Goal: Task Accomplishment & Management: Manage account settings

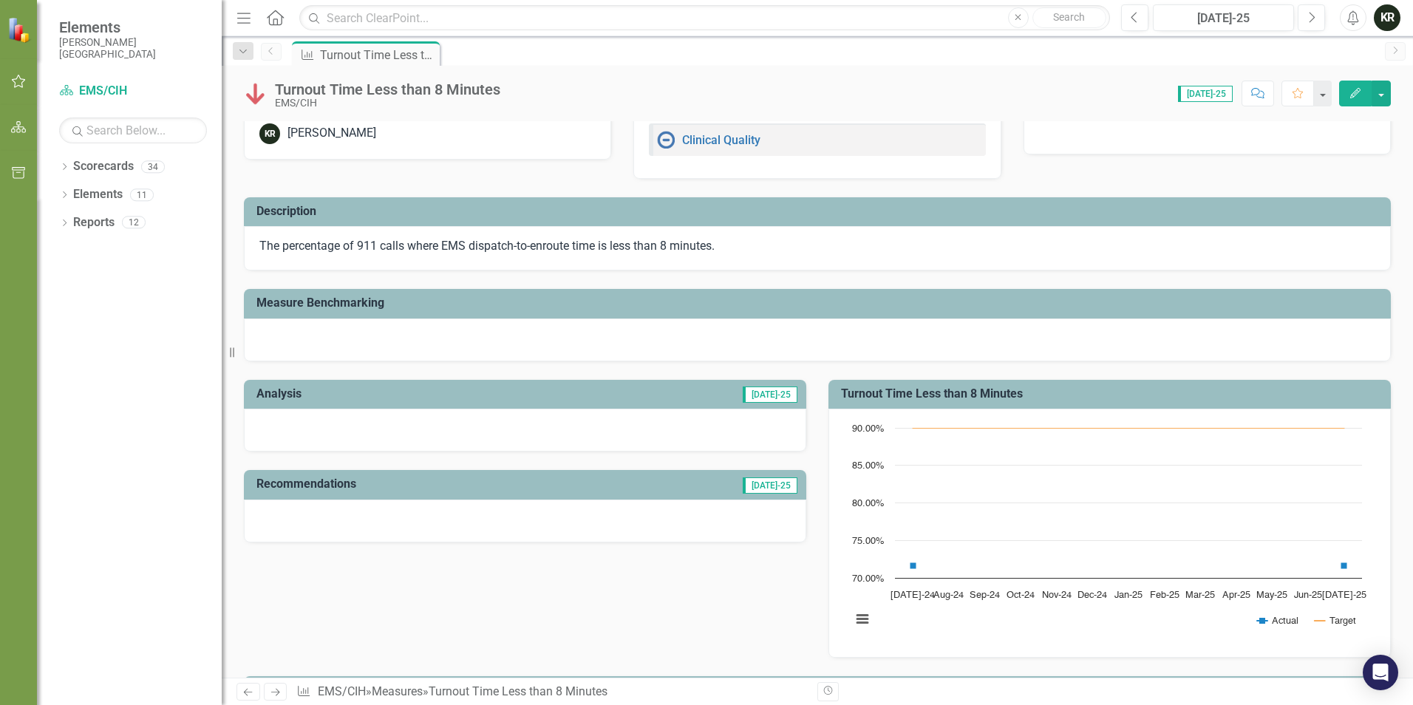
scroll to position [74, 0]
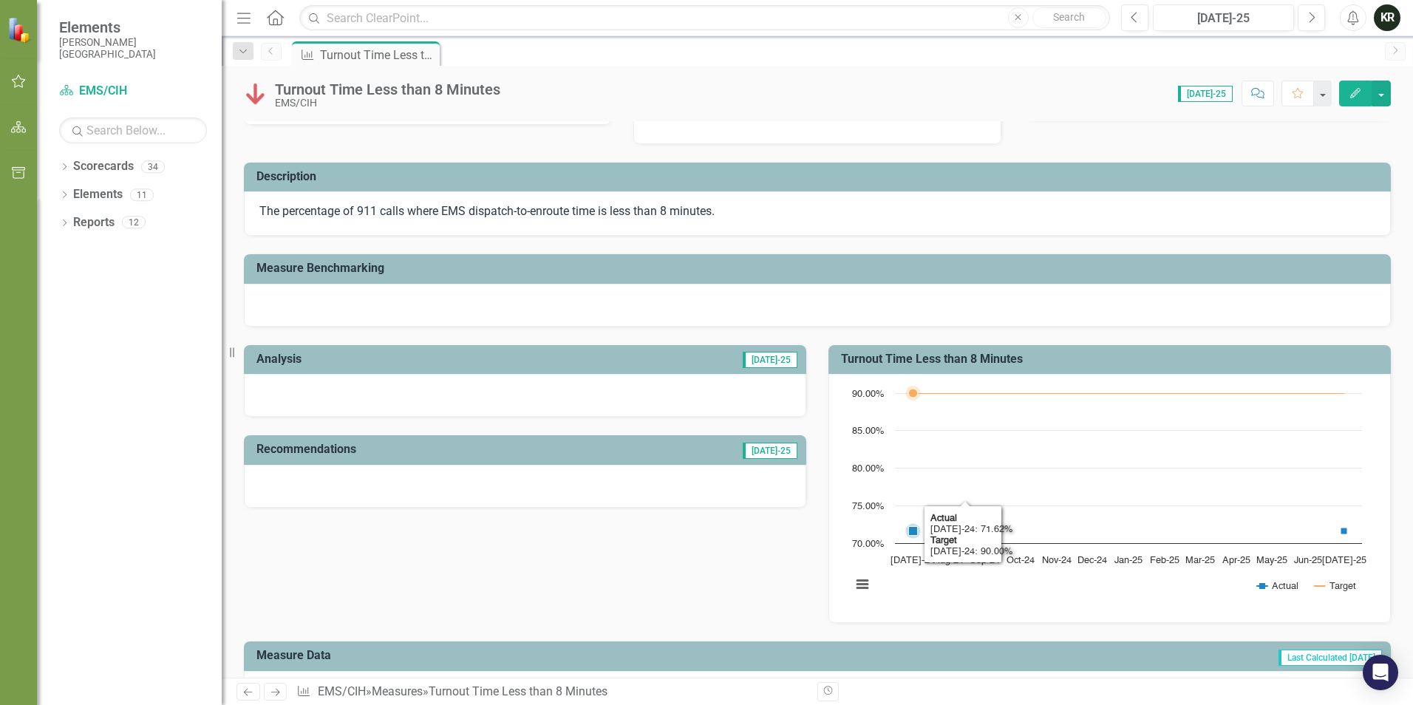
click at [909, 533] on icon "Jul-24, 71.62162162. Actual." at bounding box center [913, 531] width 9 height 9
click at [1385, 92] on button "button" at bounding box center [1380, 94] width 19 height 26
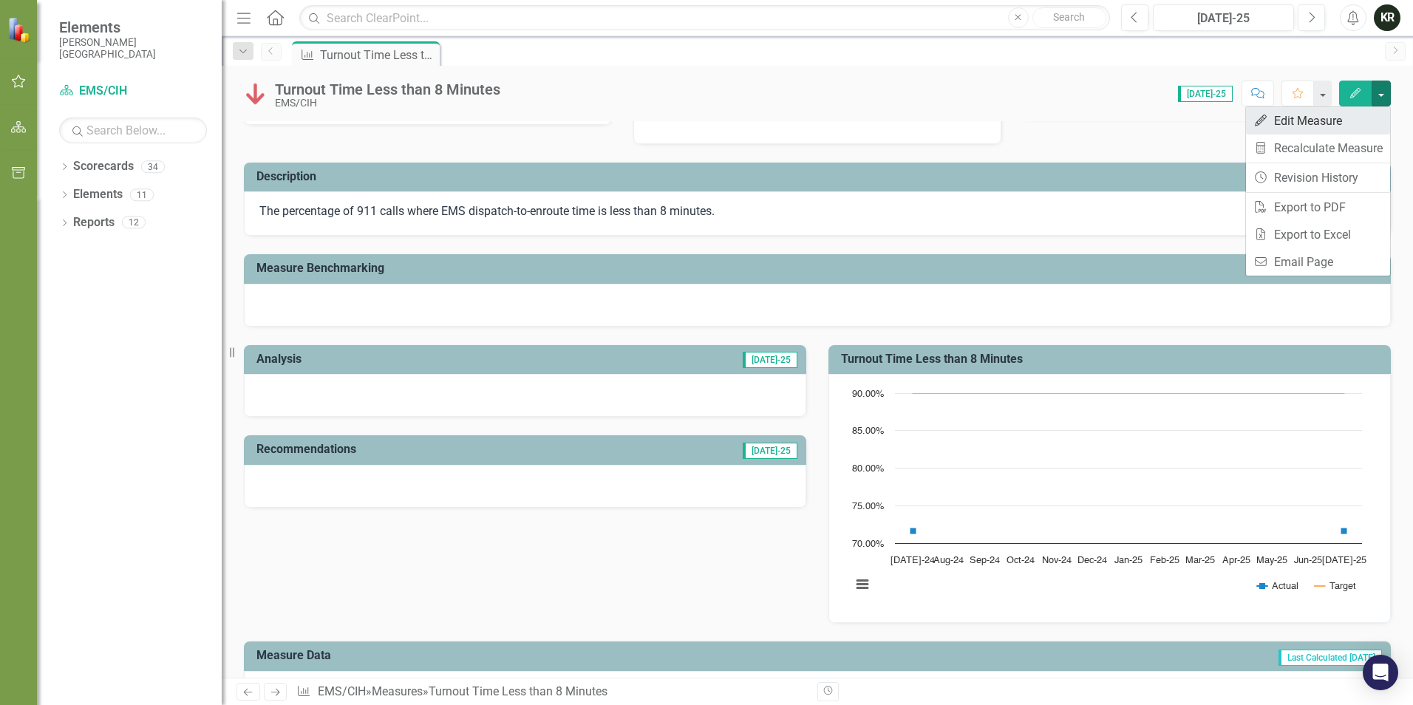
click at [1327, 117] on link "Edit Edit Measure" at bounding box center [1318, 120] width 144 height 27
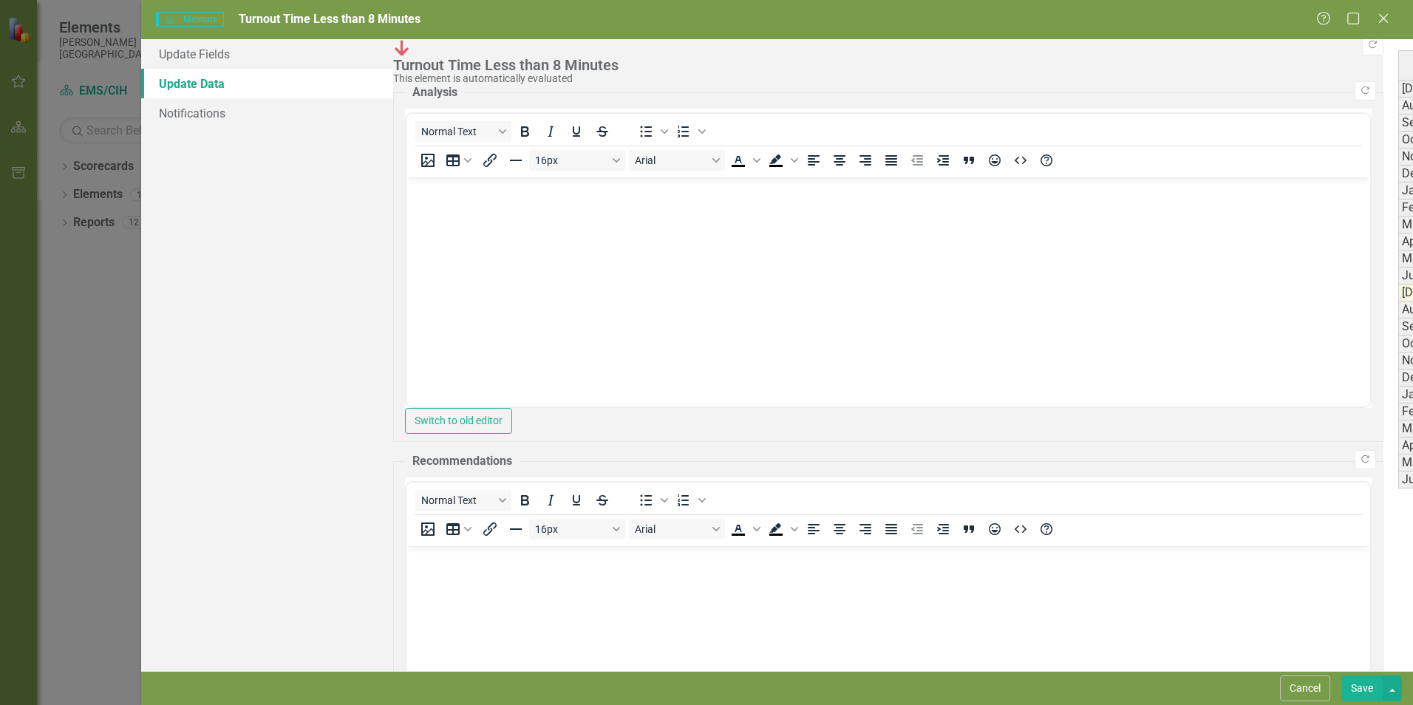
scroll to position [0, 0]
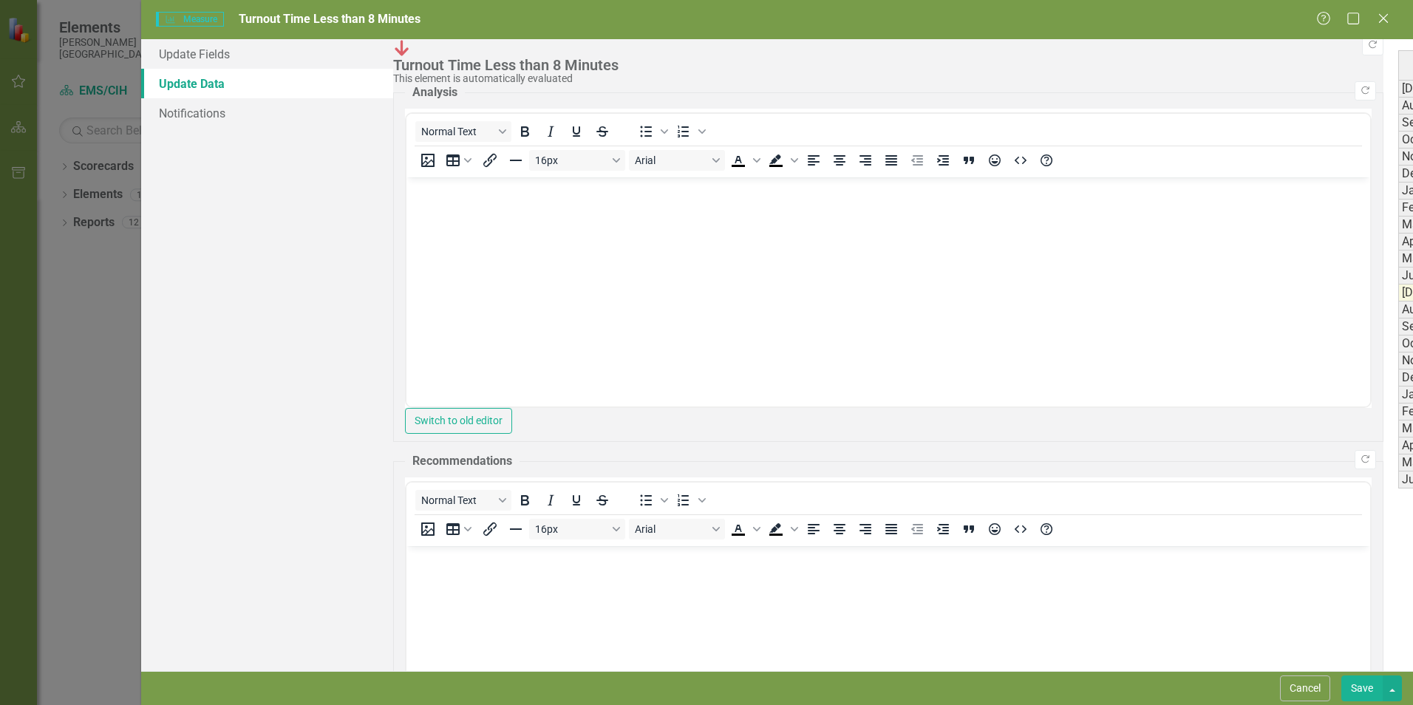
type textarea "7"
type textarea "26"
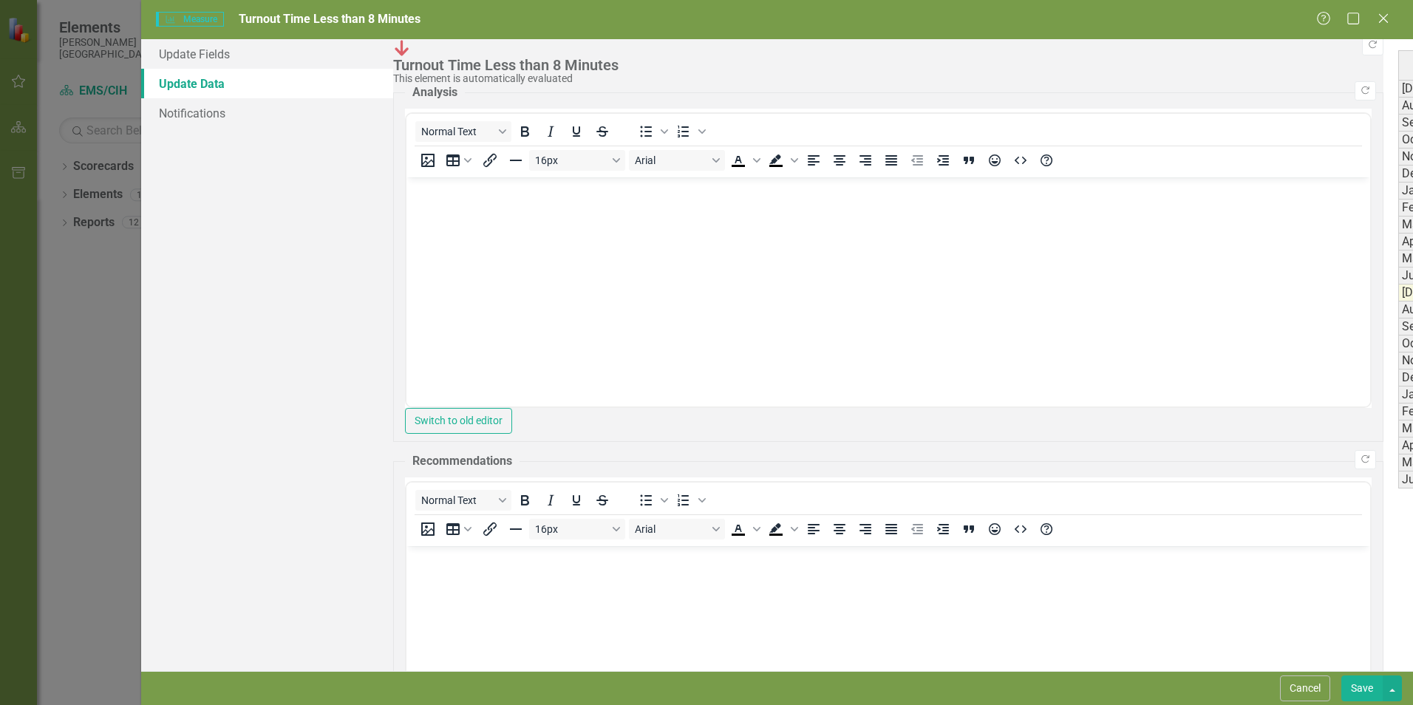
click at [1363, 686] on button "Save" at bounding box center [1361, 688] width 41 height 26
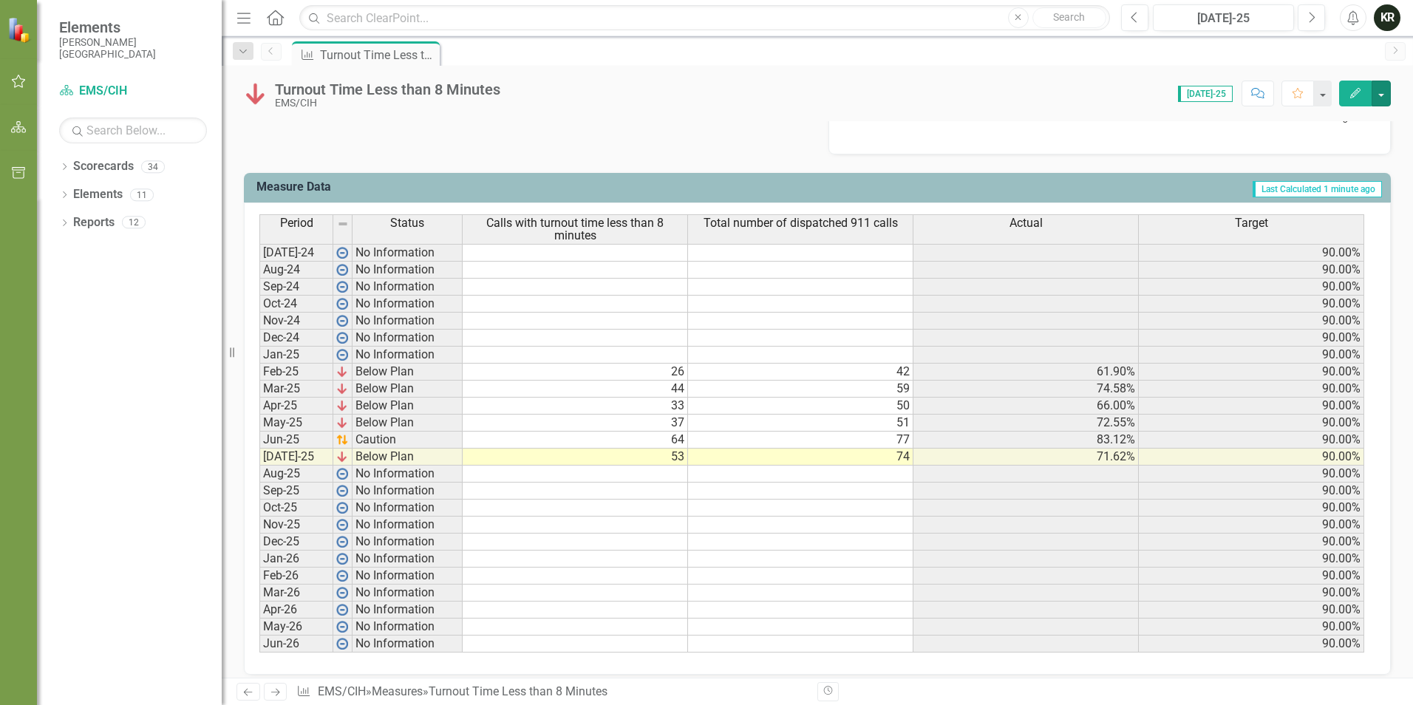
scroll to position [554, 0]
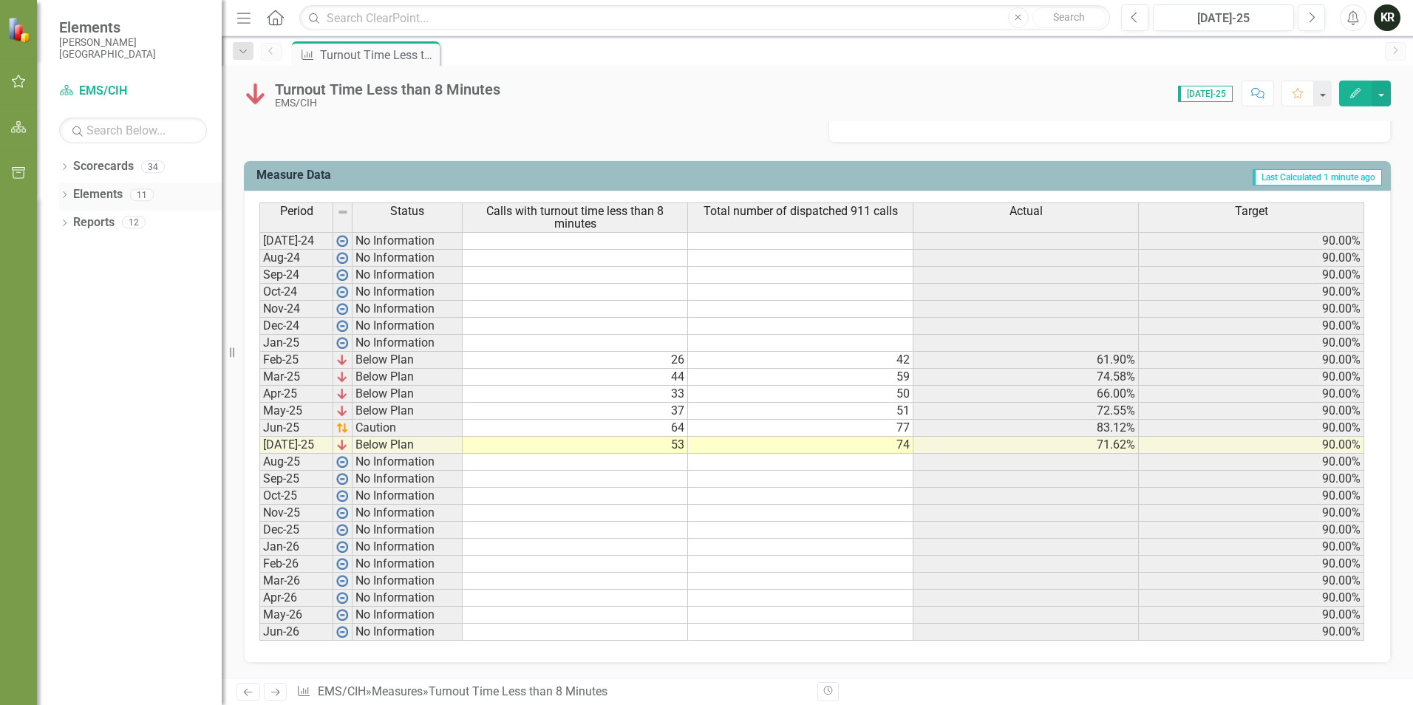
click at [146, 186] on div "Elements 11" at bounding box center [147, 197] width 149 height 28
click at [137, 222] on div "12" at bounding box center [134, 222] width 24 height 13
click at [129, 196] on div "Elements 11" at bounding box center [147, 197] width 149 height 28
click at [153, 160] on div "Scorecards 34" at bounding box center [147, 168] width 149 height 28
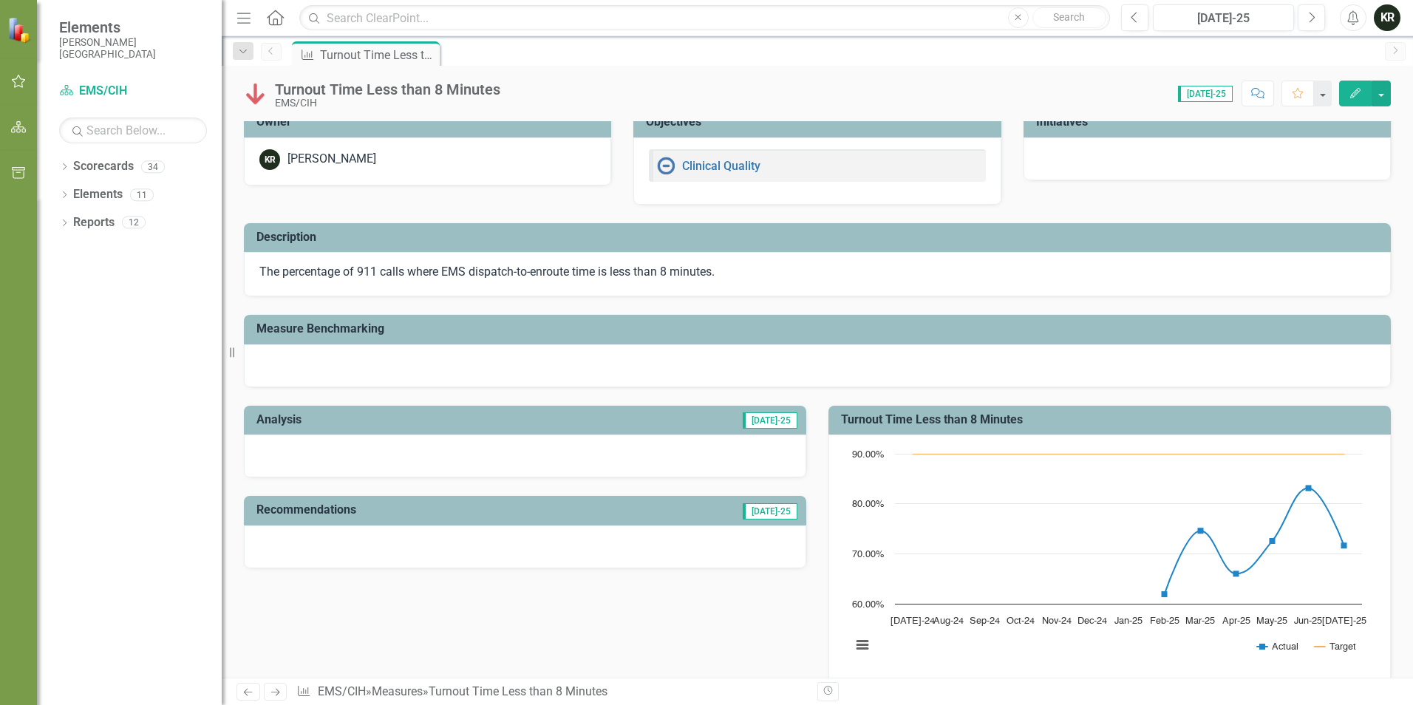
scroll to position [0, 0]
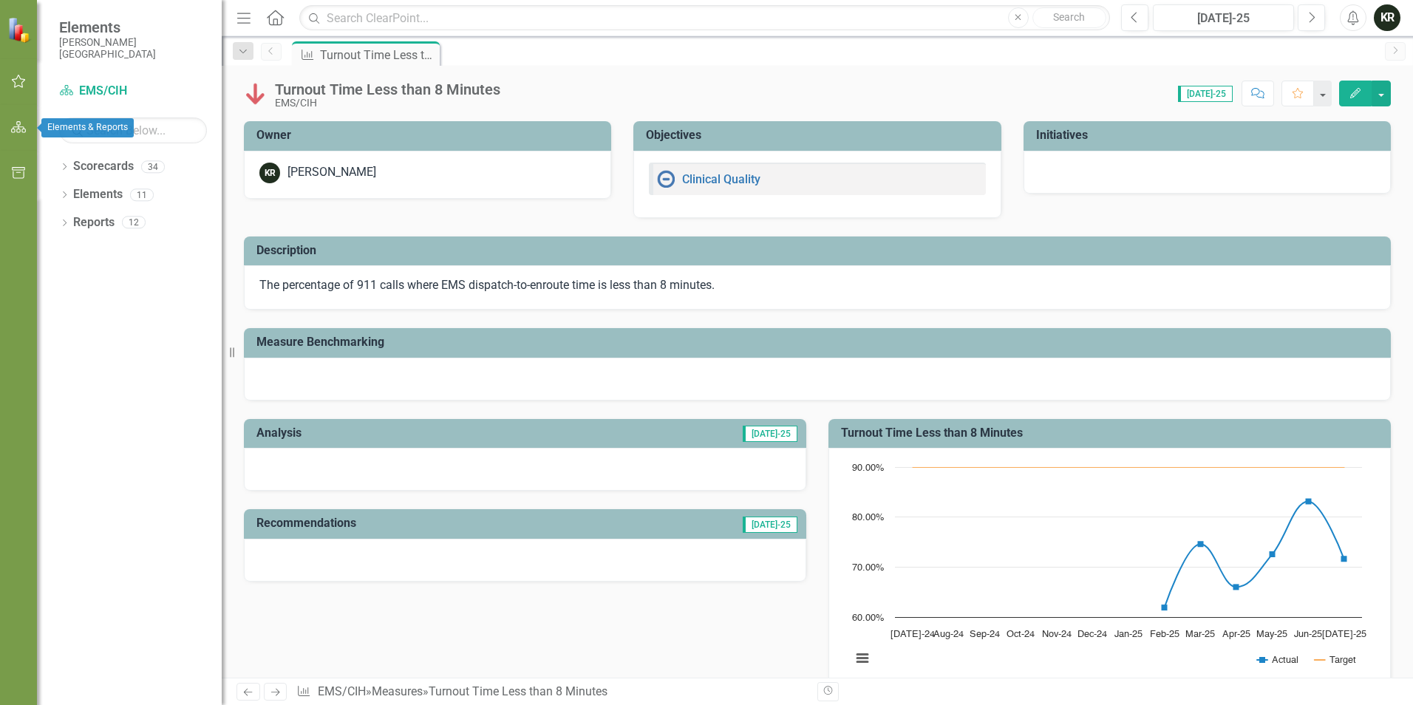
click at [17, 119] on button "button" at bounding box center [18, 127] width 33 height 31
click at [67, 188] on div "Dropdown Elements 11" at bounding box center [140, 197] width 163 height 28
click at [63, 220] on icon "Dropdown" at bounding box center [64, 224] width 10 height 8
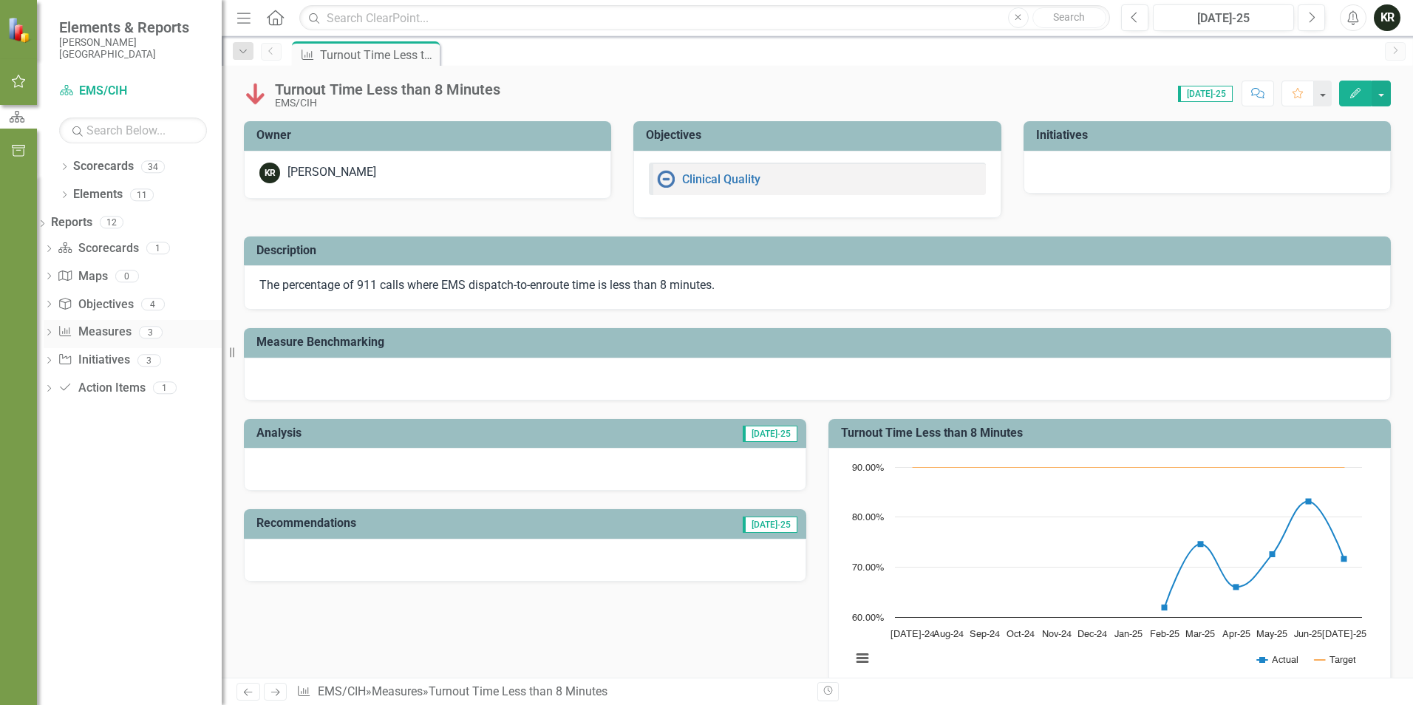
click at [68, 324] on div "Dropdown Measure Measures 3" at bounding box center [133, 334] width 178 height 28
click at [54, 391] on icon "Dropdown" at bounding box center [49, 390] width 10 height 8
click at [66, 166] on icon "Dropdown" at bounding box center [64, 168] width 10 height 8
click at [82, 191] on link "FMDH" at bounding box center [140, 194] width 163 height 17
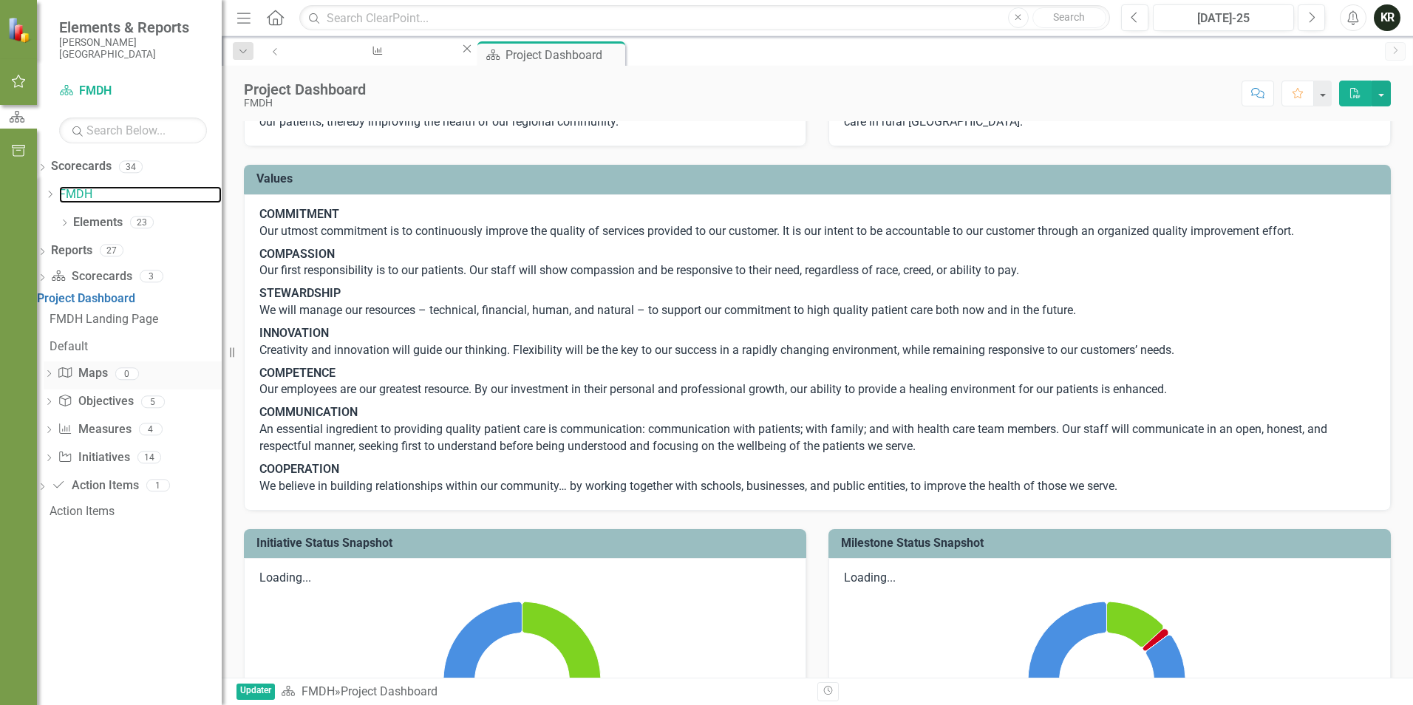
scroll to position [74, 0]
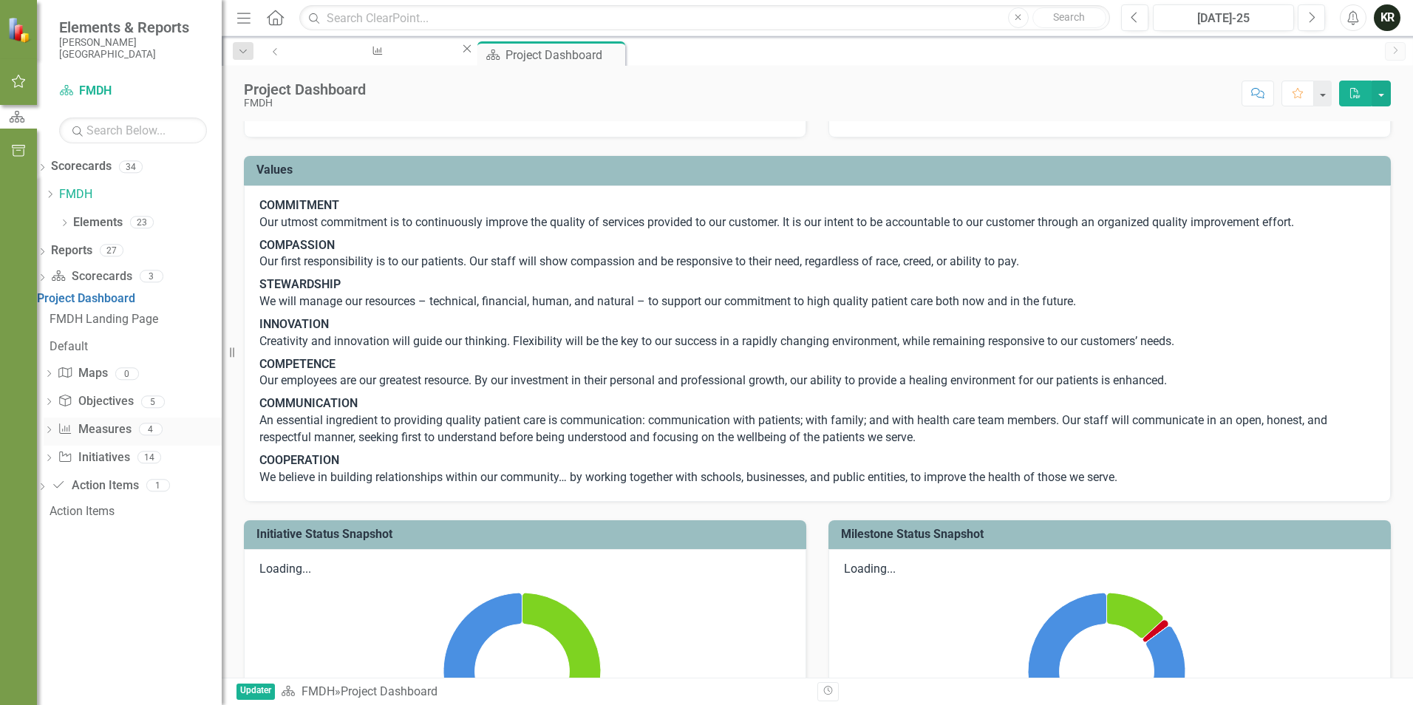
click at [66, 434] on div "Dropdown Measure Measures 4" at bounding box center [133, 431] width 178 height 28
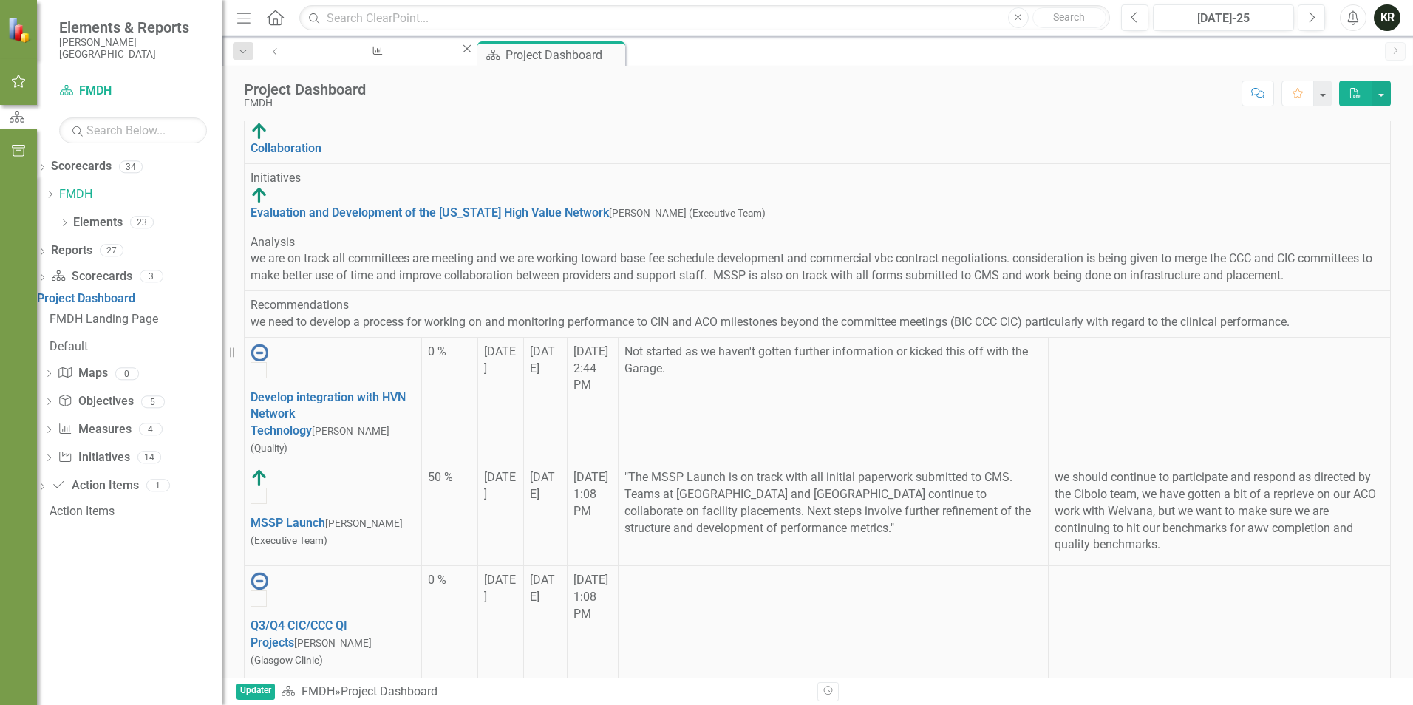
scroll to position [591, 0]
click at [71, 463] on div "Dropdown Initiative Initiatives 14" at bounding box center [133, 460] width 178 height 28
click at [47, 250] on icon "Dropdown" at bounding box center [42, 253] width 10 height 8
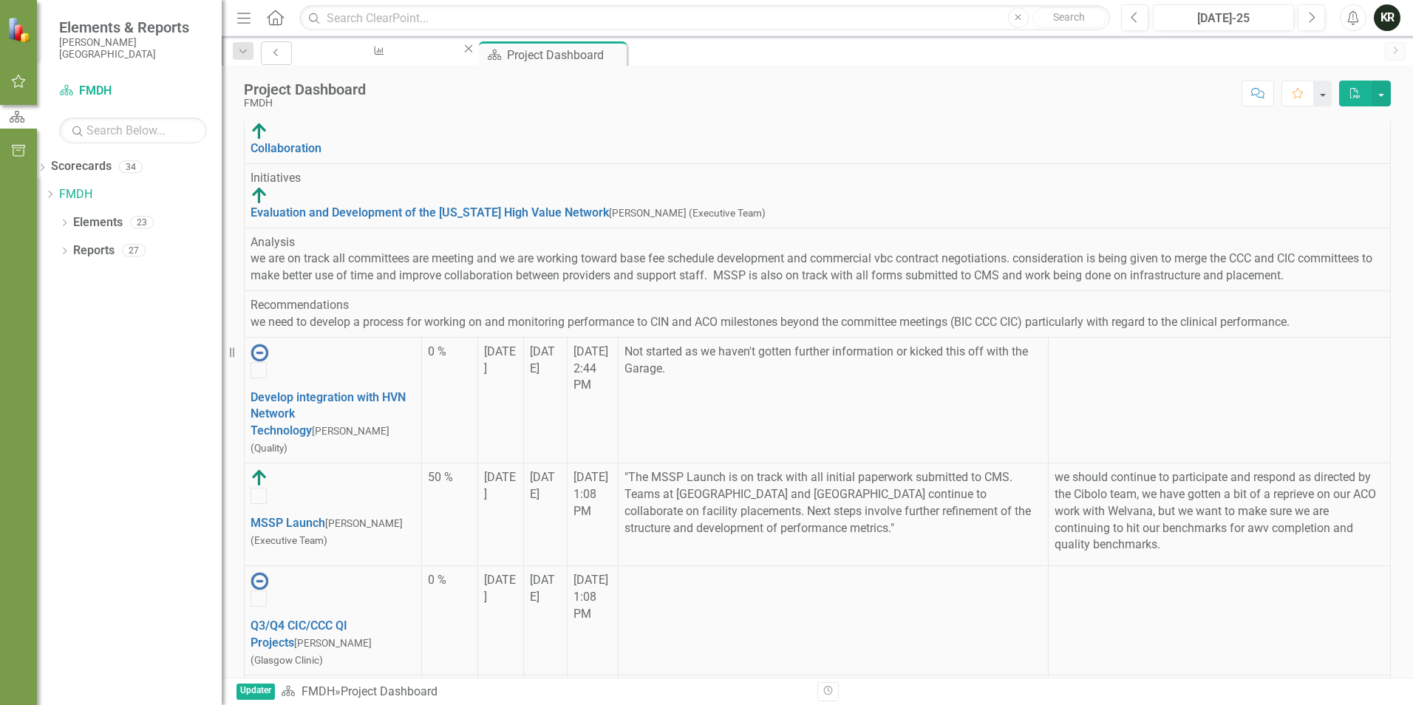
click at [276, 51] on icon "Previous" at bounding box center [276, 52] width 12 height 9
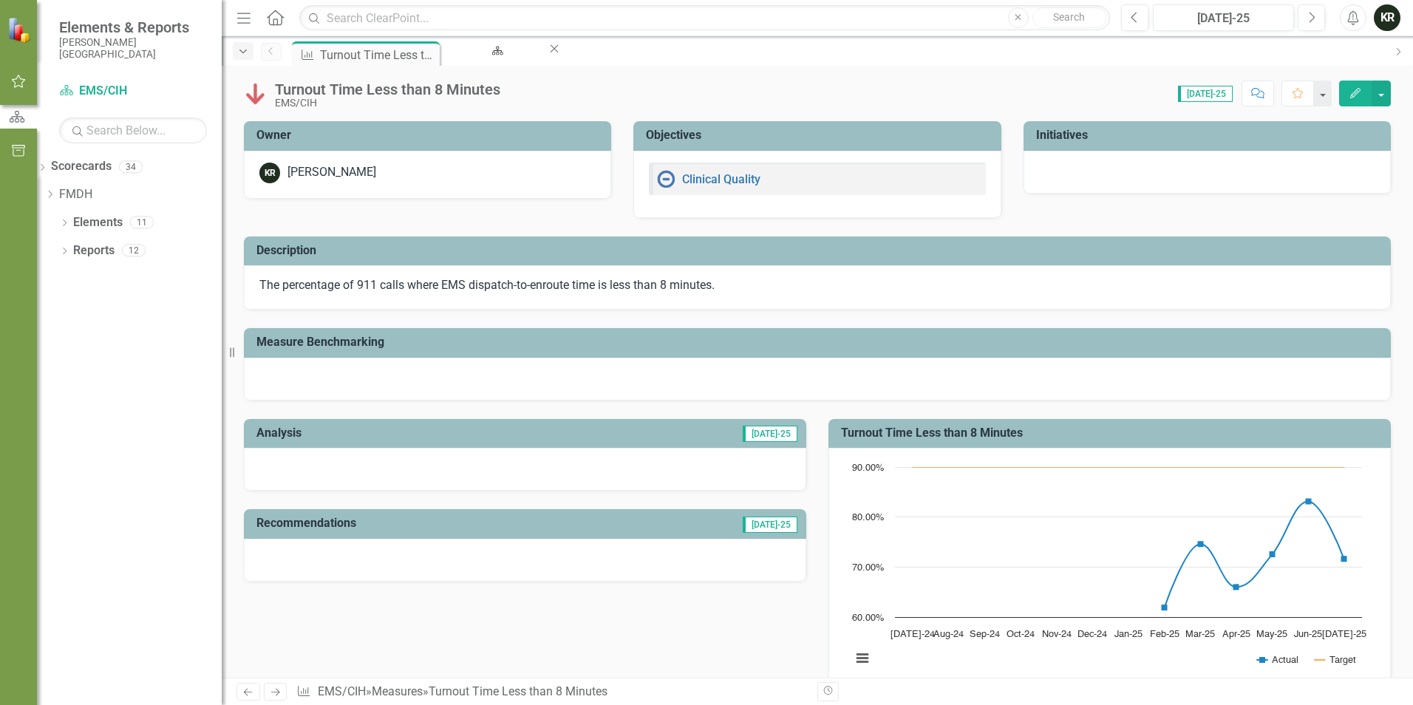
click at [242, 50] on icon "Dropdown" at bounding box center [242, 52] width 13 height 10
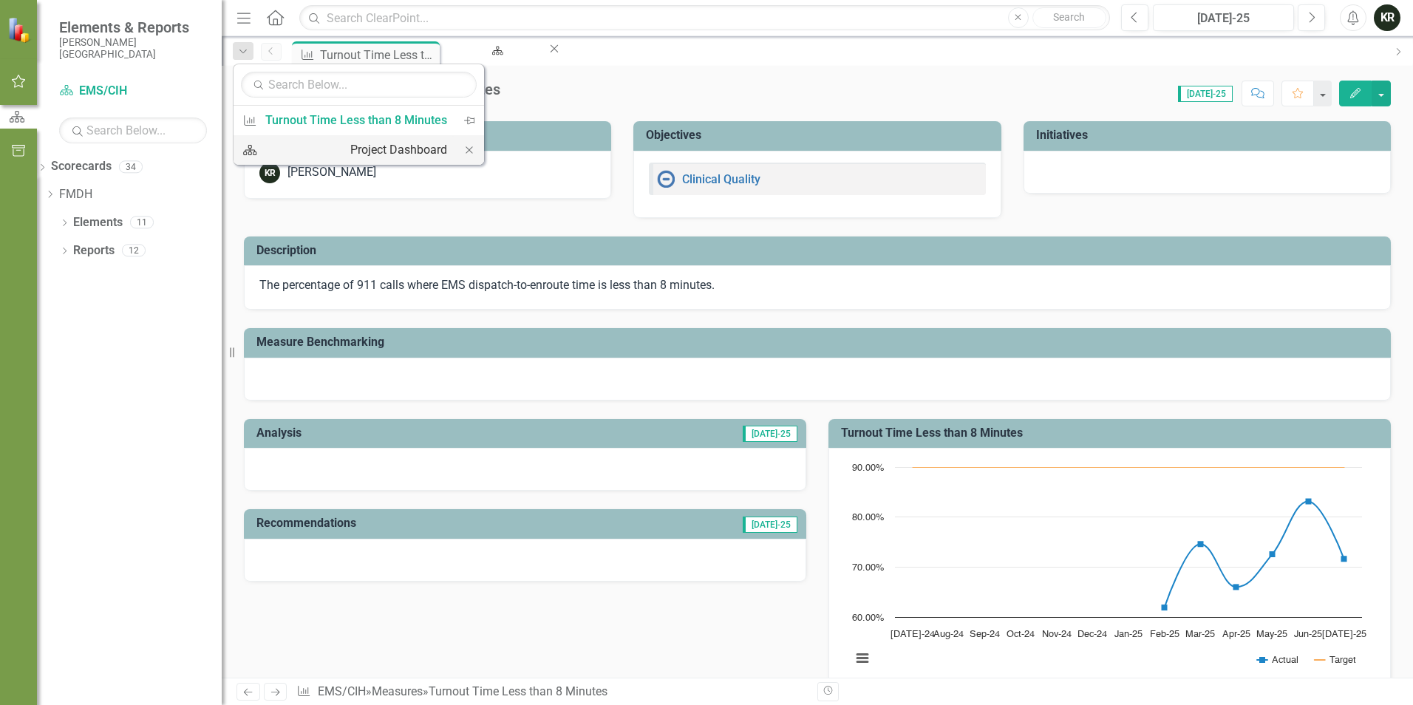
click at [350, 148] on div "Project Dashboard" at bounding box center [398, 149] width 97 height 18
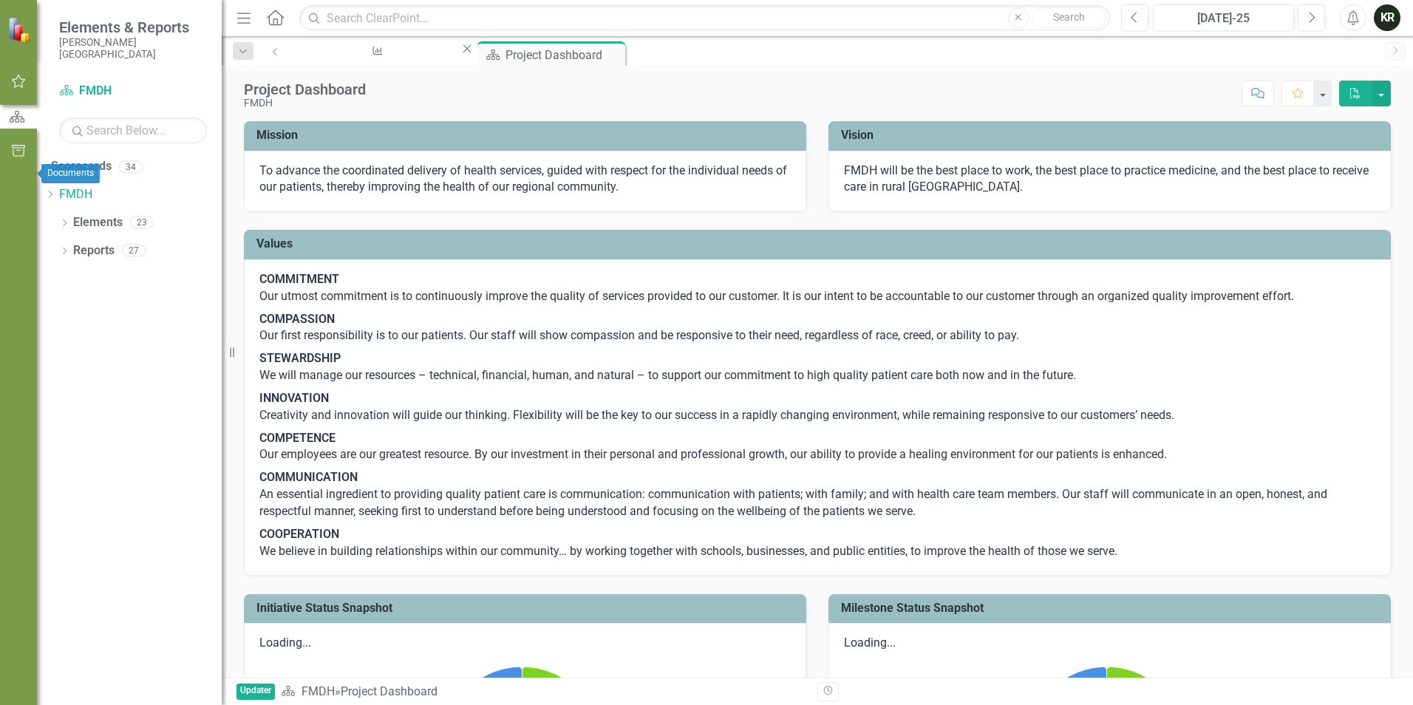
click at [18, 157] on icon "button" at bounding box center [18, 151] width 13 height 12
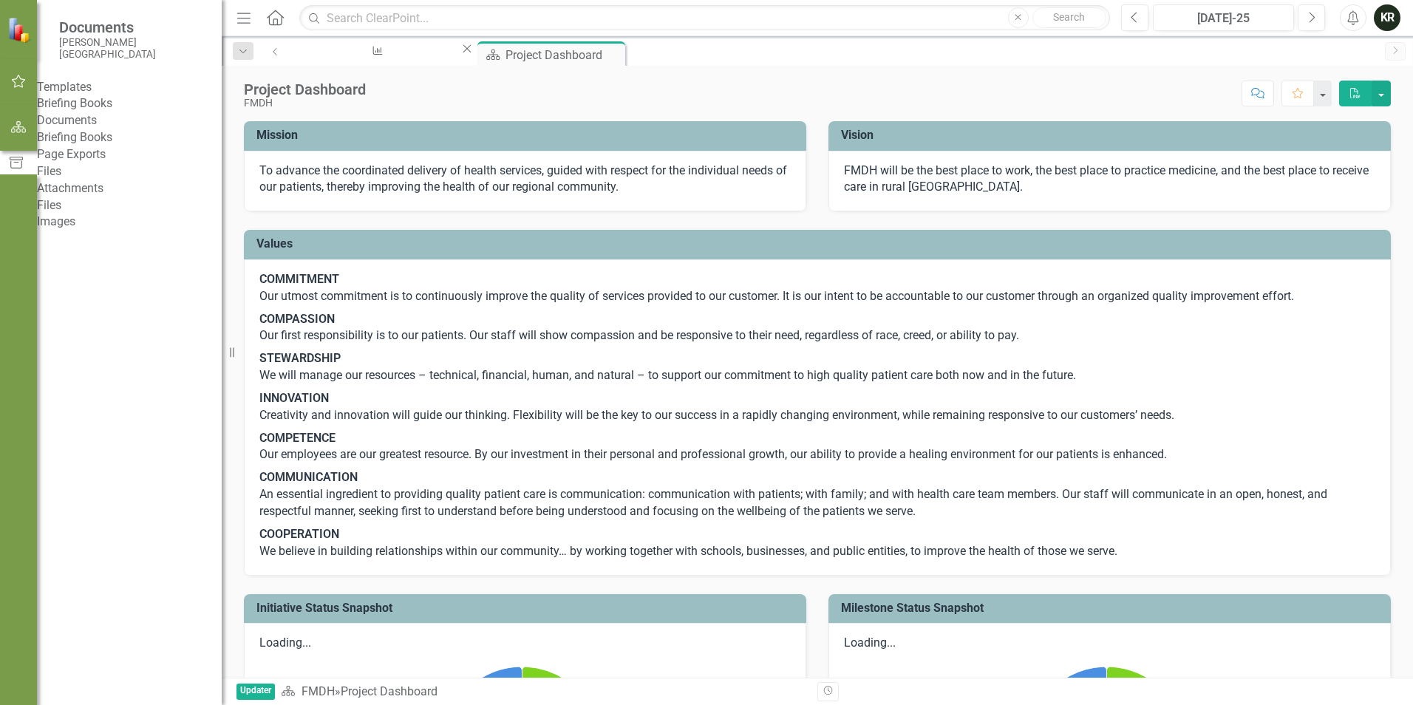
click at [278, 19] on icon "Home" at bounding box center [274, 18] width 19 height 16
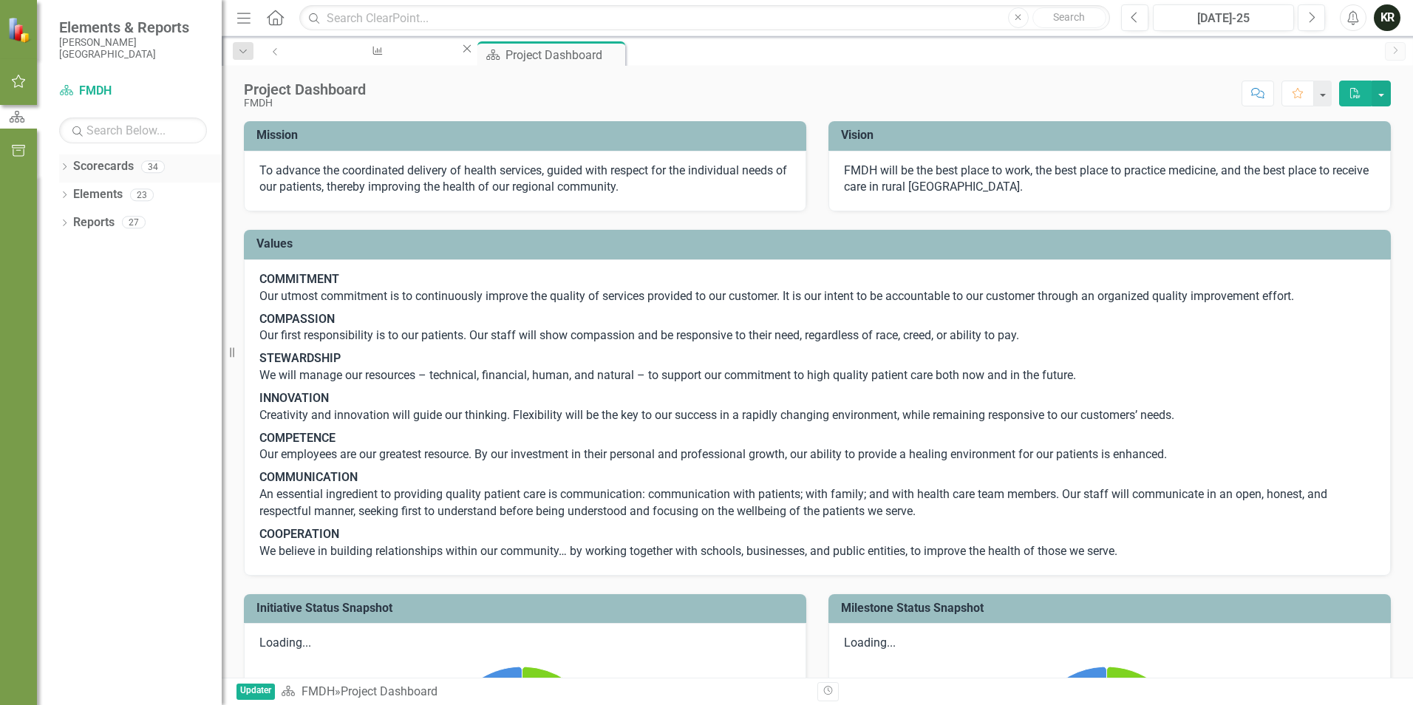
click at [111, 169] on link "Scorecards" at bounding box center [103, 166] width 61 height 17
click at [66, 220] on icon "Dropdown" at bounding box center [64, 224] width 10 height 8
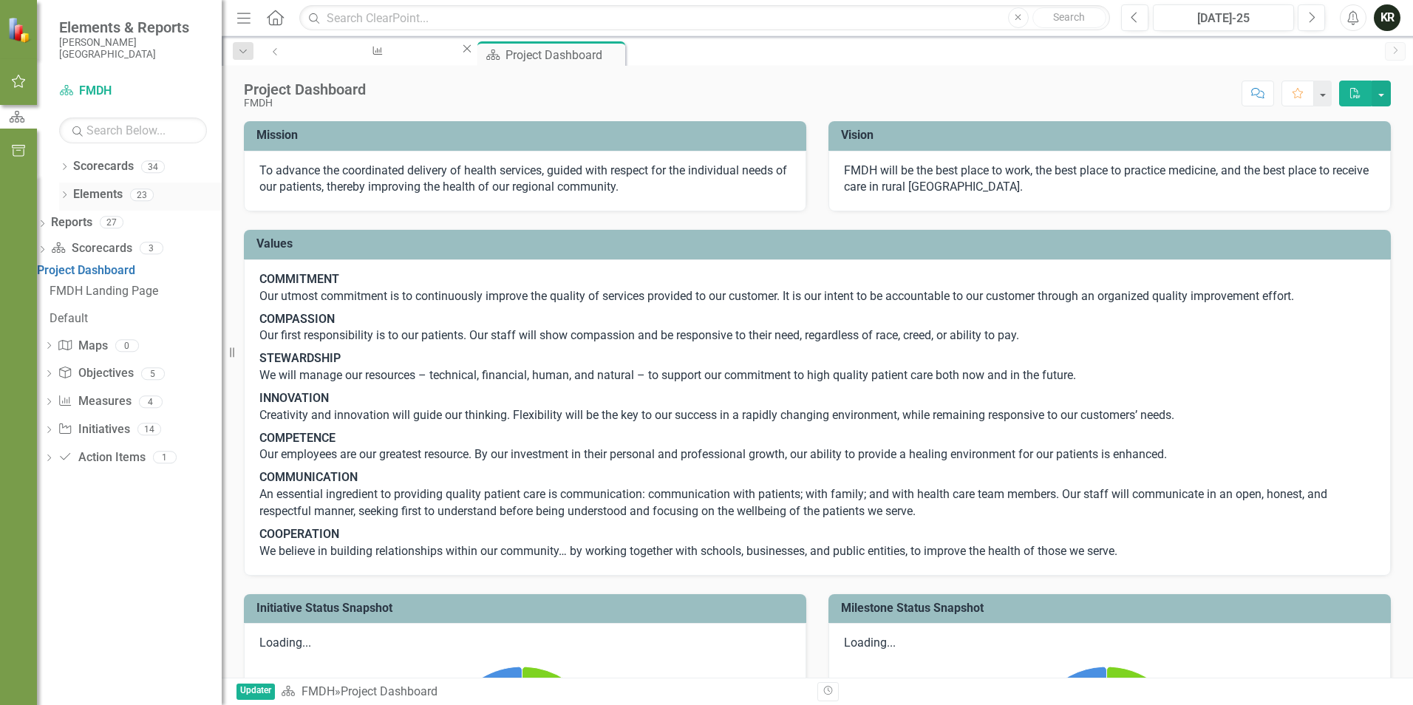
click at [64, 193] on icon "Dropdown" at bounding box center [64, 196] width 10 height 8
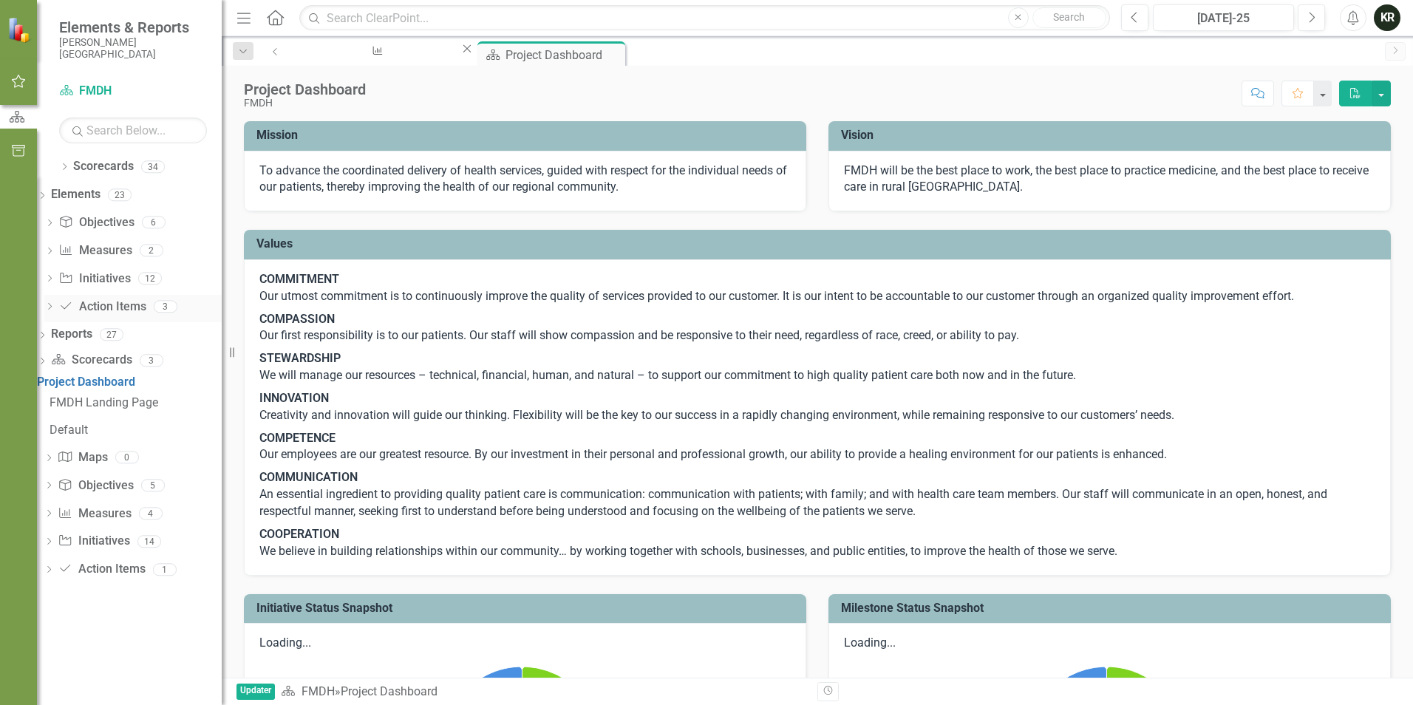
click at [55, 309] on icon "Dropdown" at bounding box center [49, 308] width 10 height 8
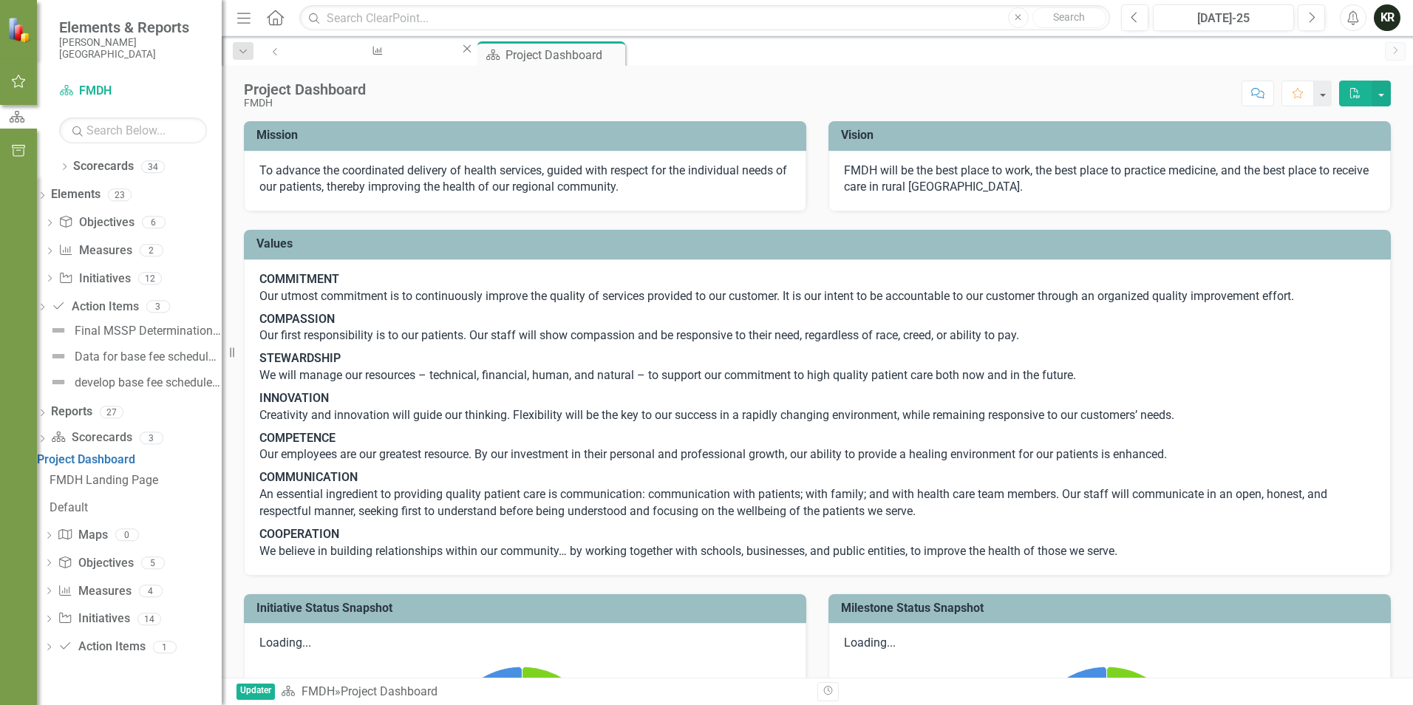
drag, startPoint x: 577, startPoint y: 58, endPoint x: 563, endPoint y: 61, distance: 14.5
click at [0, 0] on icon "Close" at bounding box center [0, 0] width 0 height 0
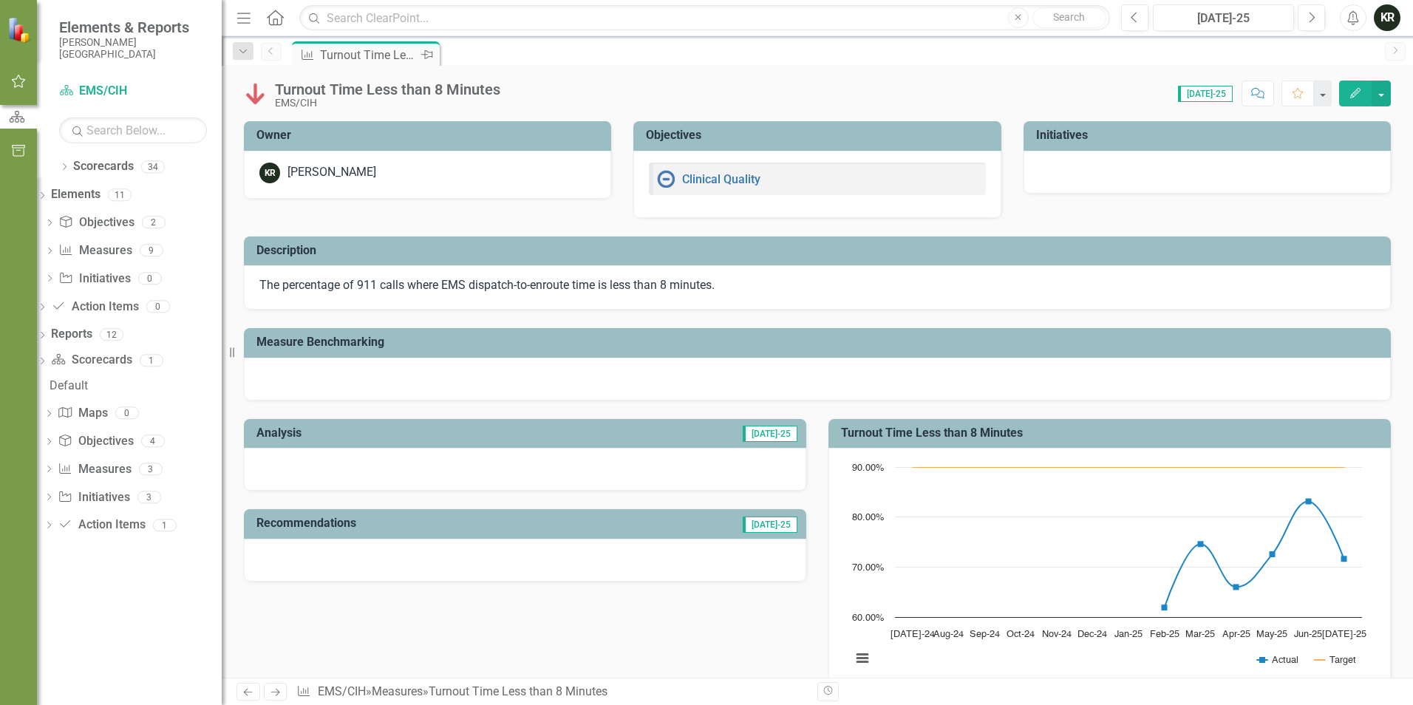
click at [310, 53] on icon "Measure" at bounding box center [307, 55] width 15 height 12
click at [55, 250] on icon "Dropdown" at bounding box center [49, 252] width 10 height 8
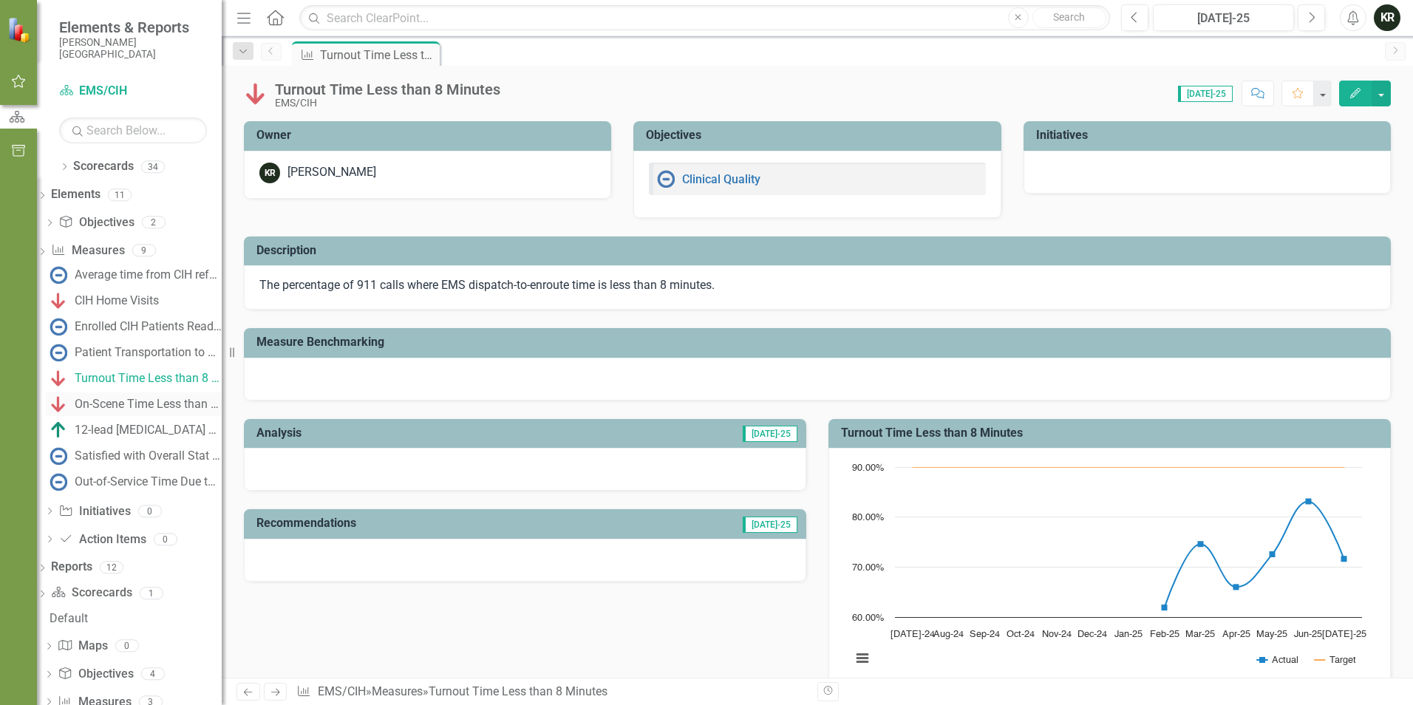
click at [145, 402] on div "On-Scene Time Less than 15 Minutes" at bounding box center [148, 404] width 147 height 13
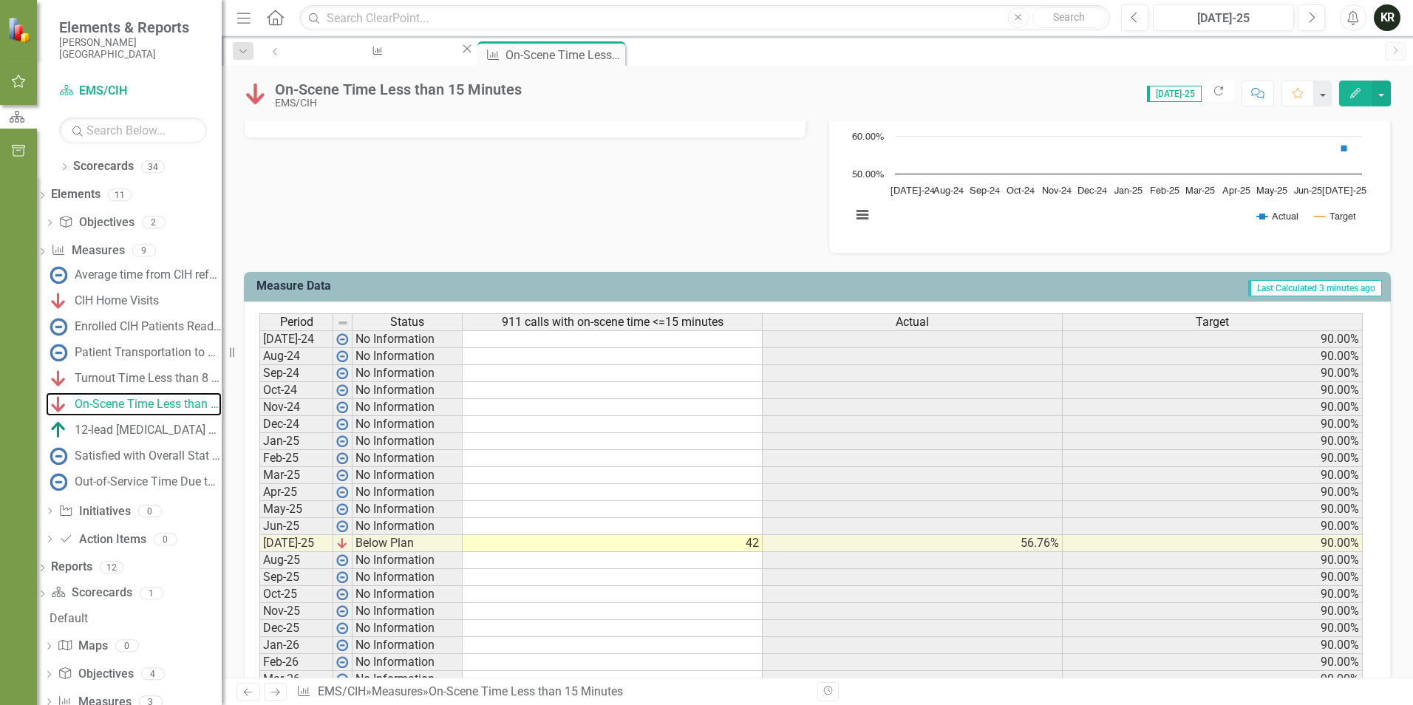
scroll to position [517, 0]
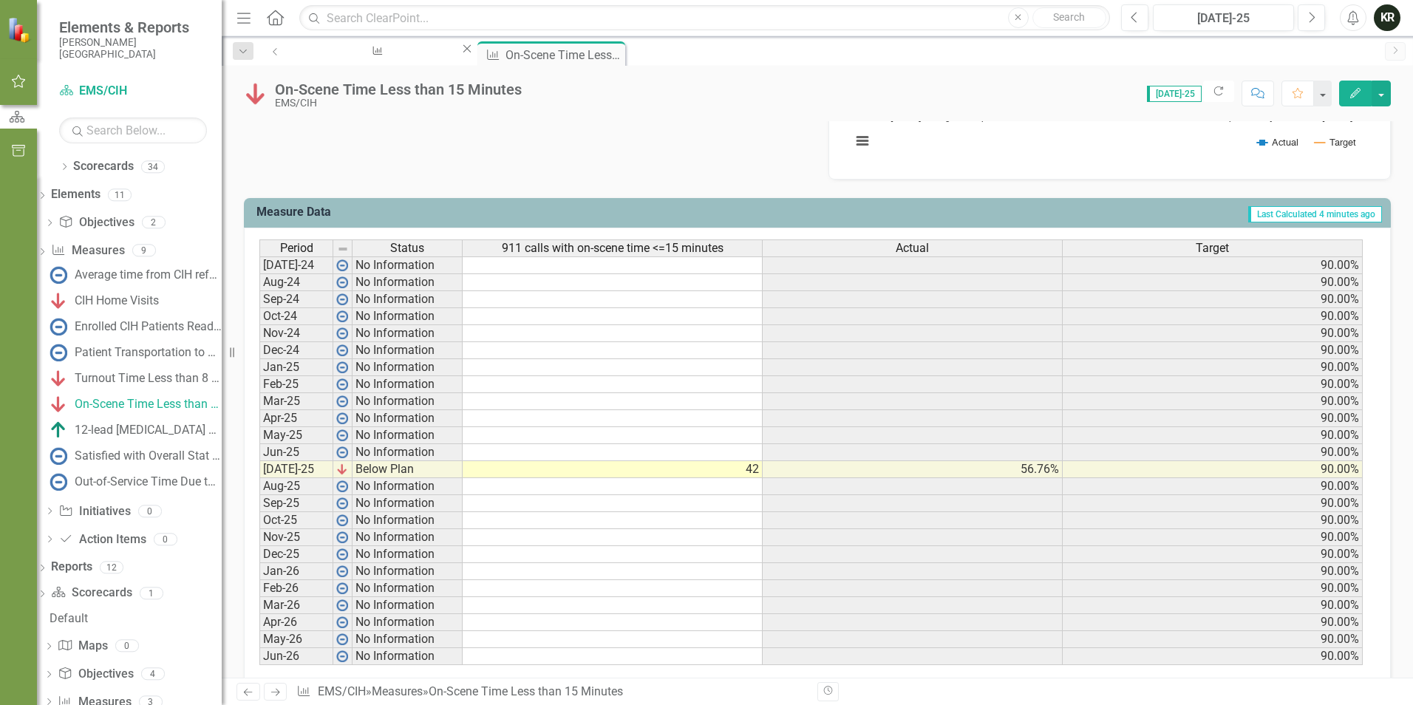
click at [751, 467] on td "42" at bounding box center [613, 469] width 300 height 17
click at [755, 471] on td "42" at bounding box center [613, 469] width 300 height 17
click at [1357, 94] on icon "Edit" at bounding box center [1354, 93] width 13 height 10
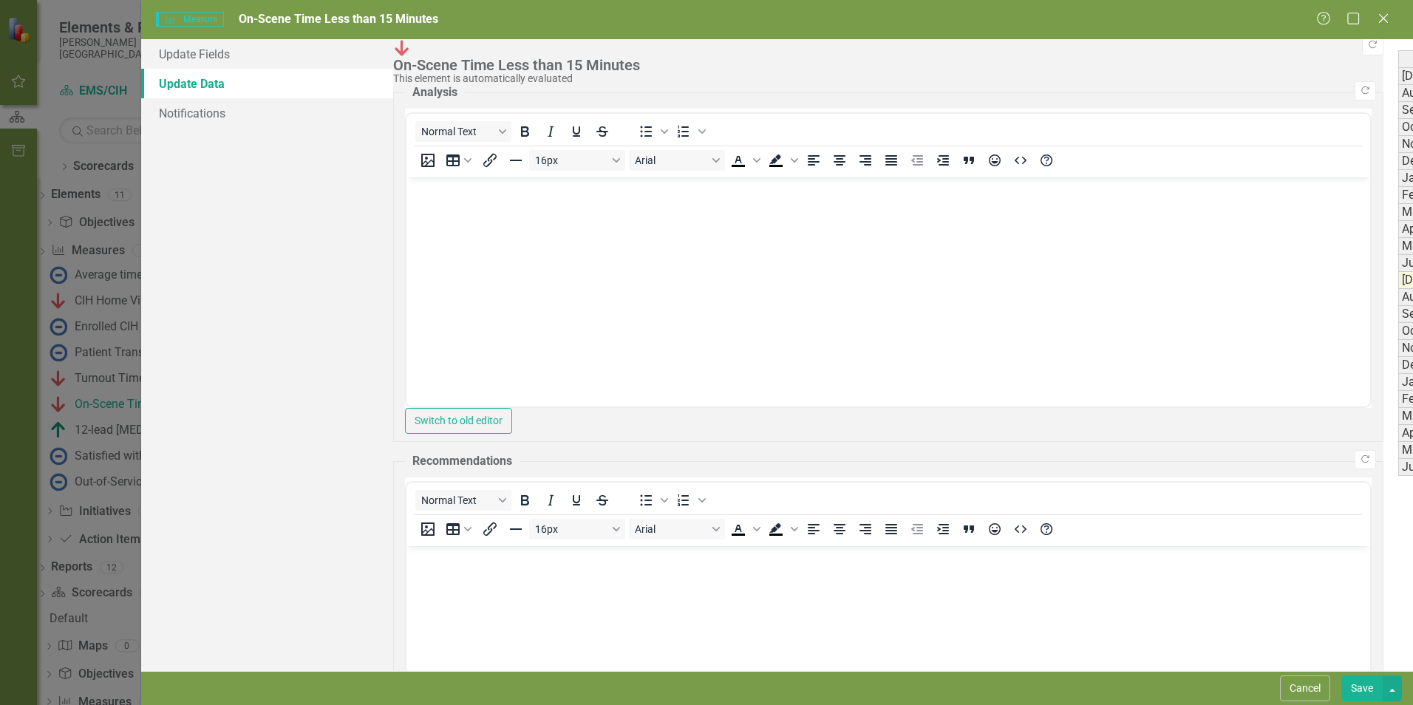
scroll to position [0, 0]
click at [1398, 321] on div "Period Status 911 calls with on-scene time <=15 minutes Actual Target Jul-24 No…" at bounding box center [1398, 263] width 0 height 426
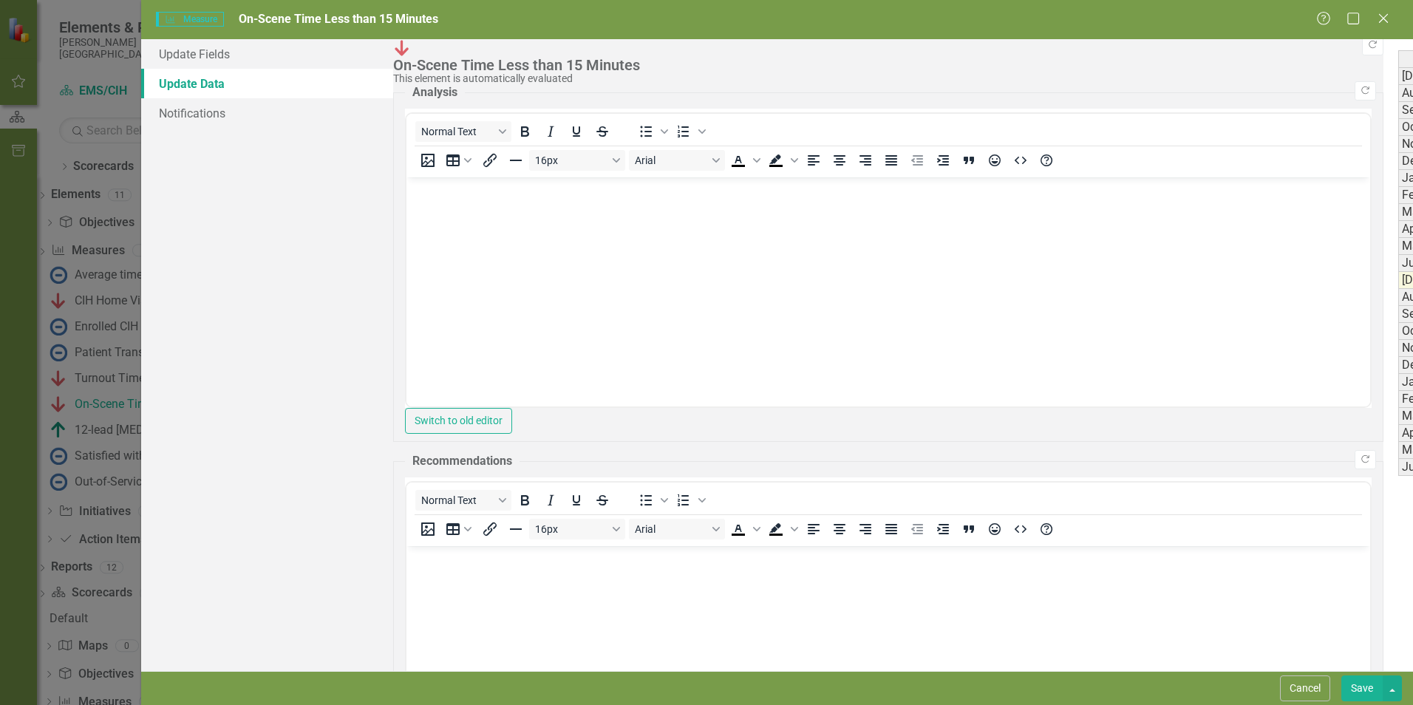
type textarea "17"
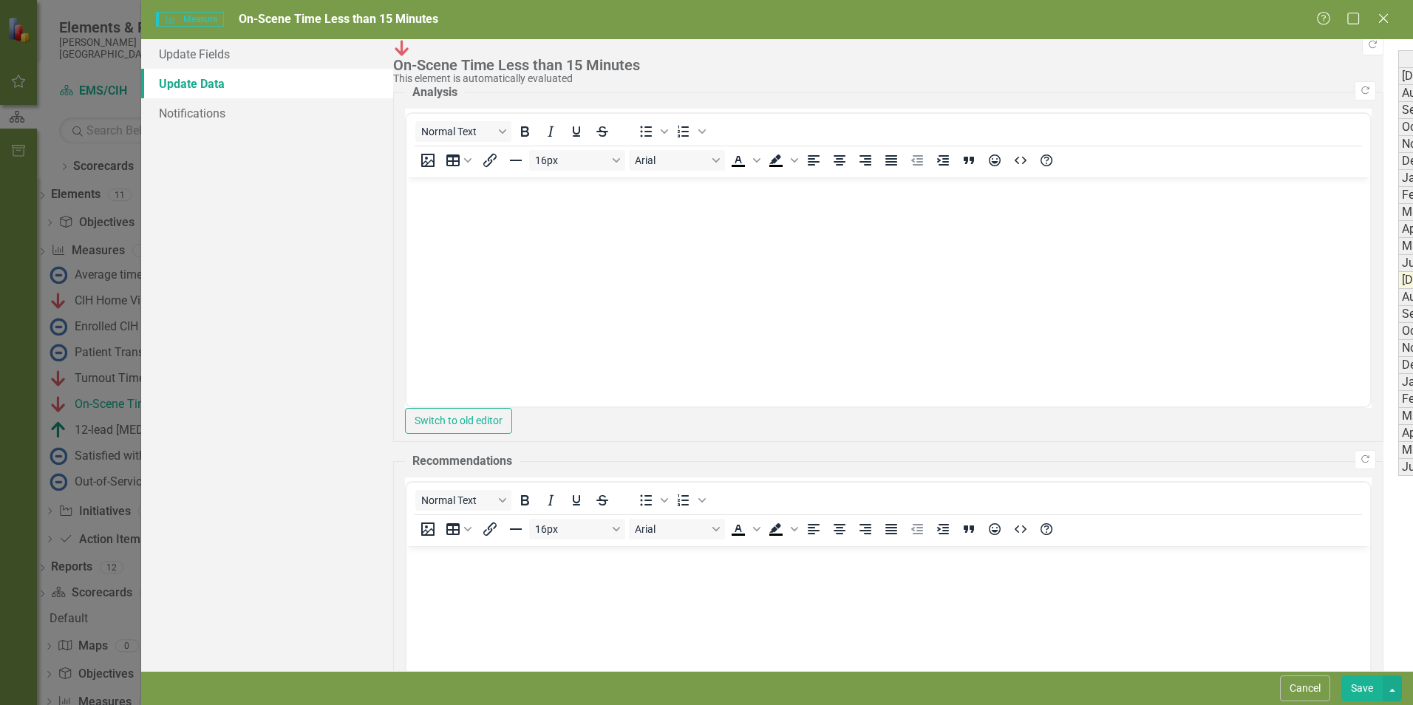
click at [1367, 686] on button "Save" at bounding box center [1361, 688] width 41 height 26
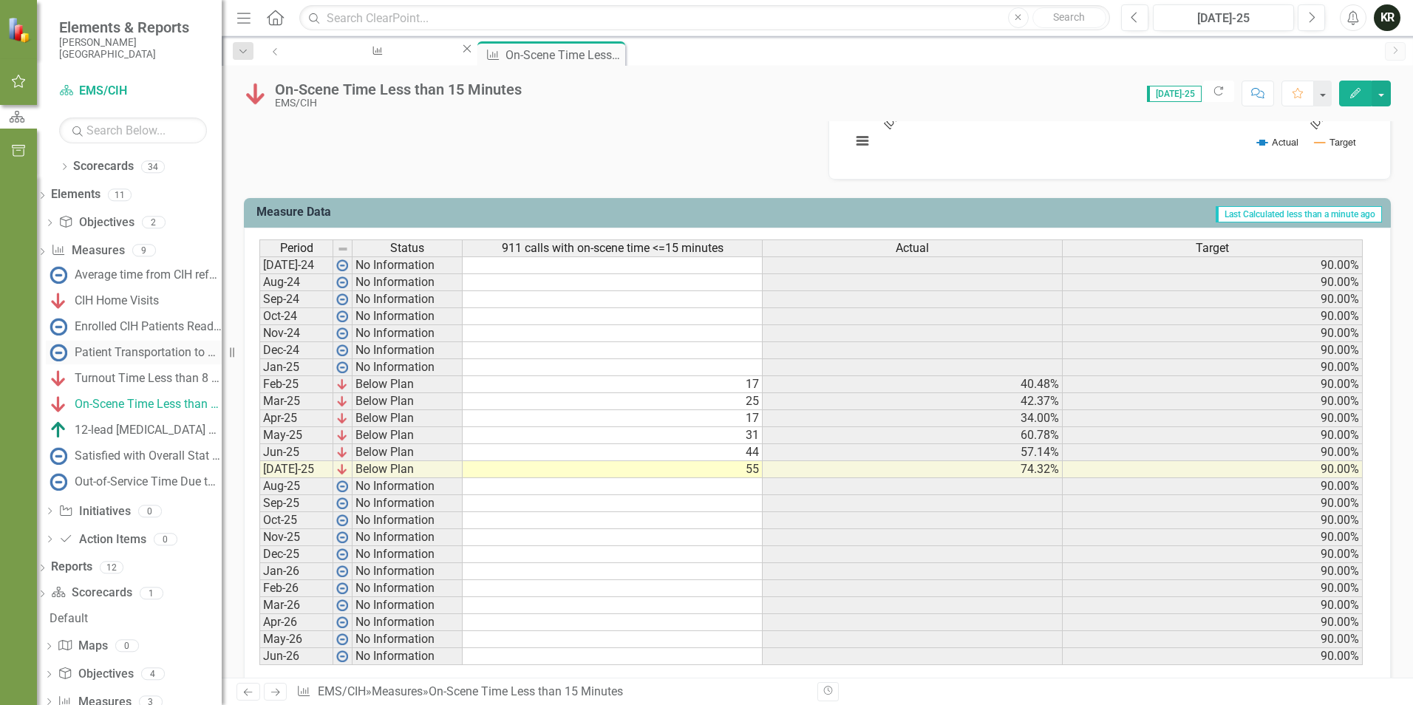
click at [166, 348] on div "Patient Transportation to Appointments" at bounding box center [148, 352] width 147 height 13
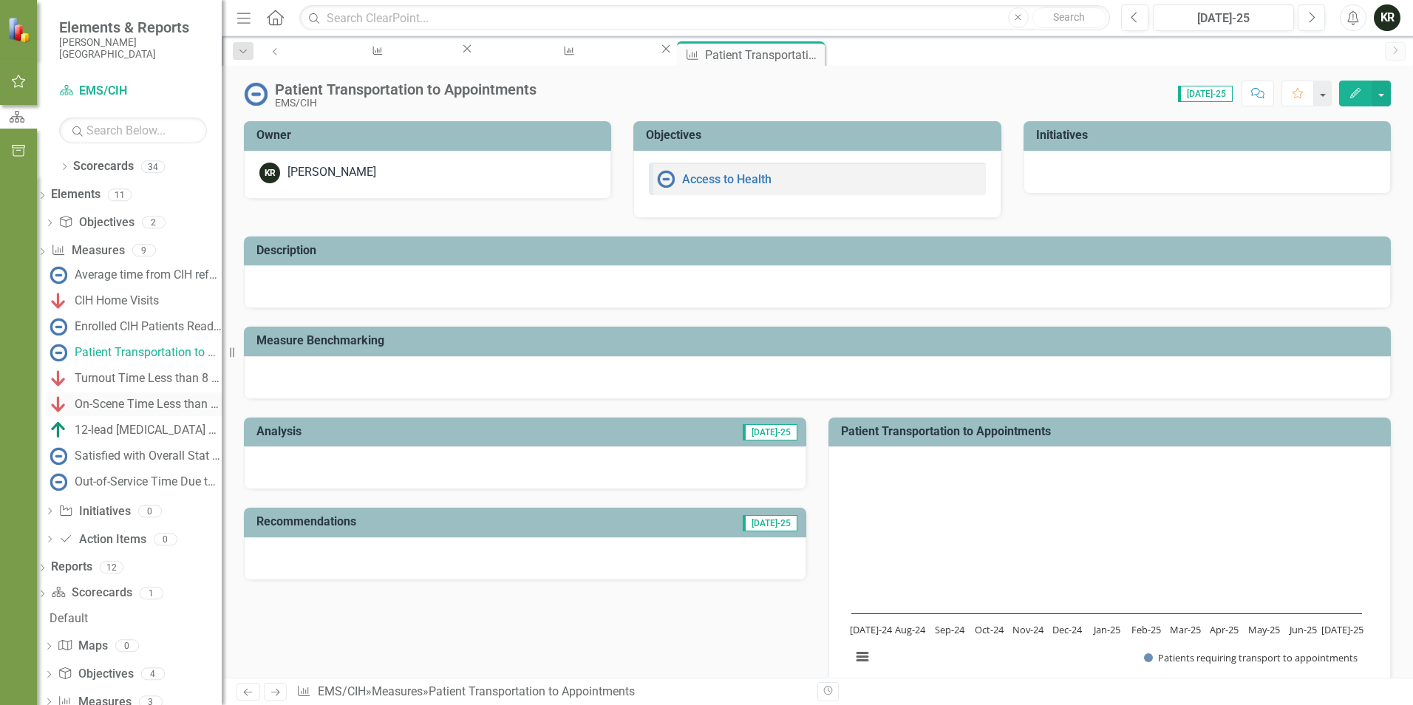
click at [137, 406] on div "On-Scene Time Less than 15 Minutes" at bounding box center [148, 404] width 147 height 13
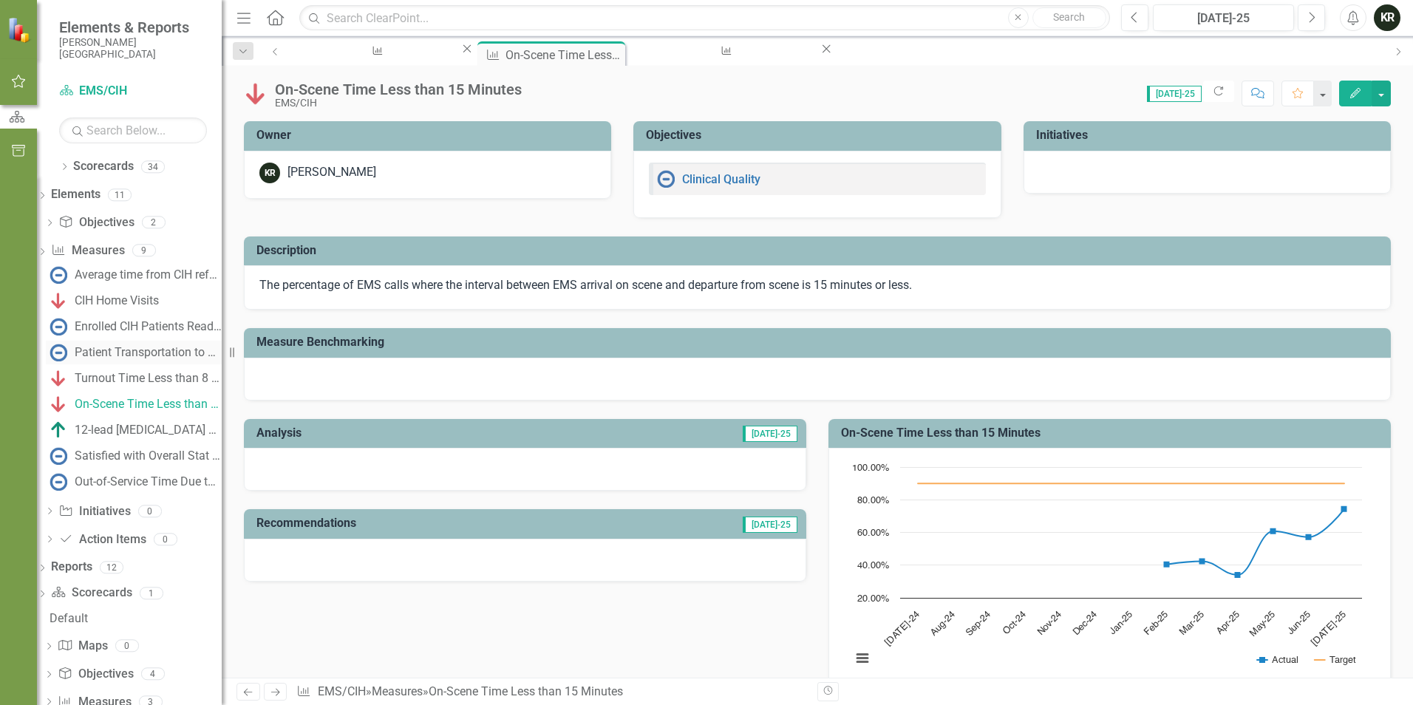
click at [151, 352] on div "Patient Transportation to Appointments" at bounding box center [148, 352] width 147 height 13
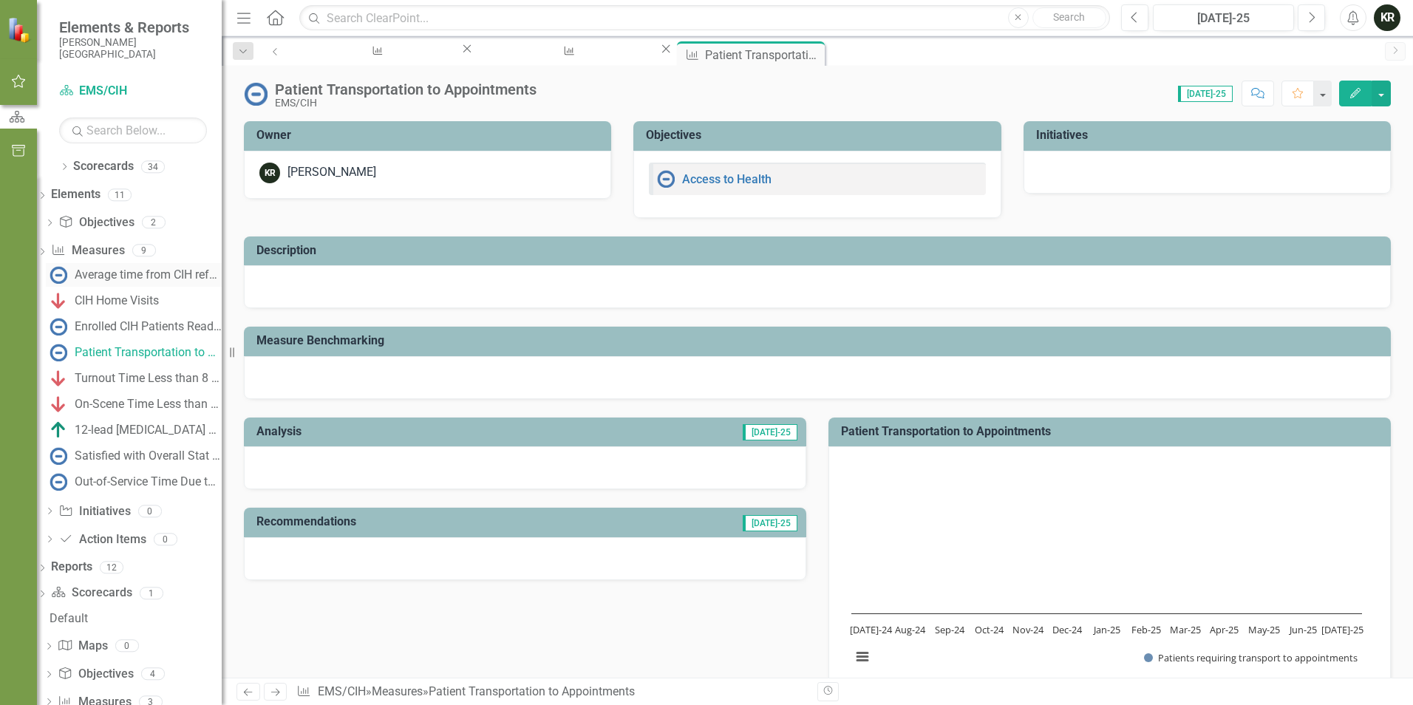
click at [150, 271] on div "Average time from CIH referral to service delivery" at bounding box center [148, 274] width 147 height 13
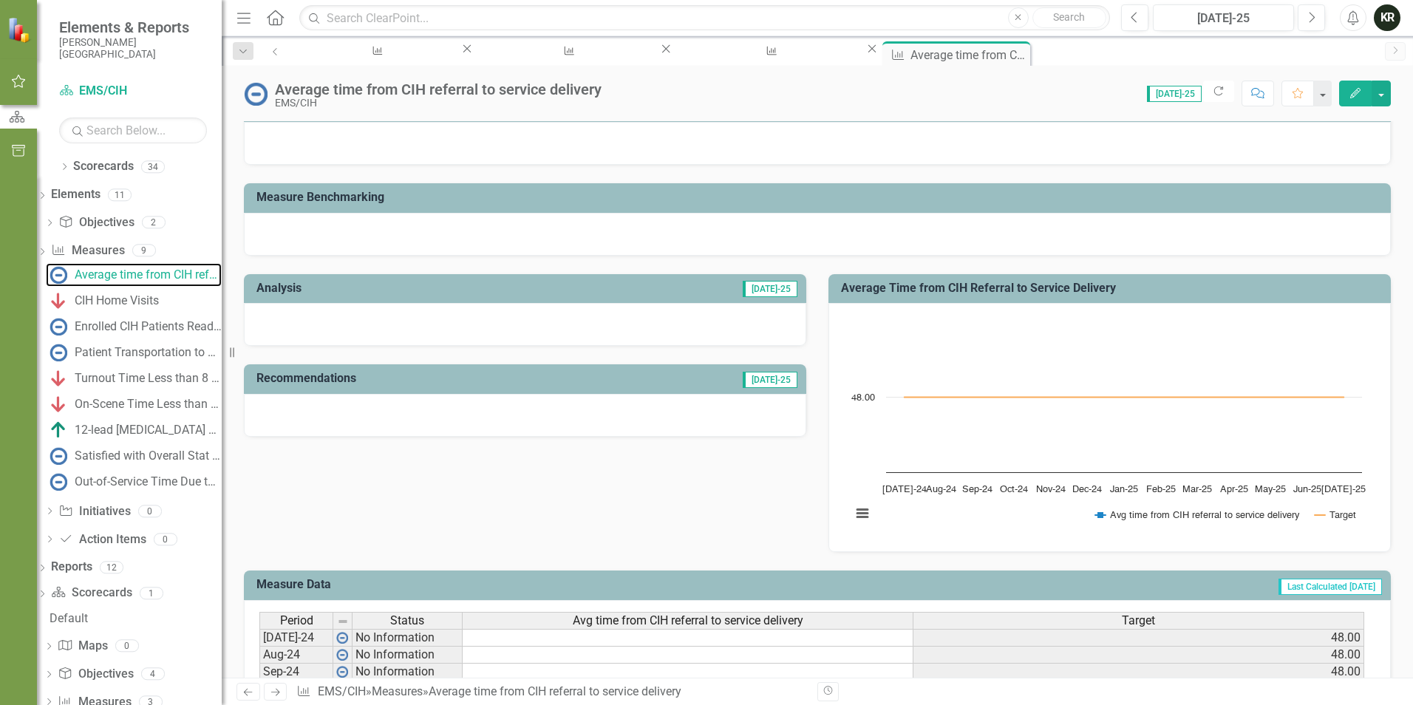
scroll to position [148, 0]
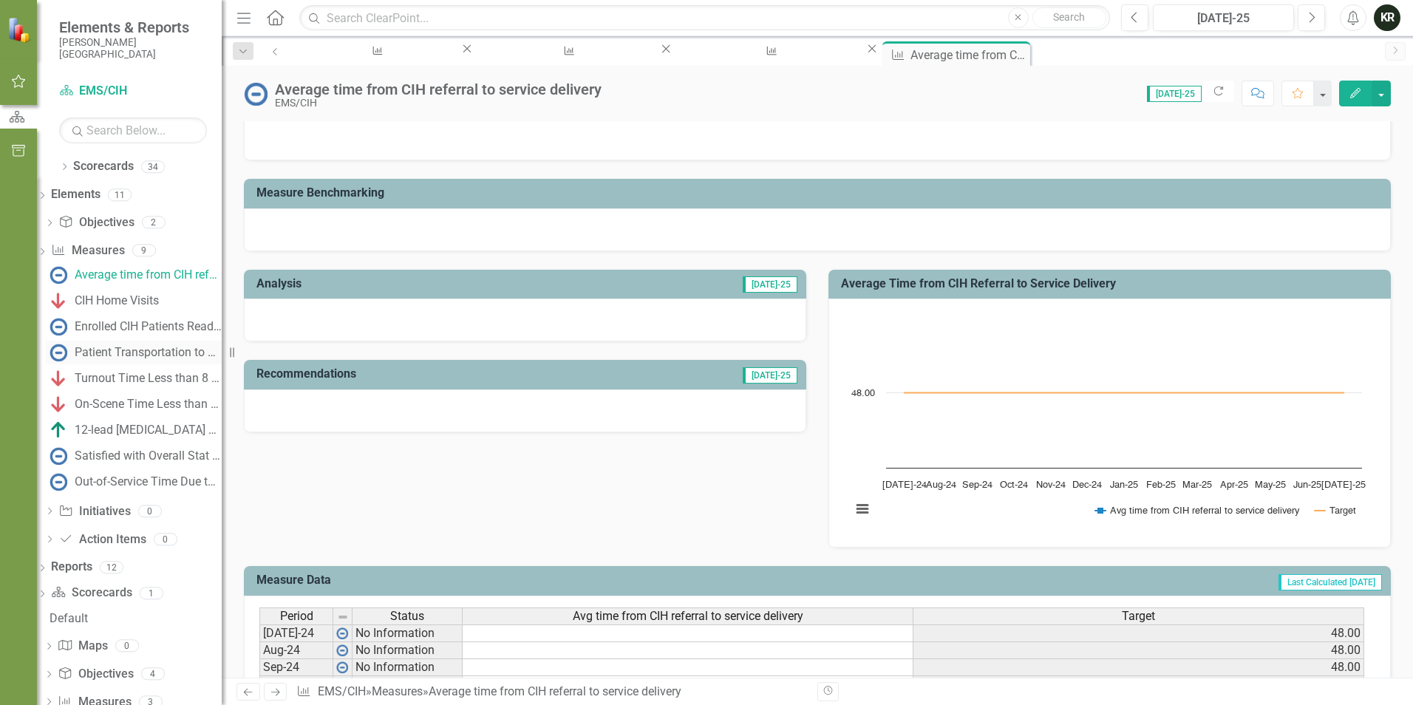
click at [168, 352] on div "Patient Transportation to Appointments" at bounding box center [148, 352] width 147 height 13
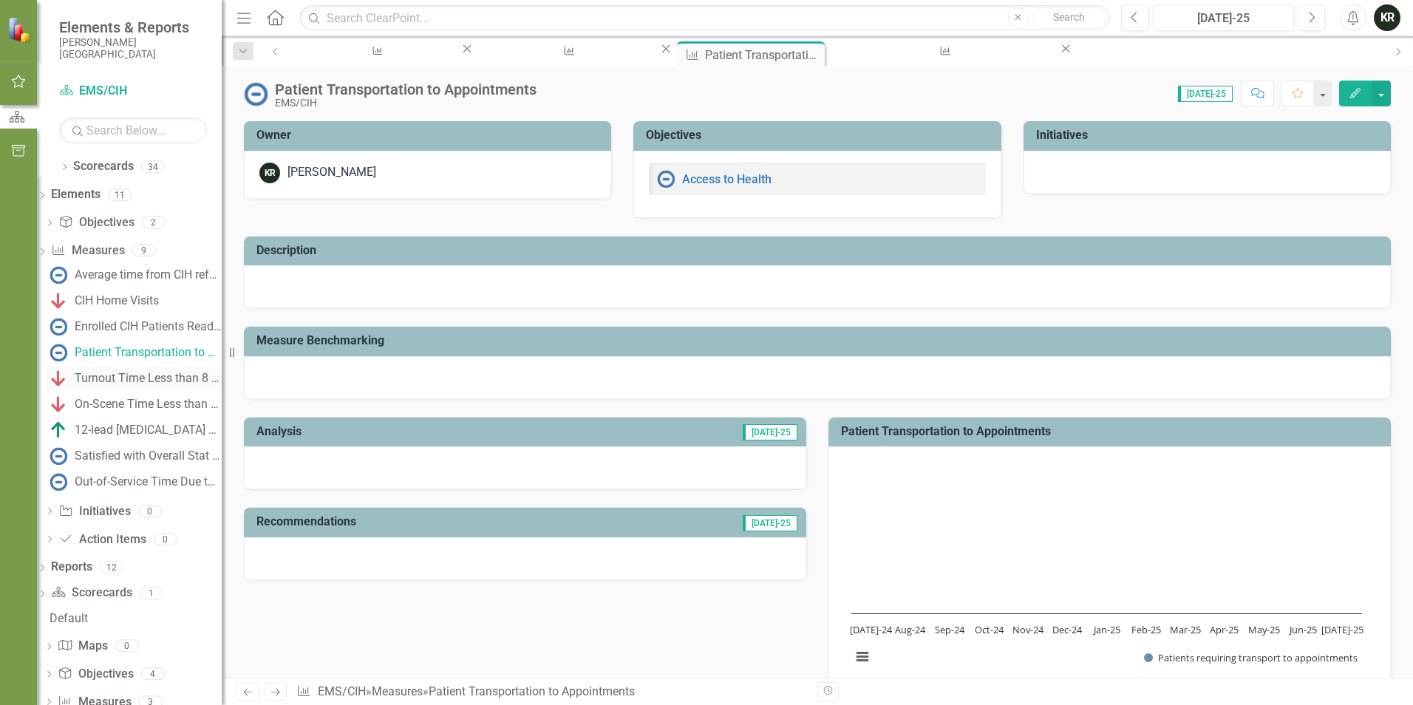
click at [168, 377] on div "Turnout Time Less than 8 Minutes" at bounding box center [148, 378] width 147 height 13
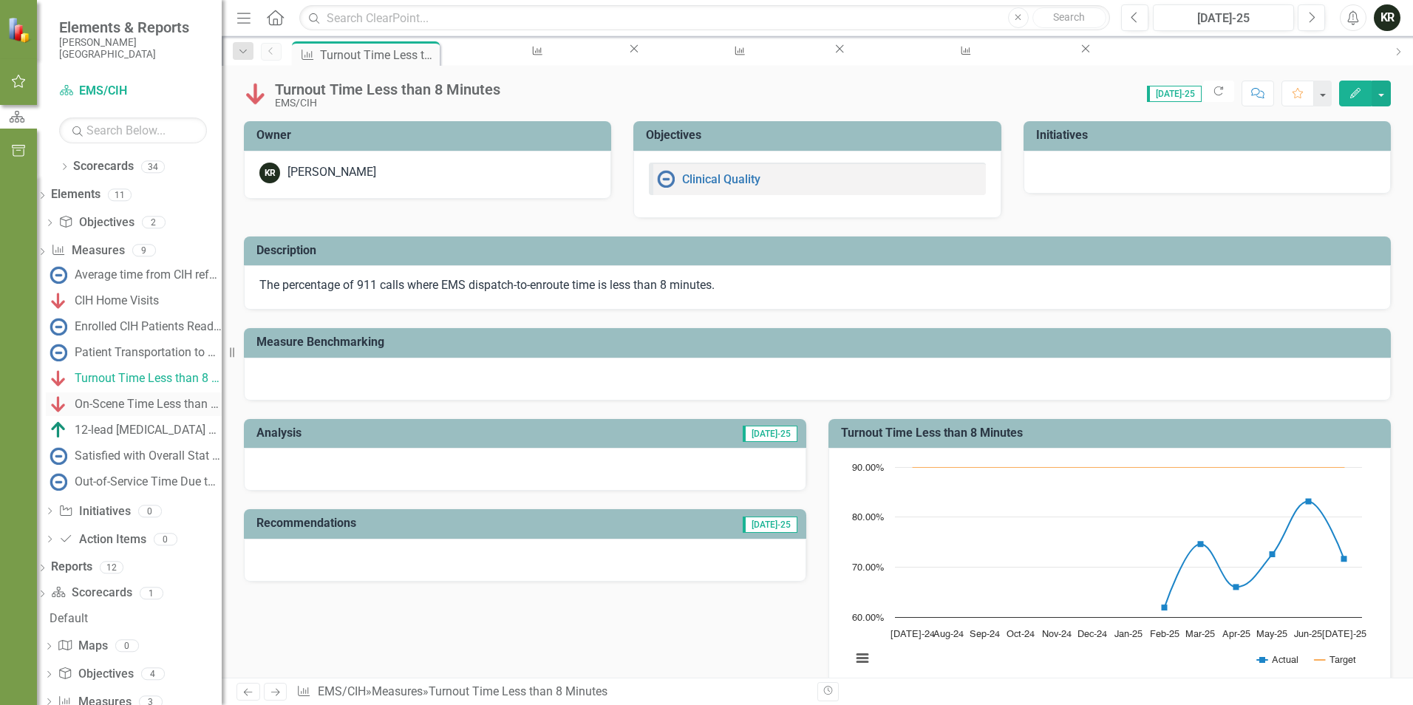
click at [166, 399] on div "On-Scene Time Less than 15 Minutes" at bounding box center [148, 404] width 147 height 13
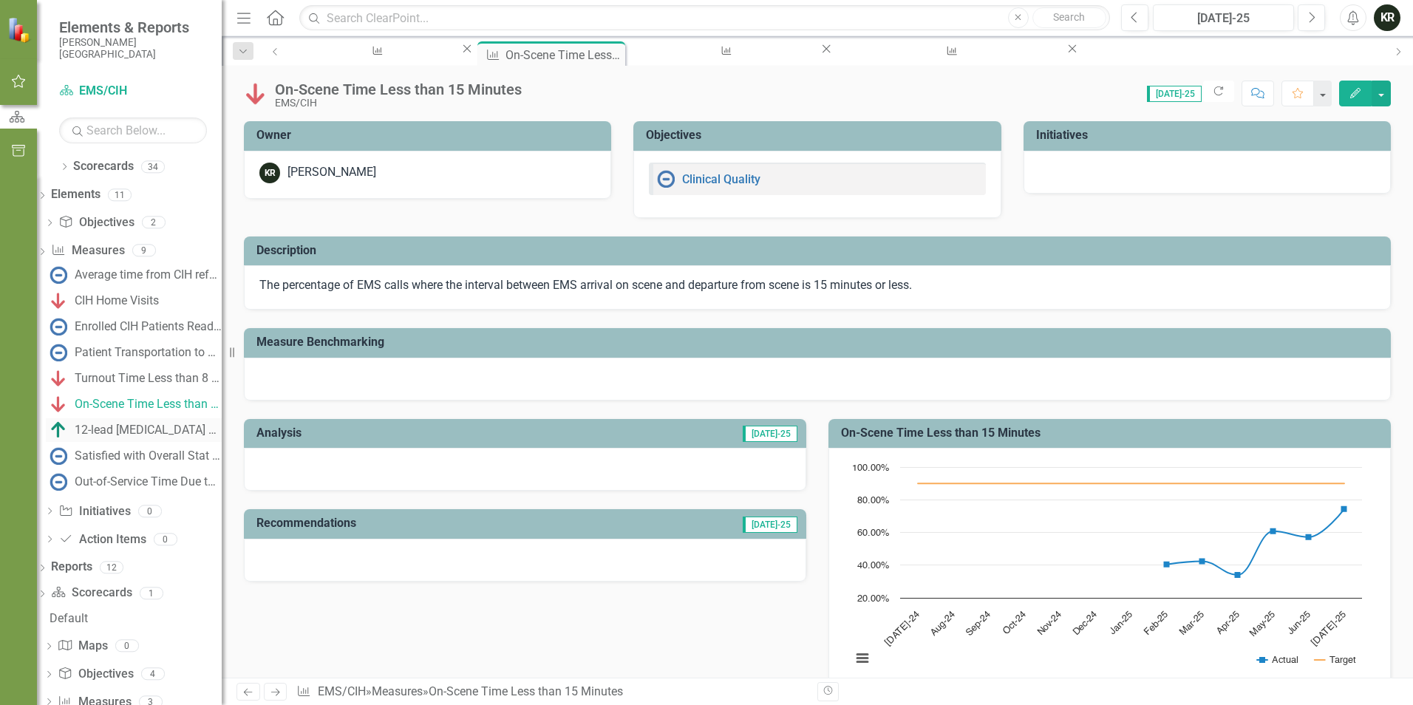
click at [163, 429] on div "12-lead [MEDICAL_DATA] Performed and Documented when Indicated" at bounding box center [148, 429] width 147 height 13
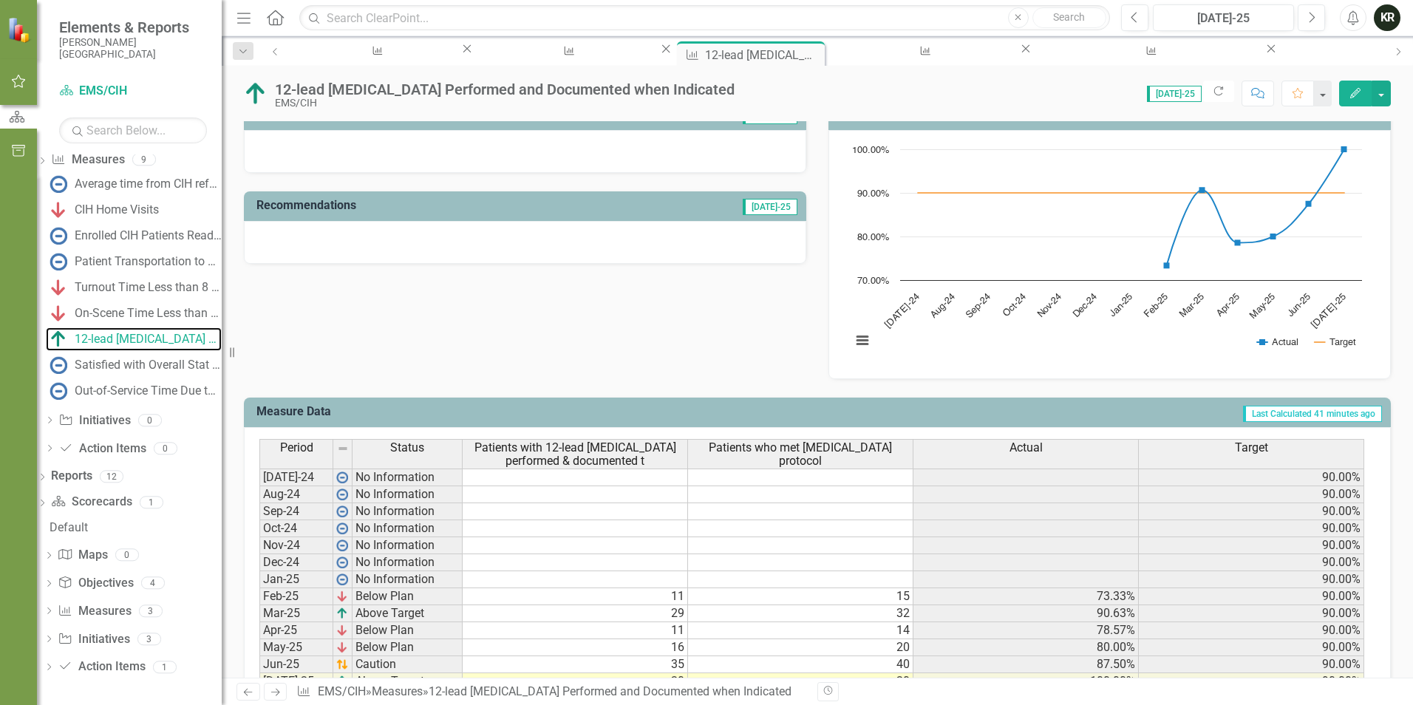
scroll to position [296, 0]
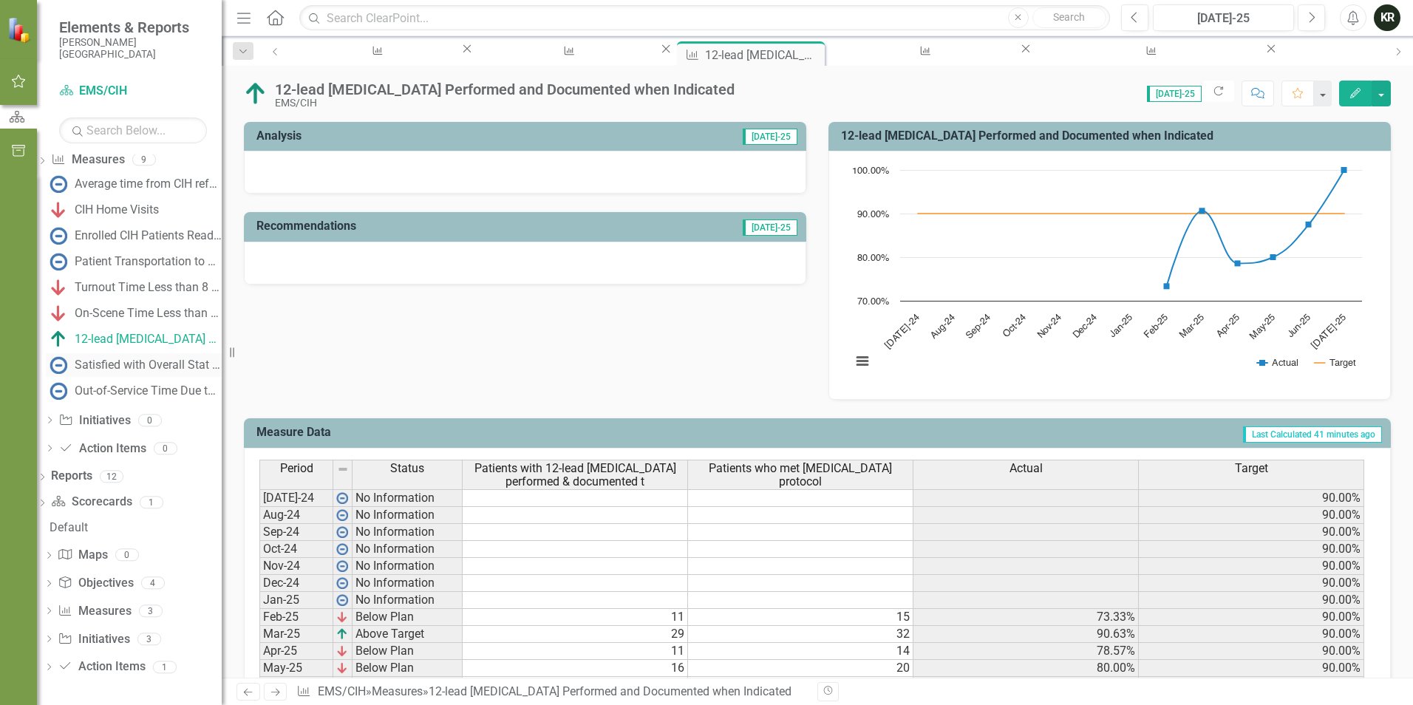
click at [179, 363] on div "Satisfied with Overall Stat EMS Experience" at bounding box center [148, 364] width 147 height 13
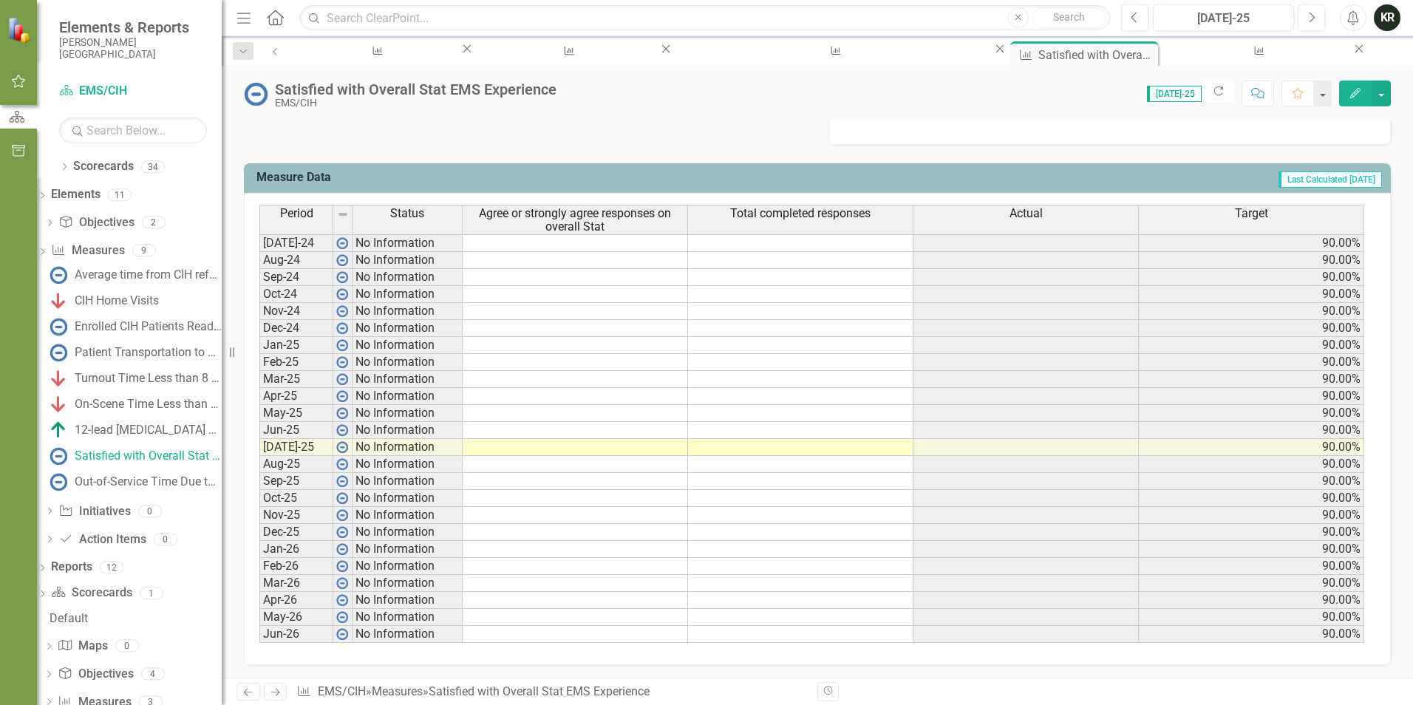
scroll to position [553, 0]
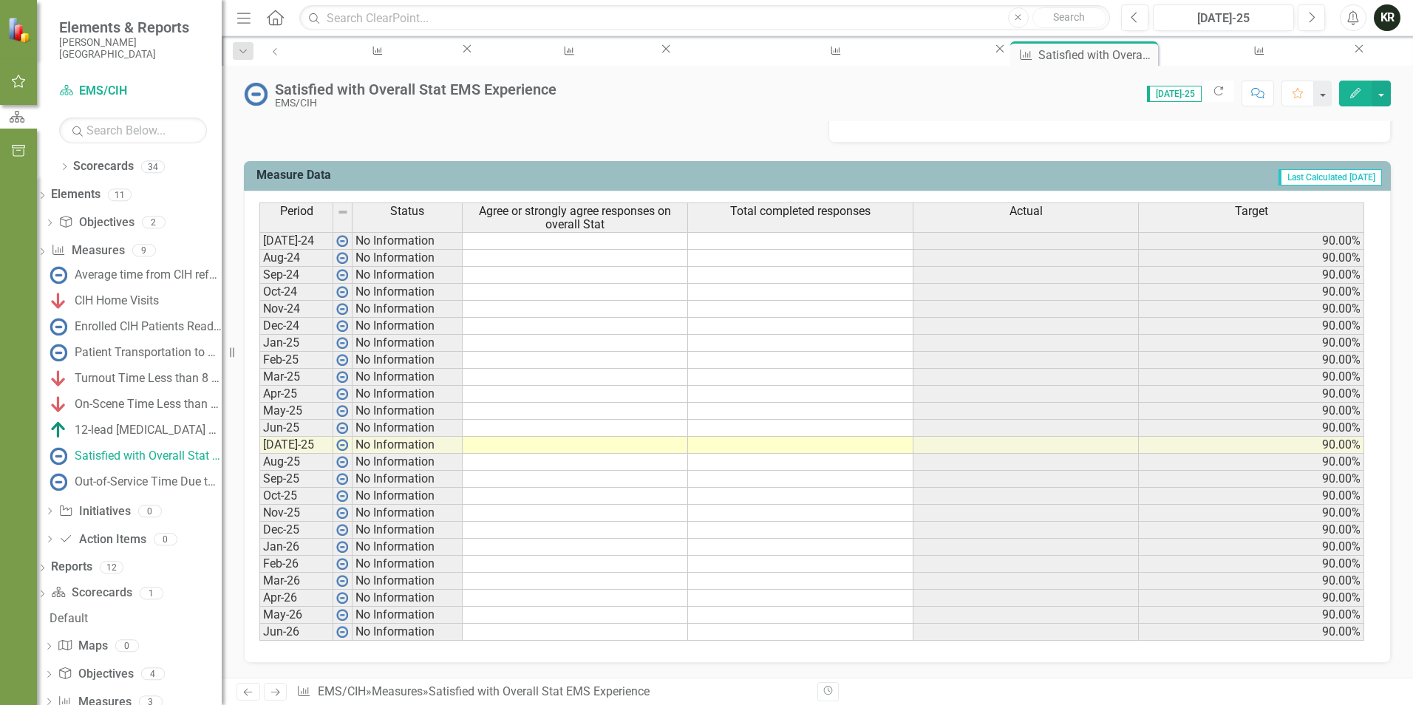
click at [537, 358] on td at bounding box center [575, 360] width 225 height 17
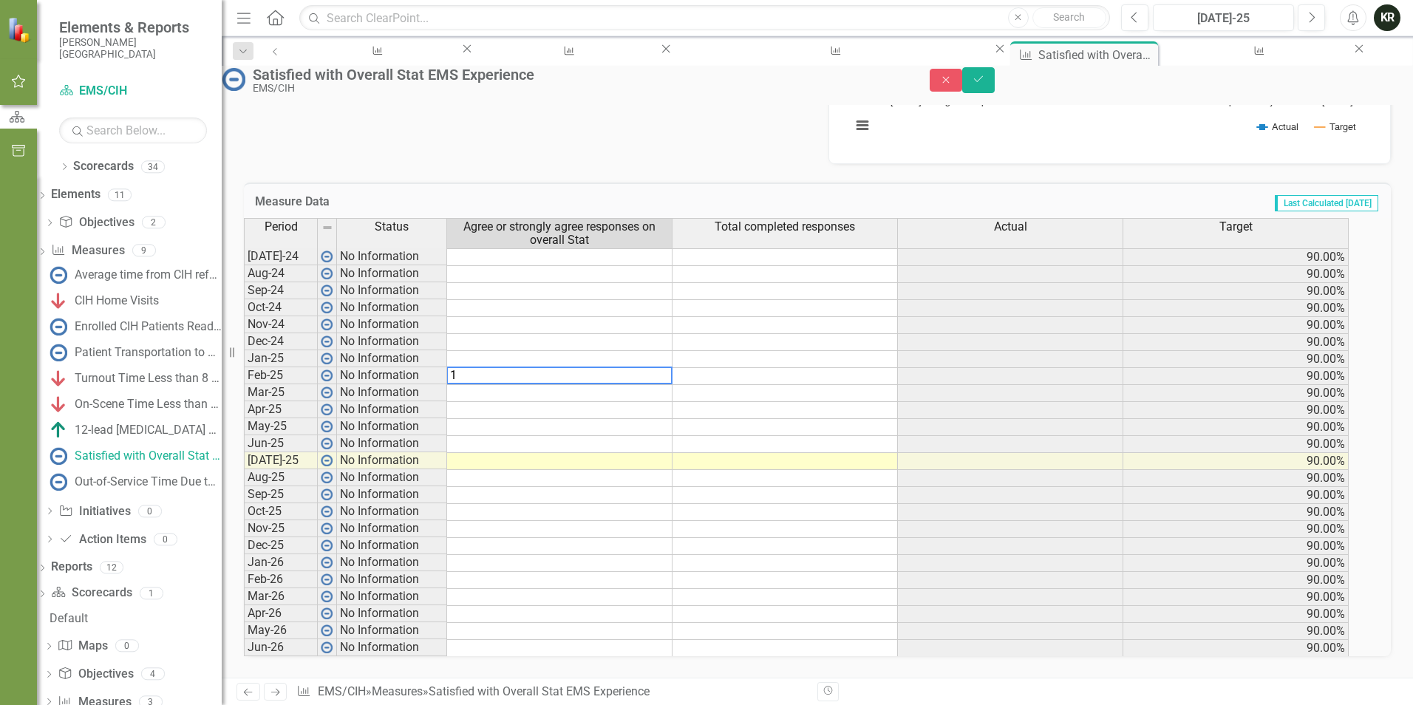
type textarea "12"
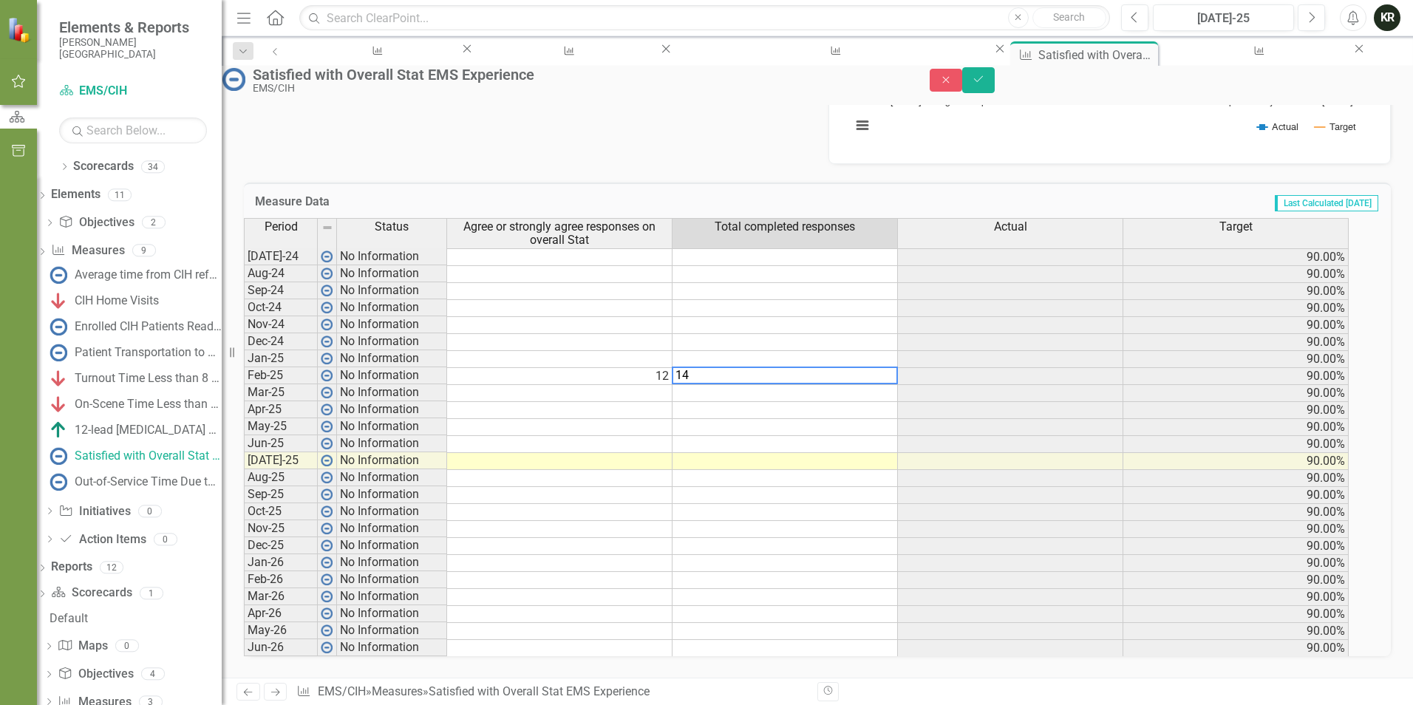
click at [637, 385] on td at bounding box center [559, 393] width 225 height 17
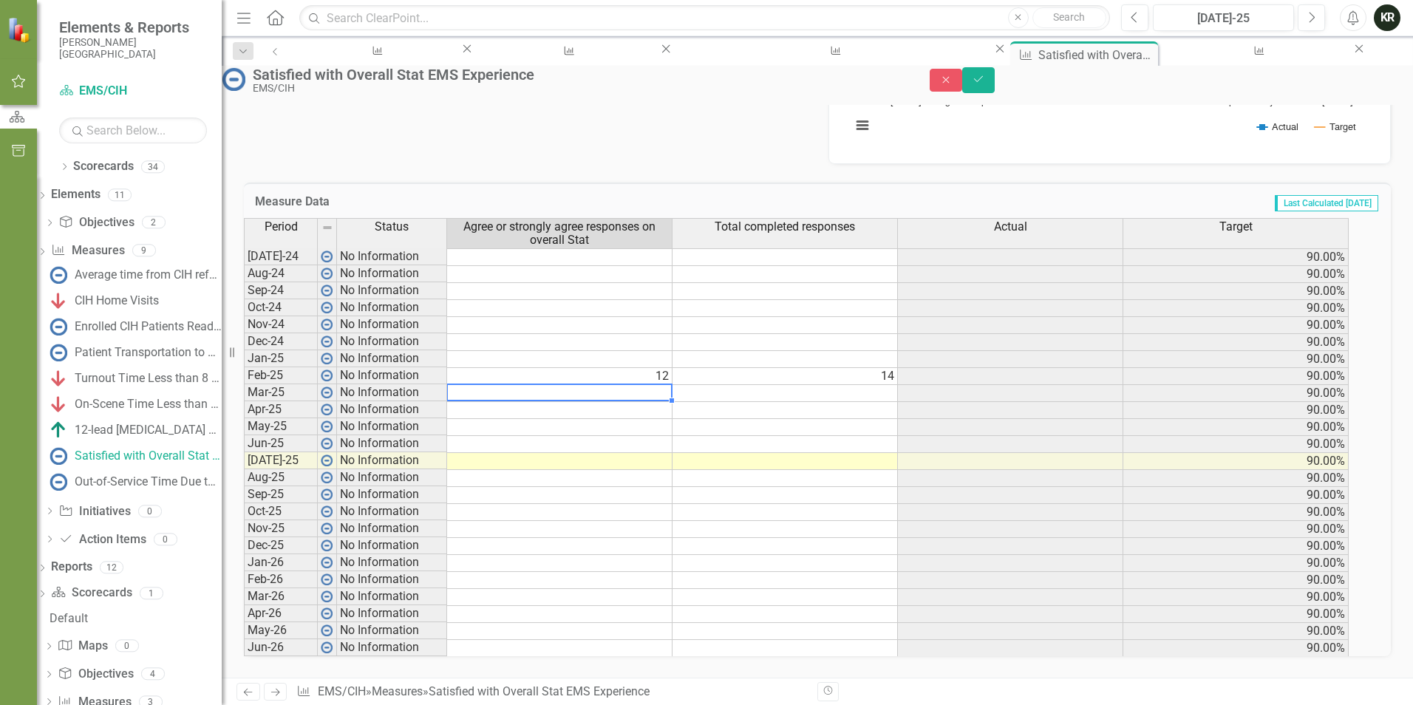
type textarea "9"
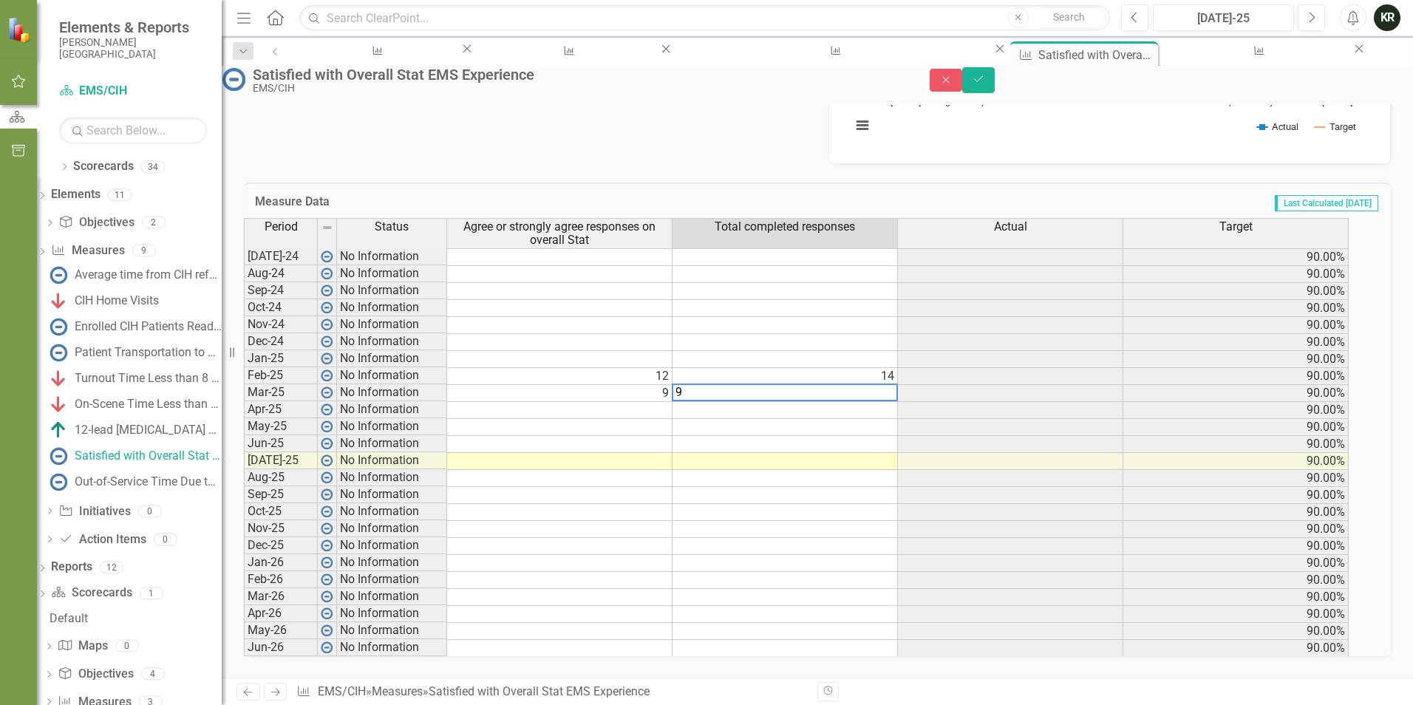
click at [669, 402] on td at bounding box center [559, 410] width 225 height 17
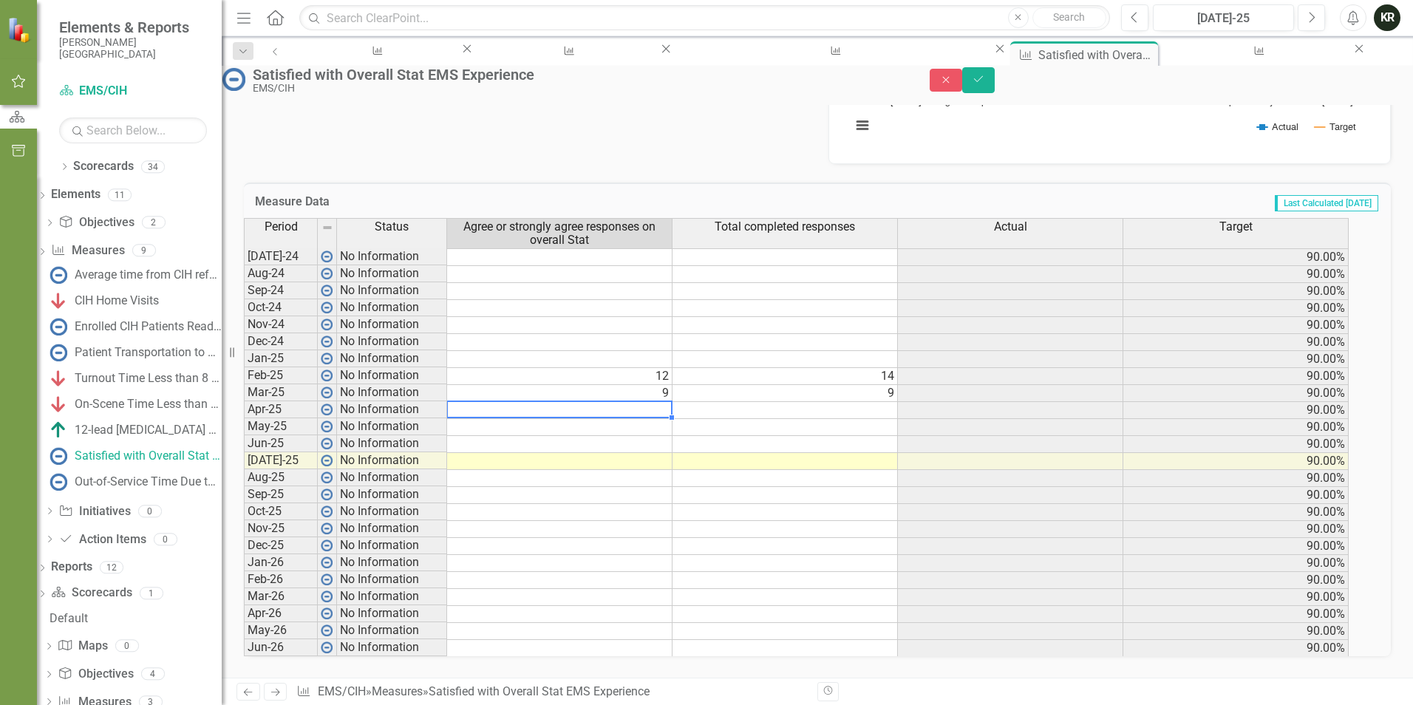
type textarea "5"
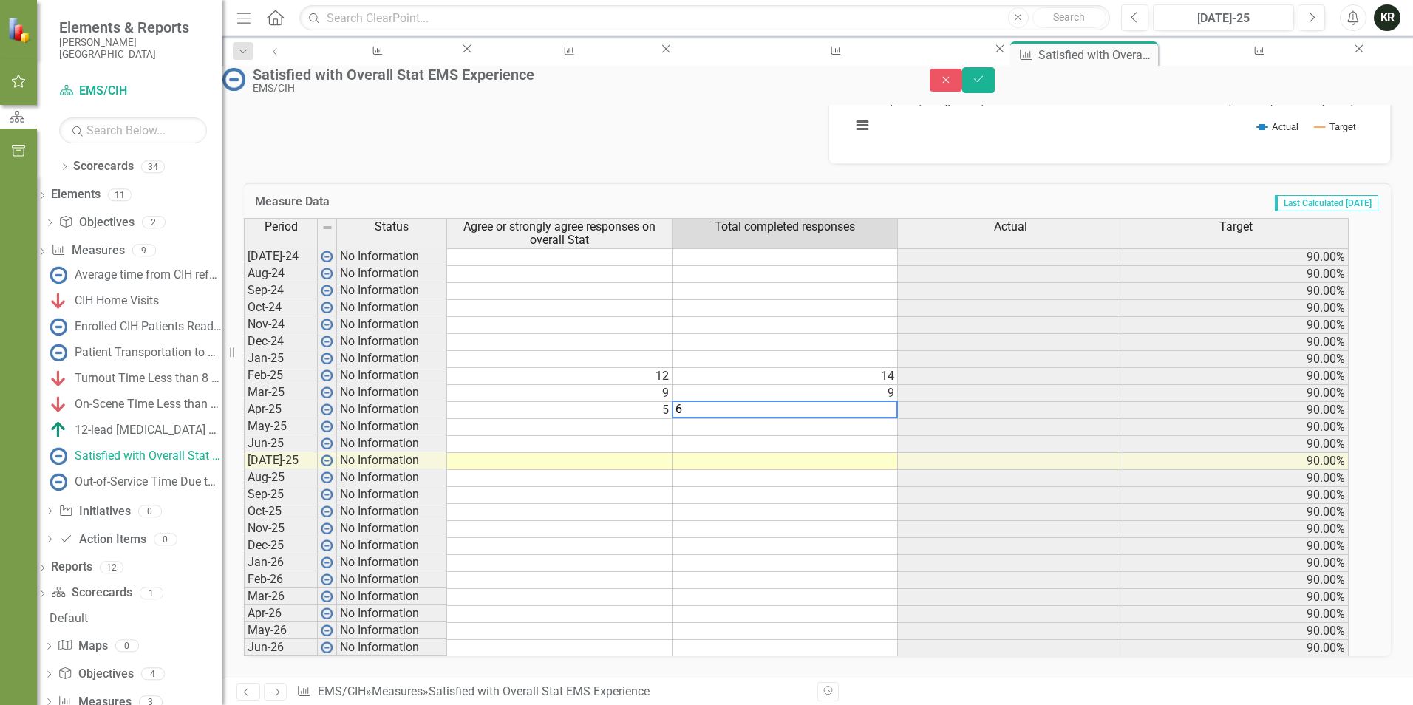
click at [672, 421] on td at bounding box center [559, 427] width 225 height 17
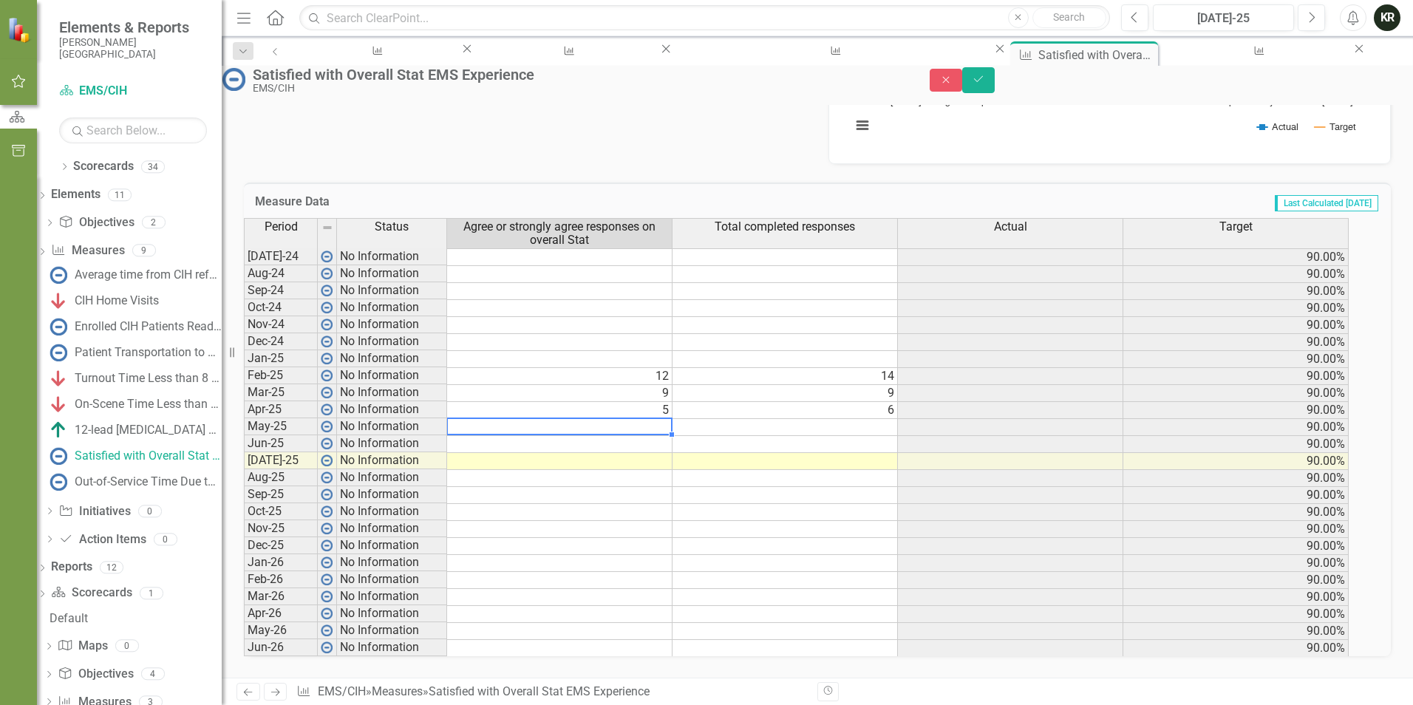
type textarea "7"
click at [672, 436] on td at bounding box center [559, 444] width 225 height 17
type textarea "3"
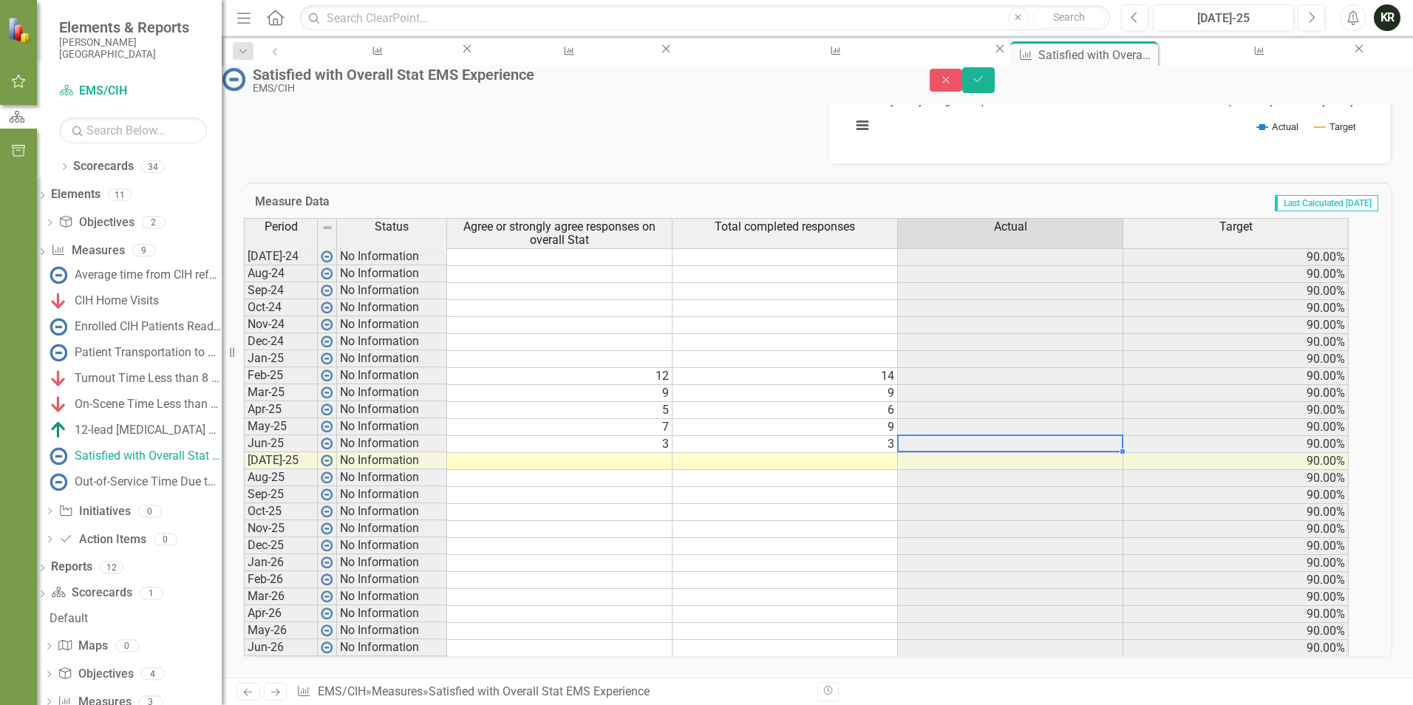
click at [672, 453] on td at bounding box center [559, 461] width 225 height 17
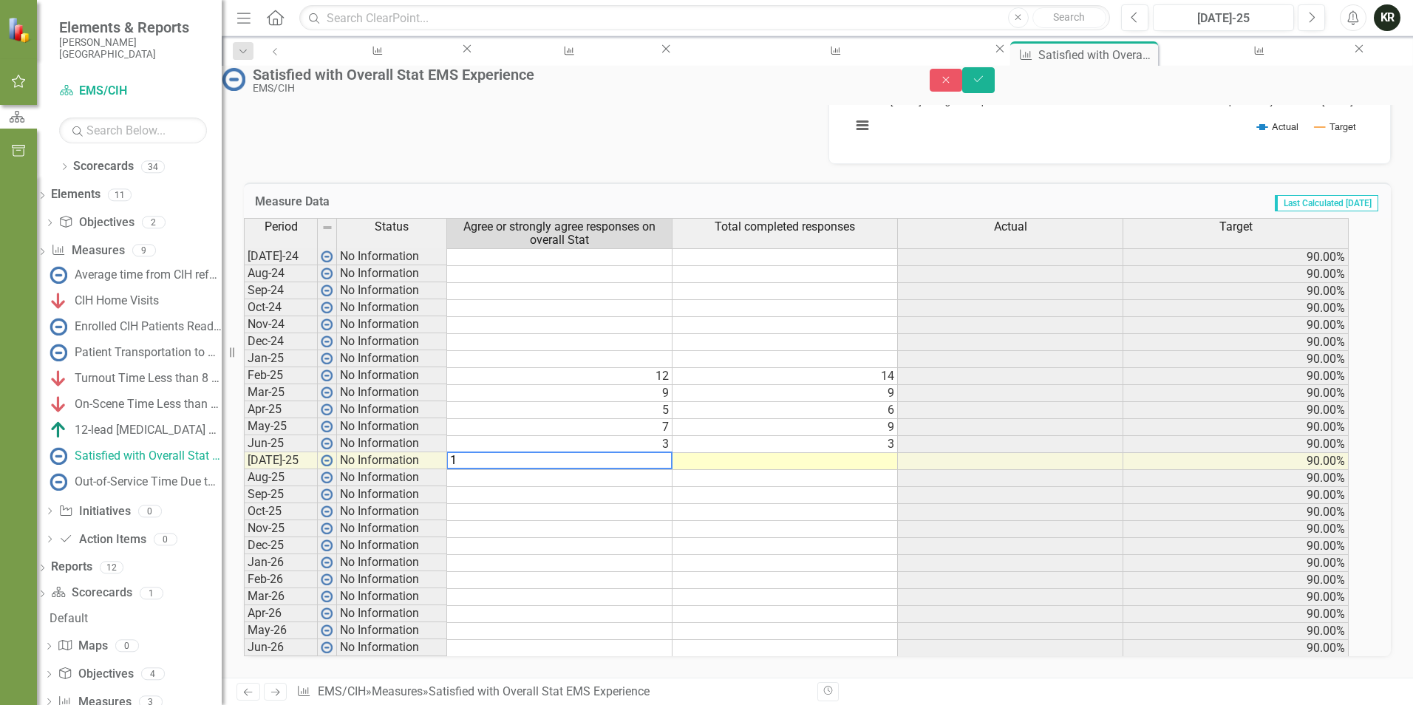
type textarea "10"
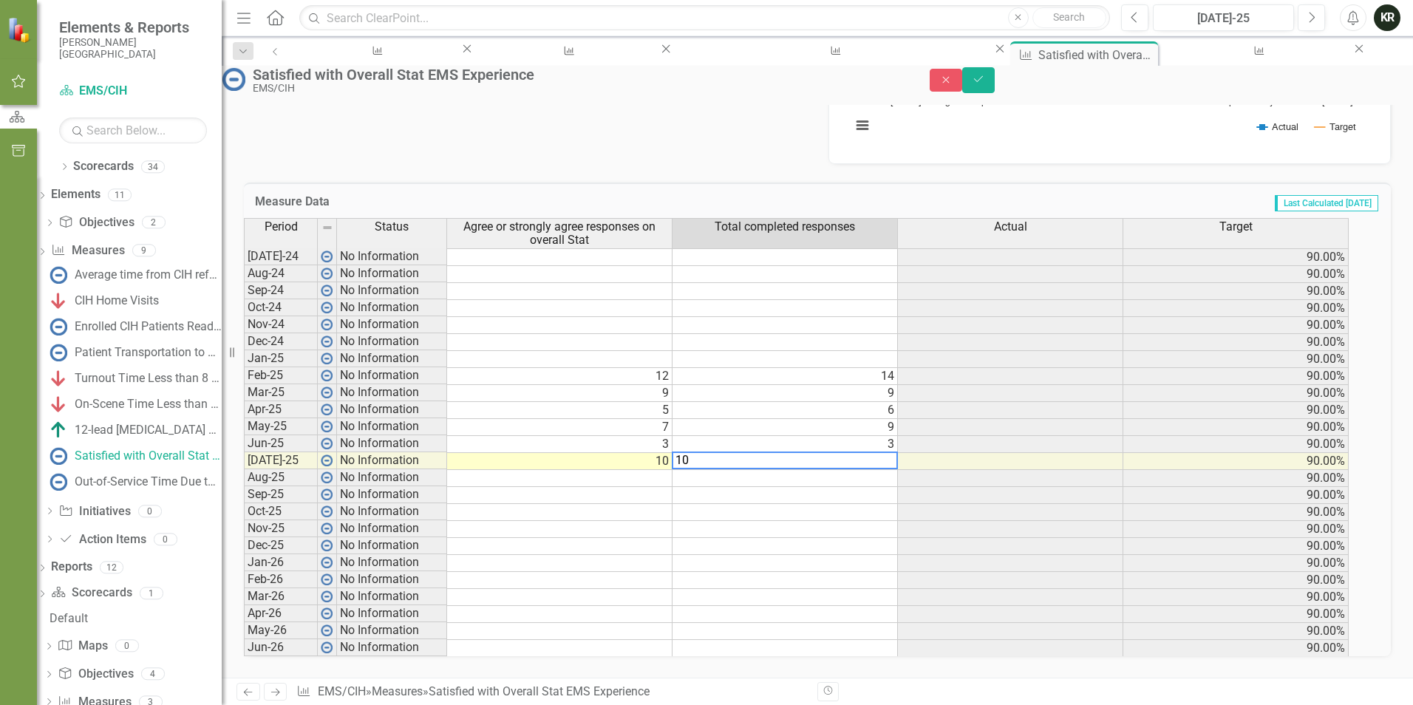
type textarea "10"
click at [738, 504] on td at bounding box center [784, 512] width 225 height 17
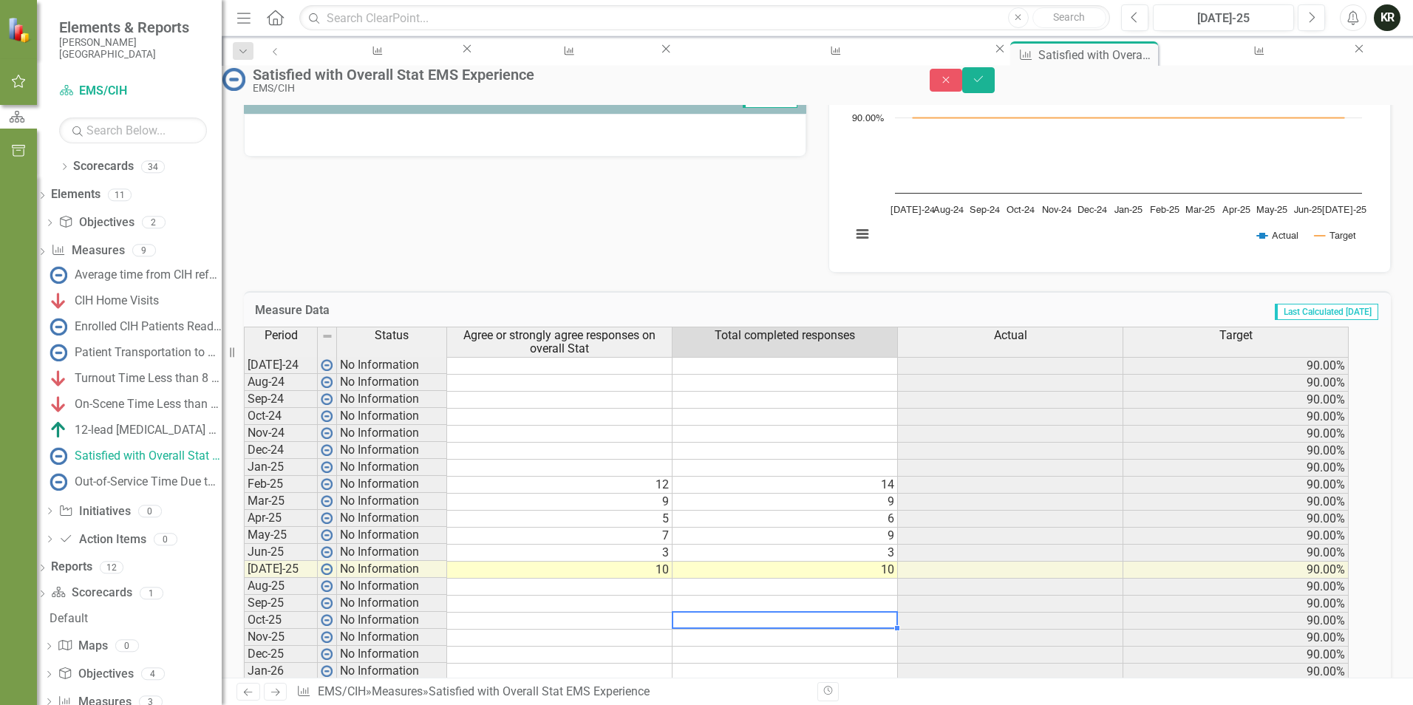
scroll to position [559, 0]
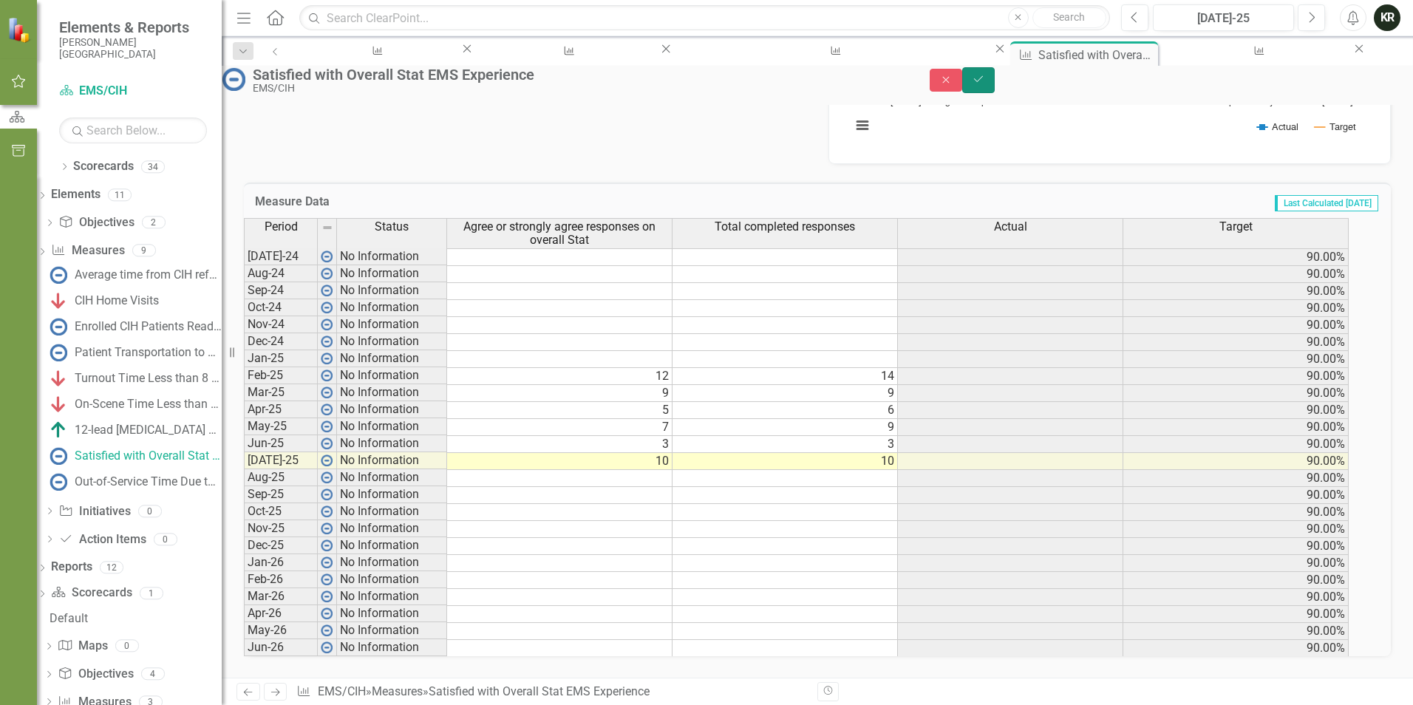
click at [985, 84] on icon "Save" at bounding box center [978, 79] width 13 height 10
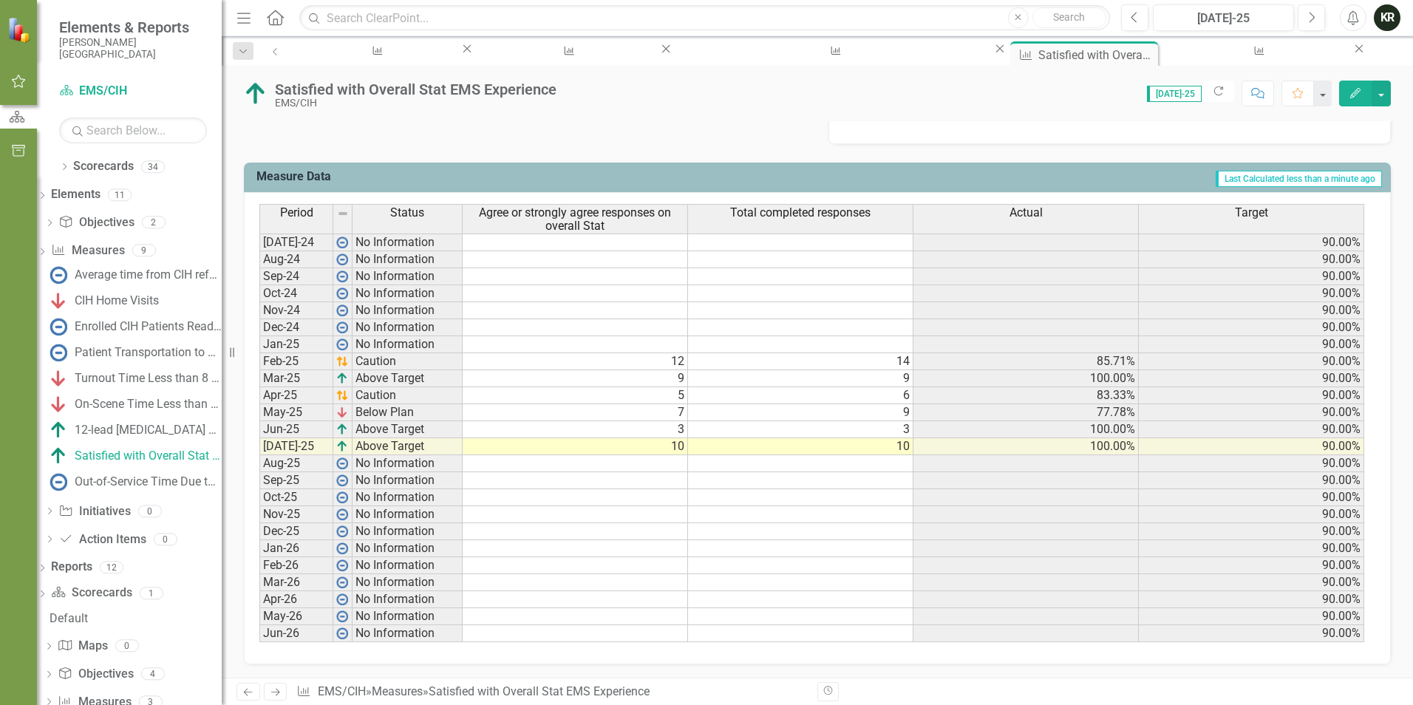
scroll to position [553, 0]
click at [177, 480] on div "Out-of-Service Time Due to Mechanical or Staffing Issues" at bounding box center [148, 481] width 147 height 13
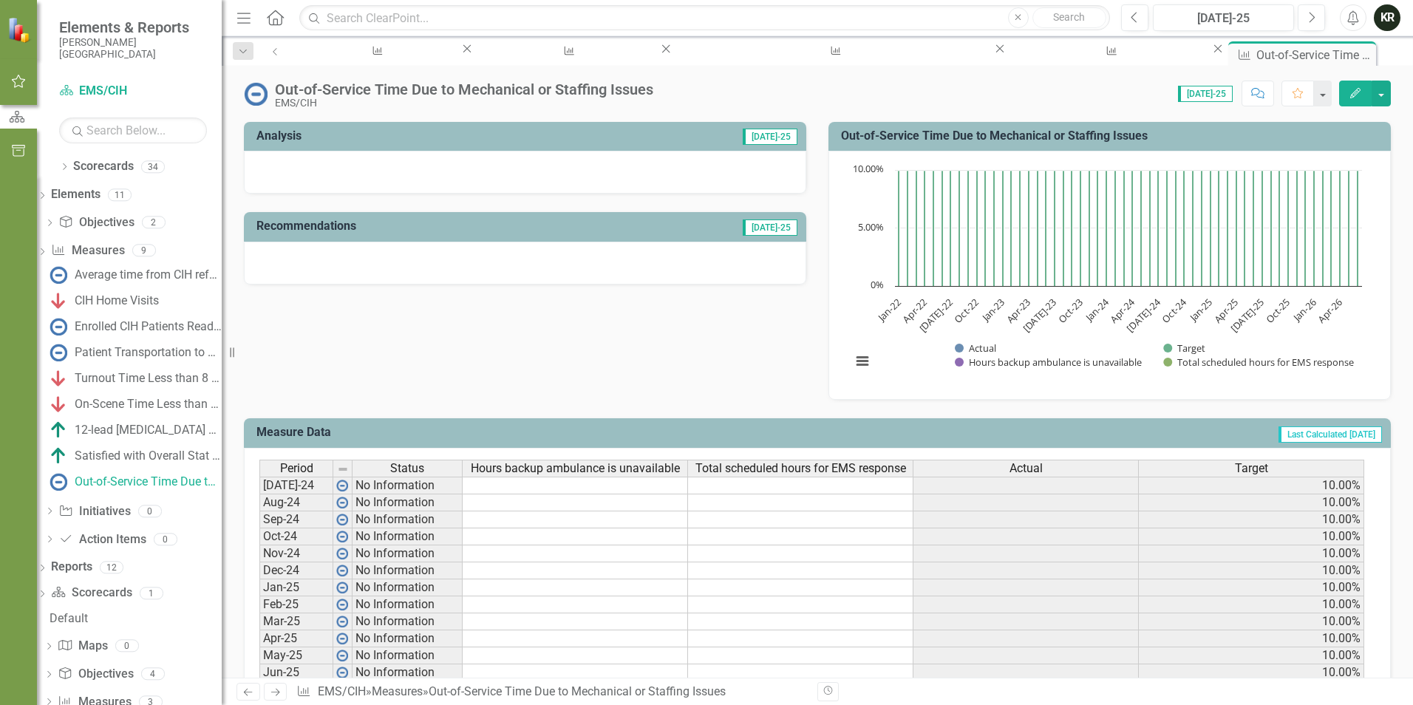
scroll to position [369, 0]
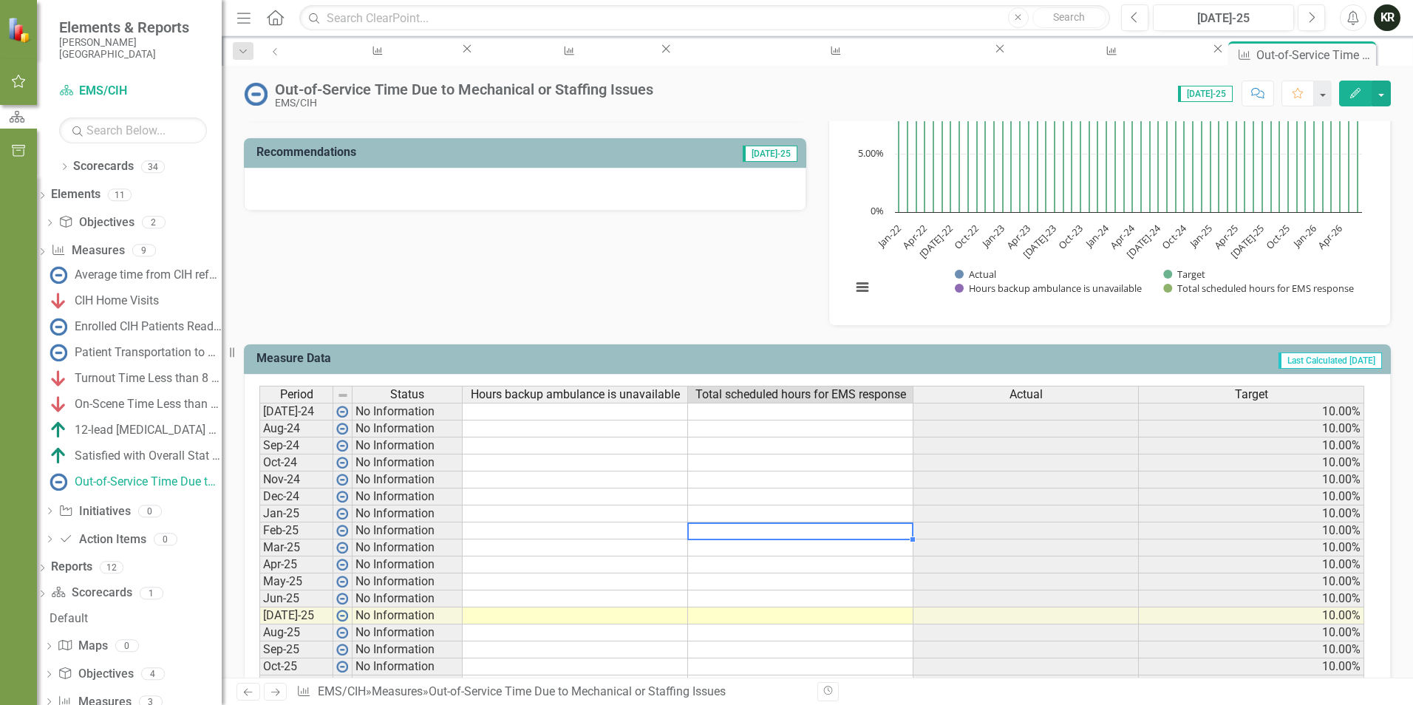
click at [758, 535] on td at bounding box center [800, 530] width 225 height 17
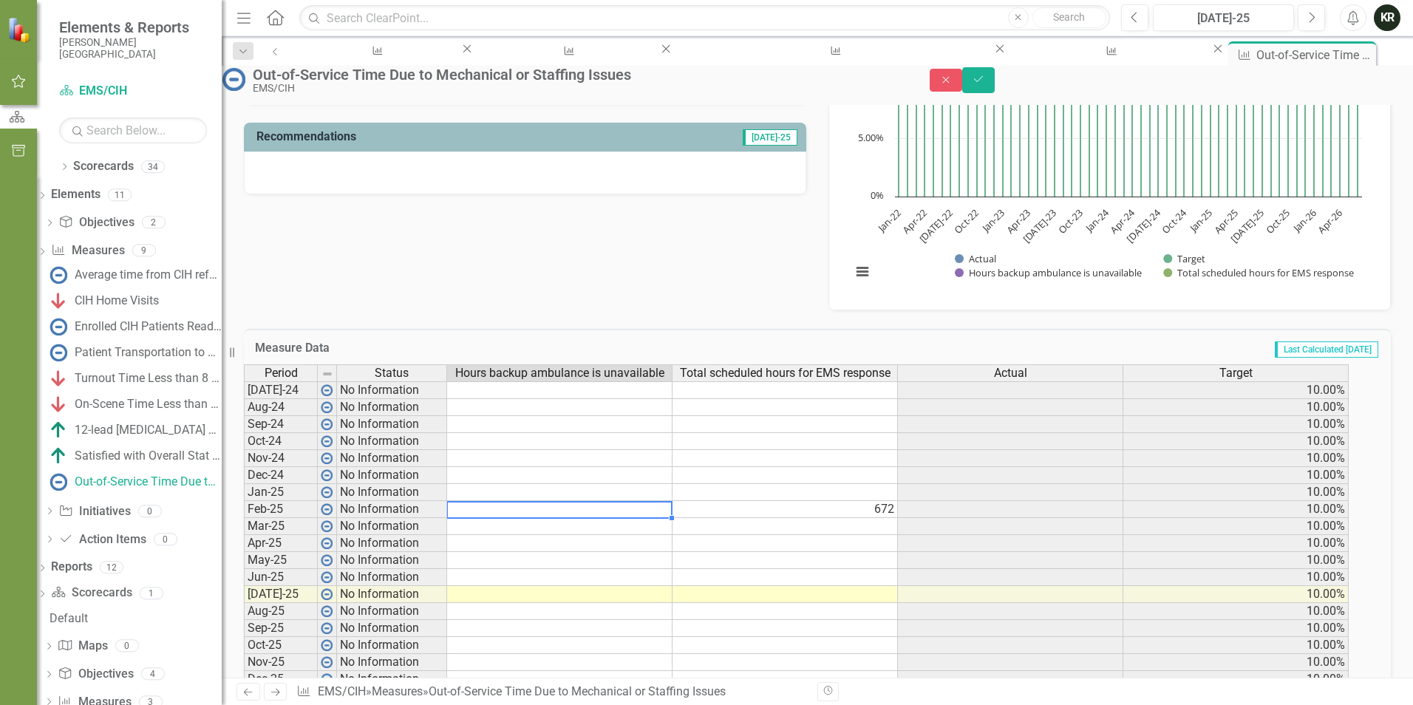
click at [583, 518] on td at bounding box center [559, 509] width 225 height 17
click at [573, 535] on td at bounding box center [559, 526] width 225 height 17
click at [541, 552] on td at bounding box center [559, 543] width 225 height 17
click at [658, 569] on td at bounding box center [559, 560] width 225 height 17
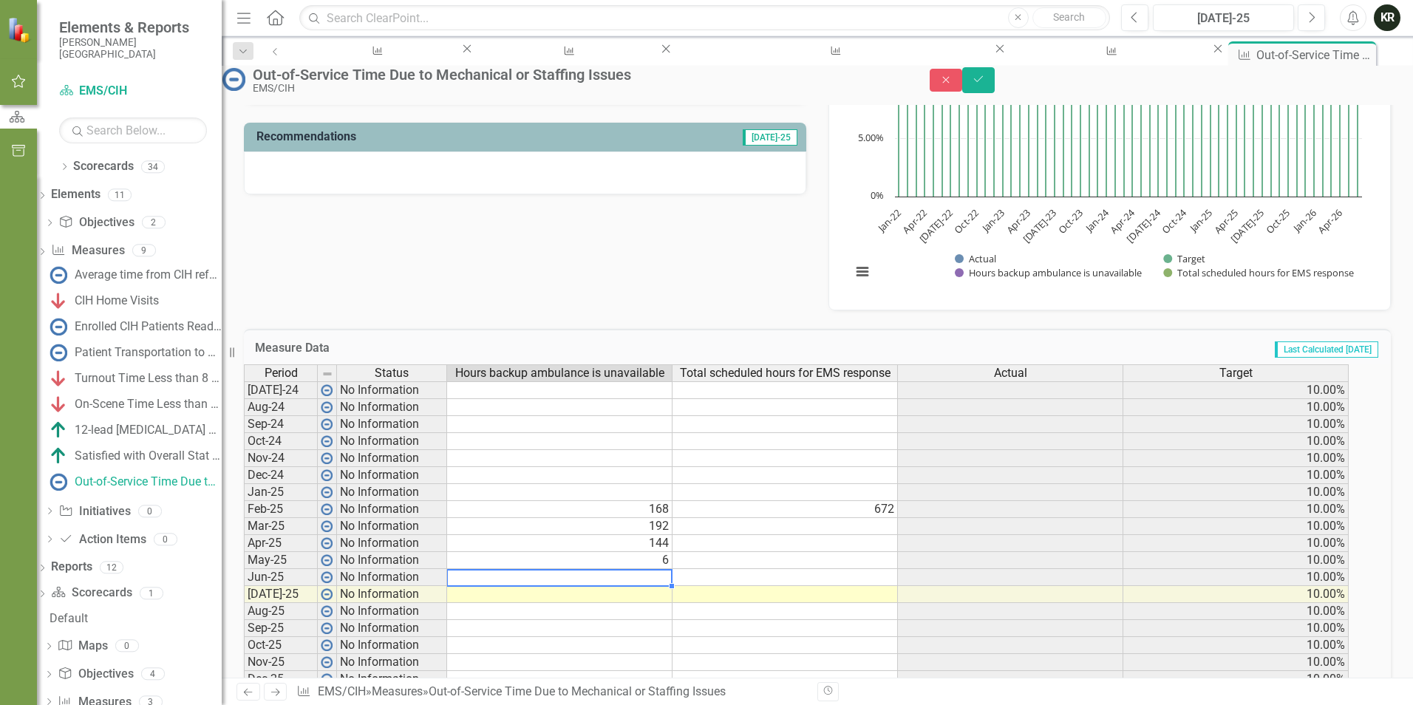
click at [666, 586] on td at bounding box center [559, 577] width 225 height 17
type textarea "9"
click at [672, 603] on td at bounding box center [559, 594] width 225 height 17
click at [244, 596] on div "Period Status Hours backup ambulance is unavailable Total scheduled hours for E…" at bounding box center [244, 577] width 0 height 426
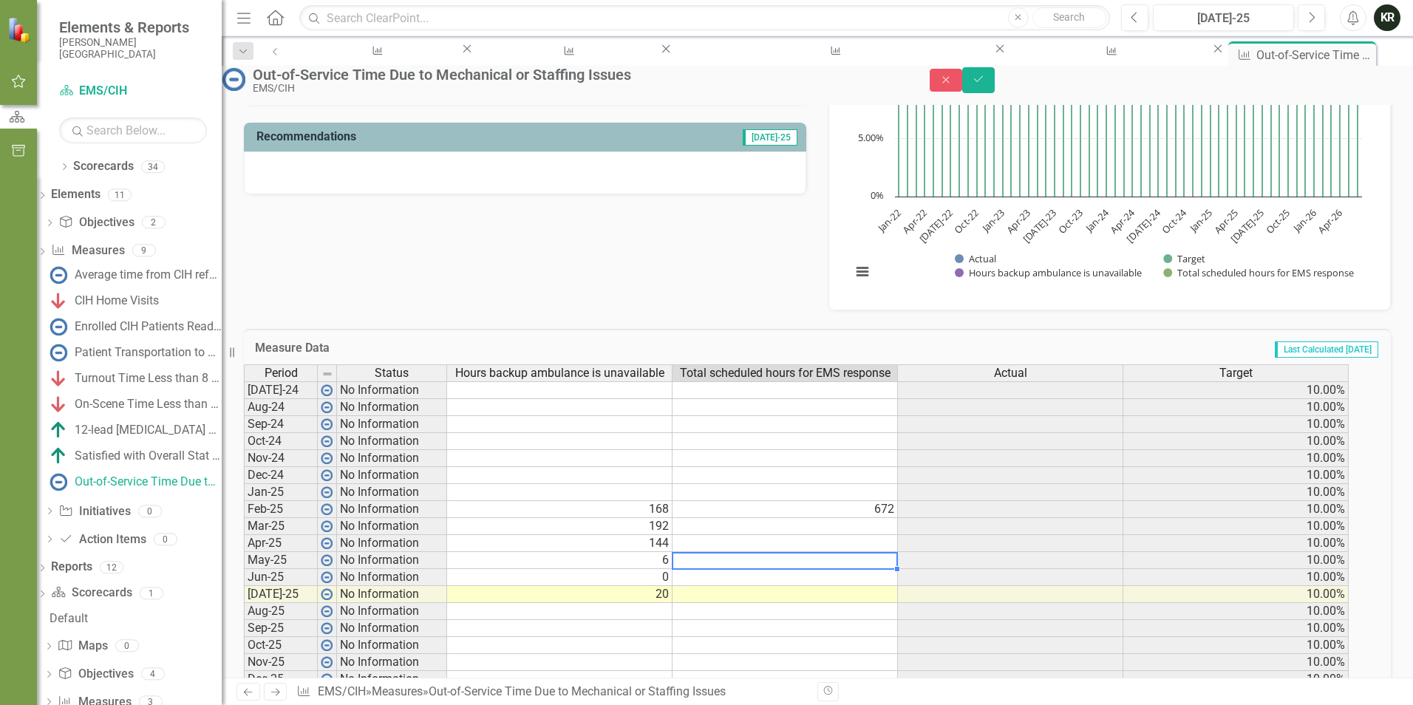
click at [891, 535] on td at bounding box center [784, 526] width 225 height 17
click at [898, 552] on td at bounding box center [784, 543] width 225 height 17
click at [881, 569] on td at bounding box center [784, 560] width 225 height 17
click at [896, 569] on td at bounding box center [784, 560] width 225 height 17
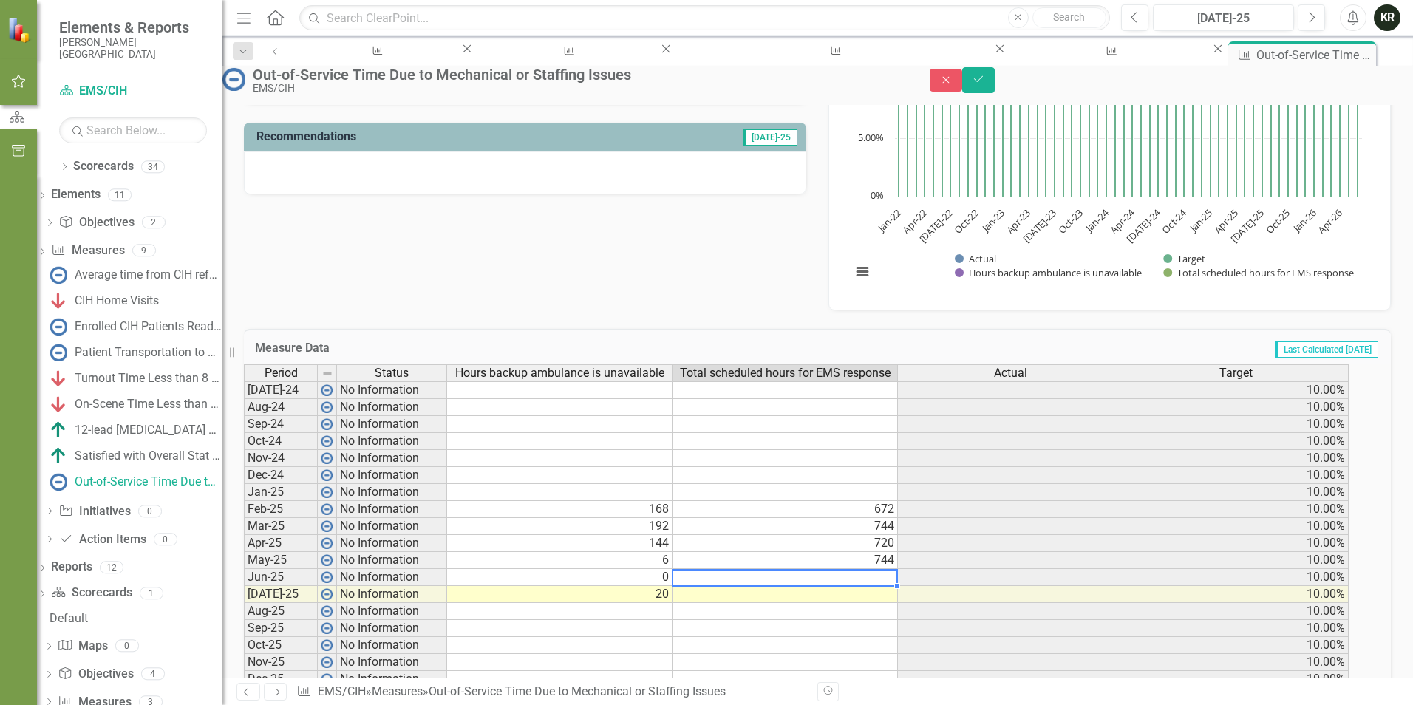
click at [896, 586] on td at bounding box center [784, 577] width 225 height 17
click at [898, 603] on td at bounding box center [784, 594] width 225 height 17
type textarea "744"
click at [244, 497] on div "Period Status Hours backup ambulance is unavailable Total scheduled hours for E…" at bounding box center [244, 577] width 0 height 426
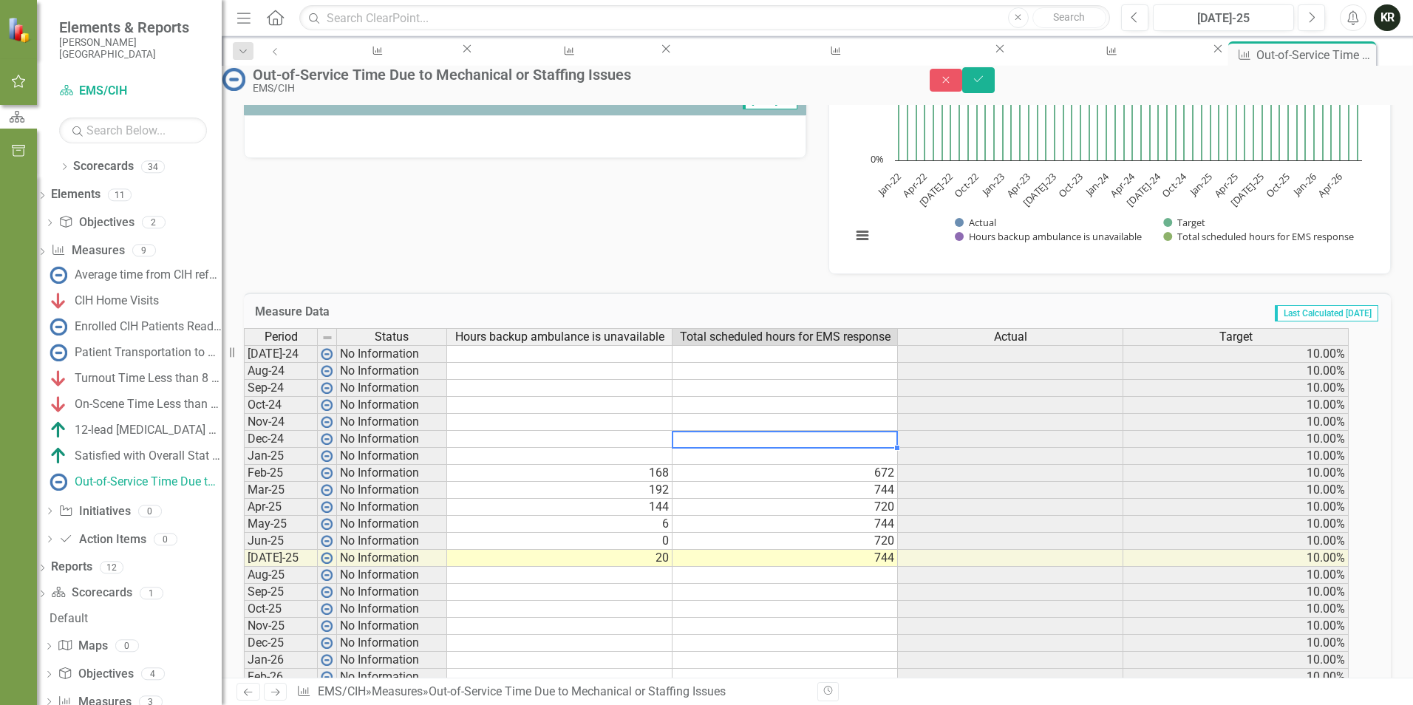
scroll to position [251, 0]
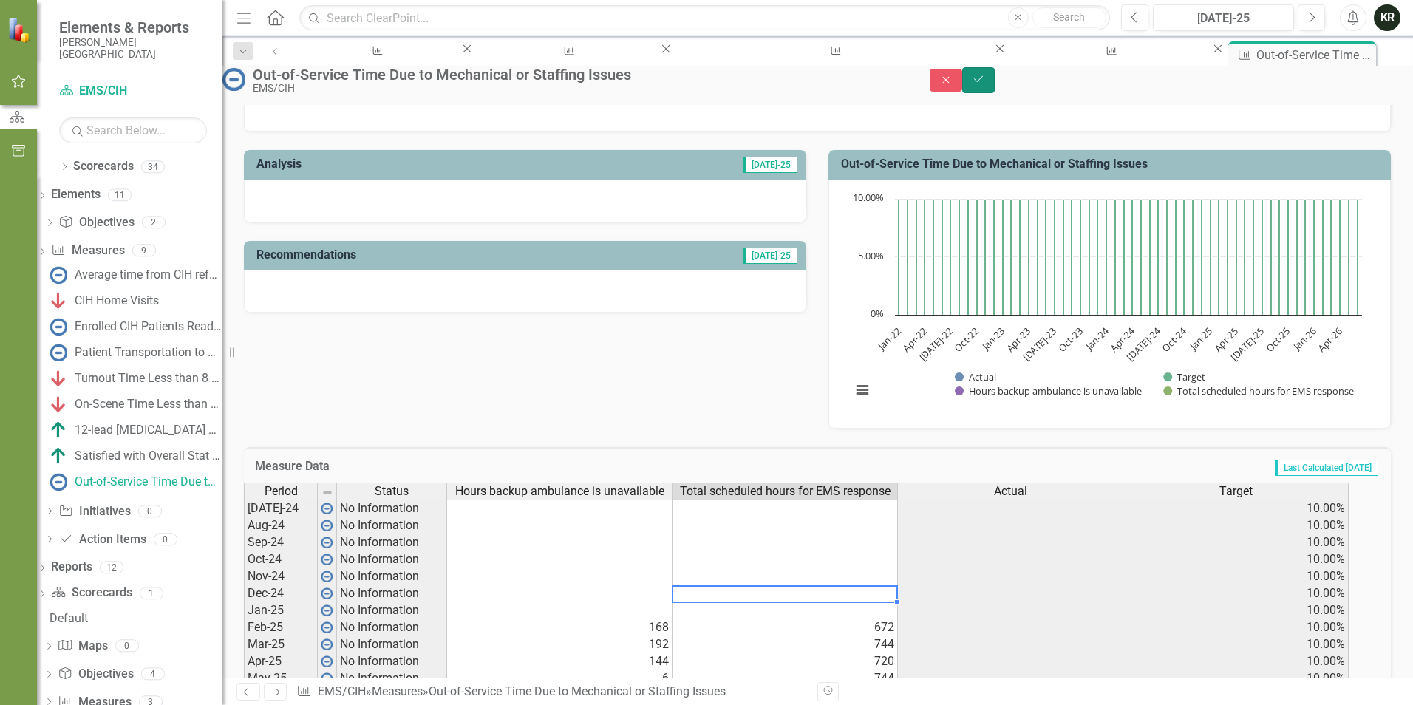
click at [995, 84] on button "Save" at bounding box center [978, 80] width 33 height 26
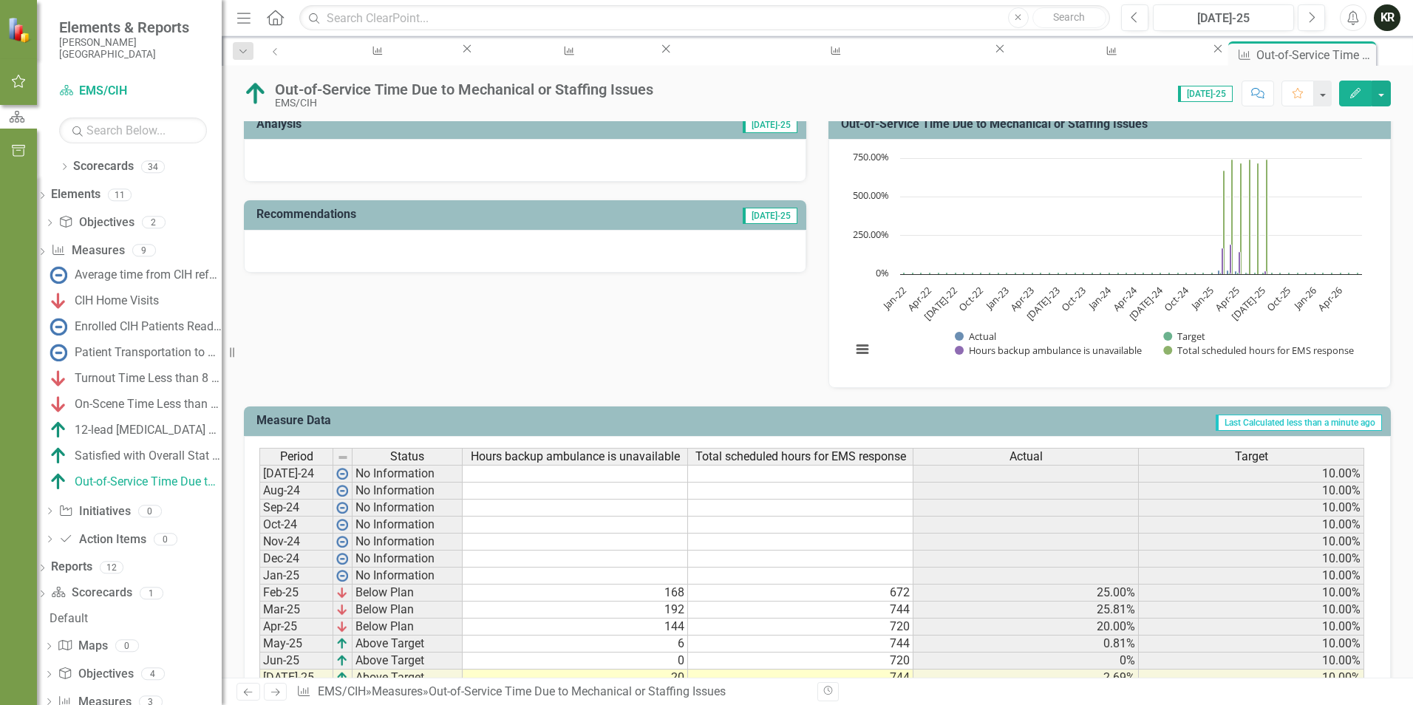
scroll to position [443, 0]
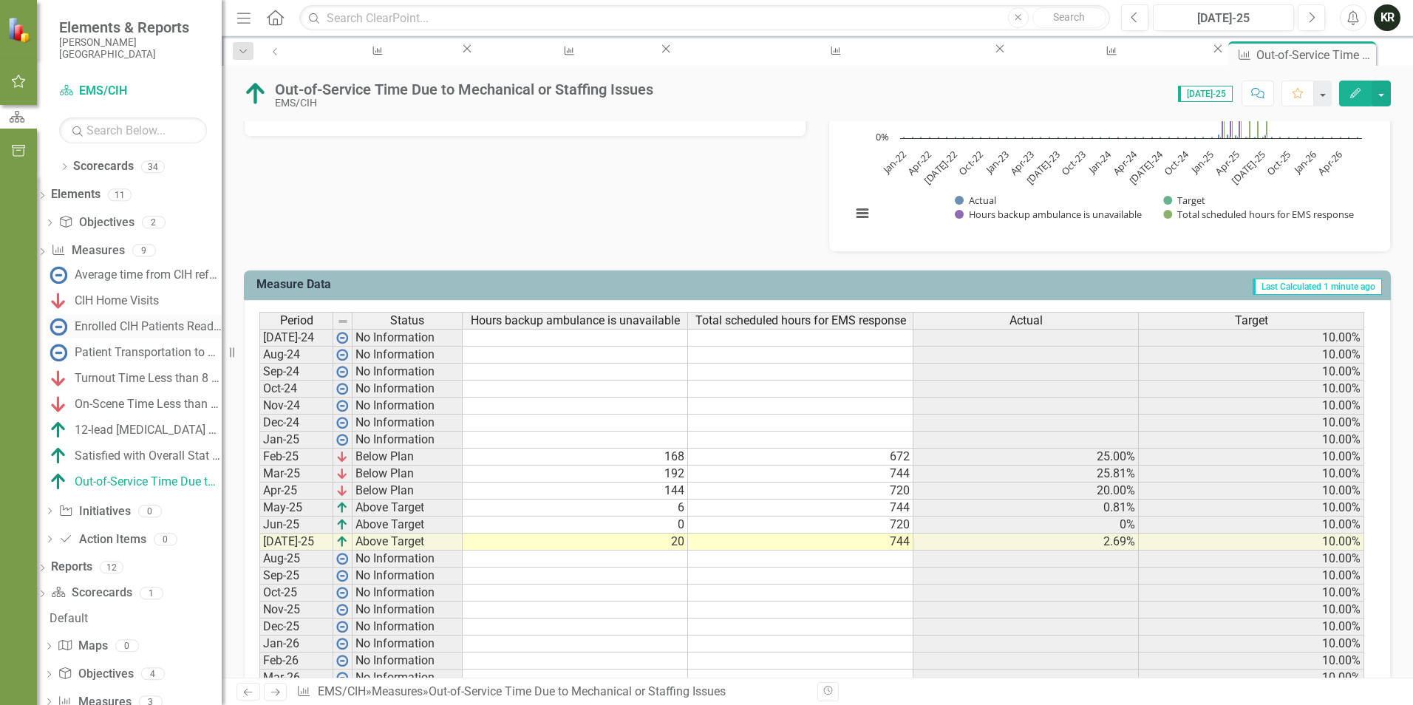
click at [166, 325] on div "Enrolled CIH Patients Readmitted to Hospital" at bounding box center [148, 326] width 147 height 13
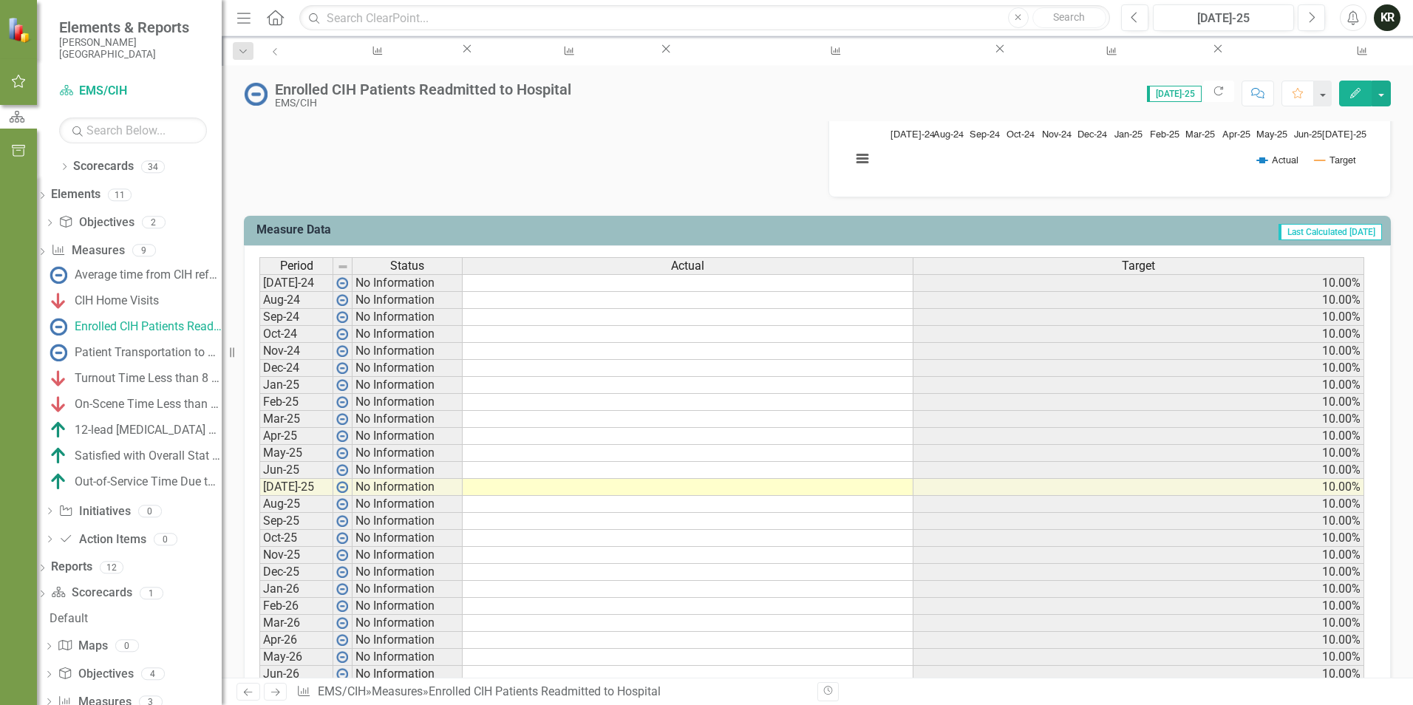
scroll to position [517, 0]
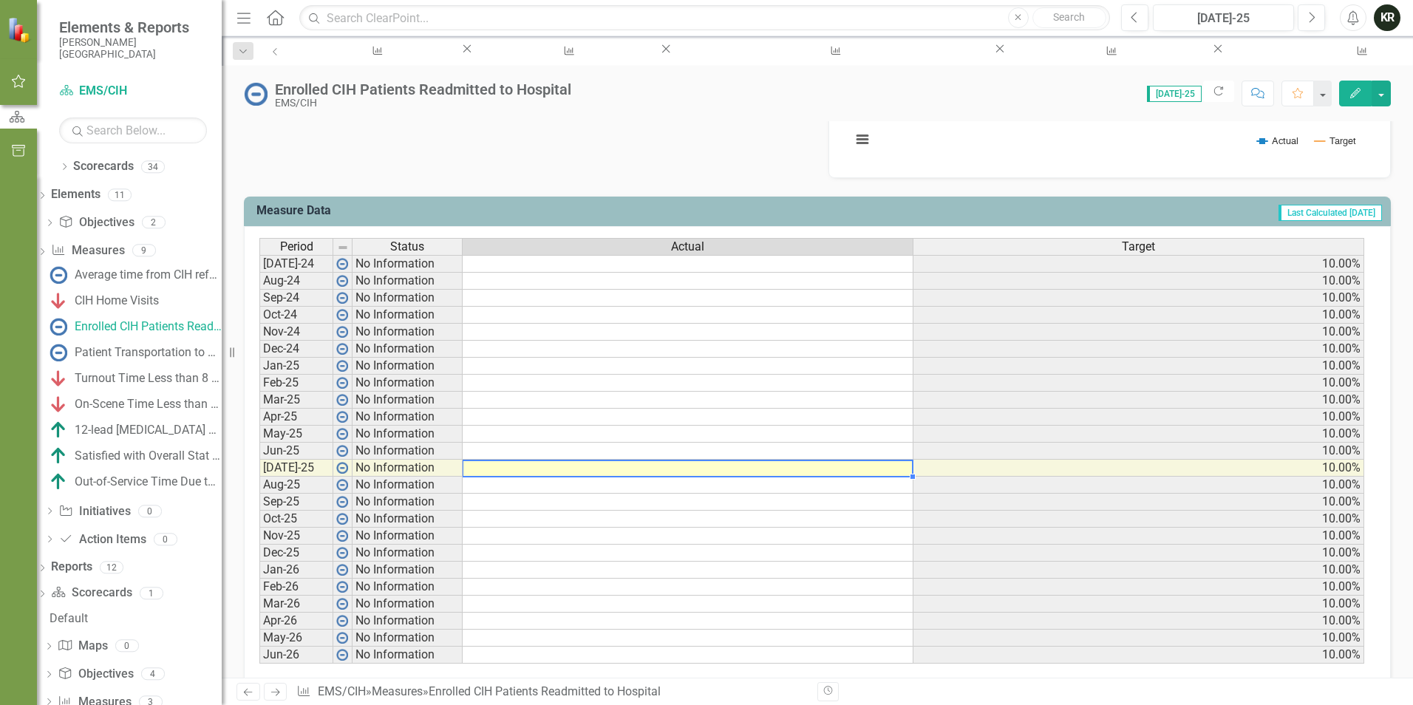
click at [632, 468] on td at bounding box center [688, 468] width 451 height 17
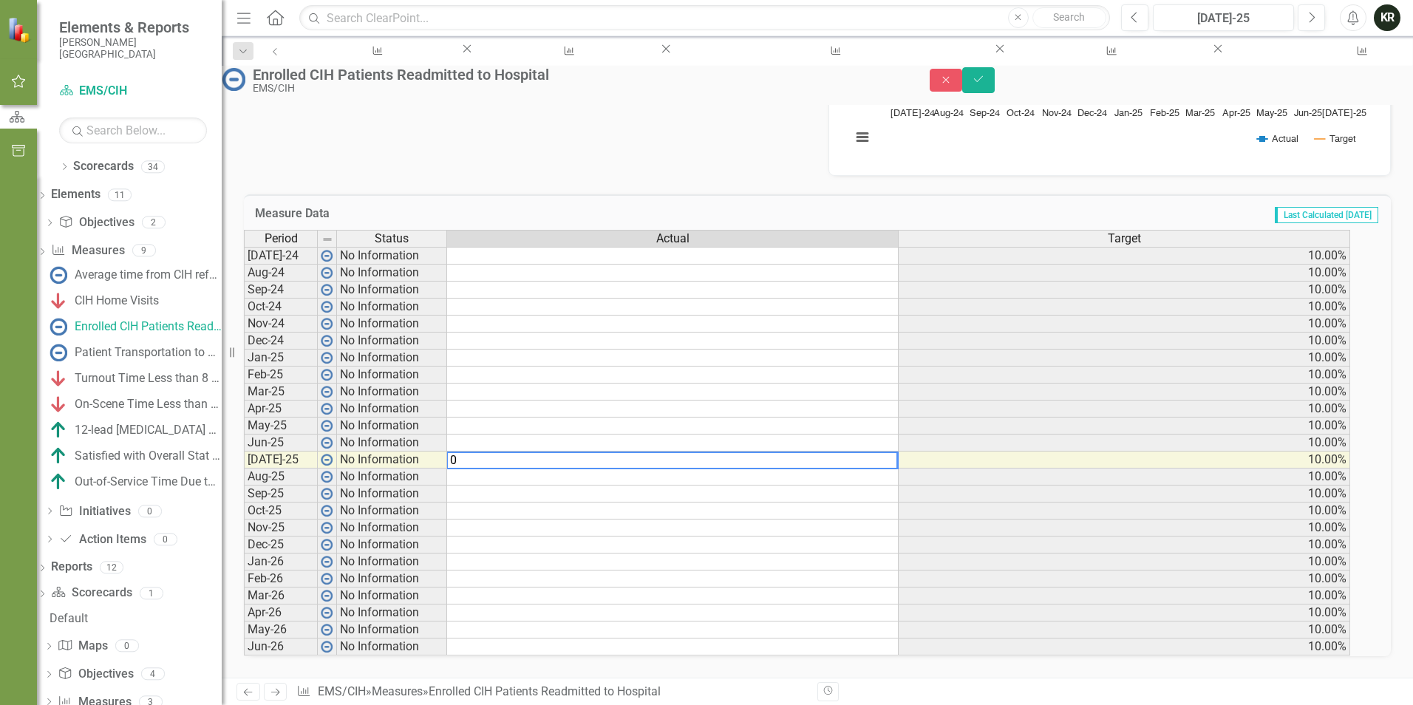
type textarea "0"
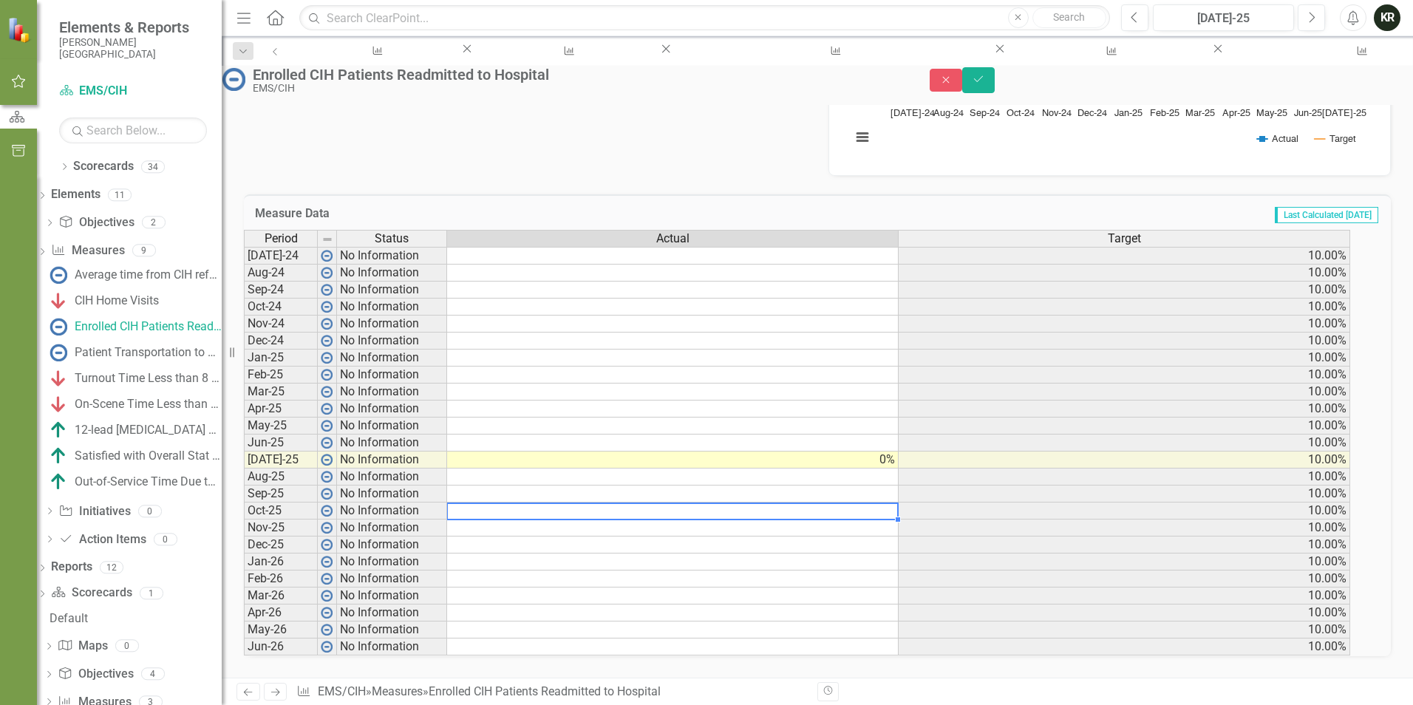
drag, startPoint x: 739, startPoint y: 526, endPoint x: 748, endPoint y: 525, distance: 9.0
click at [743, 519] on td at bounding box center [672, 510] width 451 height 17
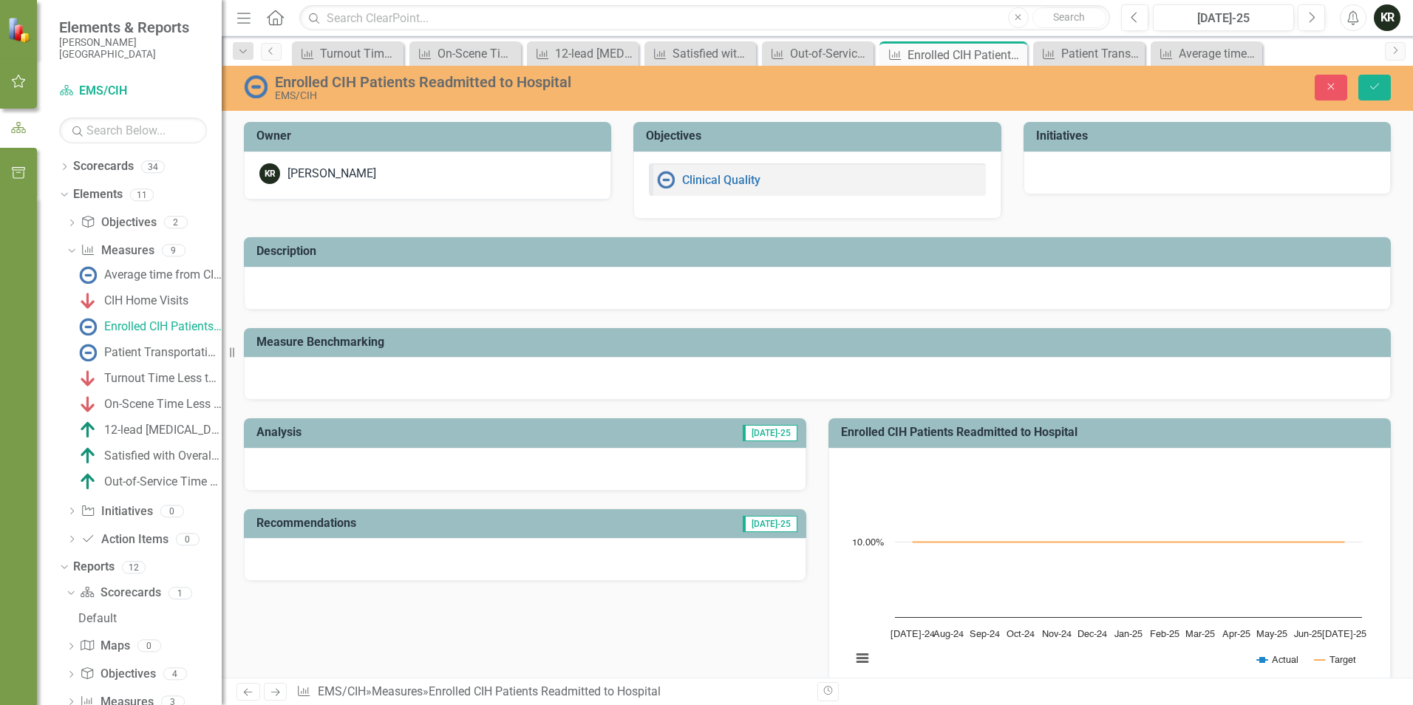
scroll to position [517, 0]
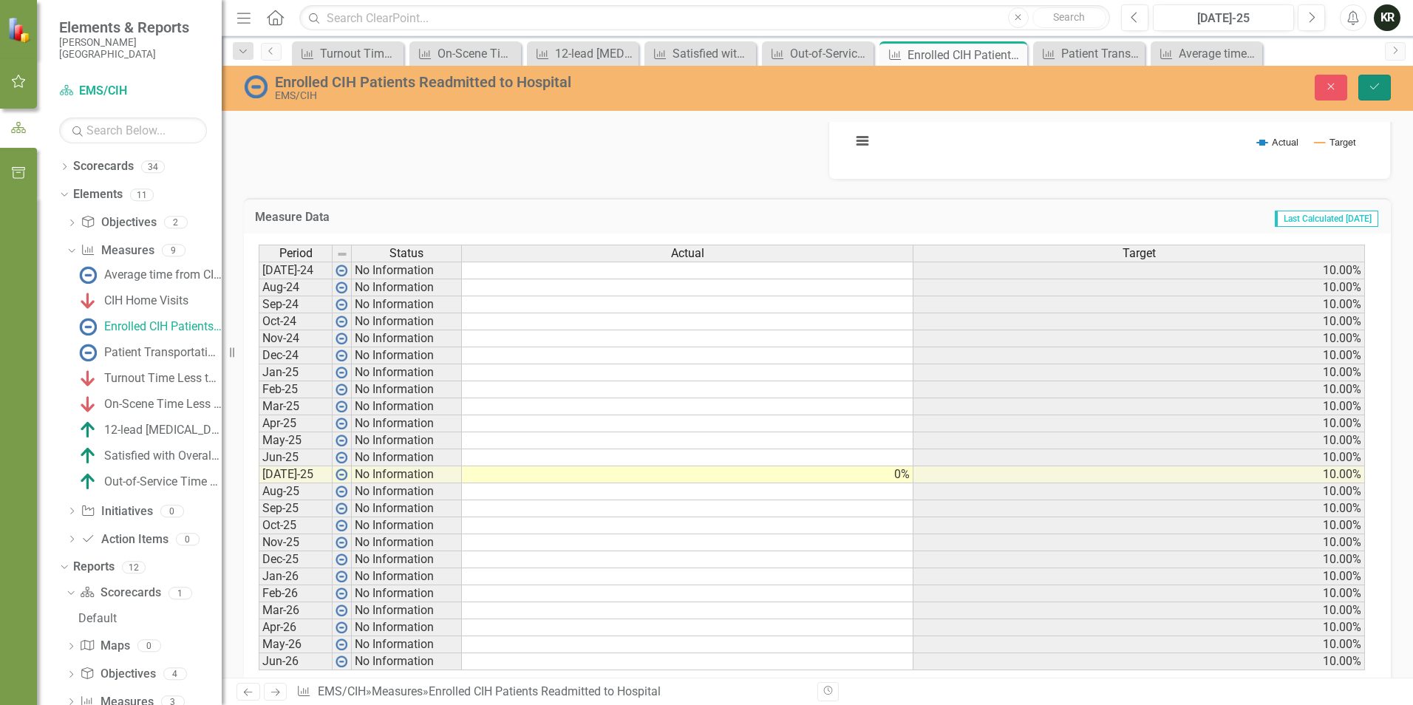
click at [1380, 88] on icon "Save" at bounding box center [1374, 86] width 13 height 10
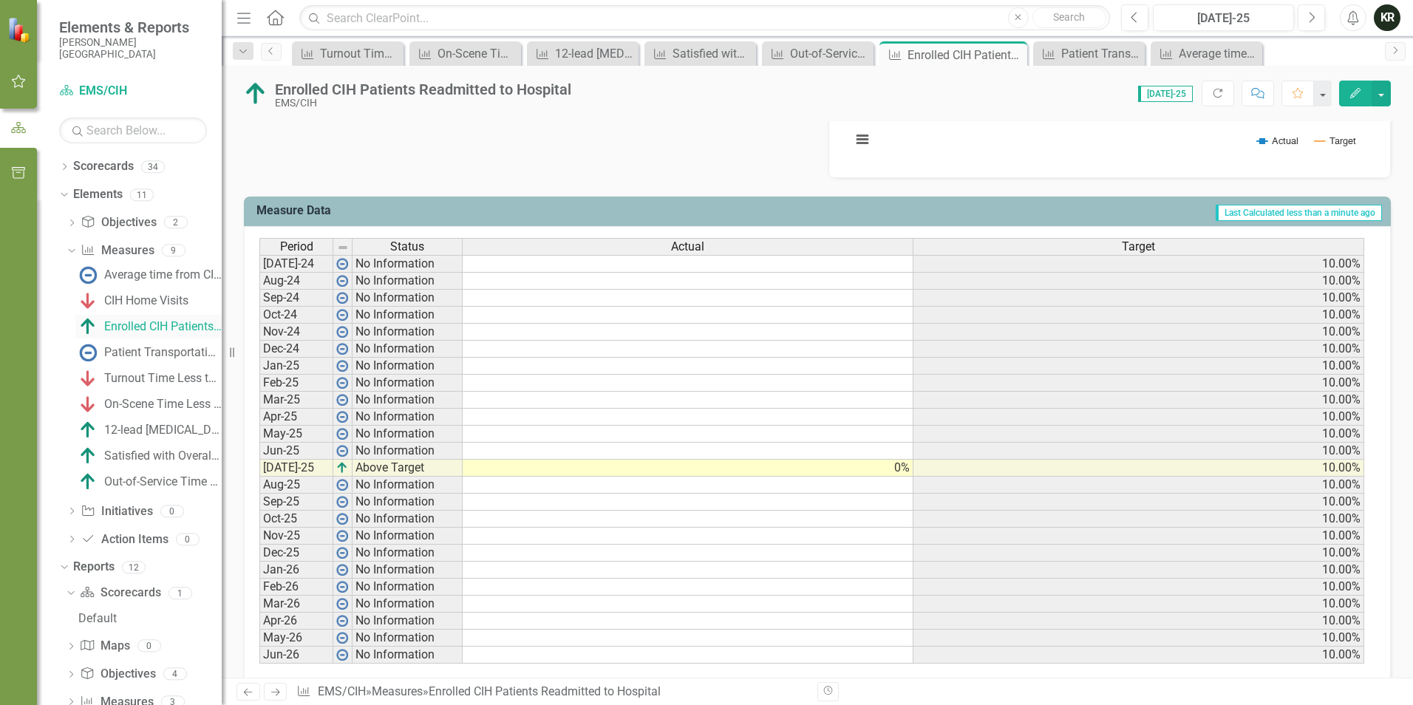
click at [162, 327] on div "Enrolled CIH Patients Readmitted to Hospital" at bounding box center [162, 326] width 117 height 13
click at [110, 327] on div "Enrolled CIH Patients Readmitted to Hospital" at bounding box center [162, 326] width 117 height 13
click at [154, 304] on div "CIH Home Visits" at bounding box center [146, 300] width 84 height 13
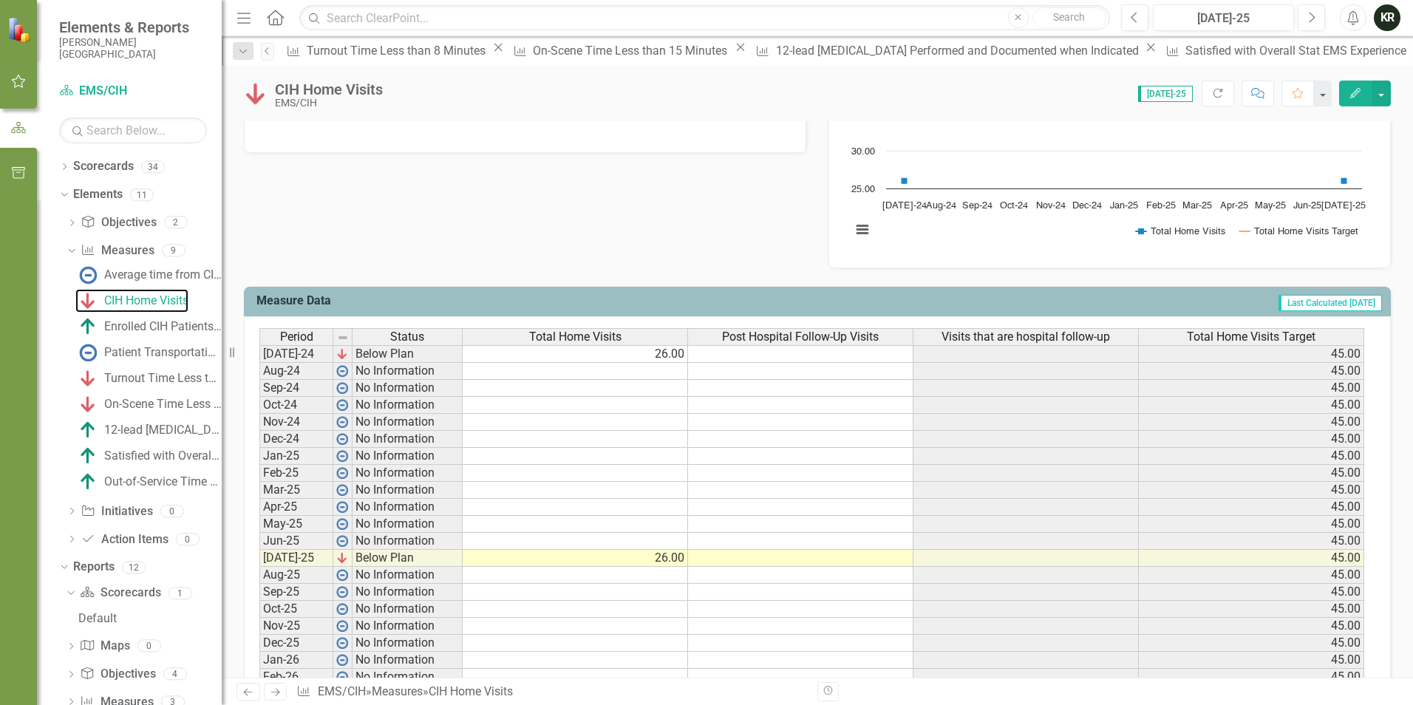
scroll to position [517, 0]
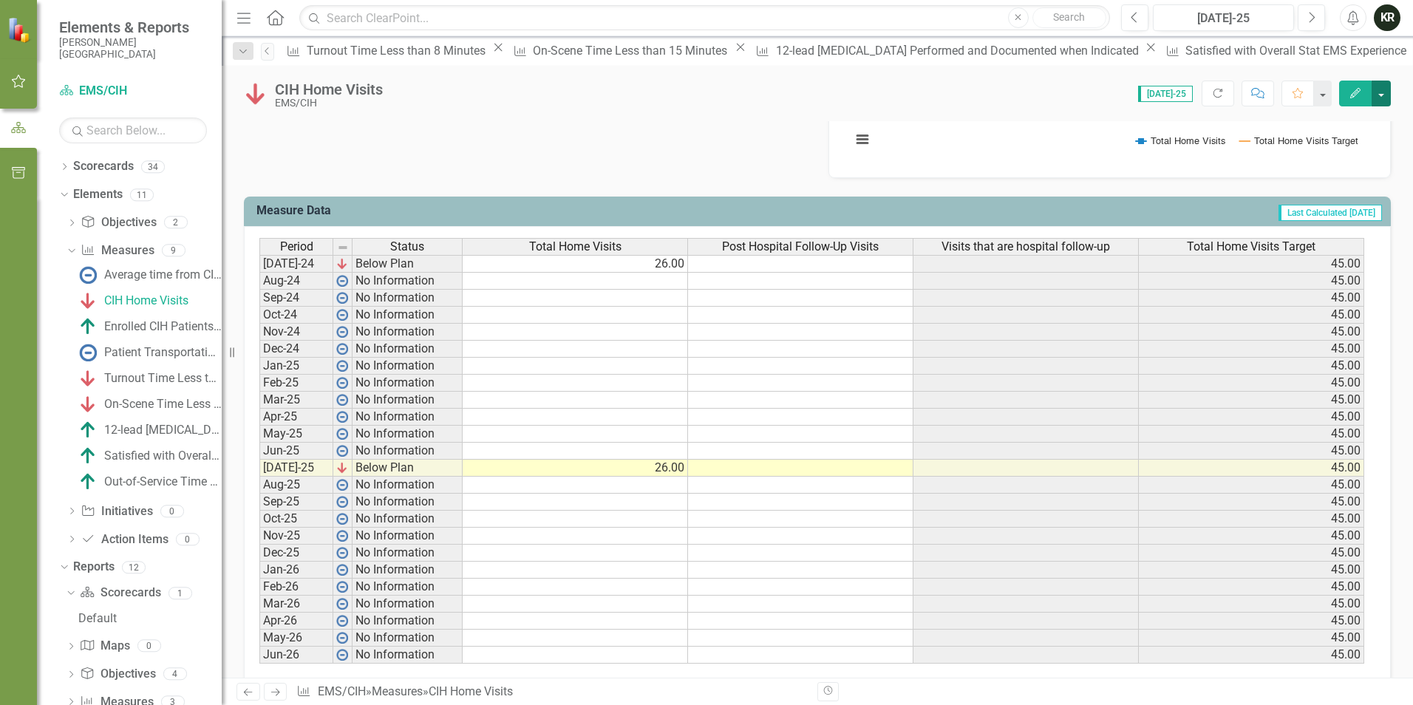
click at [1372, 92] on button "button" at bounding box center [1380, 94] width 19 height 26
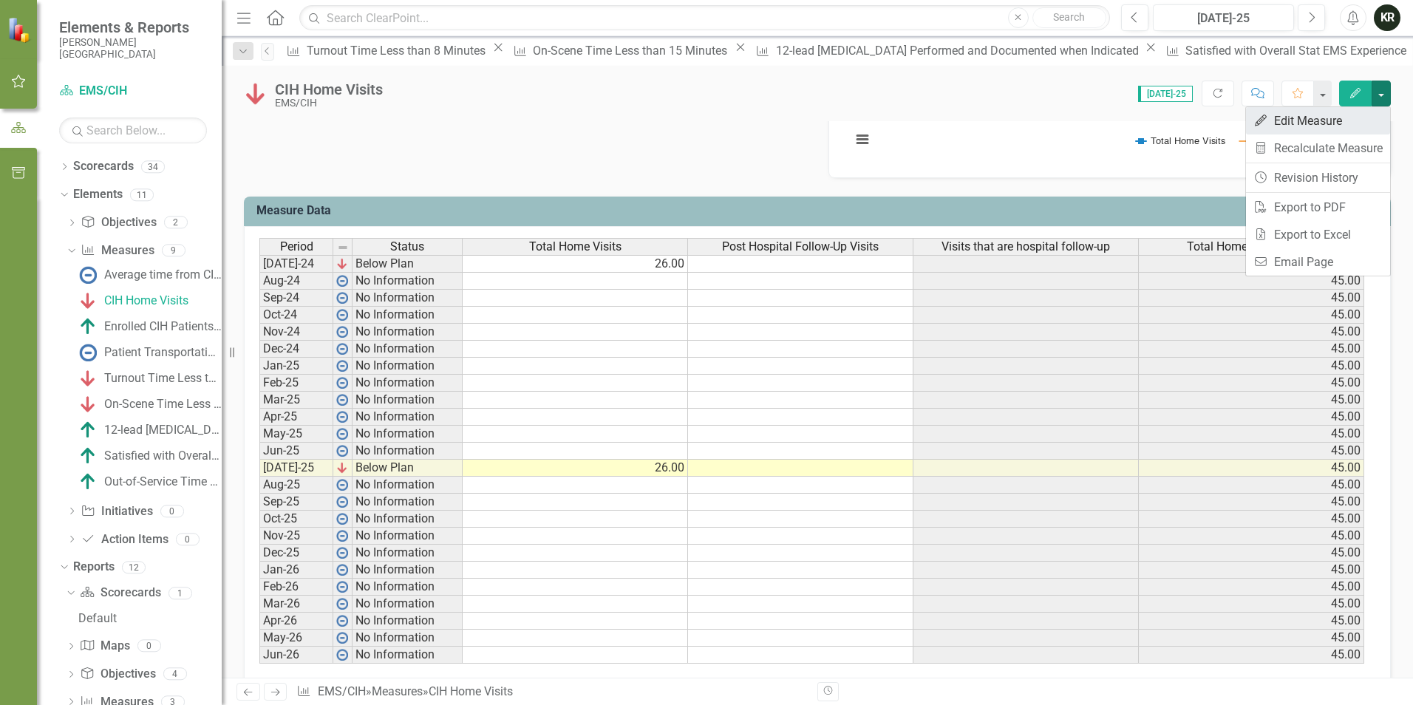
click at [1308, 122] on link "Edit Edit Measure" at bounding box center [1318, 120] width 144 height 27
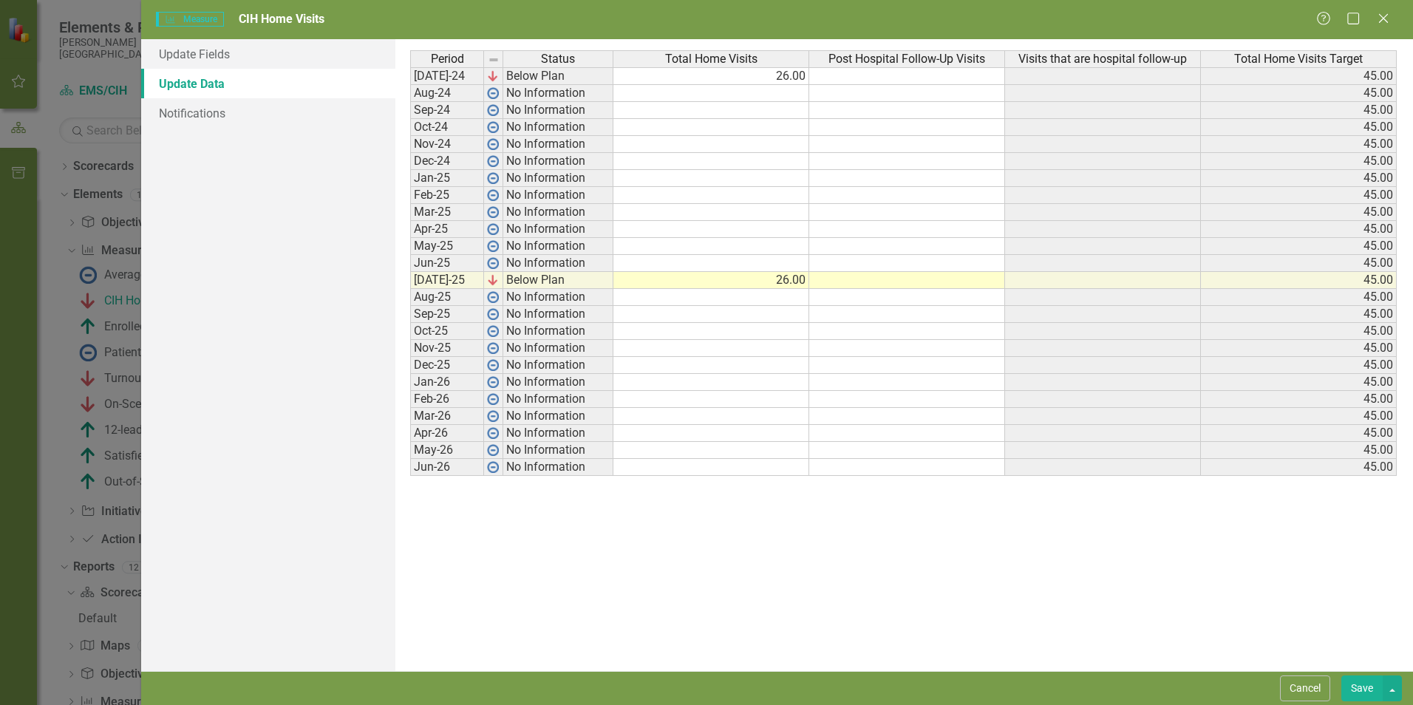
scroll to position [0, 0]
click at [793, 75] on td "26.00" at bounding box center [711, 76] width 196 height 18
click at [1094, 610] on div "Period Status Total Home Visits Post Hospital Follow-Up Visits Visits that are …" at bounding box center [903, 355] width 987 height 610
click at [1366, 681] on button "Save" at bounding box center [1361, 688] width 41 height 26
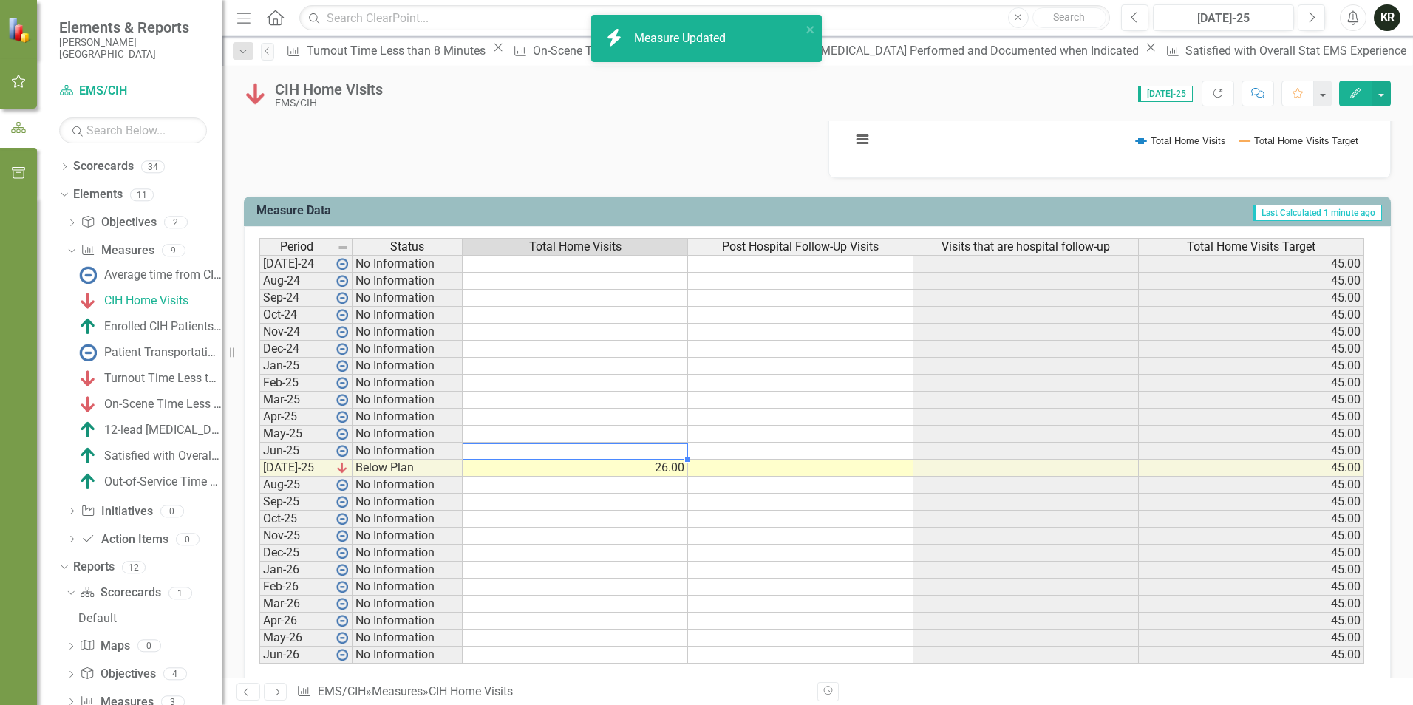
click at [670, 453] on td at bounding box center [575, 451] width 225 height 17
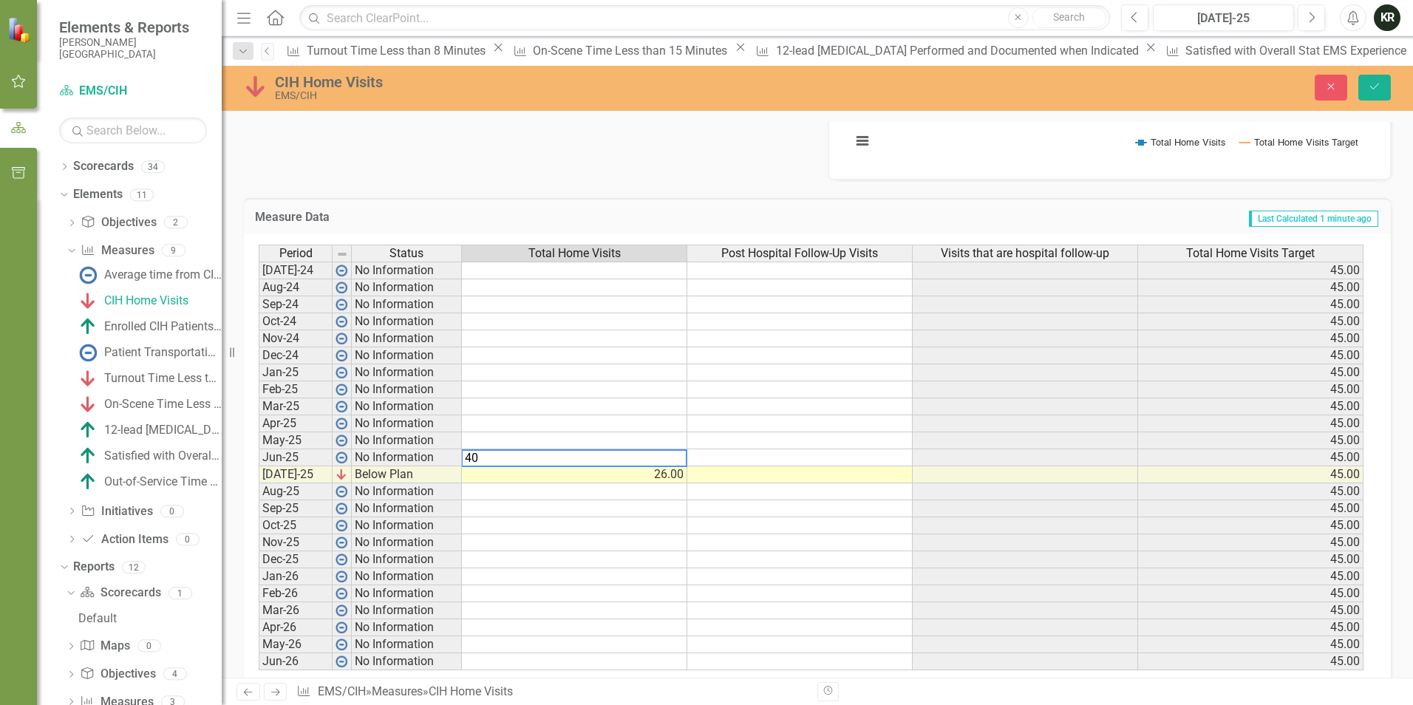
type textarea "40"
click at [618, 565] on td at bounding box center [574, 559] width 225 height 17
click at [660, 440] on td at bounding box center [574, 440] width 225 height 17
click at [669, 444] on td at bounding box center [574, 440] width 225 height 17
click at [676, 437] on td at bounding box center [574, 440] width 225 height 17
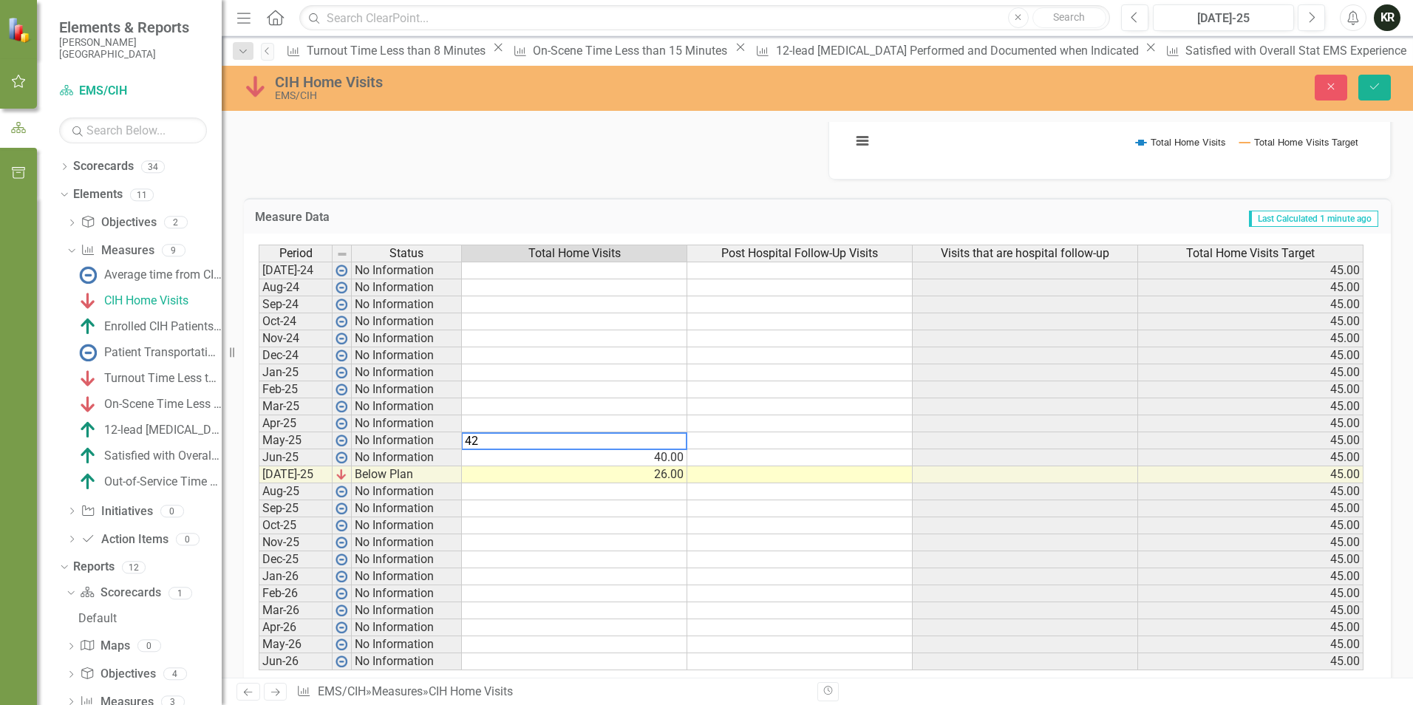
type textarea "42"
drag, startPoint x: 802, startPoint y: 355, endPoint x: 827, endPoint y: 361, distance: 25.8
click at [804, 356] on td at bounding box center [799, 355] width 225 height 17
click at [672, 428] on td at bounding box center [574, 423] width 225 height 17
type textarea "39"
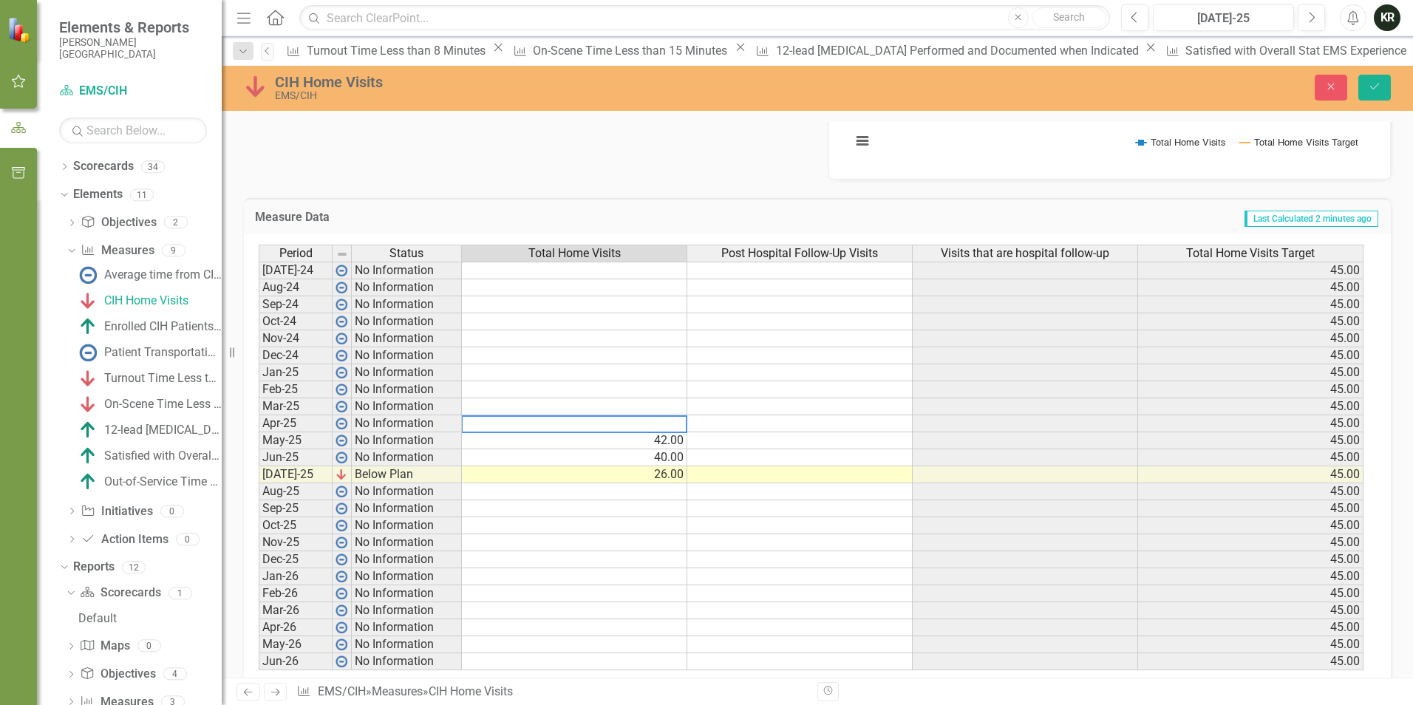
click at [661, 405] on td at bounding box center [574, 406] width 225 height 17
type textarea "32"
click at [677, 392] on td at bounding box center [574, 389] width 225 height 17
type textarea "46"
click at [679, 375] on td at bounding box center [574, 372] width 225 height 17
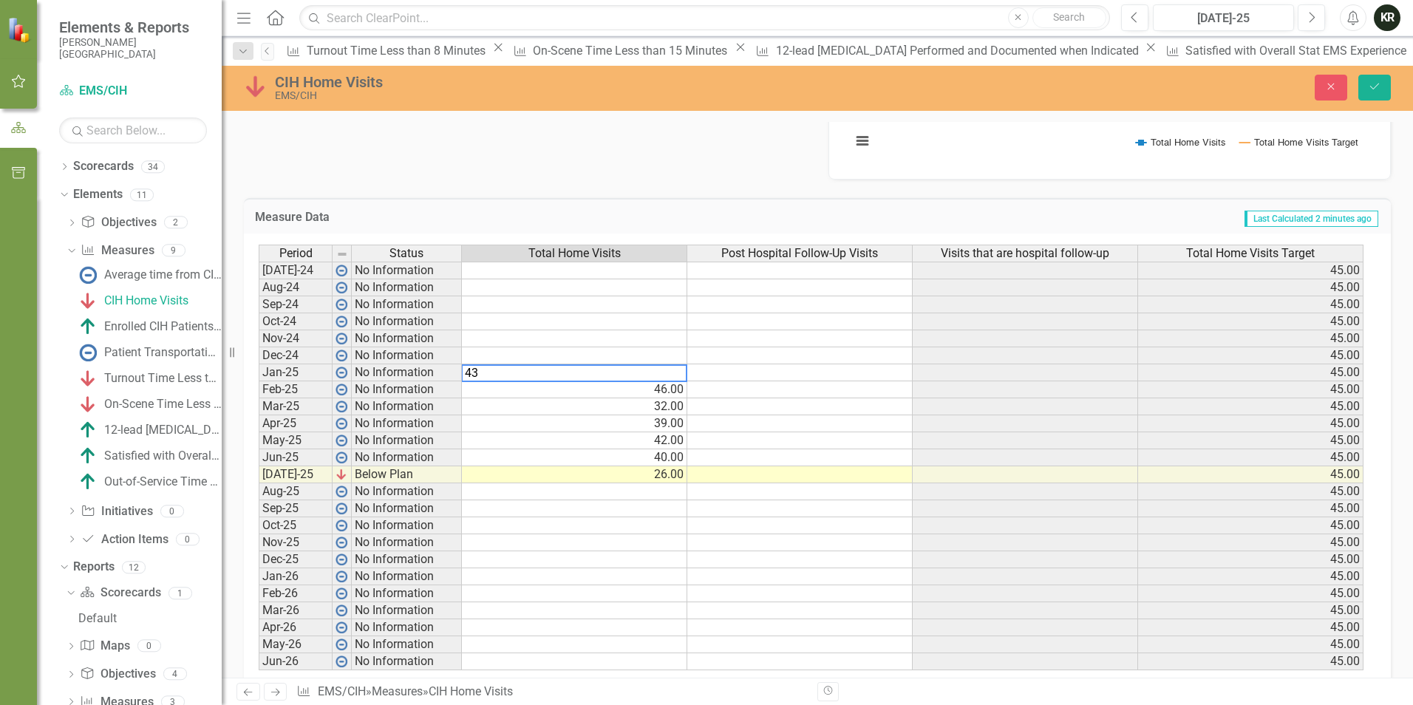
type textarea "43"
click at [672, 359] on td at bounding box center [574, 355] width 225 height 17
drag, startPoint x: 666, startPoint y: 354, endPoint x: 674, endPoint y: 353, distance: 7.4
click at [669, 354] on td at bounding box center [574, 355] width 225 height 17
type textarea "37"
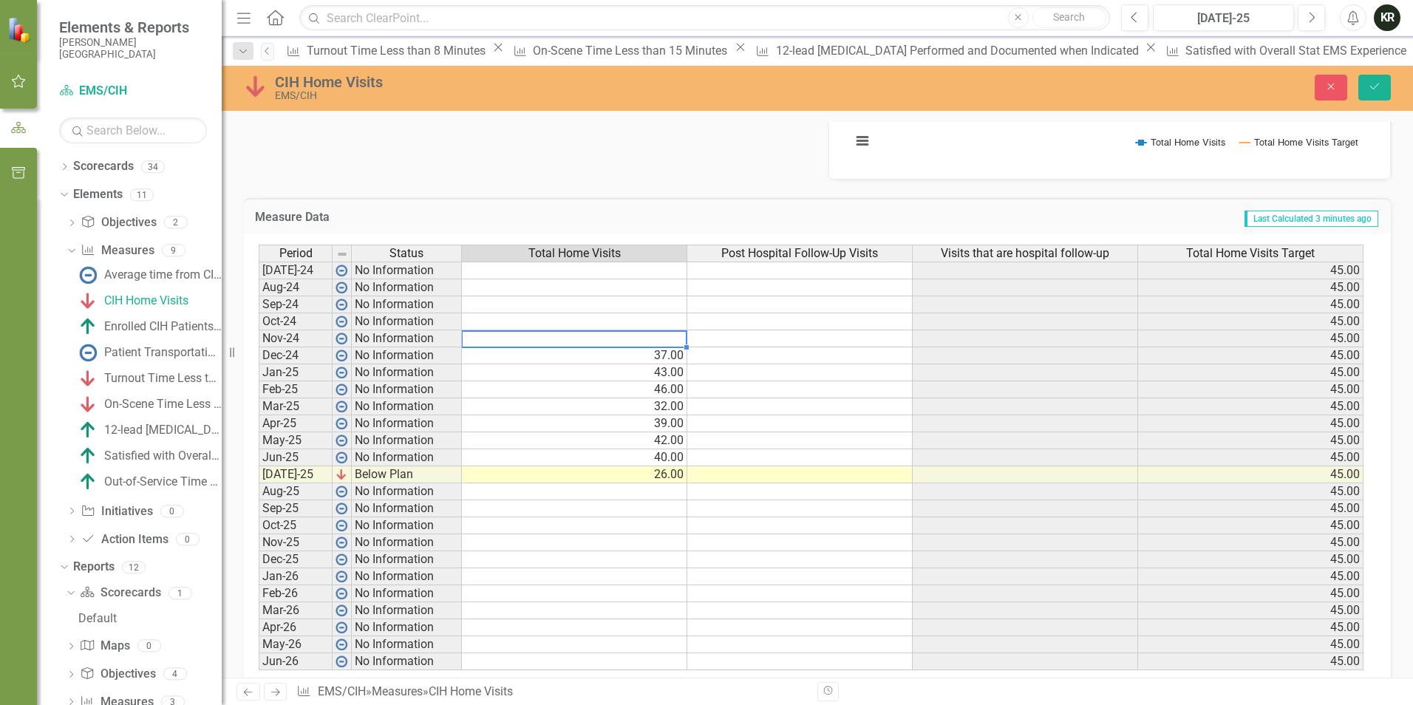
click at [649, 338] on td at bounding box center [574, 338] width 225 height 17
type textarea "56"
click at [660, 324] on td at bounding box center [574, 321] width 225 height 17
type textarea "68"
click at [671, 307] on td at bounding box center [574, 304] width 225 height 17
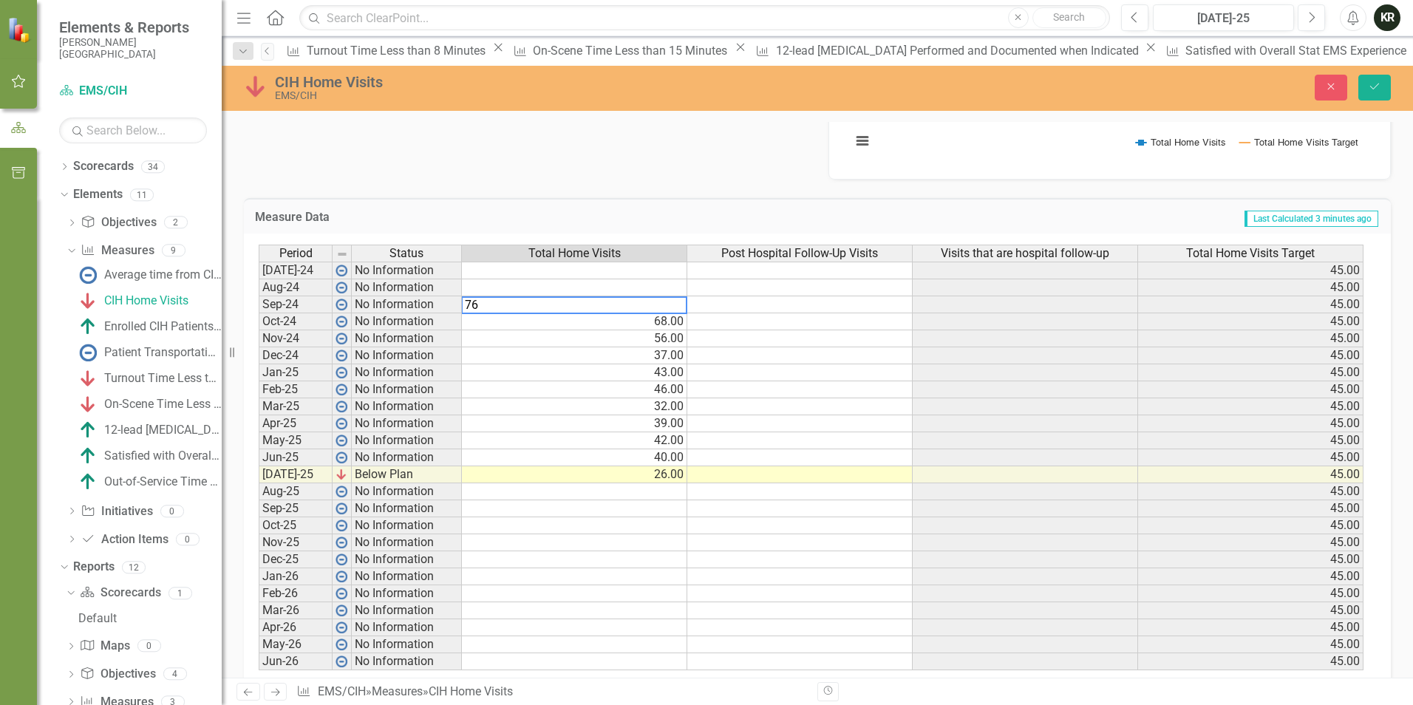
type textarea "76"
click at [673, 293] on td at bounding box center [574, 287] width 225 height 17
type textarea "59"
click at [668, 270] on td at bounding box center [574, 271] width 225 height 18
click at [663, 267] on td at bounding box center [574, 271] width 225 height 18
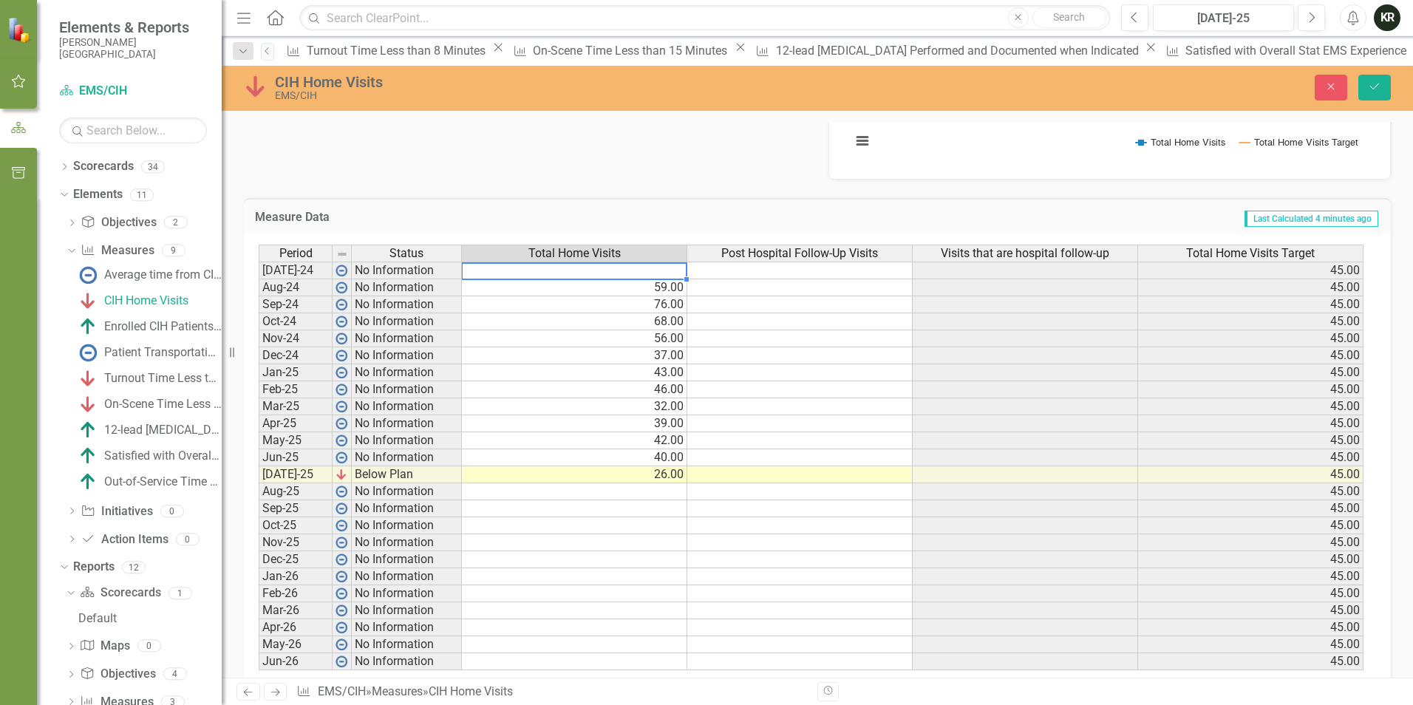
click at [675, 273] on td at bounding box center [574, 271] width 225 height 18
type textarea "46"
click at [731, 186] on div "Measure Data Last Calculated 4 minutes ago Period Status Total Home Visits Post…" at bounding box center [817, 437] width 1169 height 514
click at [1385, 86] on button "Save" at bounding box center [1374, 88] width 33 height 26
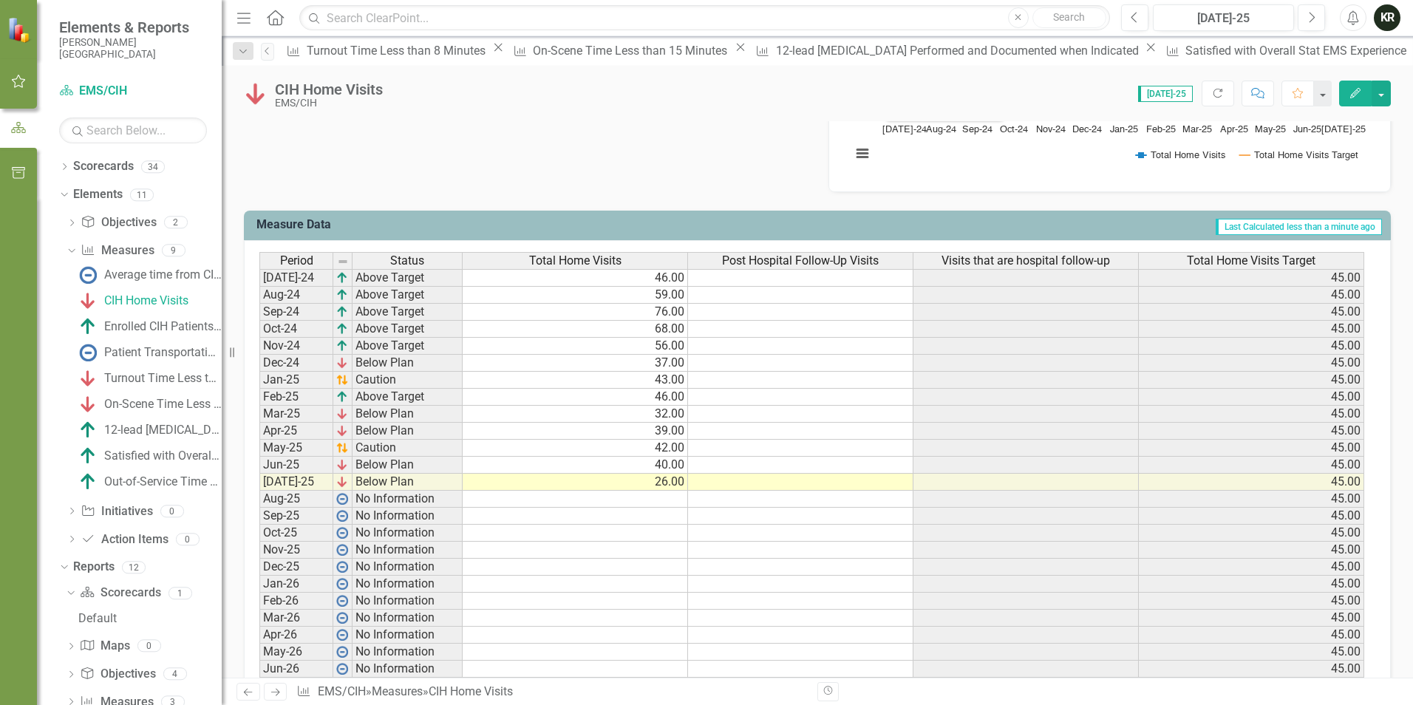
scroll to position [517, 0]
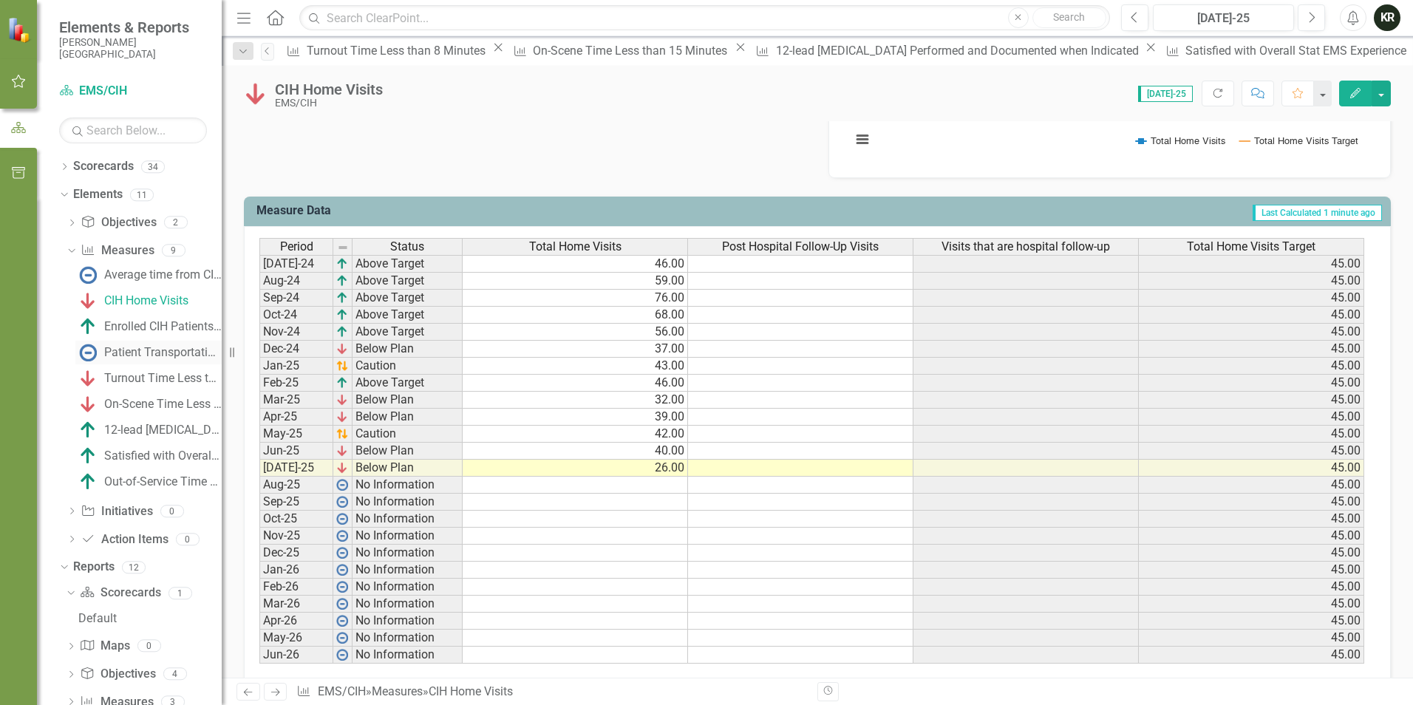
click at [154, 352] on div "Patient Transportation to Appointments" at bounding box center [162, 352] width 117 height 13
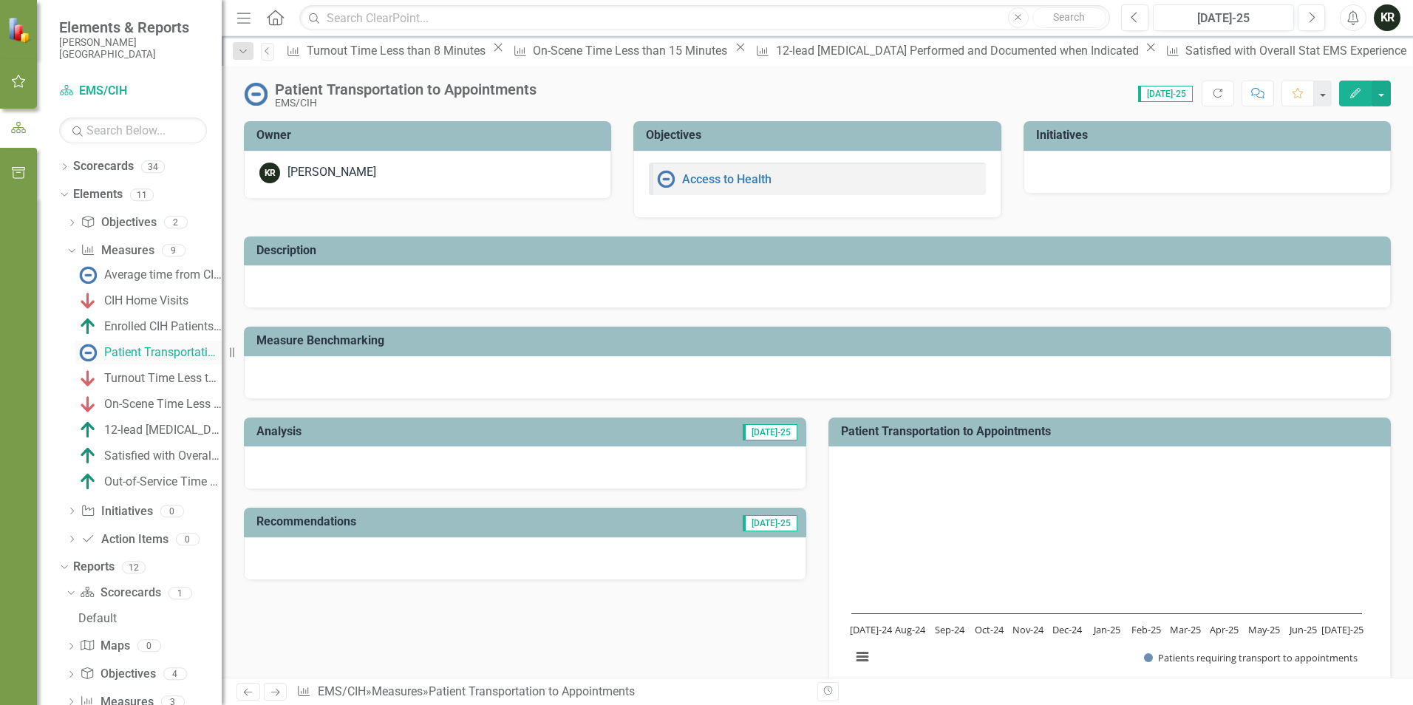
click at [154, 352] on div "Patient Transportation to Appointments" at bounding box center [162, 352] width 117 height 13
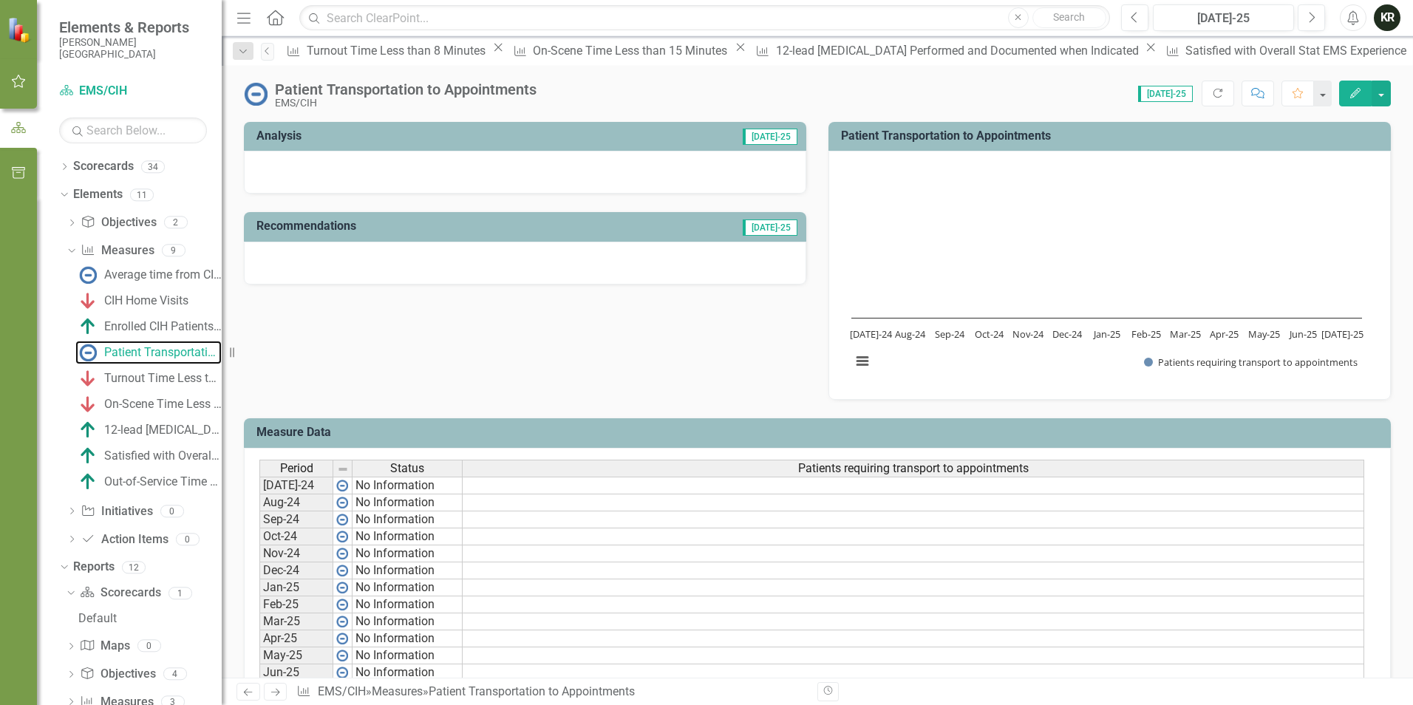
scroll to position [369, 0]
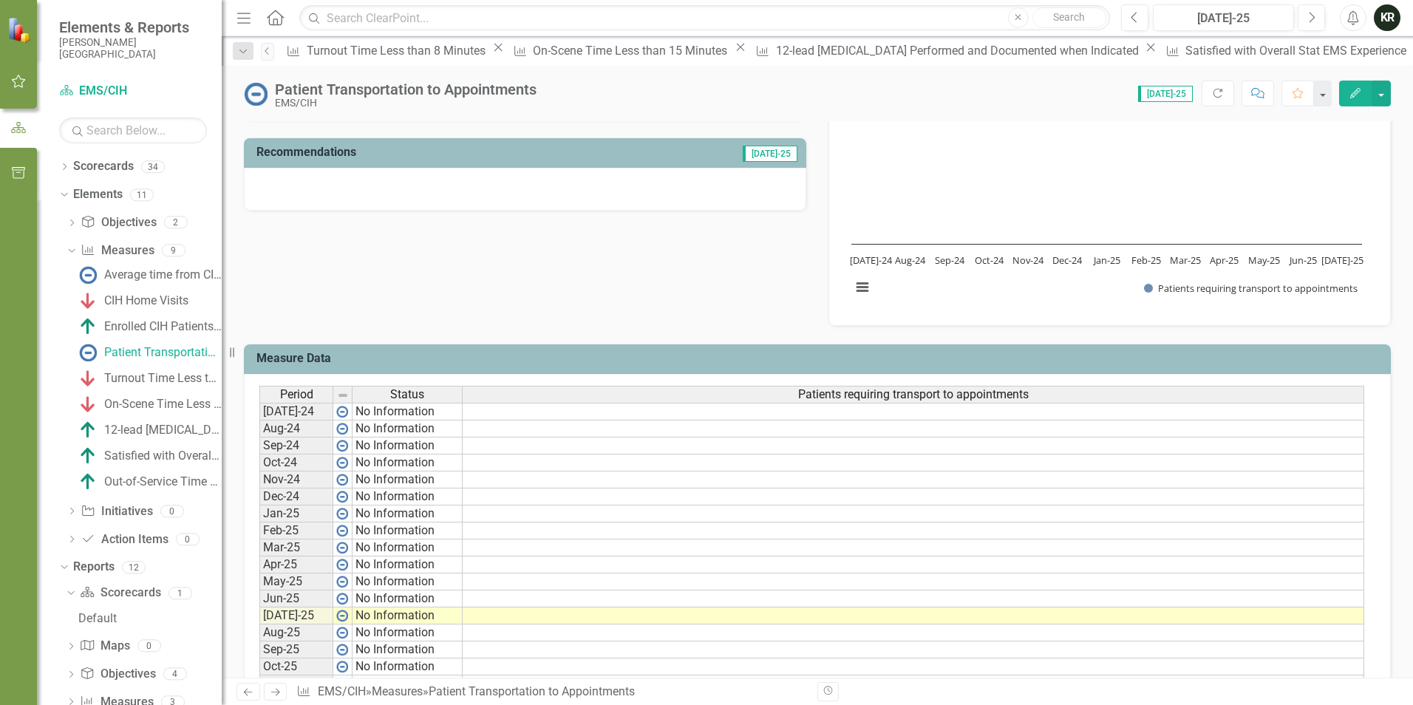
click at [565, 611] on td at bounding box center [913, 615] width 901 height 17
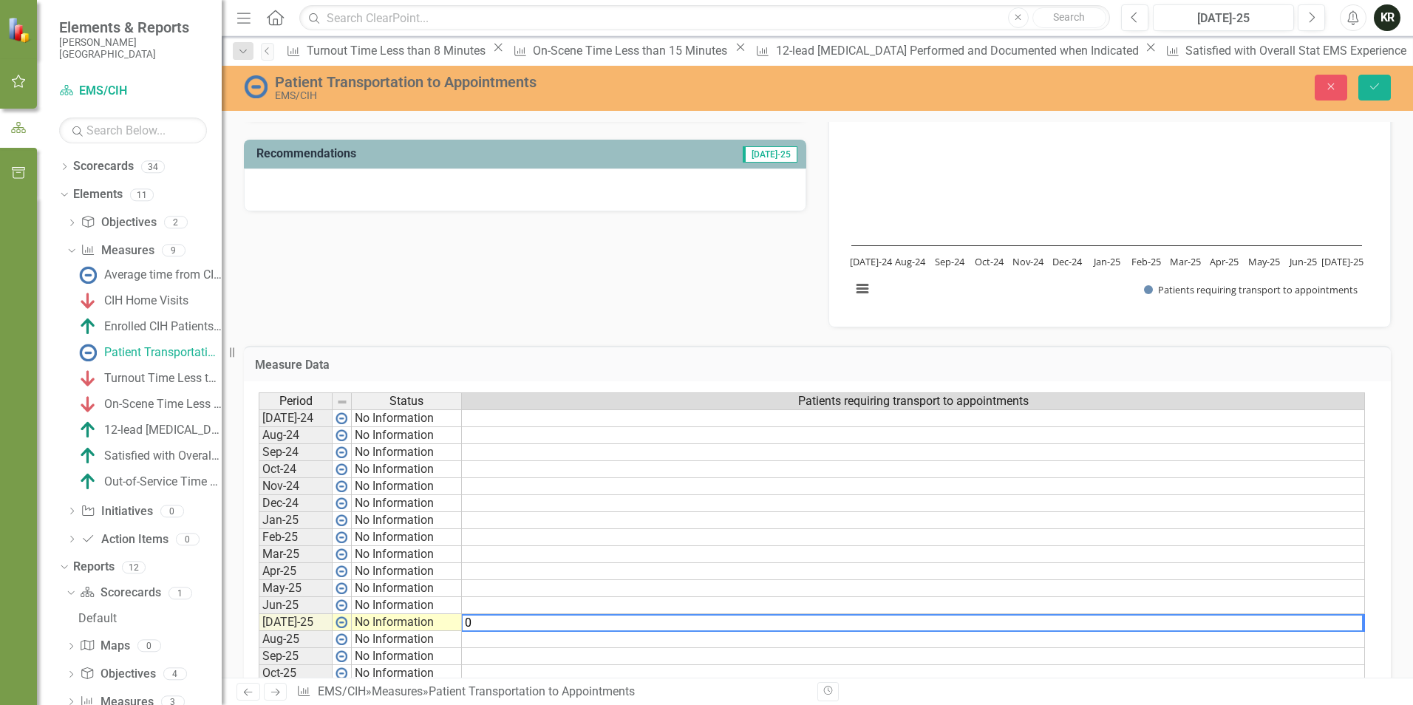
type textarea "0"
click at [562, 607] on td at bounding box center [913, 605] width 903 height 17
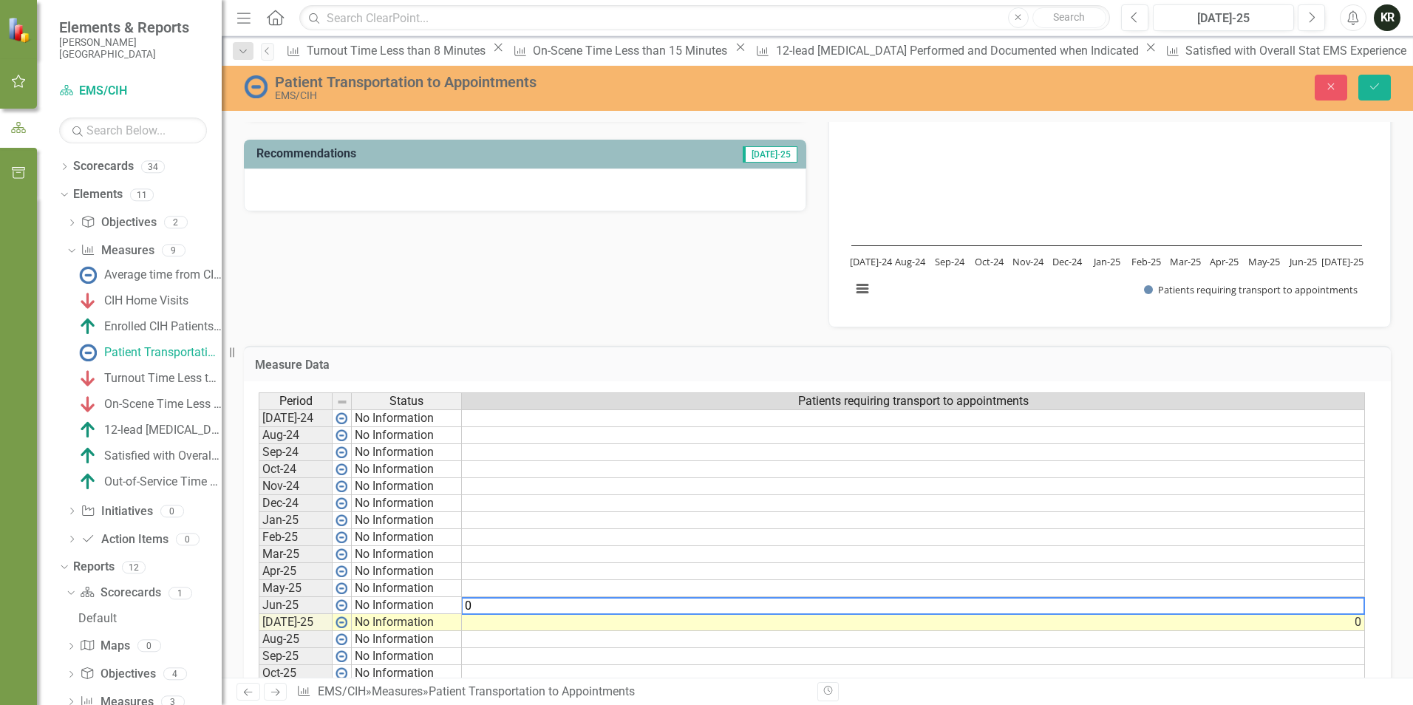
type textarea "0"
click at [512, 587] on td at bounding box center [913, 588] width 903 height 17
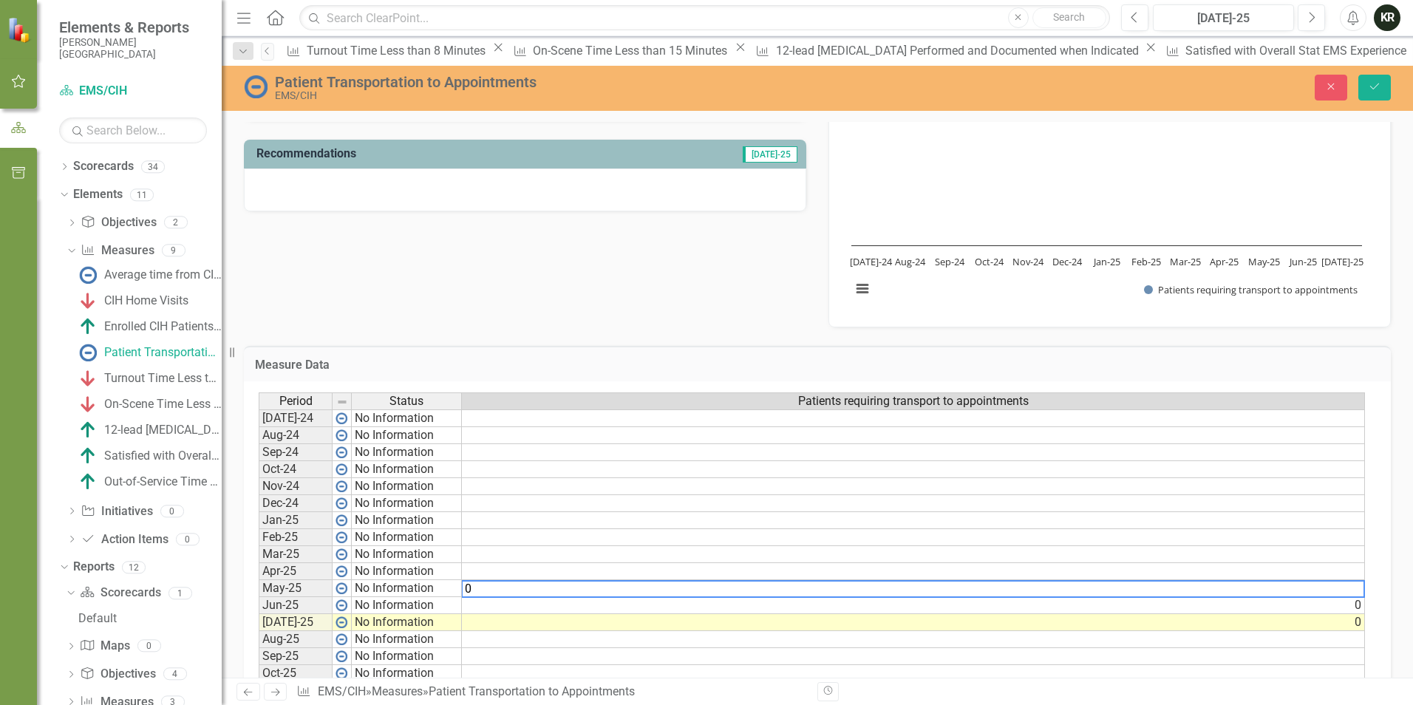
type textarea "0"
click at [525, 653] on td at bounding box center [913, 656] width 903 height 17
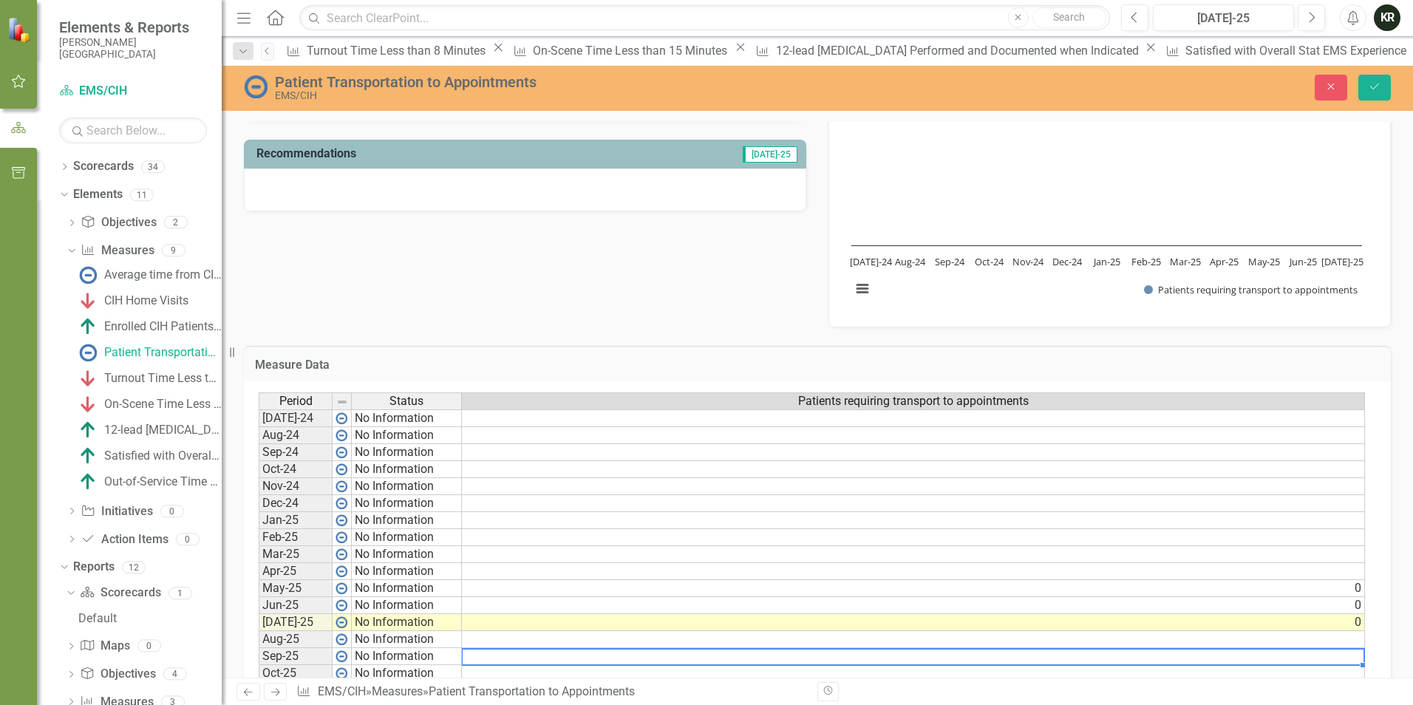
click at [502, 573] on td at bounding box center [913, 571] width 903 height 17
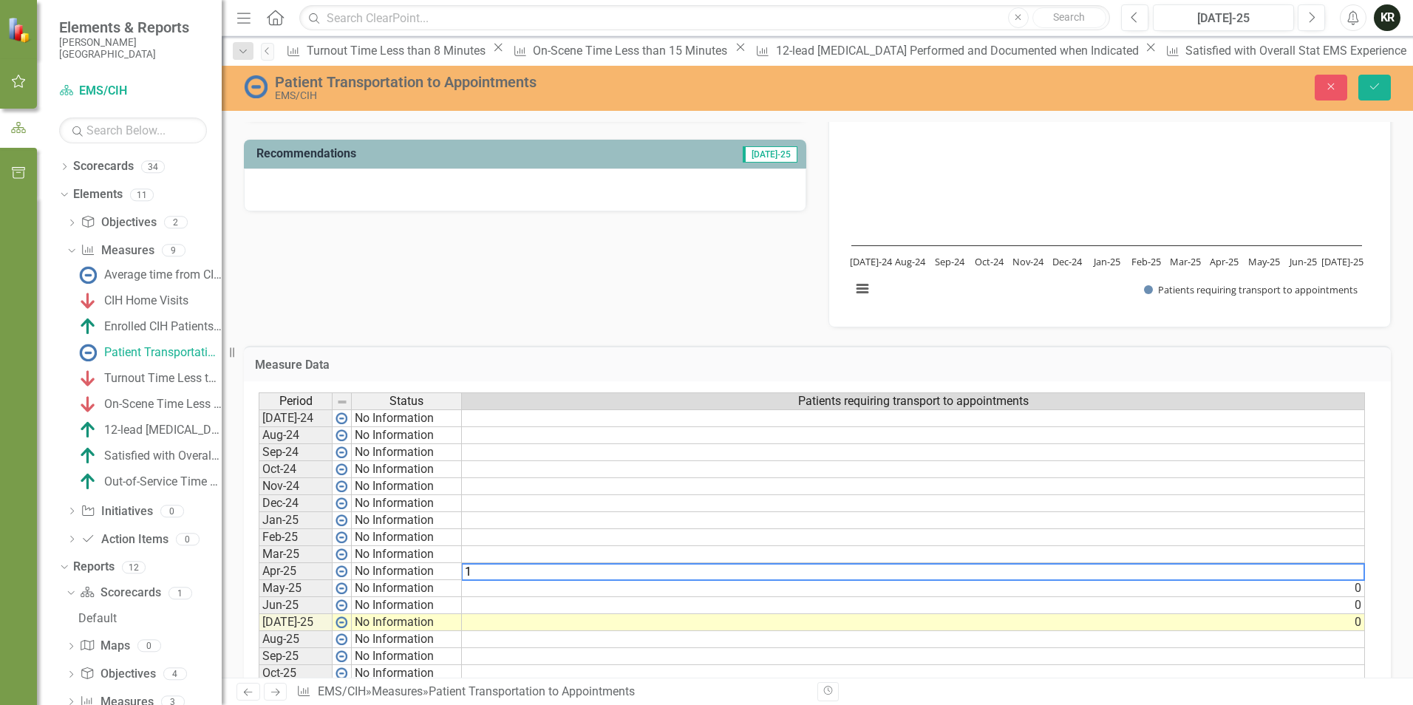
type textarea "1"
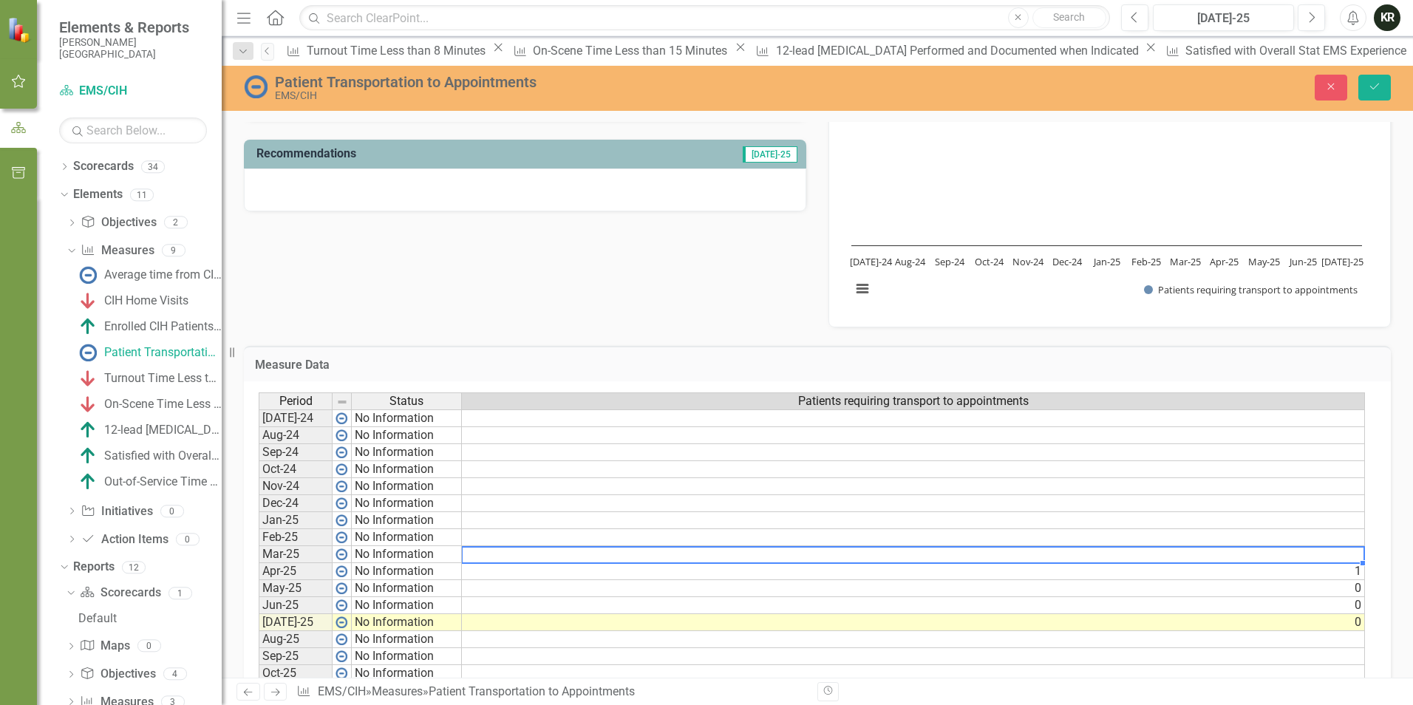
click at [486, 551] on td at bounding box center [913, 554] width 903 height 17
type textarea "0"
click at [489, 535] on td at bounding box center [913, 537] width 903 height 17
type textarea "0"
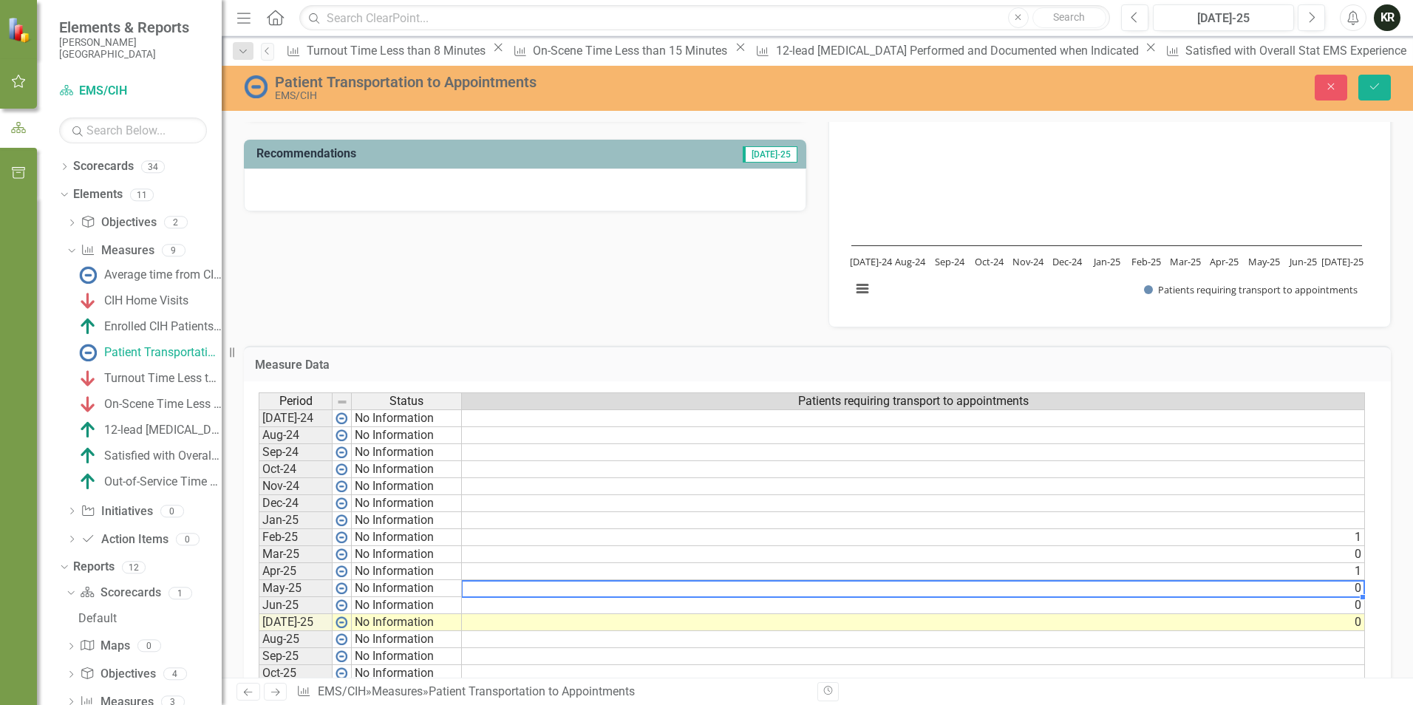
click at [528, 590] on td "0" at bounding box center [913, 588] width 903 height 17
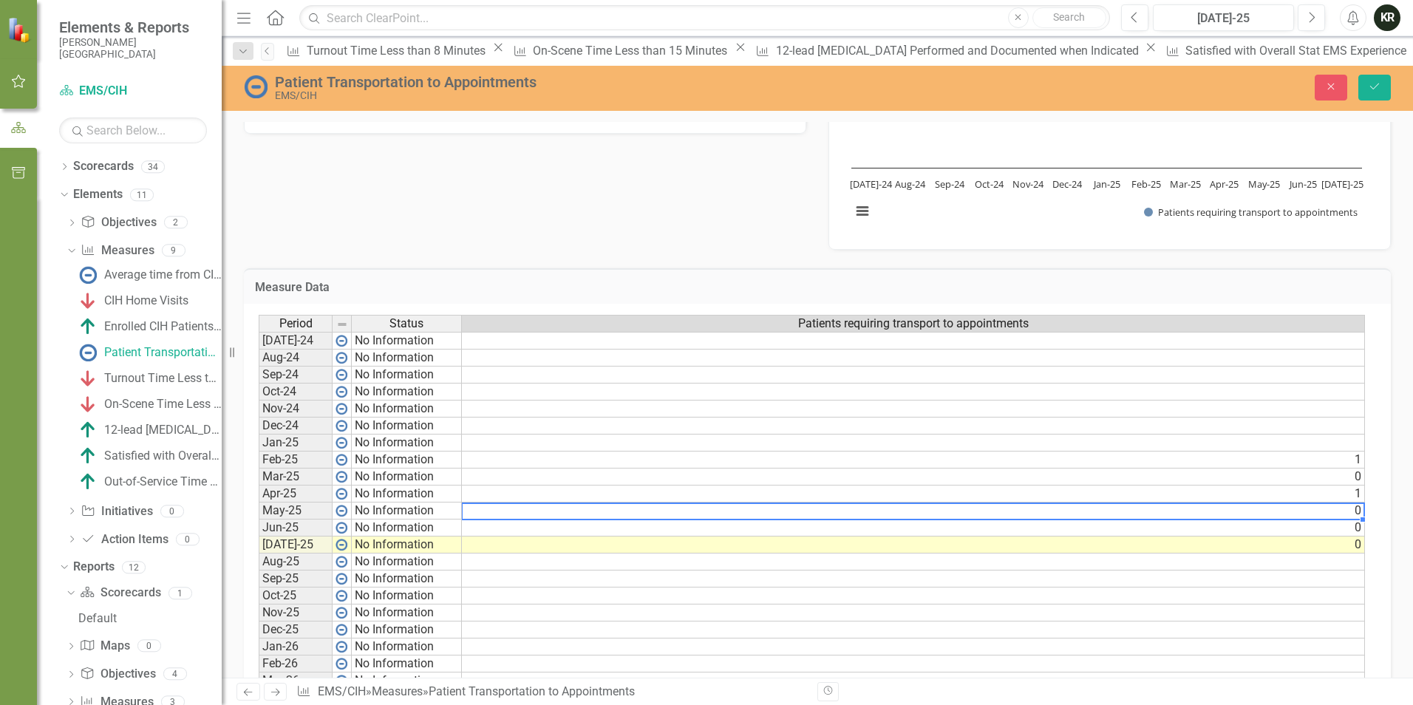
scroll to position [517, 0]
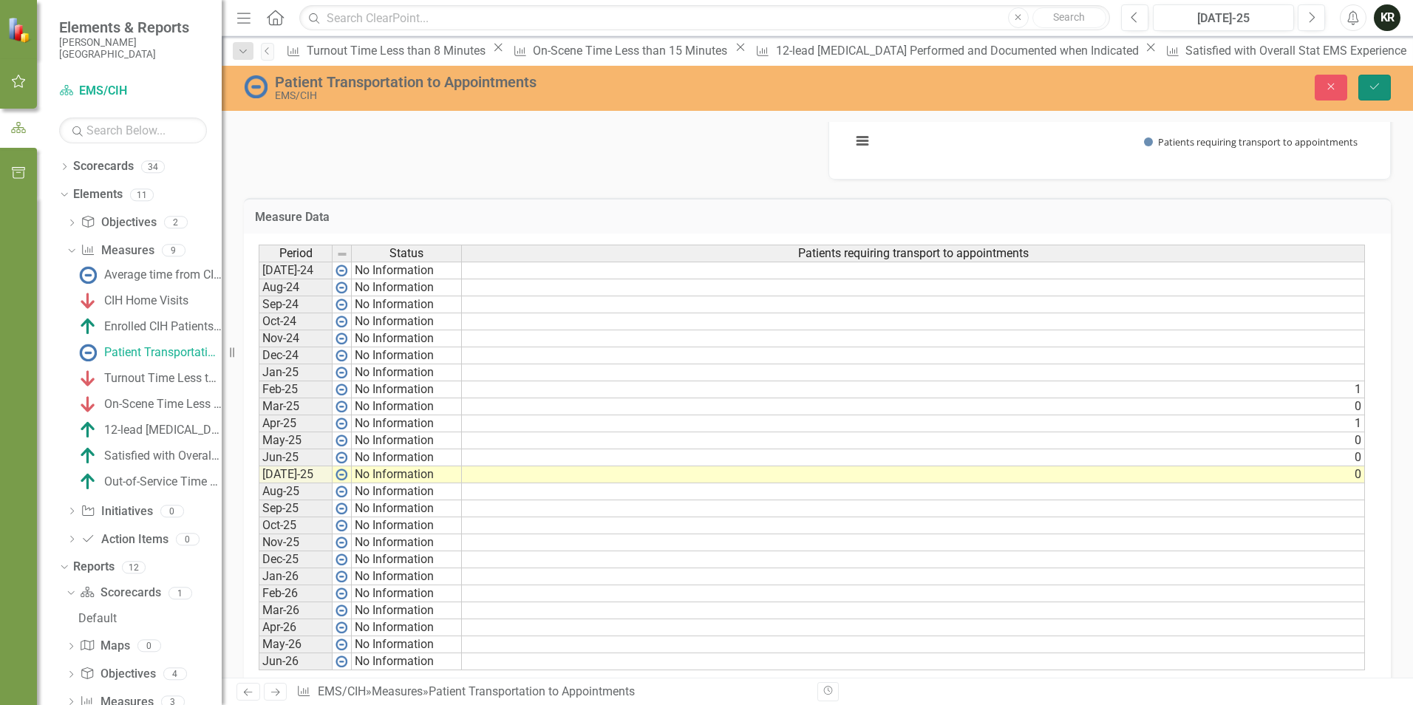
click at [1376, 86] on icon "Save" at bounding box center [1374, 86] width 13 height 10
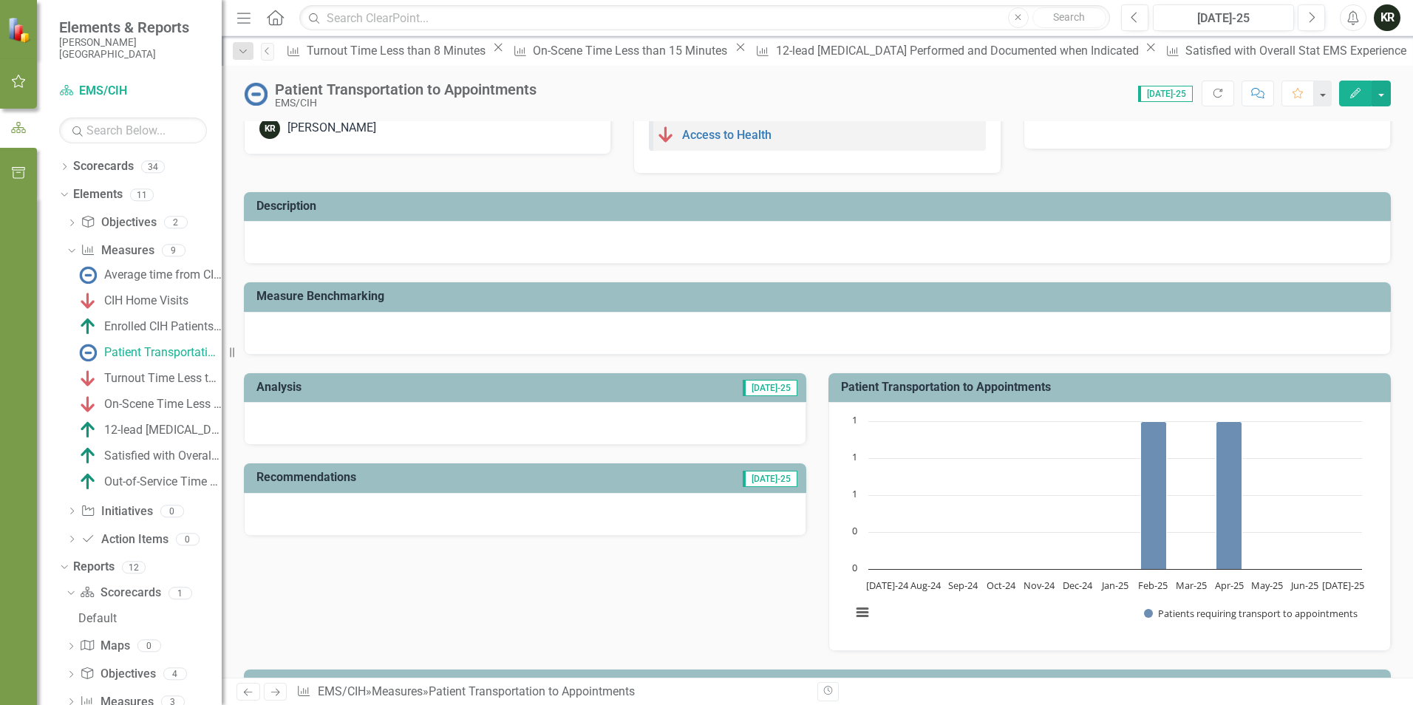
scroll to position [0, 0]
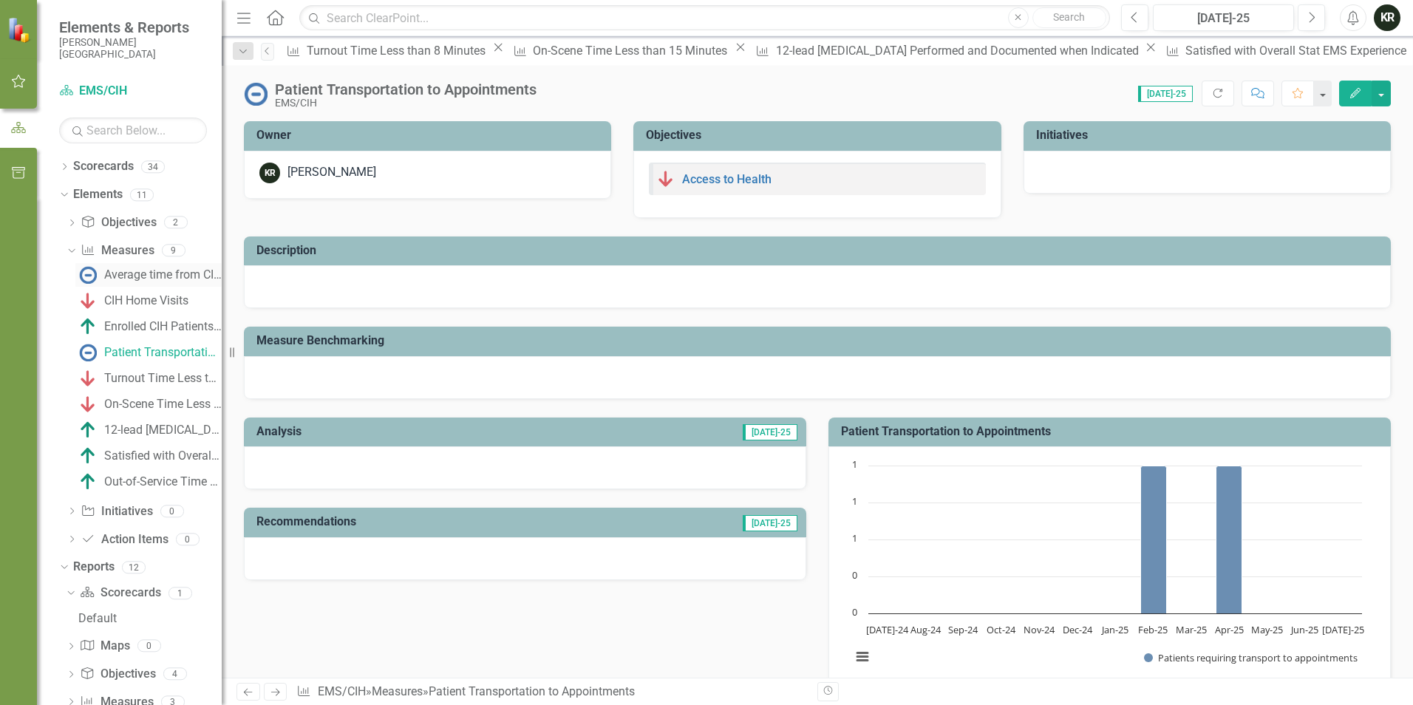
click at [127, 280] on div "Average time from CIH referral to service delivery" at bounding box center [162, 274] width 117 height 13
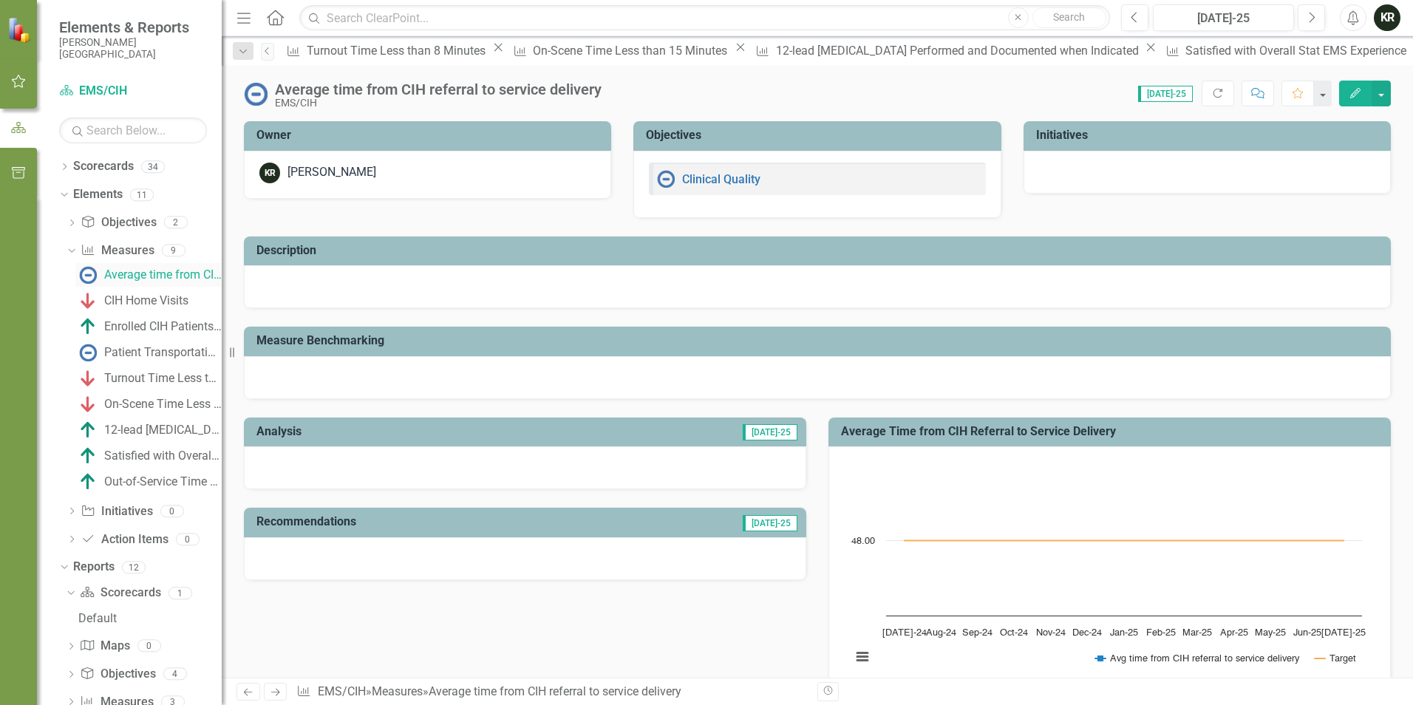
click at [134, 275] on div "Average time from CIH referral to service delivery" at bounding box center [162, 274] width 117 height 13
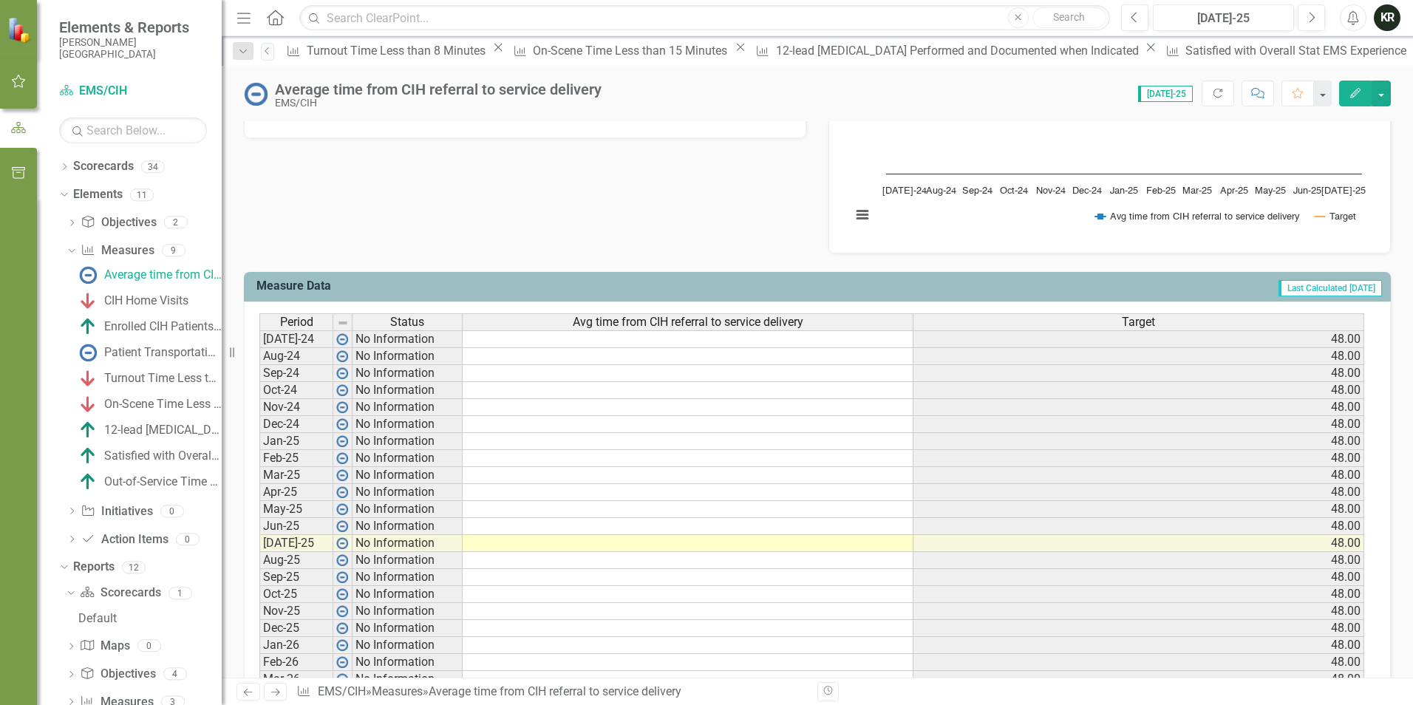
scroll to position [443, 0]
click at [638, 547] on td at bounding box center [688, 541] width 451 height 17
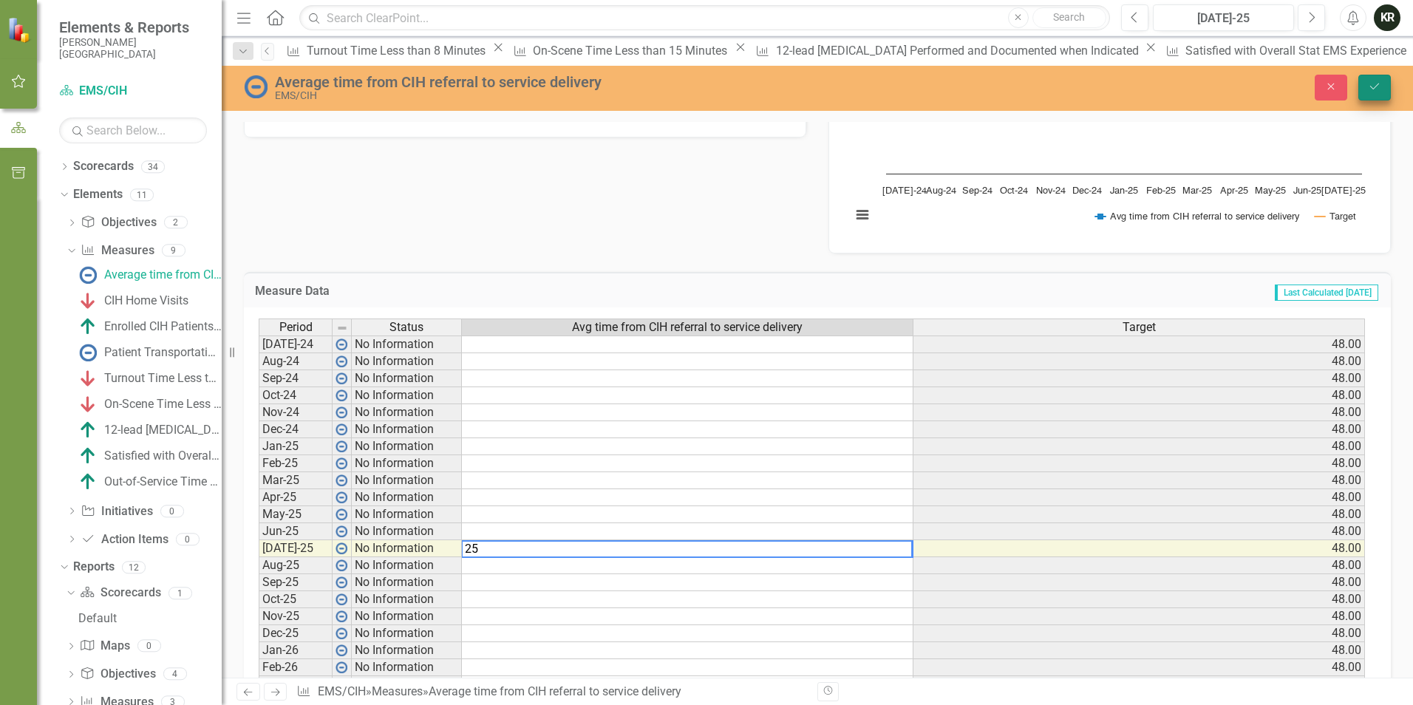
type textarea "25"
click at [1382, 89] on button "Save" at bounding box center [1374, 88] width 33 height 26
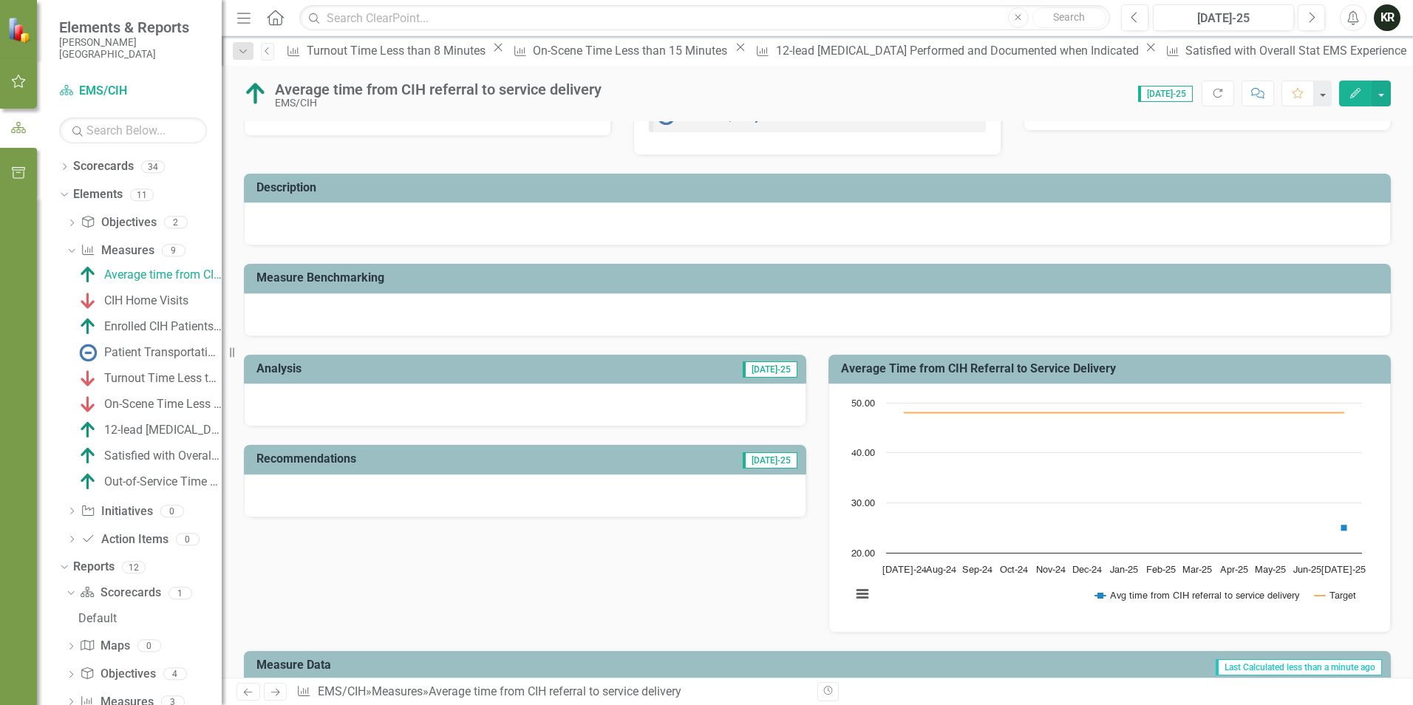
scroll to position [74, 0]
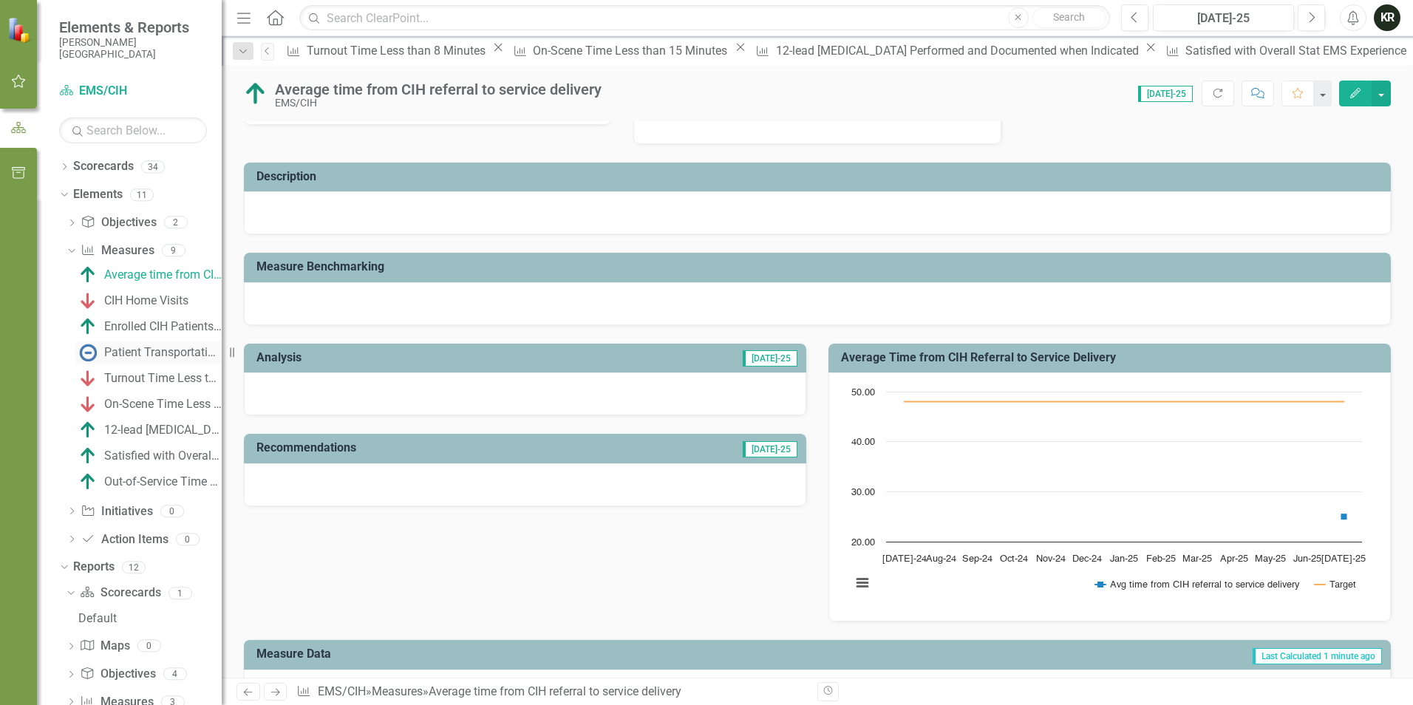
click at [135, 349] on div "Patient Transportation to Appointments" at bounding box center [162, 352] width 117 height 13
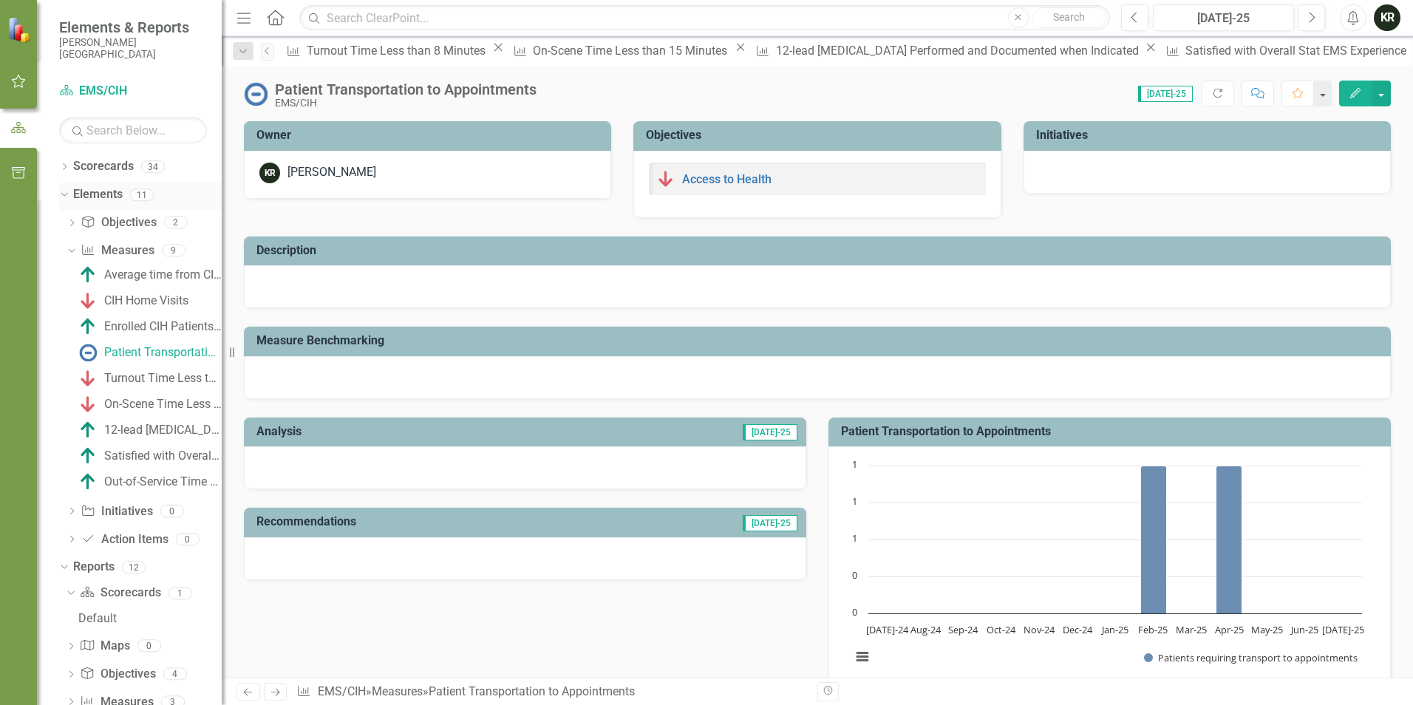
click at [86, 200] on link "Elements" at bounding box center [98, 194] width 50 height 17
click at [66, 89] on icon "Scorecard" at bounding box center [66, 90] width 15 height 12
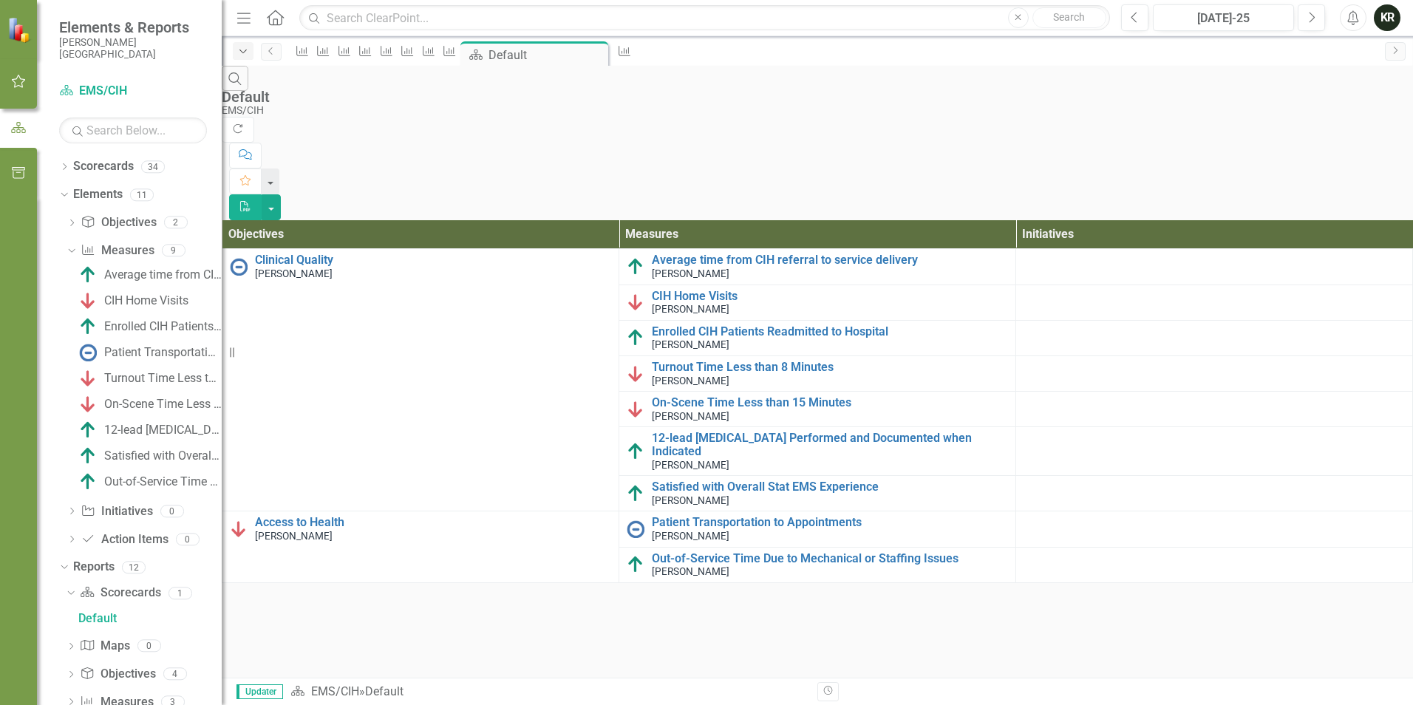
click at [249, 52] on icon "Dropdown" at bounding box center [242, 52] width 13 height 10
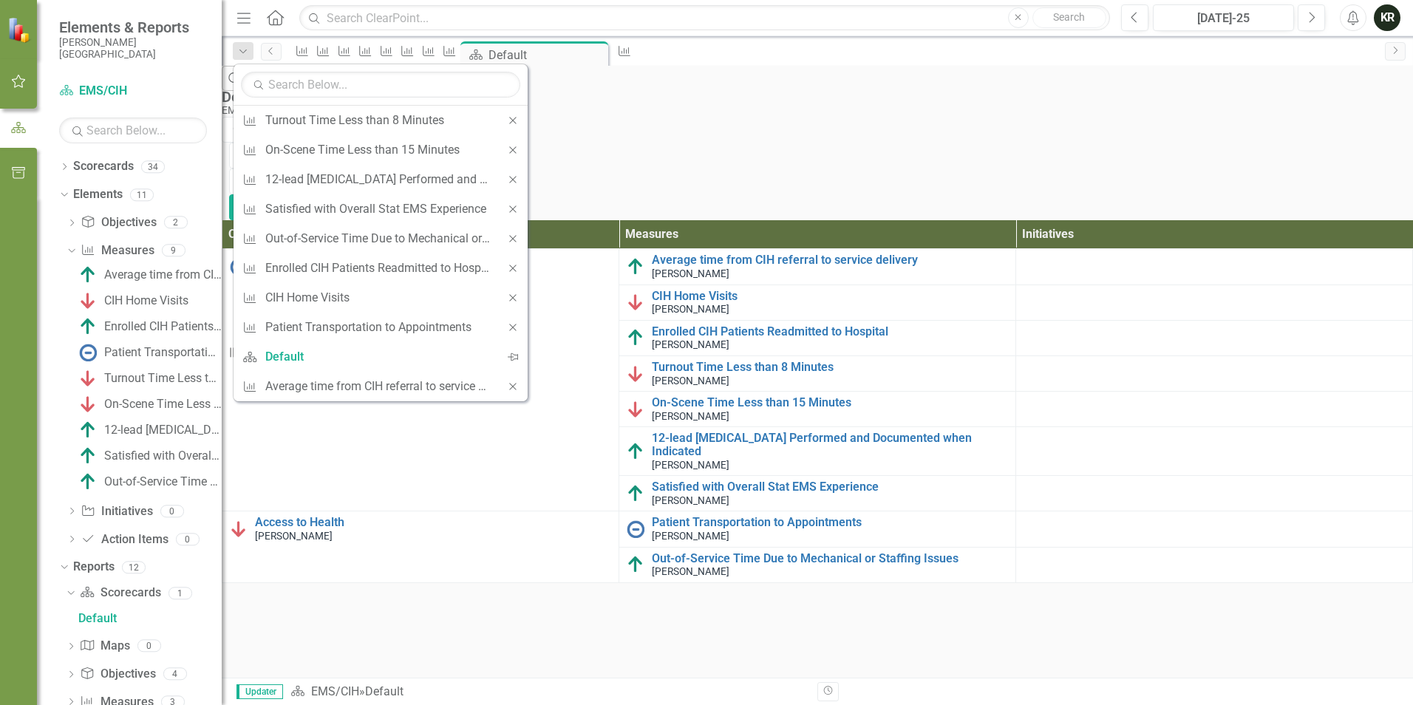
drag, startPoint x: 389, startPoint y: 493, endPoint x: 374, endPoint y: 488, distance: 15.4
click at [382, 490] on div "Search Default EMS/CIH Refresh Comment Favorite PDF Objectives Measures Initiat…" at bounding box center [817, 324] width 1191 height 517
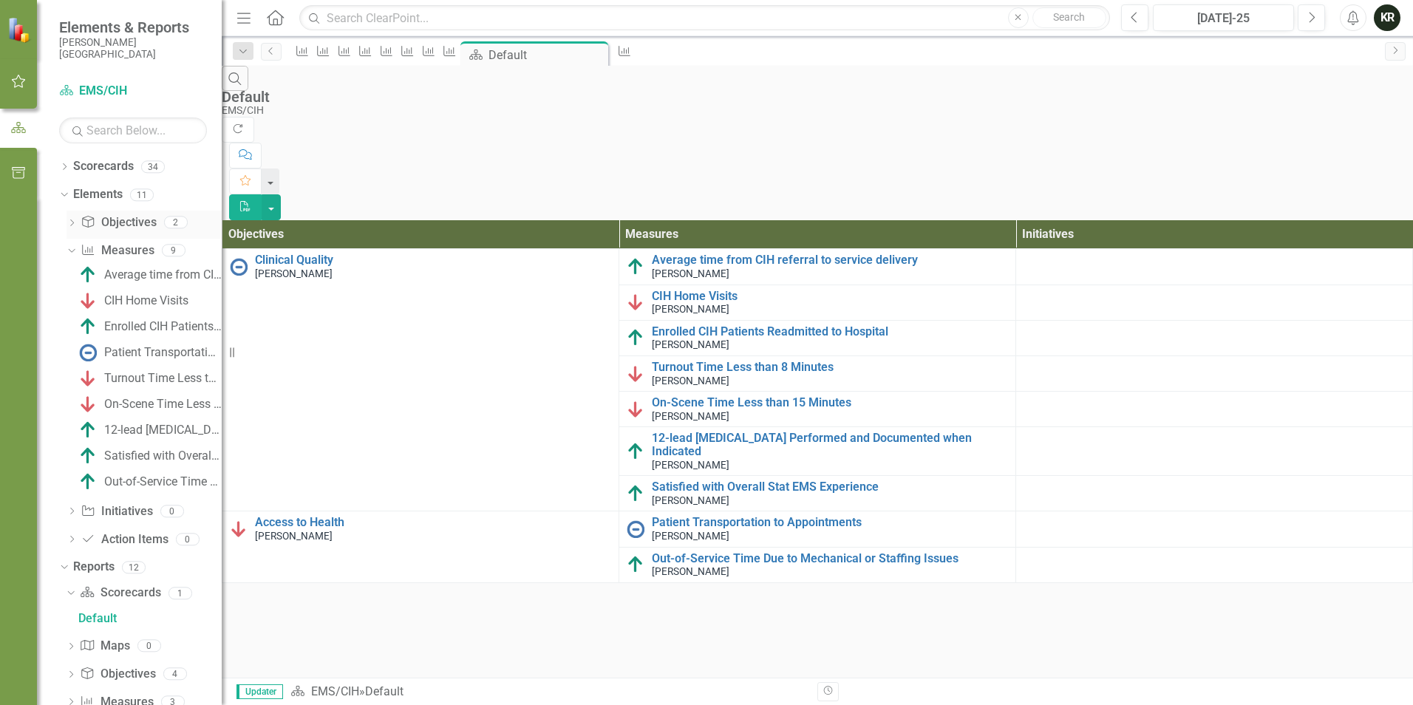
click at [69, 221] on icon "Dropdown" at bounding box center [71, 224] width 10 height 8
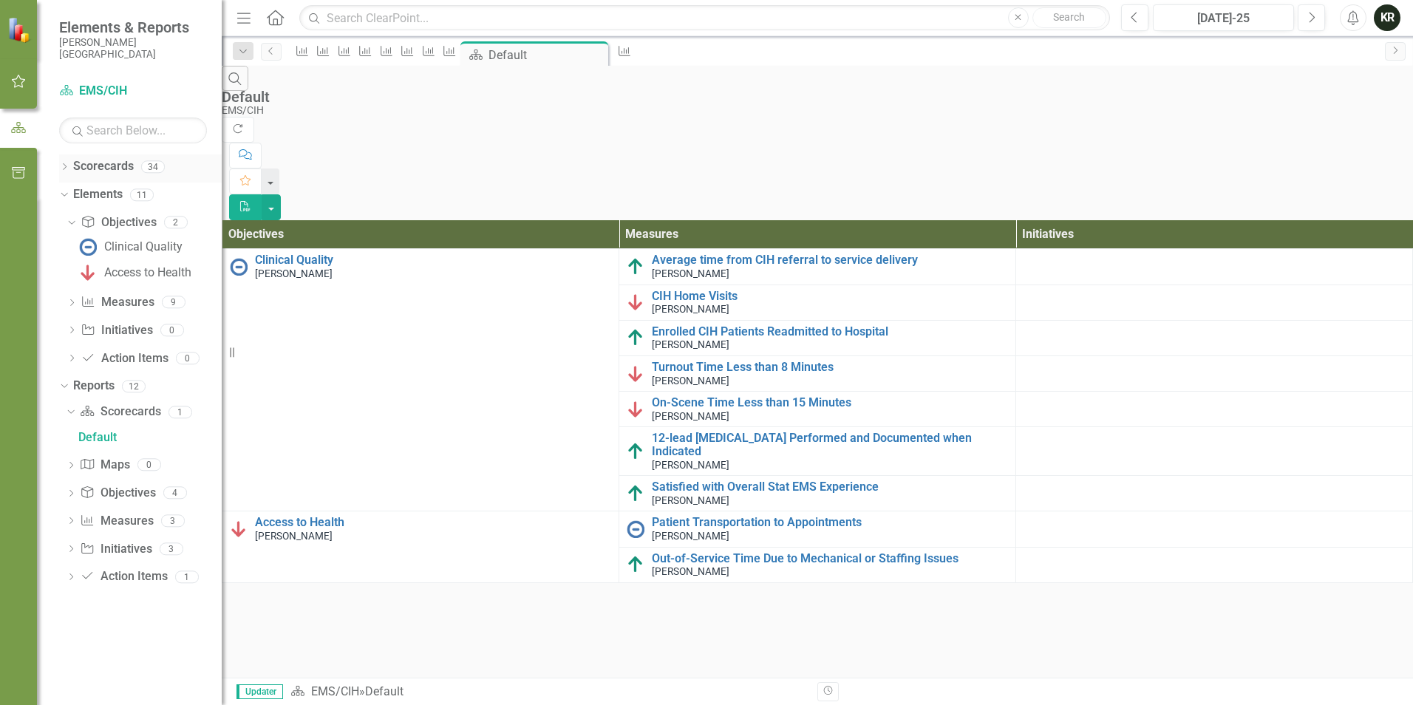
click at [66, 161] on div "Dropdown Scorecards 34" at bounding box center [140, 168] width 163 height 28
click at [63, 167] on icon "Dropdown" at bounding box center [64, 168] width 10 height 8
click at [63, 414] on icon "Dropdown" at bounding box center [62, 414] width 8 height 10
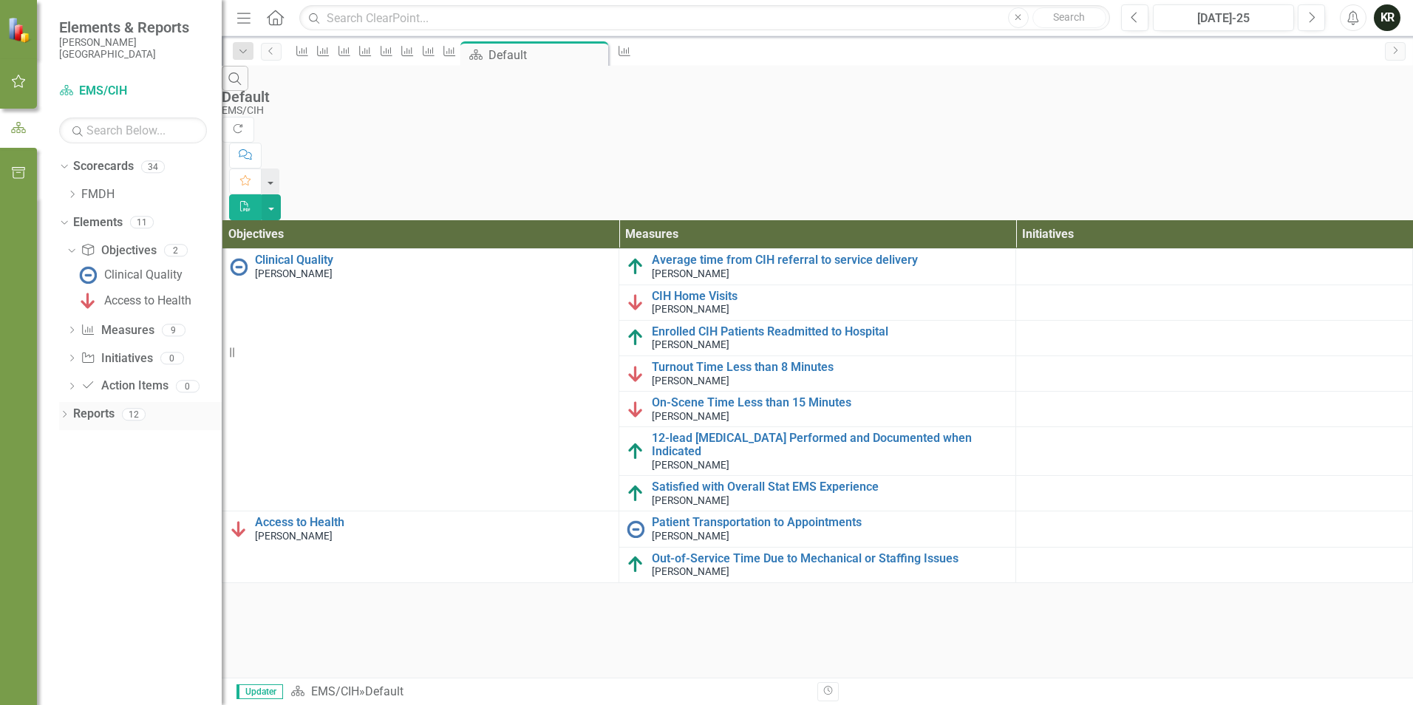
click at [63, 414] on icon "Dropdown" at bounding box center [64, 416] width 10 height 8
click at [75, 24] on span "Elements & Reports" at bounding box center [133, 27] width 148 height 18
click at [13, 36] on img at bounding box center [20, 30] width 26 height 26
click at [270, 689] on span "Updater" at bounding box center [259, 691] width 47 height 15
click at [299, 692] on icon at bounding box center [297, 691] width 13 height 10
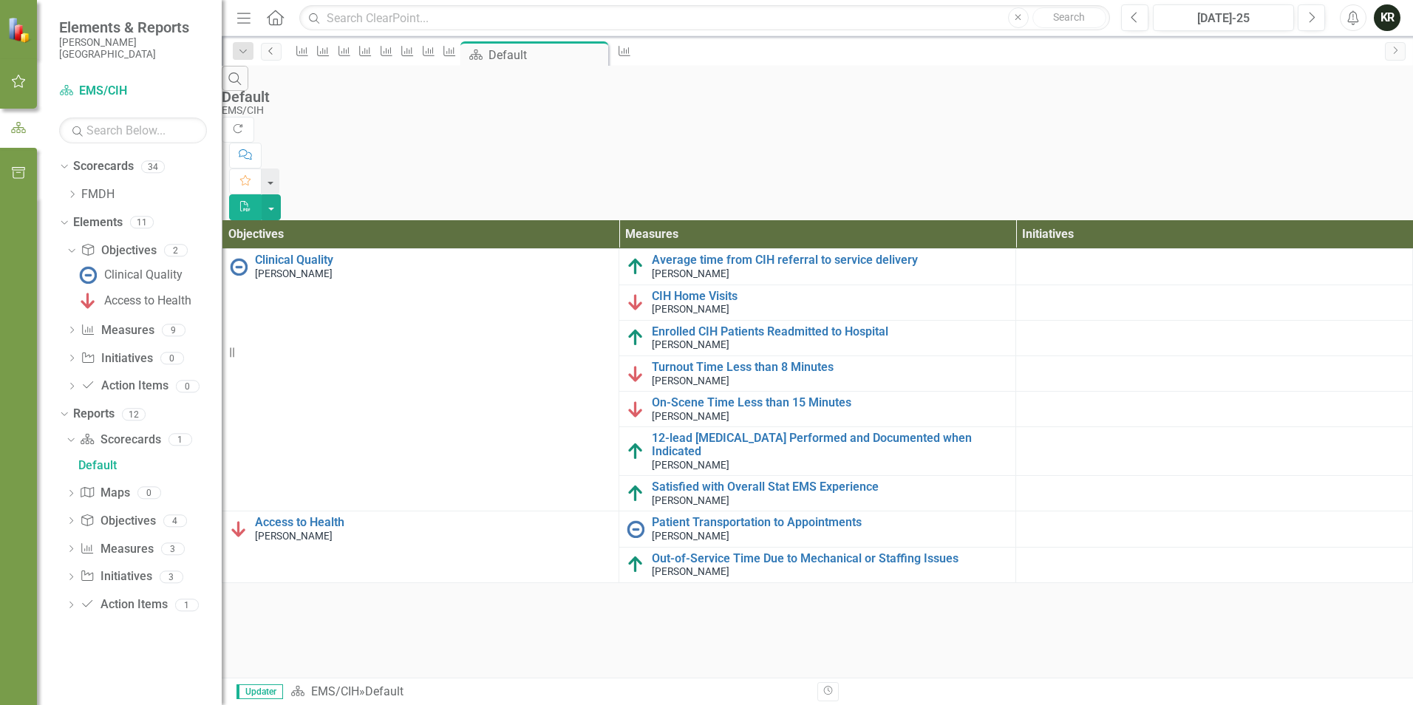
click at [277, 47] on link "Previous" at bounding box center [271, 52] width 21 height 18
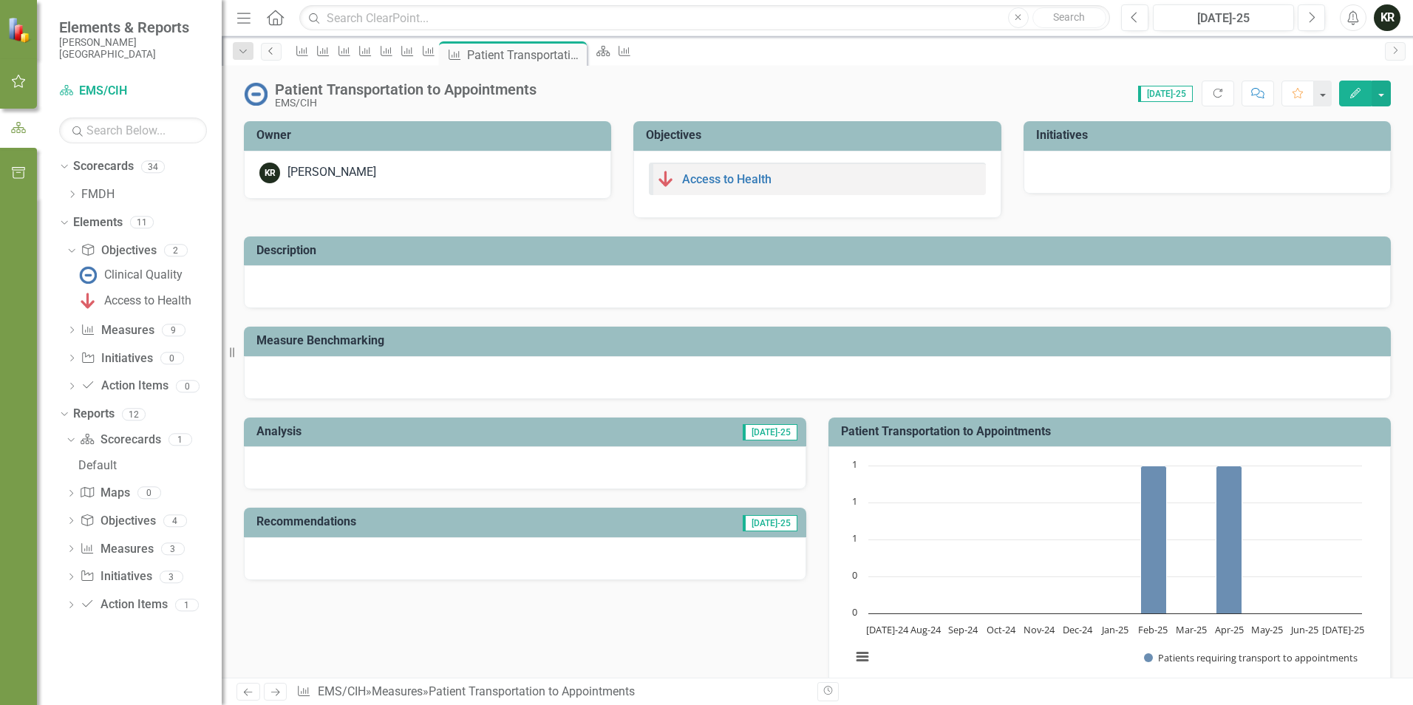
click at [277, 47] on link "Previous" at bounding box center [271, 52] width 21 height 18
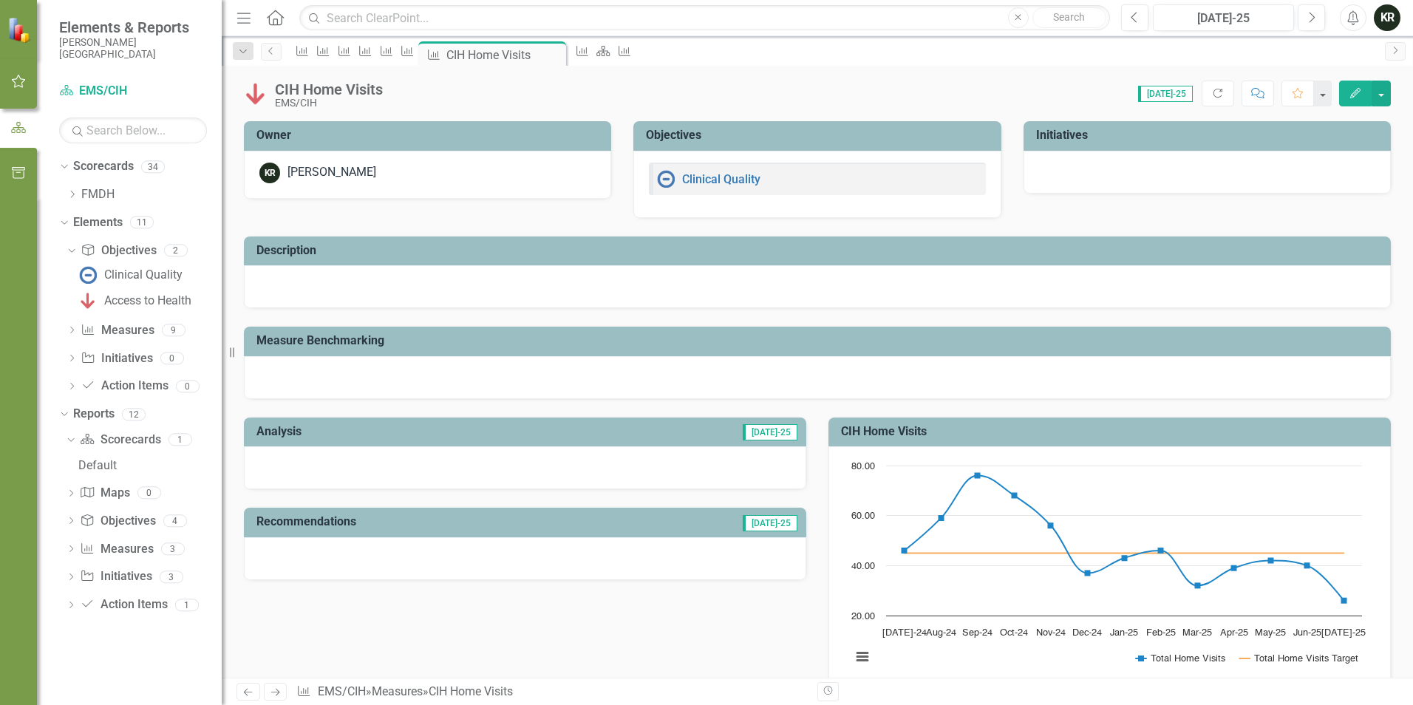
click at [20, 33] on img at bounding box center [20, 30] width 26 height 26
click at [15, 81] on icon "button" at bounding box center [19, 81] width 16 height 12
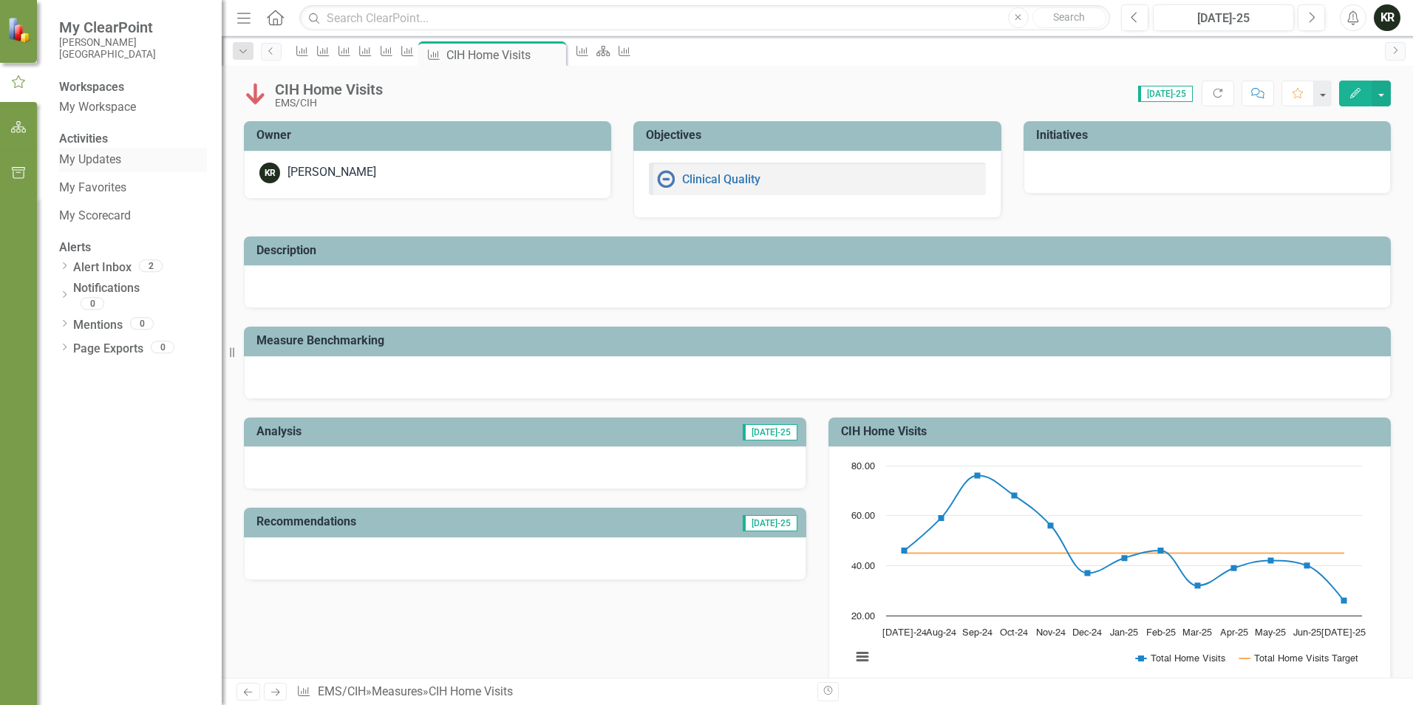
click at [100, 168] on link "My Updates" at bounding box center [133, 159] width 148 height 17
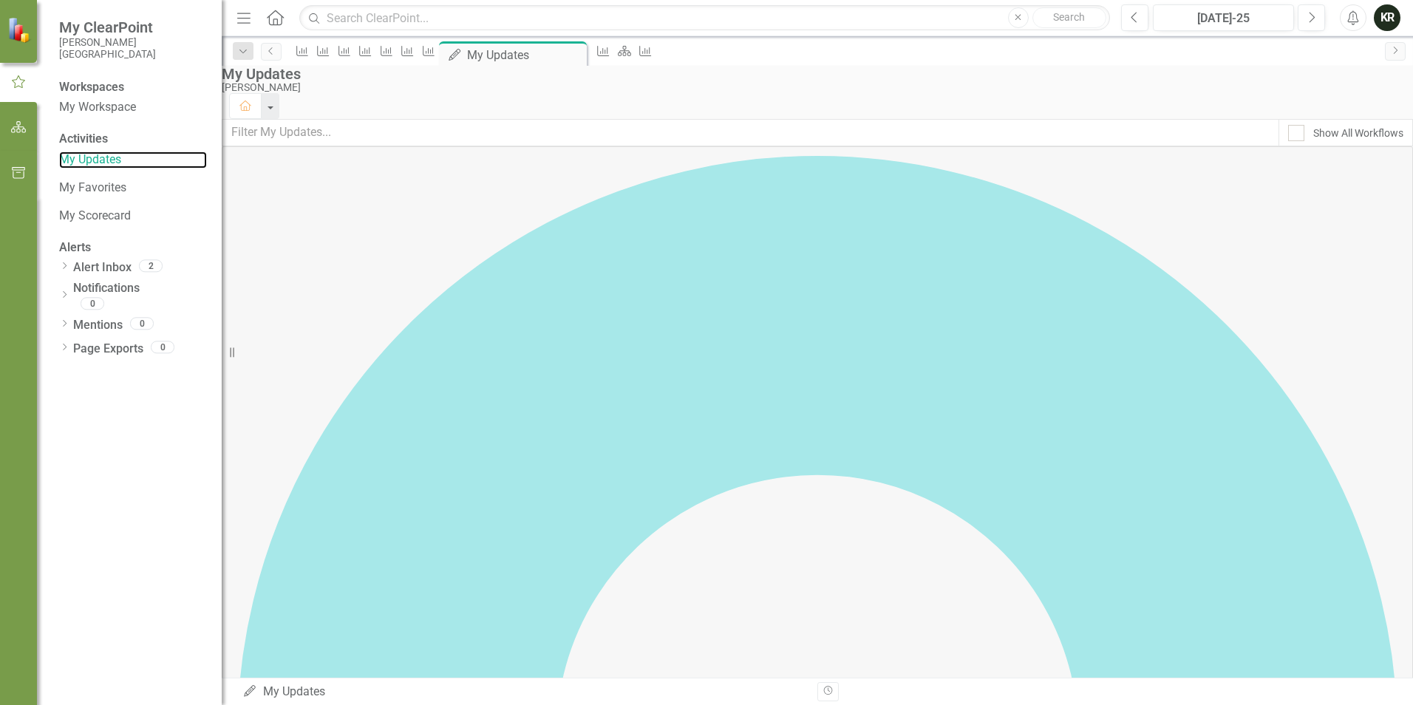
scroll to position [813, 0]
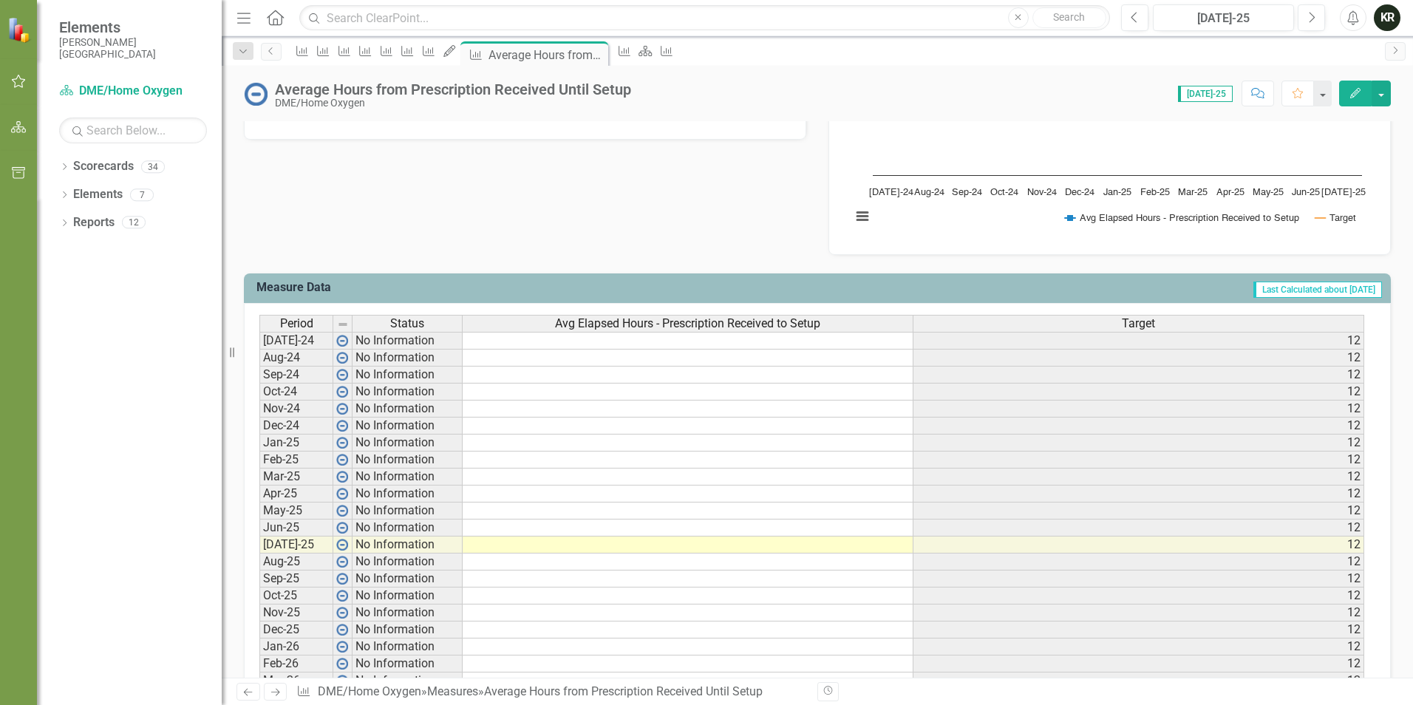
scroll to position [443, 0]
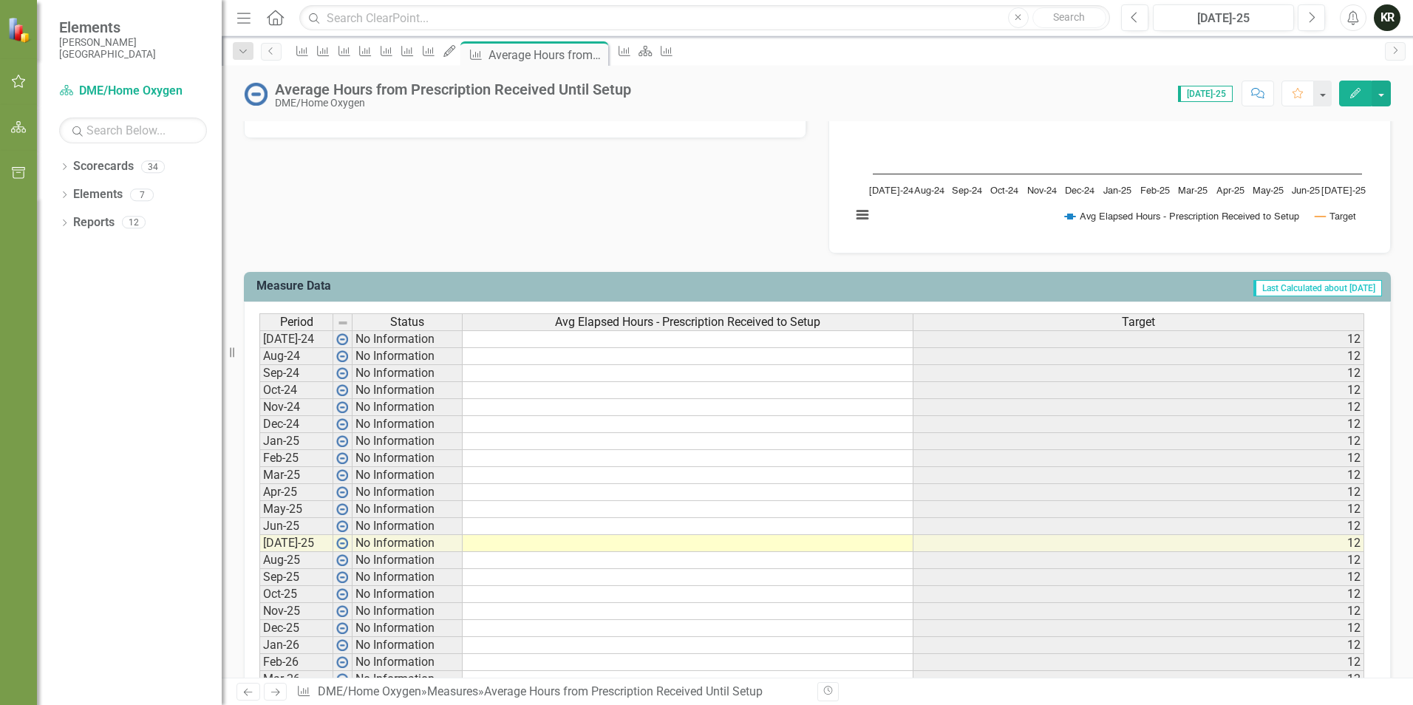
click at [537, 477] on td at bounding box center [688, 475] width 451 height 17
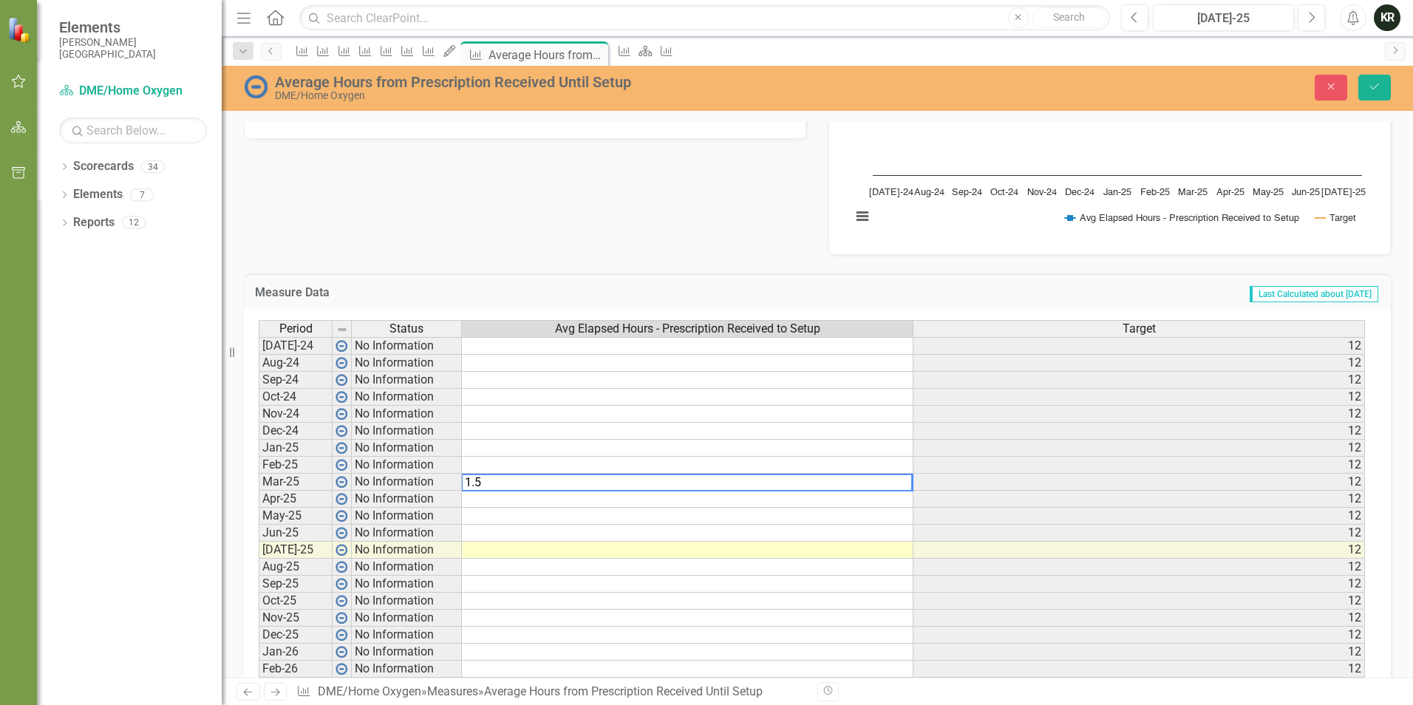
type textarea "1.5"
click at [548, 504] on td at bounding box center [687, 499] width 451 height 17
type textarea "1.5"
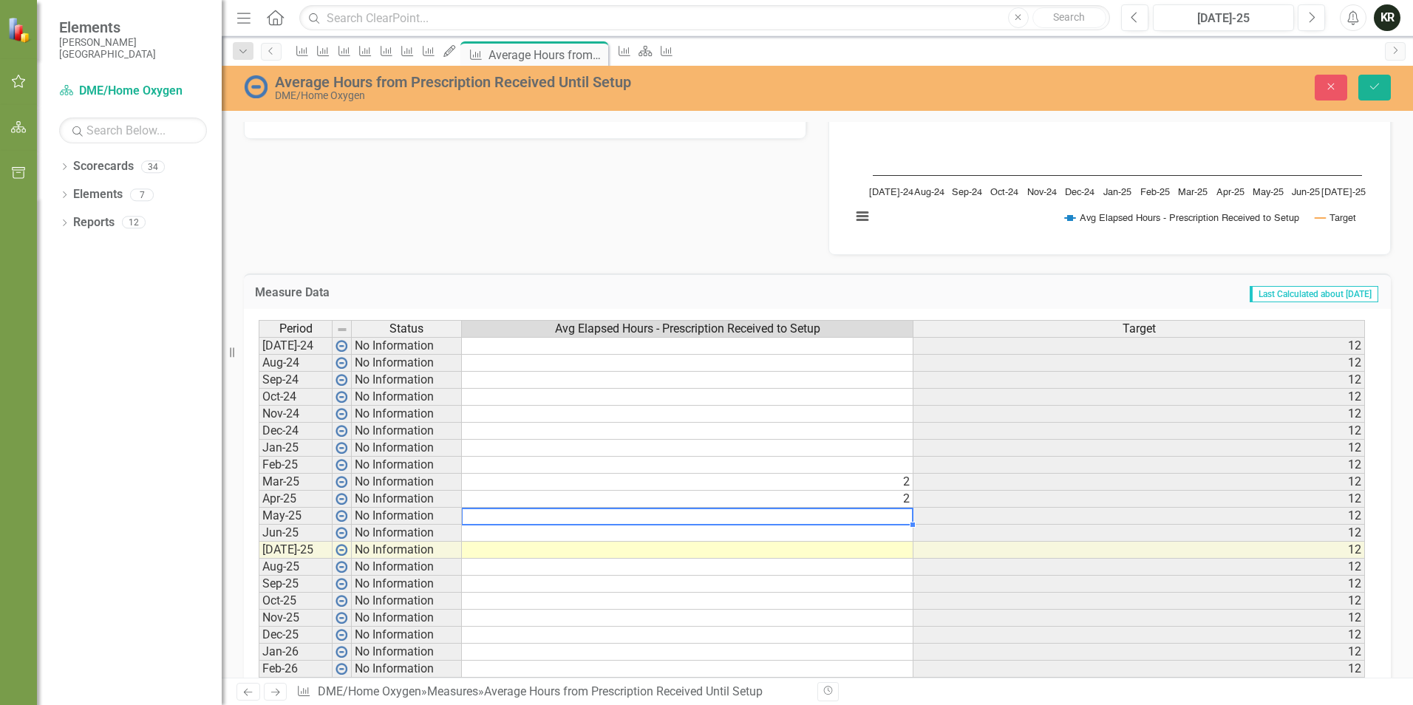
click at [559, 517] on td at bounding box center [687, 516] width 451 height 17
type textarea "2"
click at [573, 536] on td at bounding box center [687, 533] width 451 height 17
type textarea "1"
click at [604, 553] on td at bounding box center [687, 550] width 451 height 17
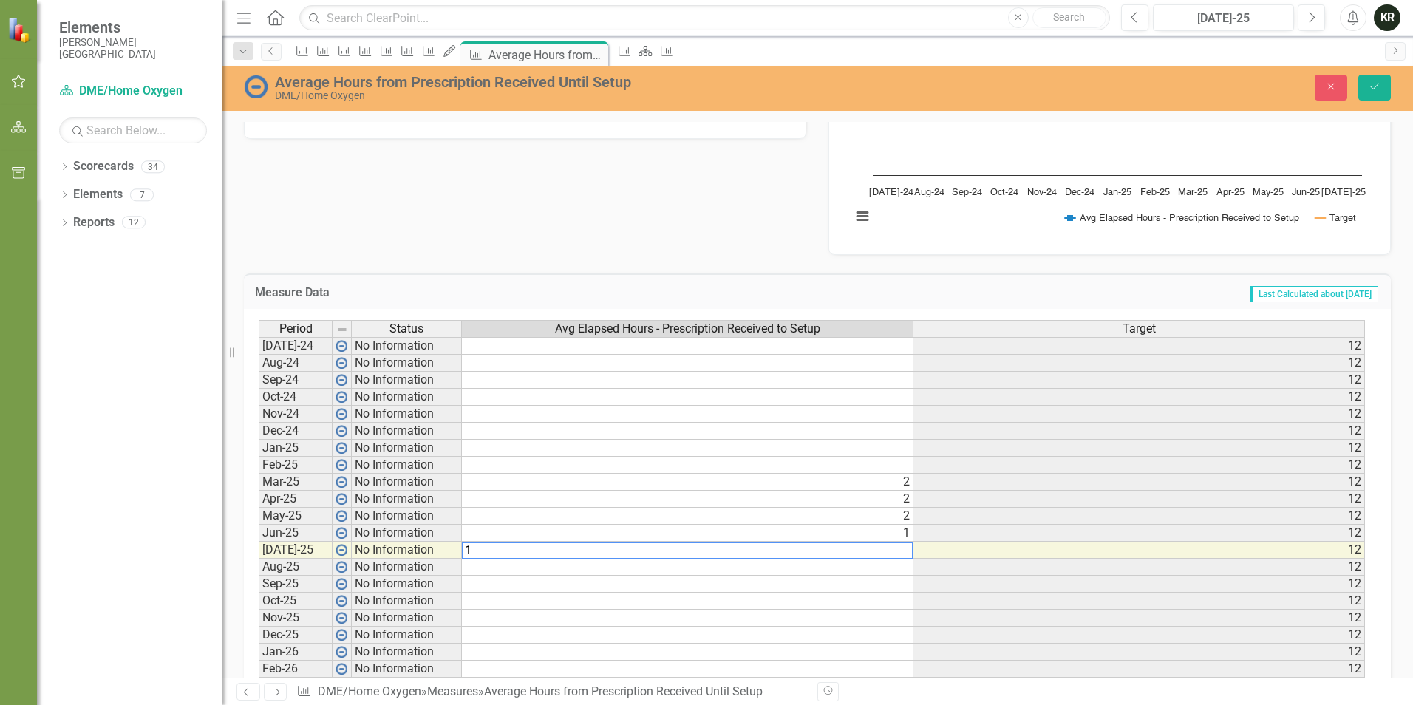
click at [746, 531] on td "1" at bounding box center [687, 533] width 451 height 17
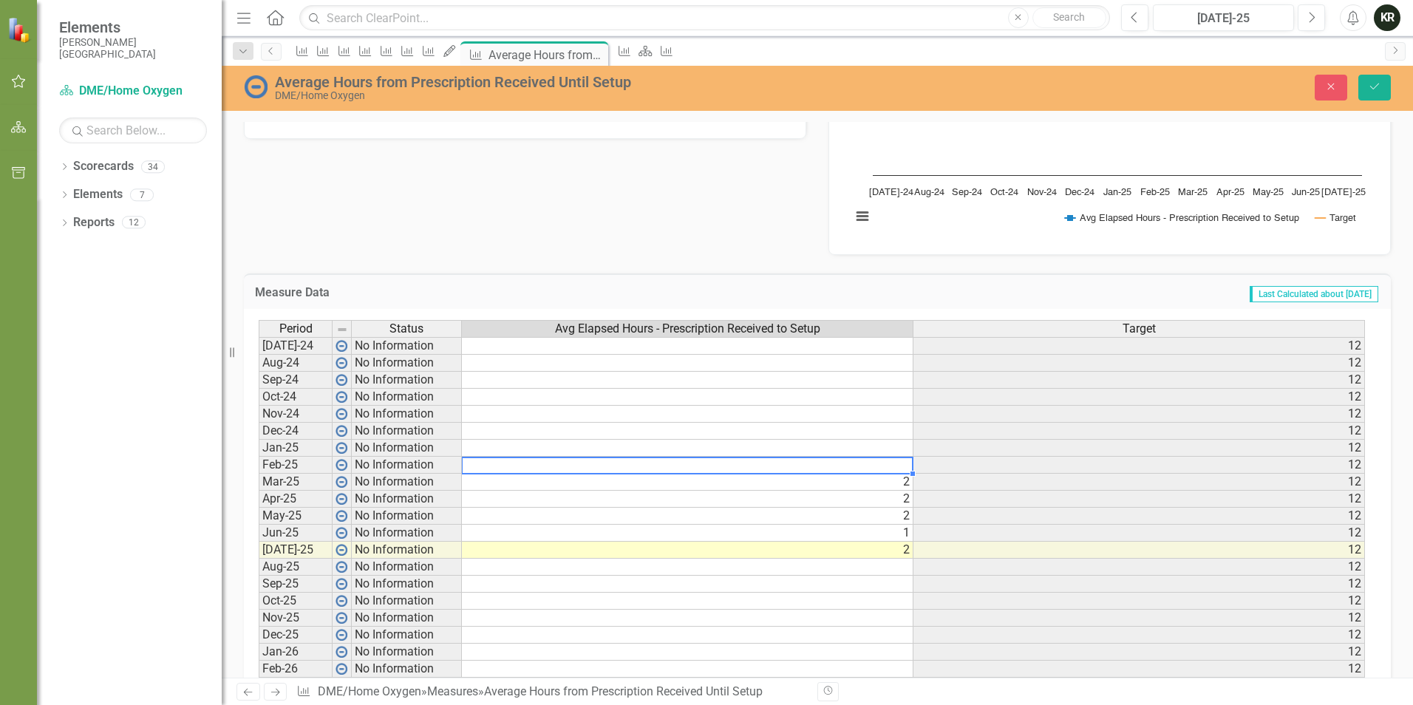
click at [898, 464] on td at bounding box center [687, 465] width 451 height 17
type textarea "3"
click at [1376, 83] on icon "Save" at bounding box center [1374, 86] width 13 height 10
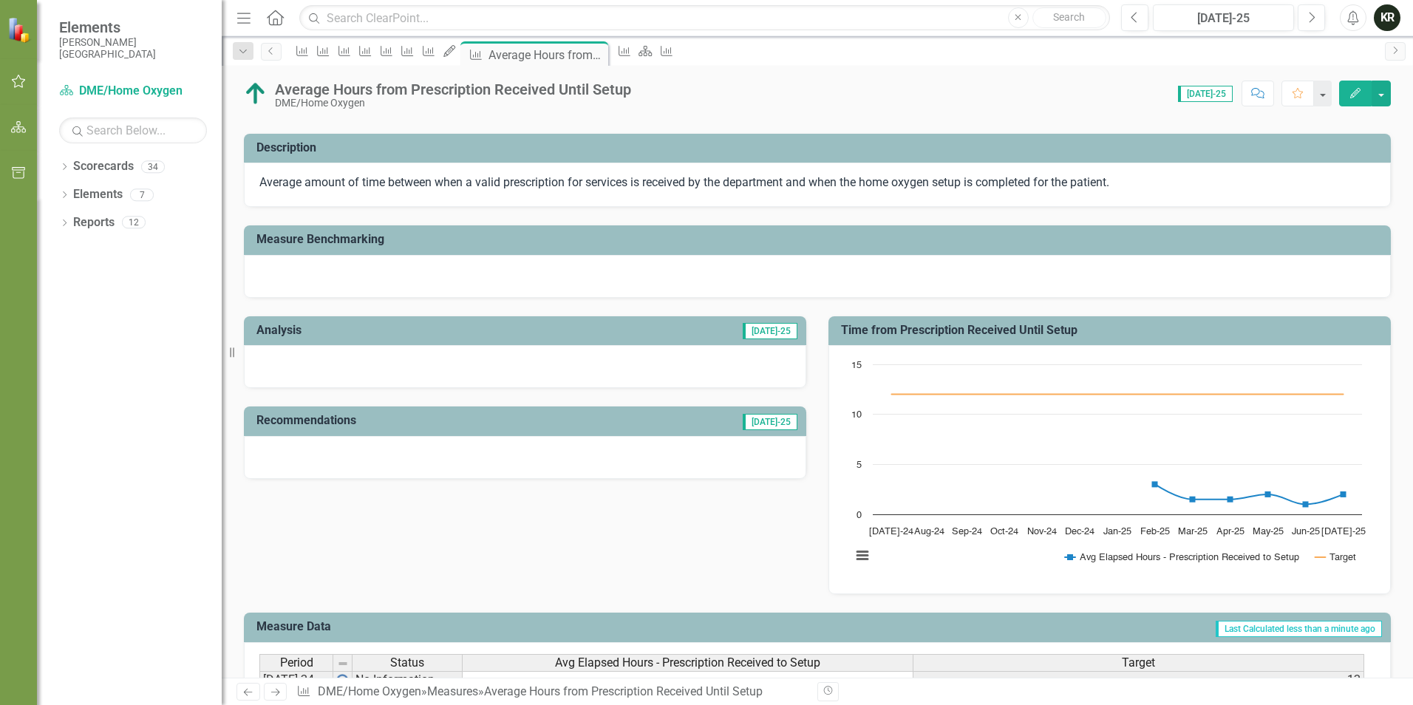
scroll to position [99, 0]
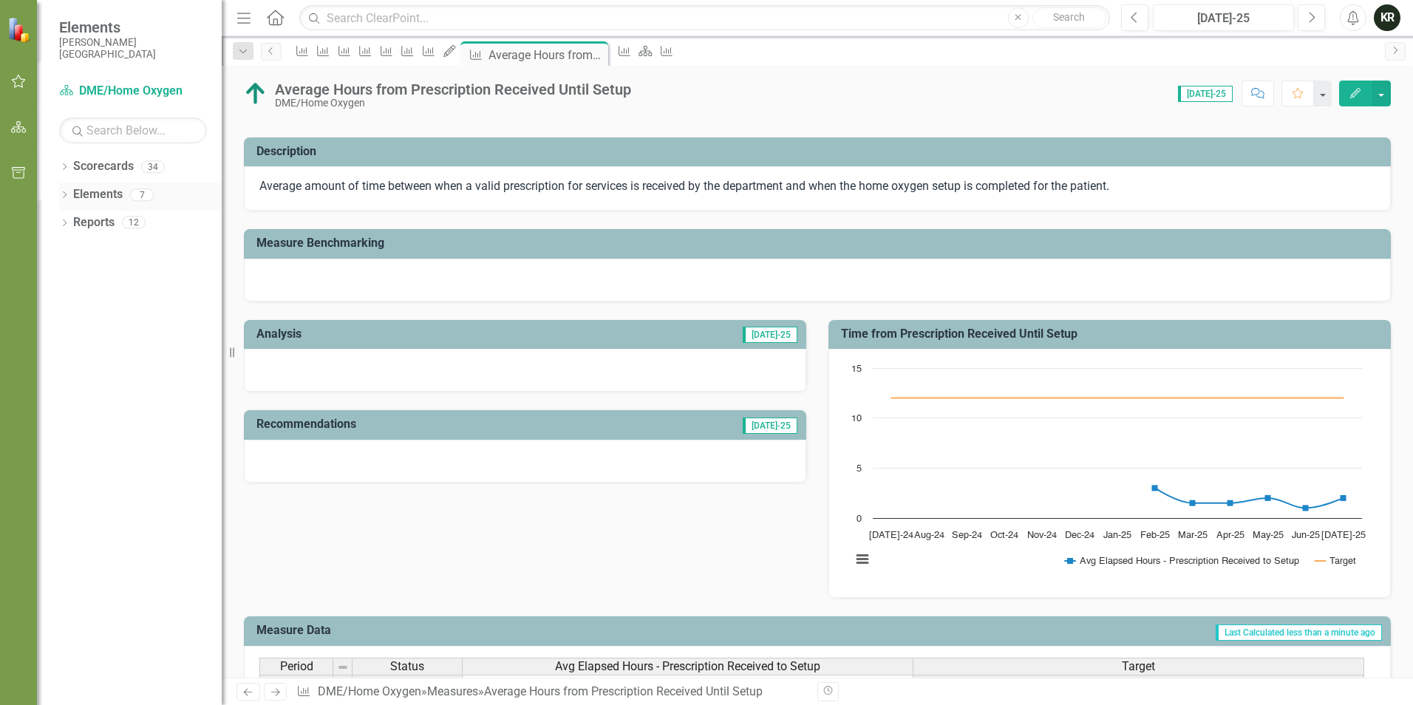
click at [66, 195] on icon at bounding box center [65, 194] width 4 height 7
click at [71, 251] on icon "Dropdown" at bounding box center [71, 252] width 10 height 8
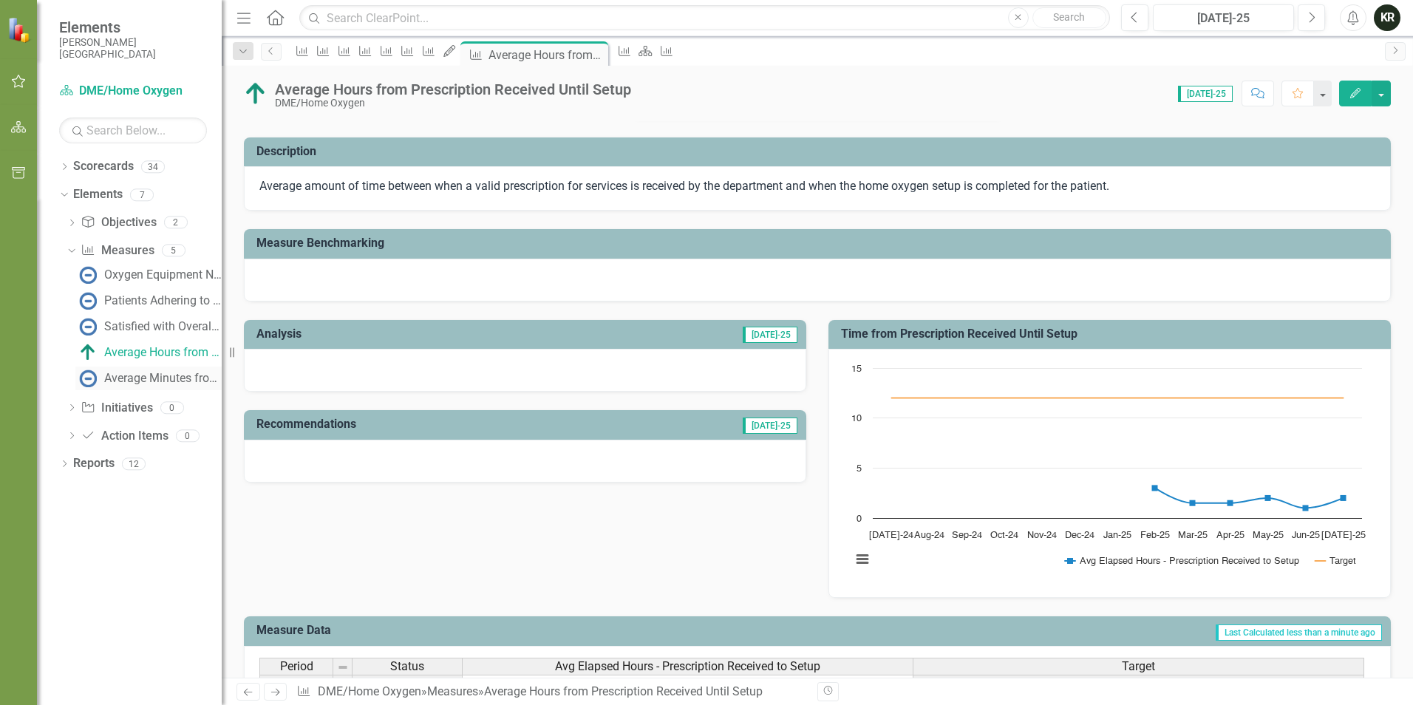
click at [159, 377] on div "Average Minutes from Service Request to Resolution" at bounding box center [162, 378] width 117 height 13
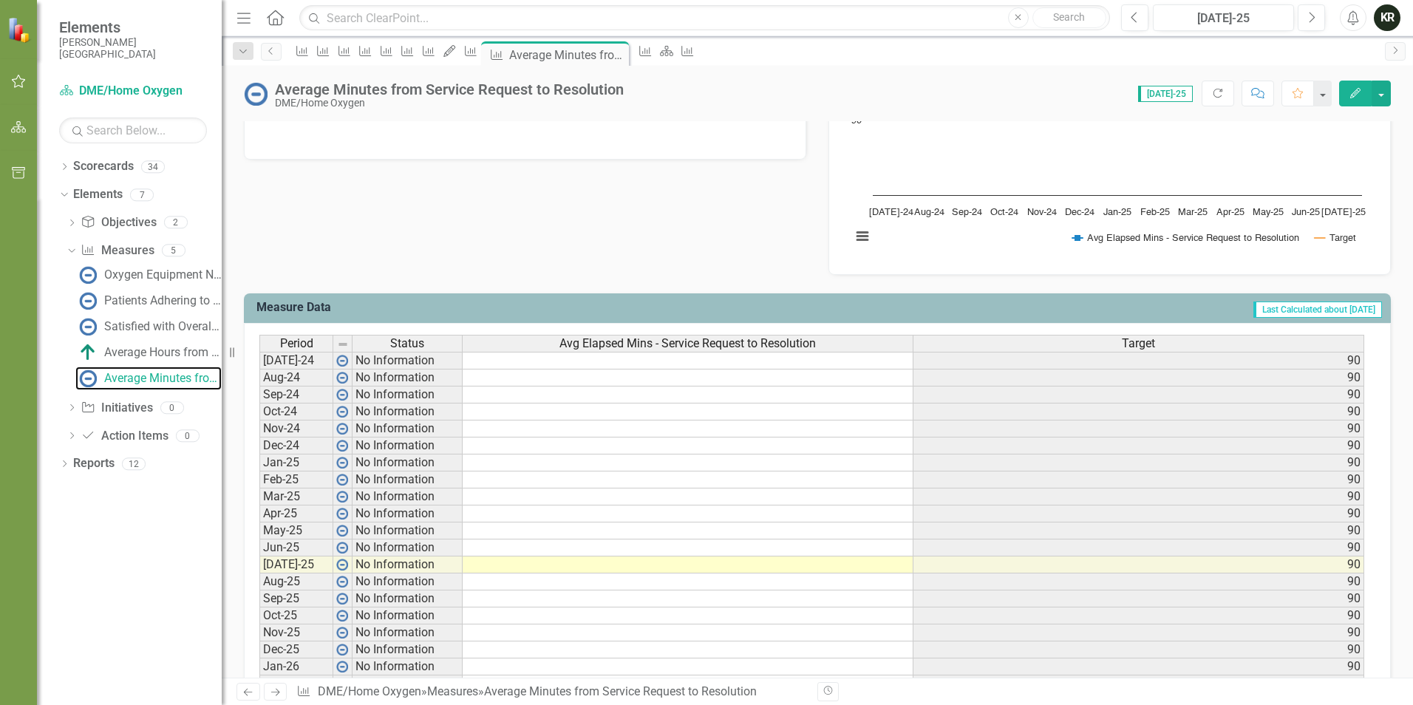
scroll to position [443, 0]
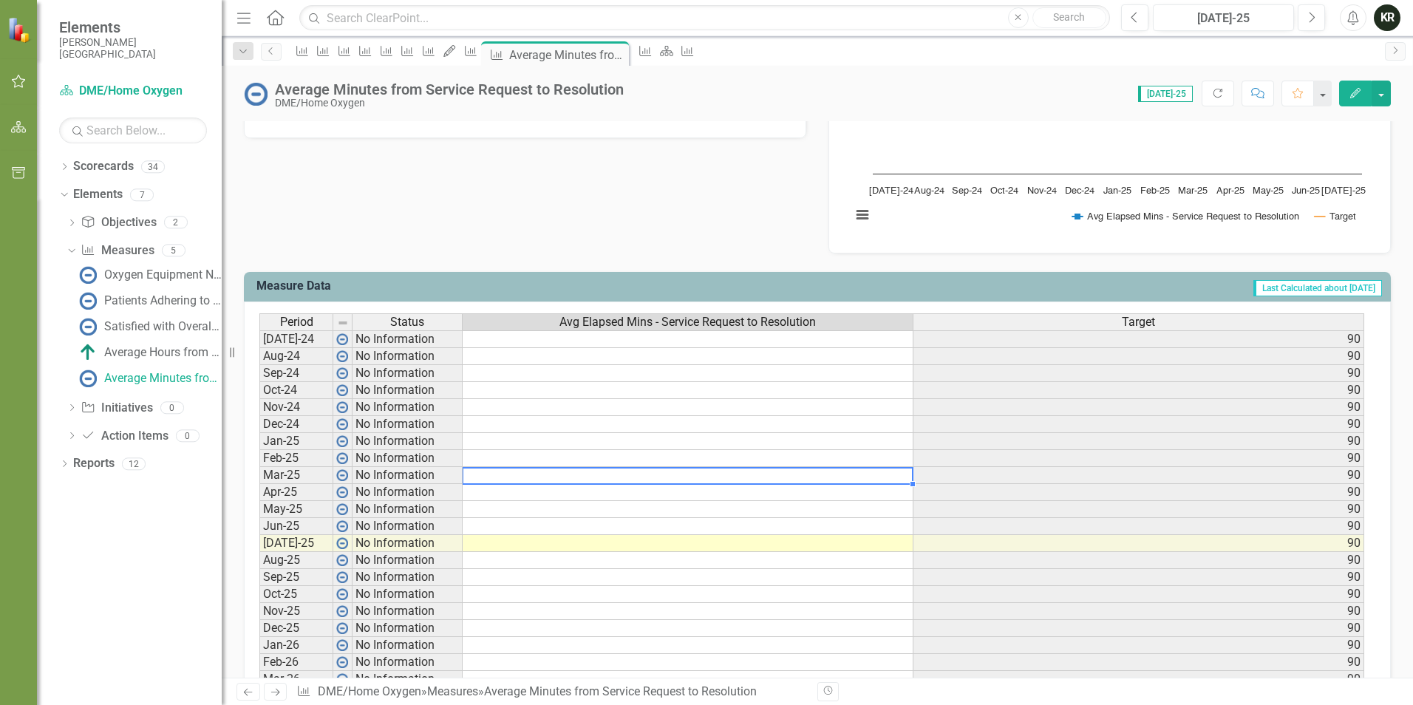
click at [609, 477] on td at bounding box center [688, 475] width 451 height 17
type textarea "1"
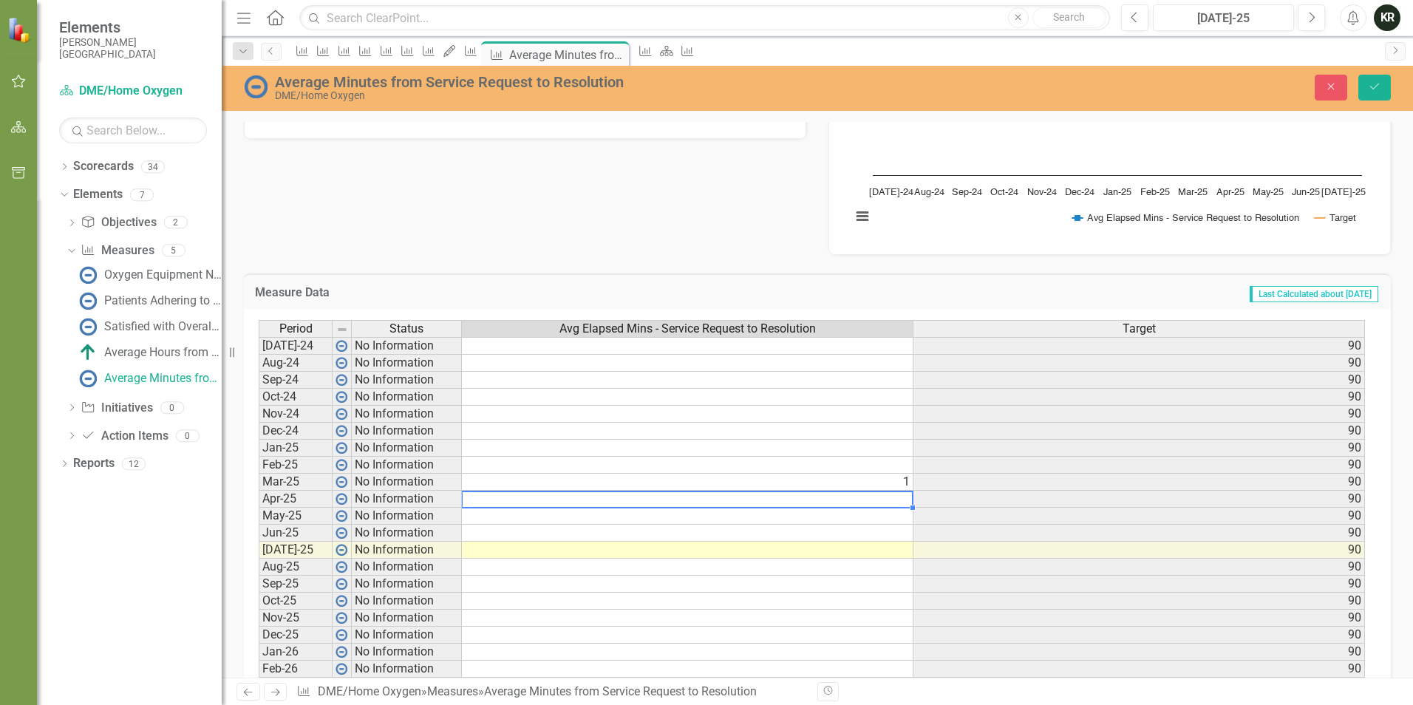
type textarea "1"
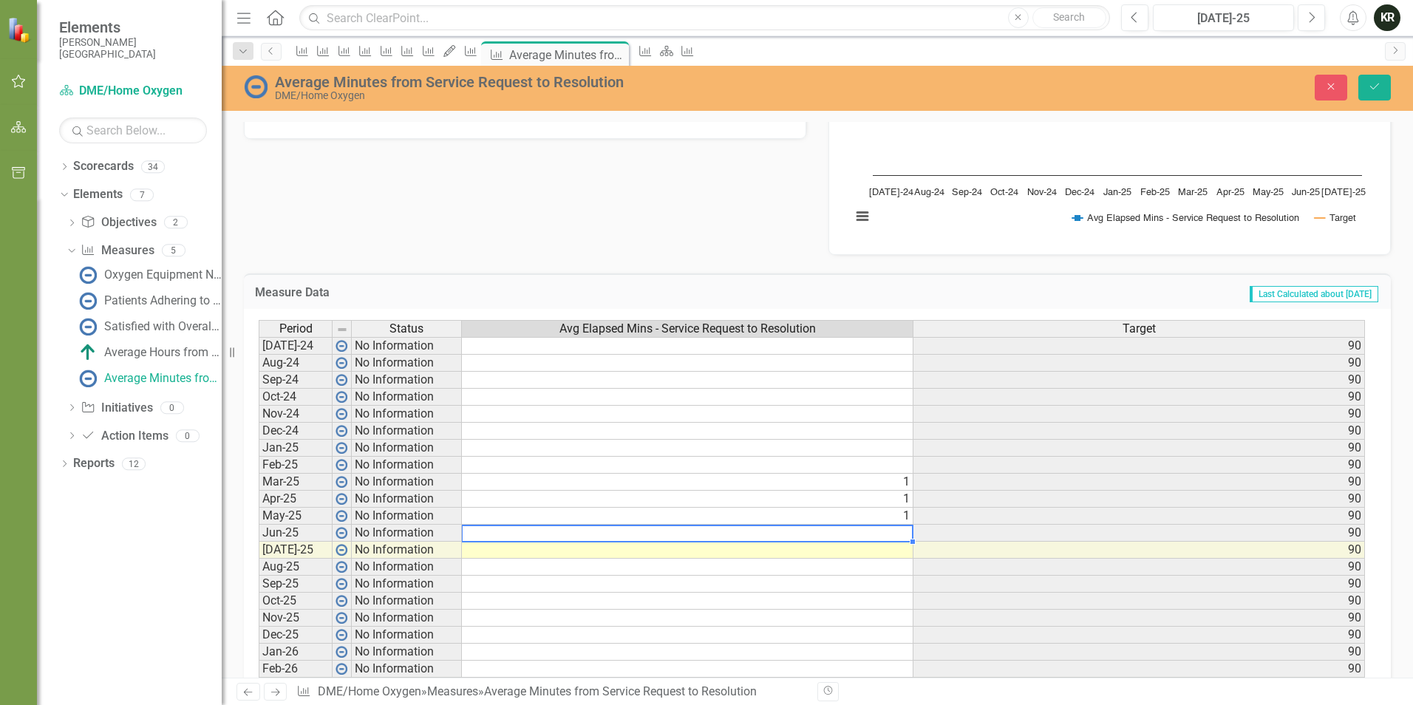
type textarea "0"
type textarea "2"
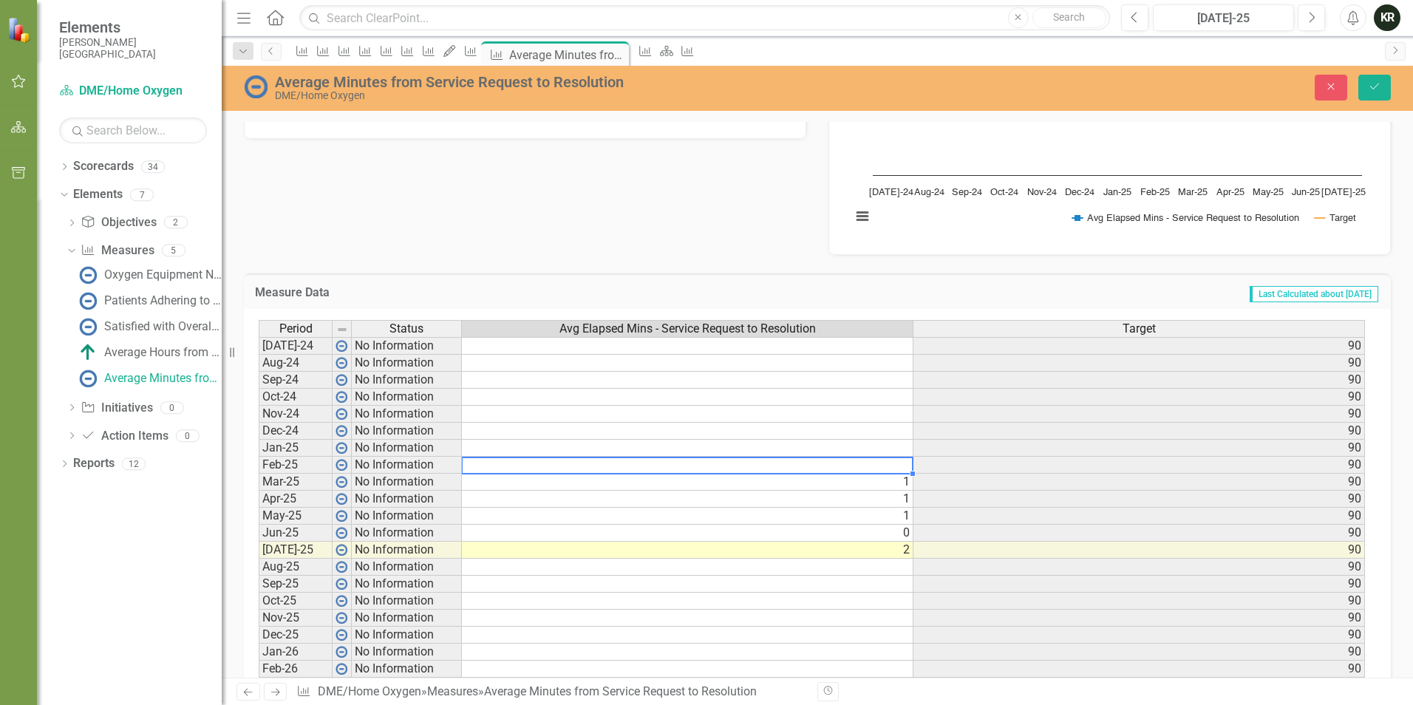
click at [909, 463] on td at bounding box center [687, 465] width 451 height 17
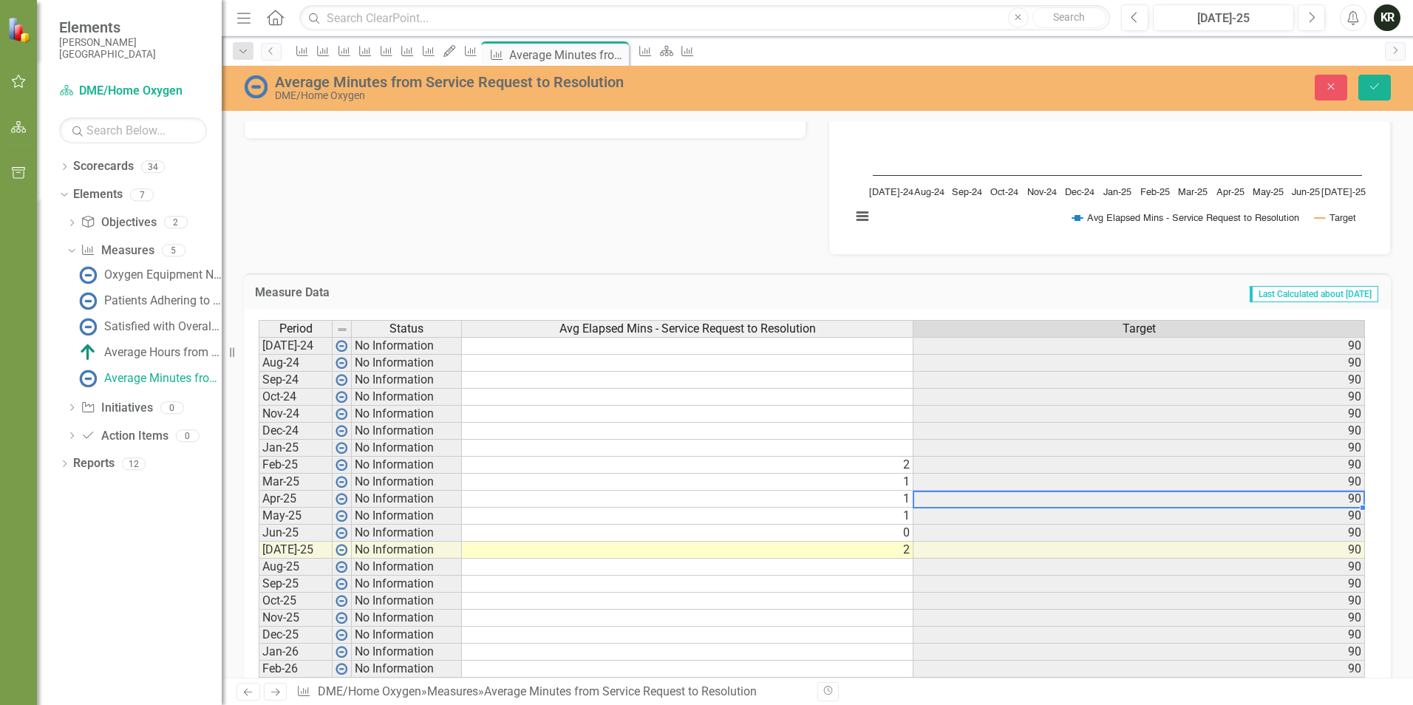
click at [1076, 501] on td "90" at bounding box center [1138, 499] width 451 height 17
click at [904, 550] on td "2" at bounding box center [687, 550] width 451 height 17
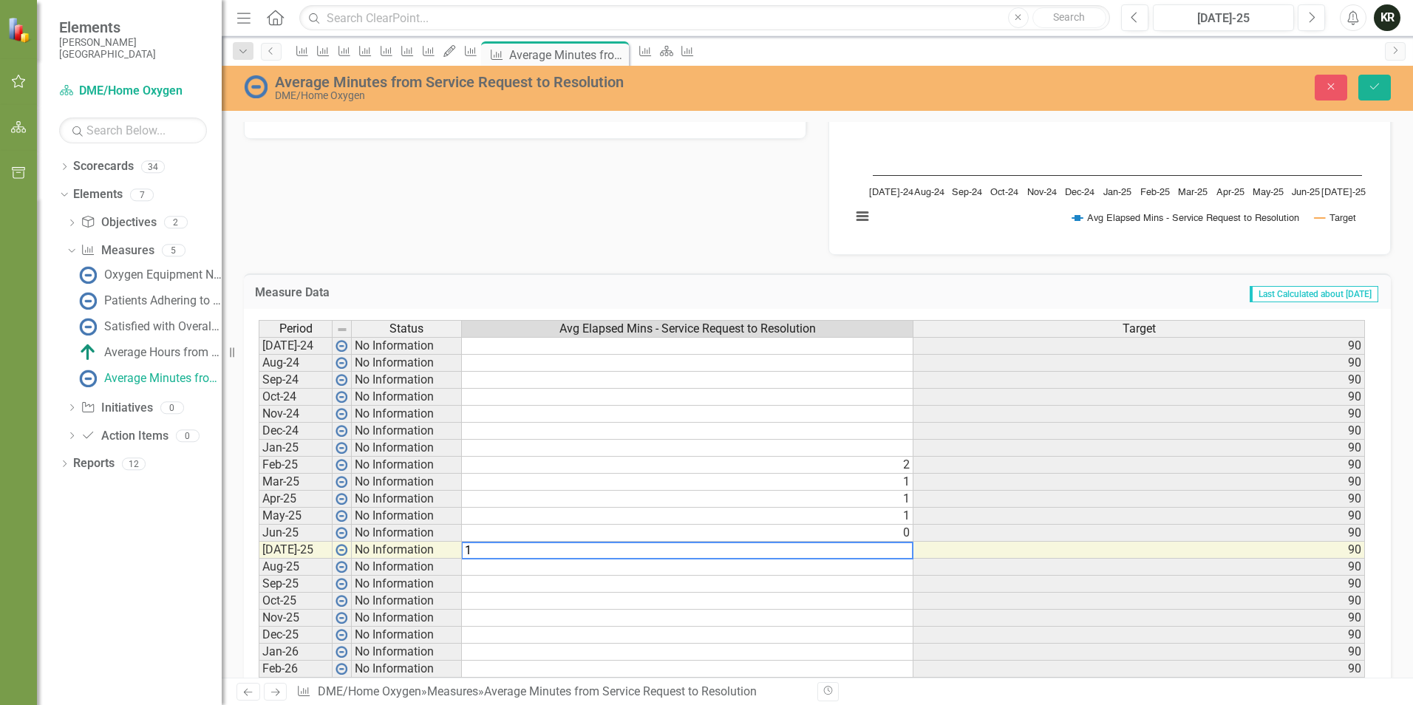
type textarea "1"
click at [853, 301] on td "Last Calculated about [DATE]" at bounding box center [1022, 293] width 714 height 19
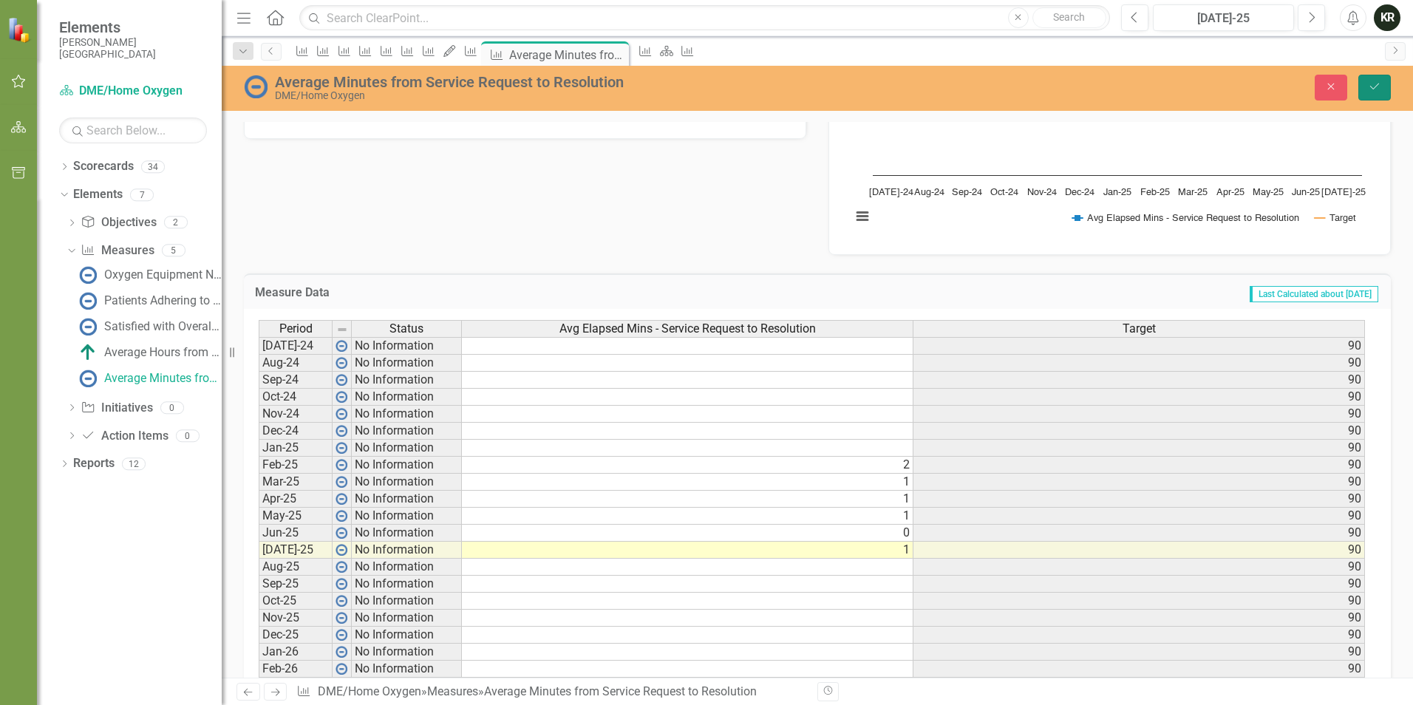
click at [1379, 85] on icon "Save" at bounding box center [1374, 86] width 13 height 10
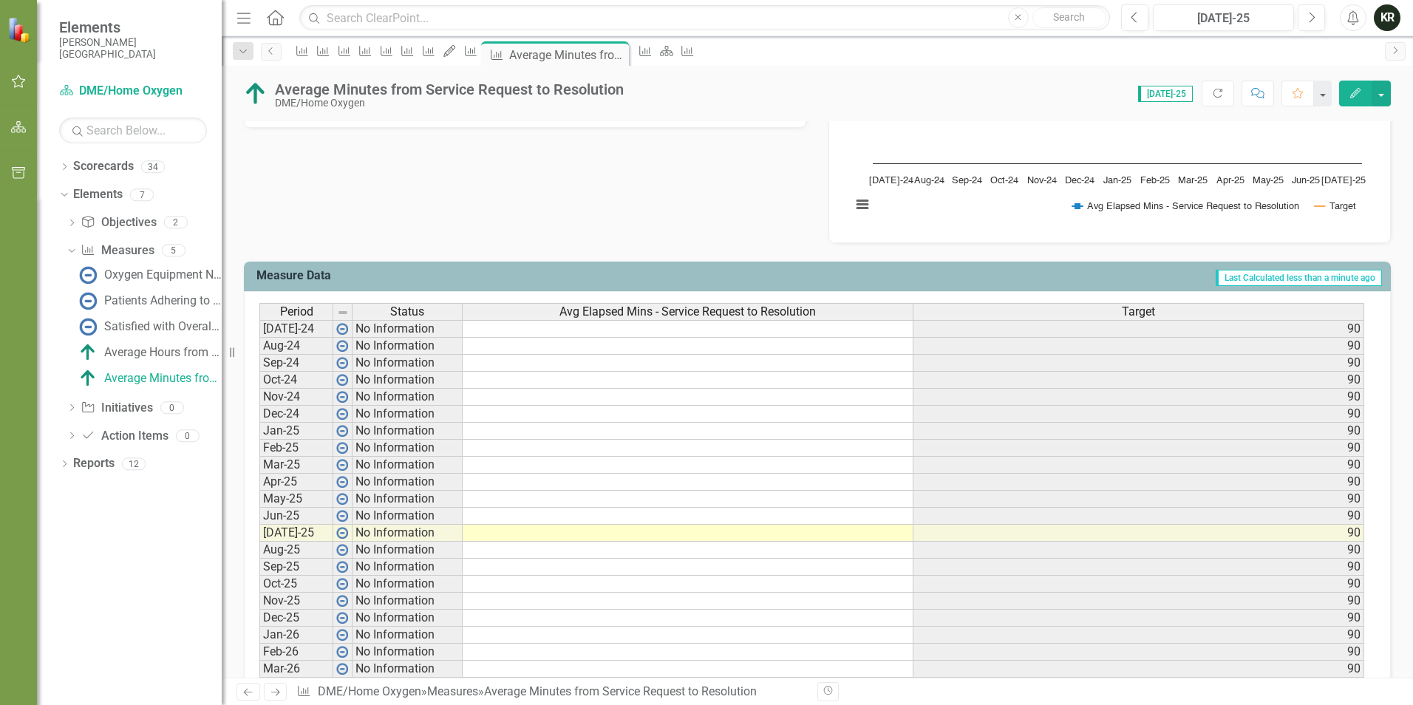
scroll to position [369, 0]
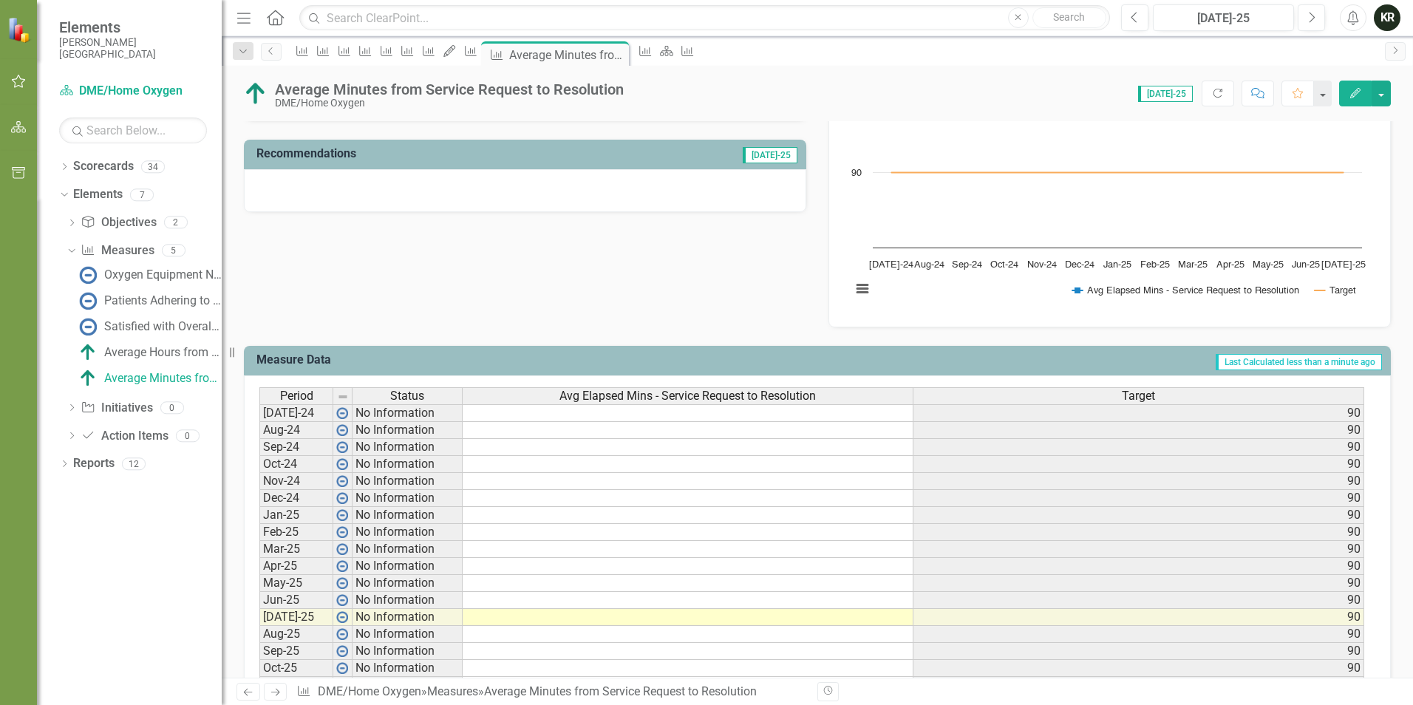
click at [759, 615] on td at bounding box center [688, 617] width 451 height 17
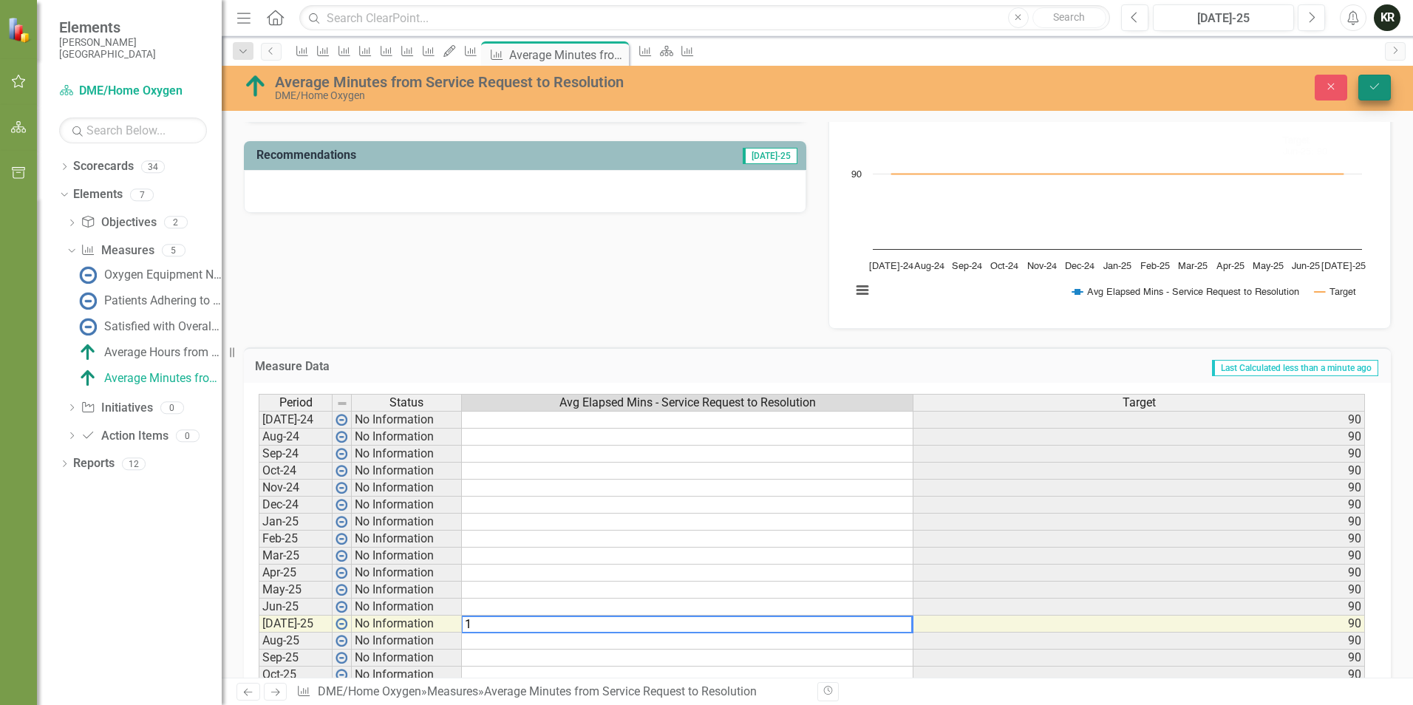
type textarea "1"
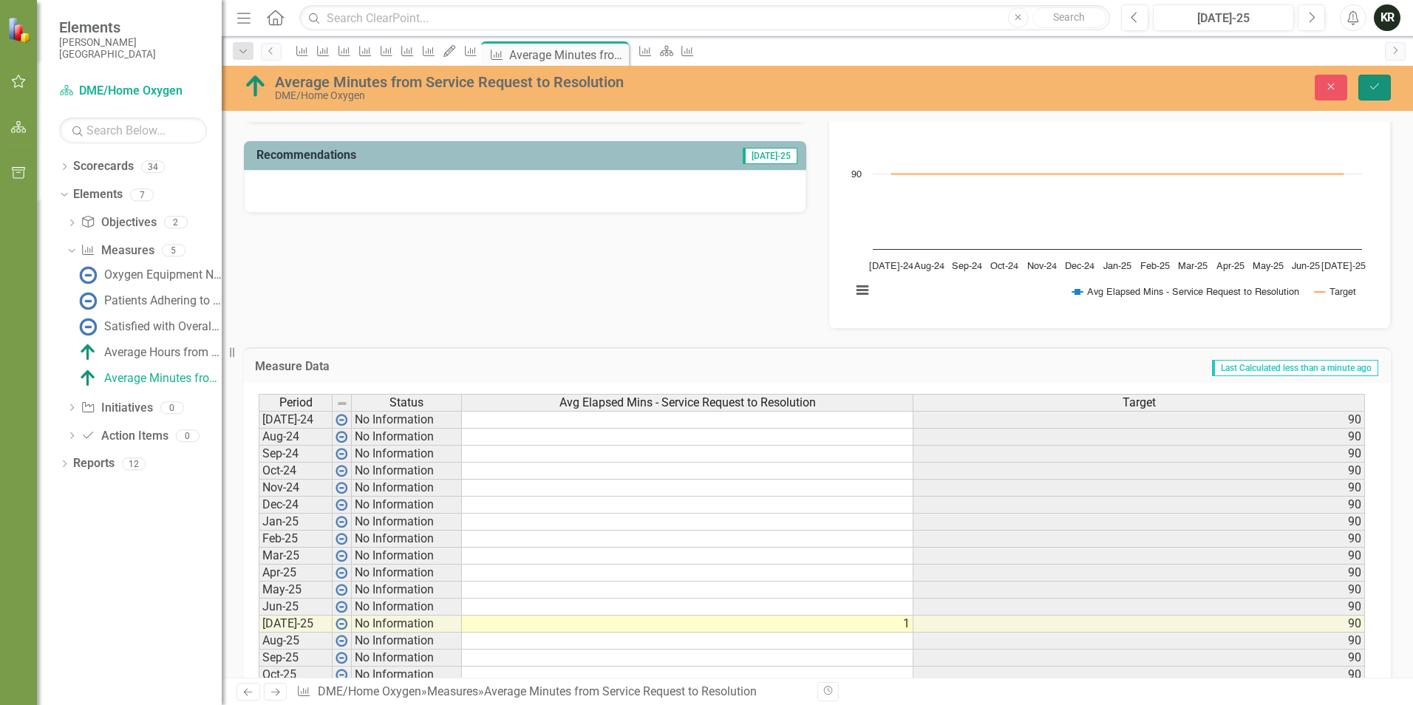
click at [1377, 85] on icon "Save" at bounding box center [1374, 86] width 13 height 10
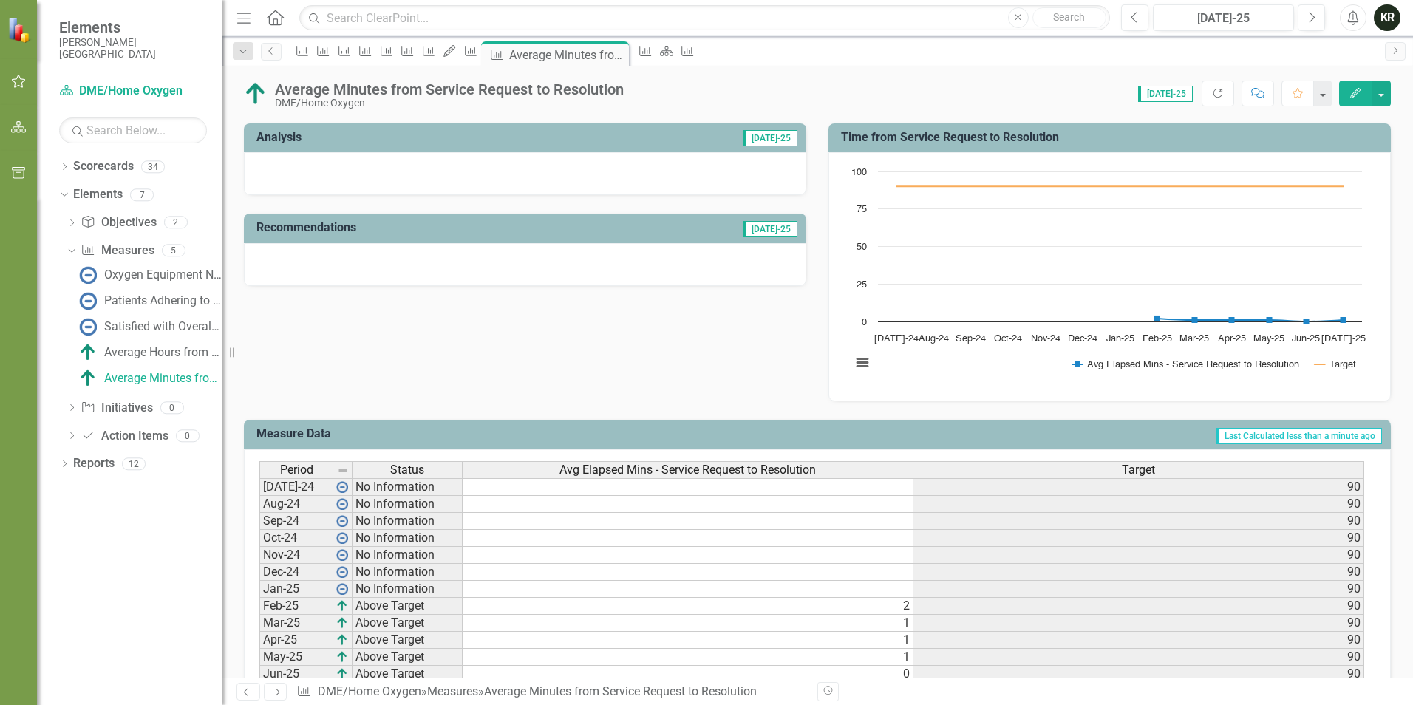
scroll to position [517, 0]
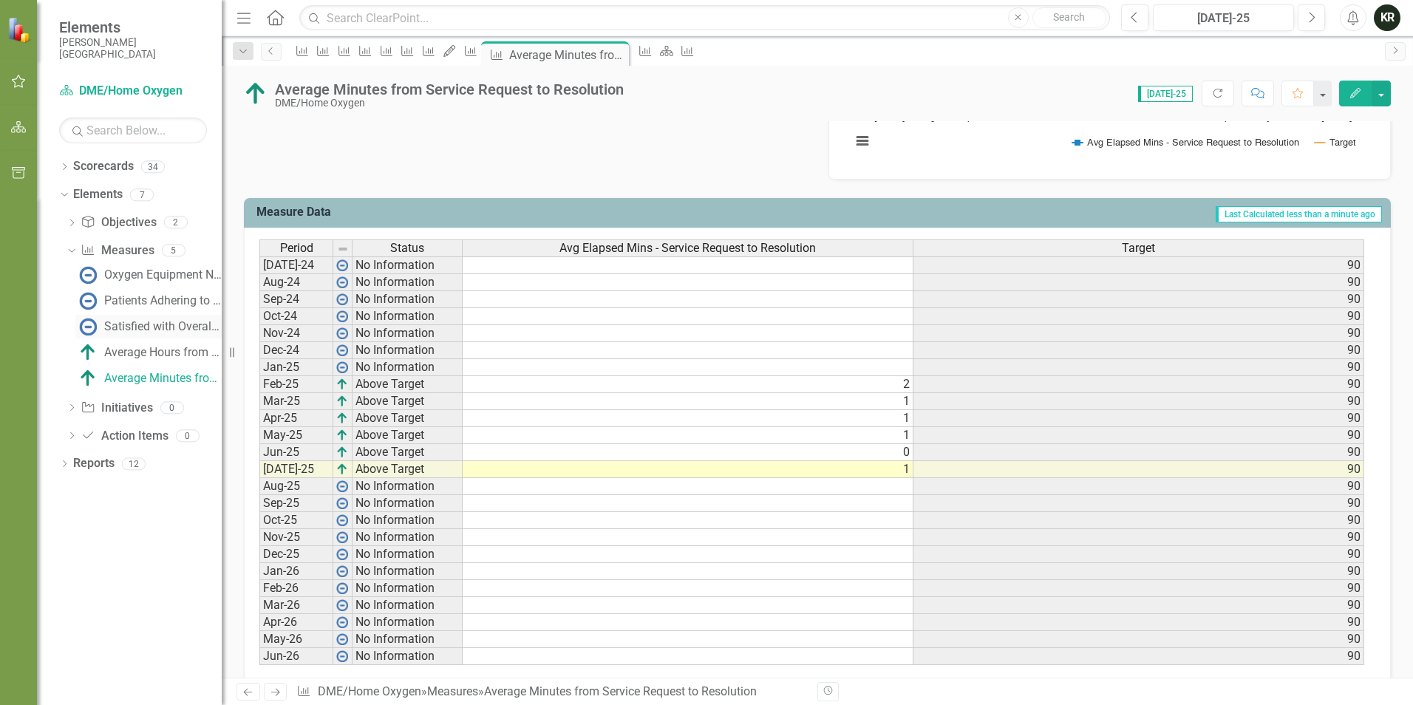
click at [144, 326] on div "Satisfied with Overall DME Staff Support" at bounding box center [162, 326] width 117 height 13
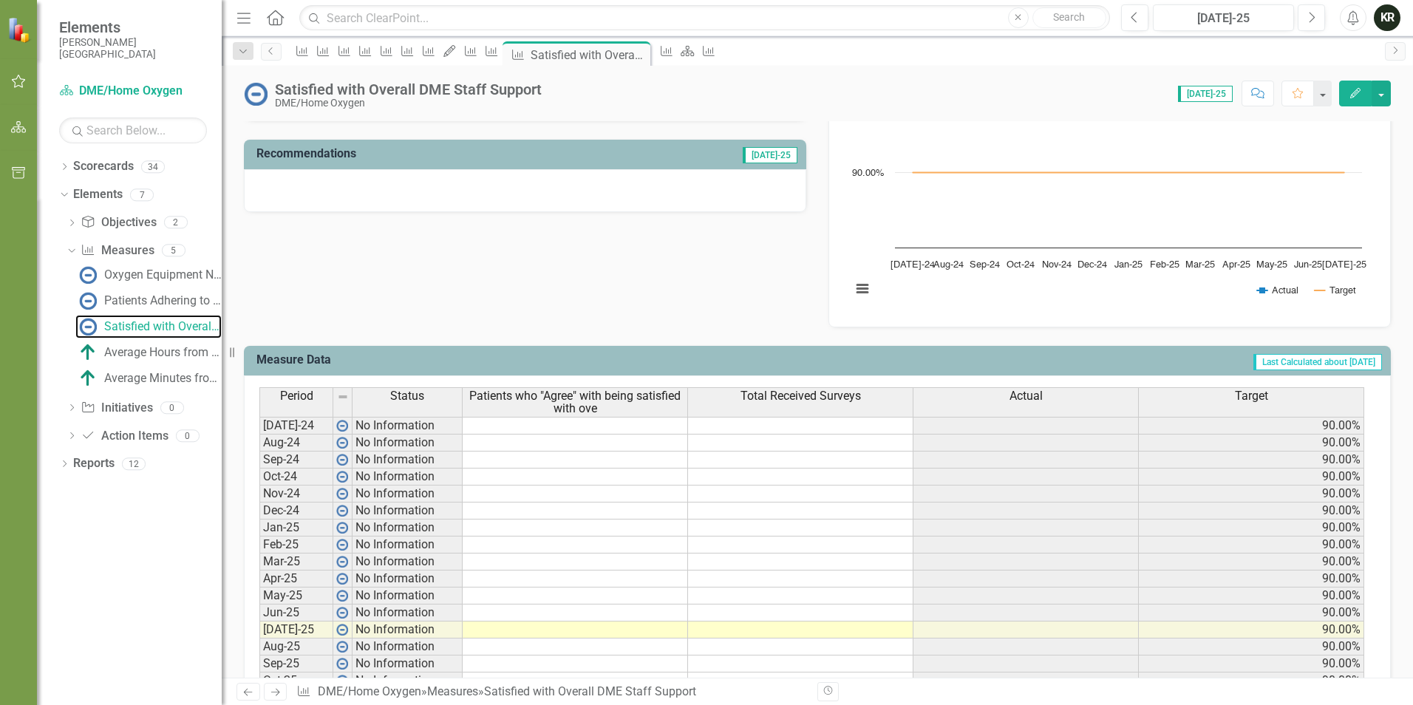
scroll to position [443, 0]
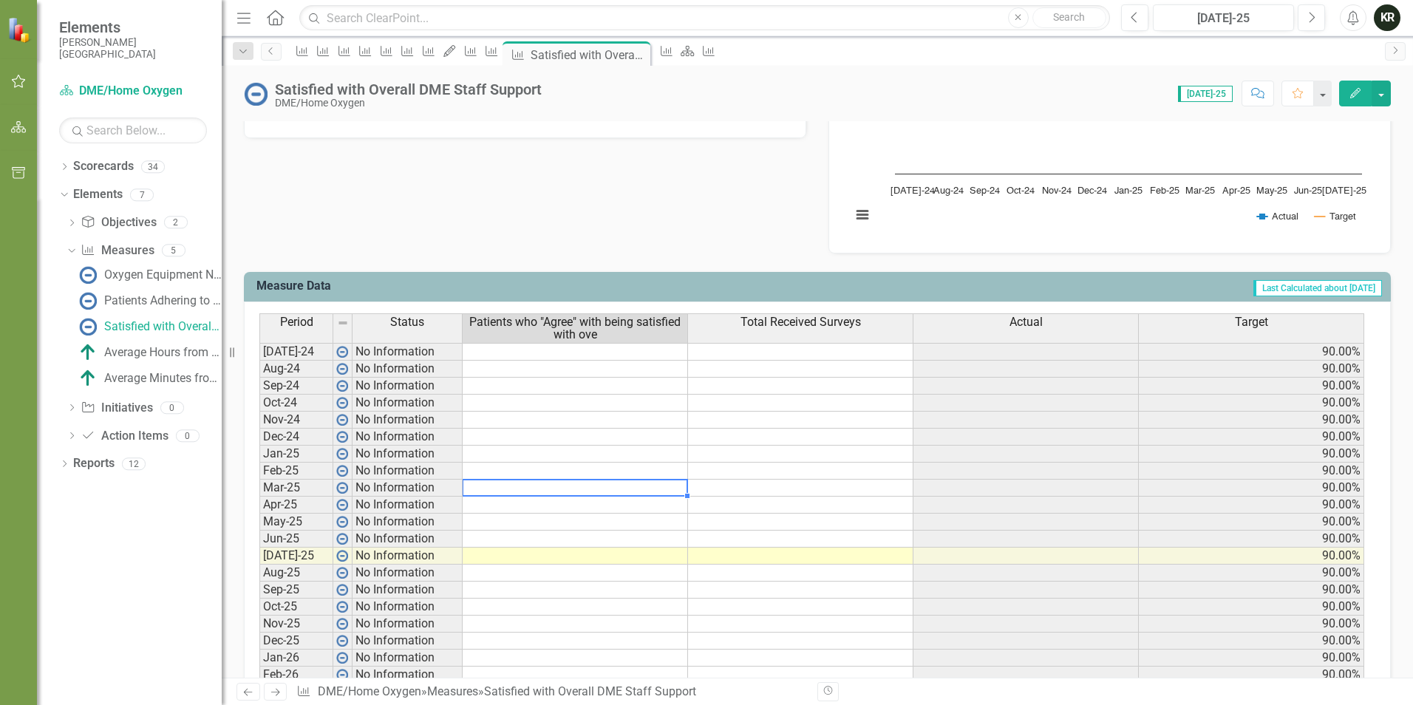
click at [532, 487] on td at bounding box center [575, 488] width 225 height 17
click at [668, 554] on td at bounding box center [575, 556] width 225 height 17
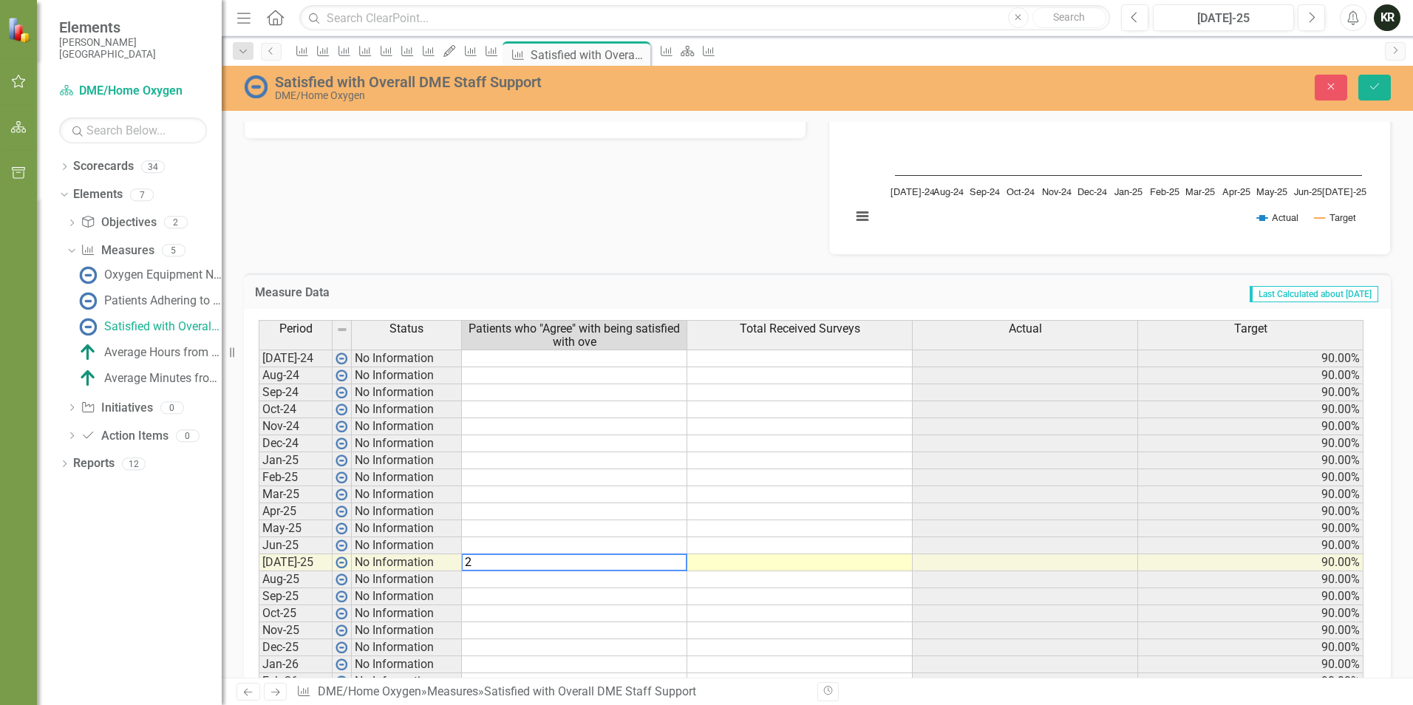
type textarea "2"
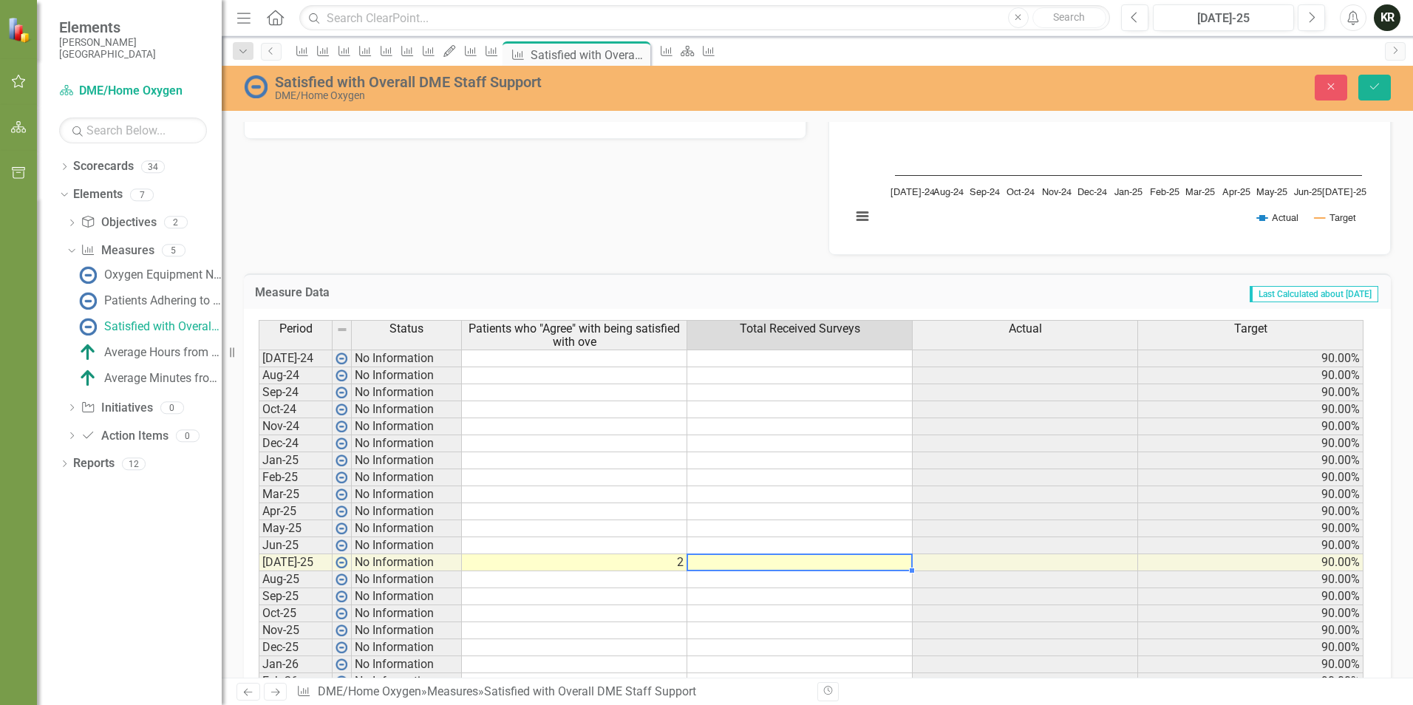
click at [845, 556] on td at bounding box center [799, 562] width 225 height 17
type textarea "2"
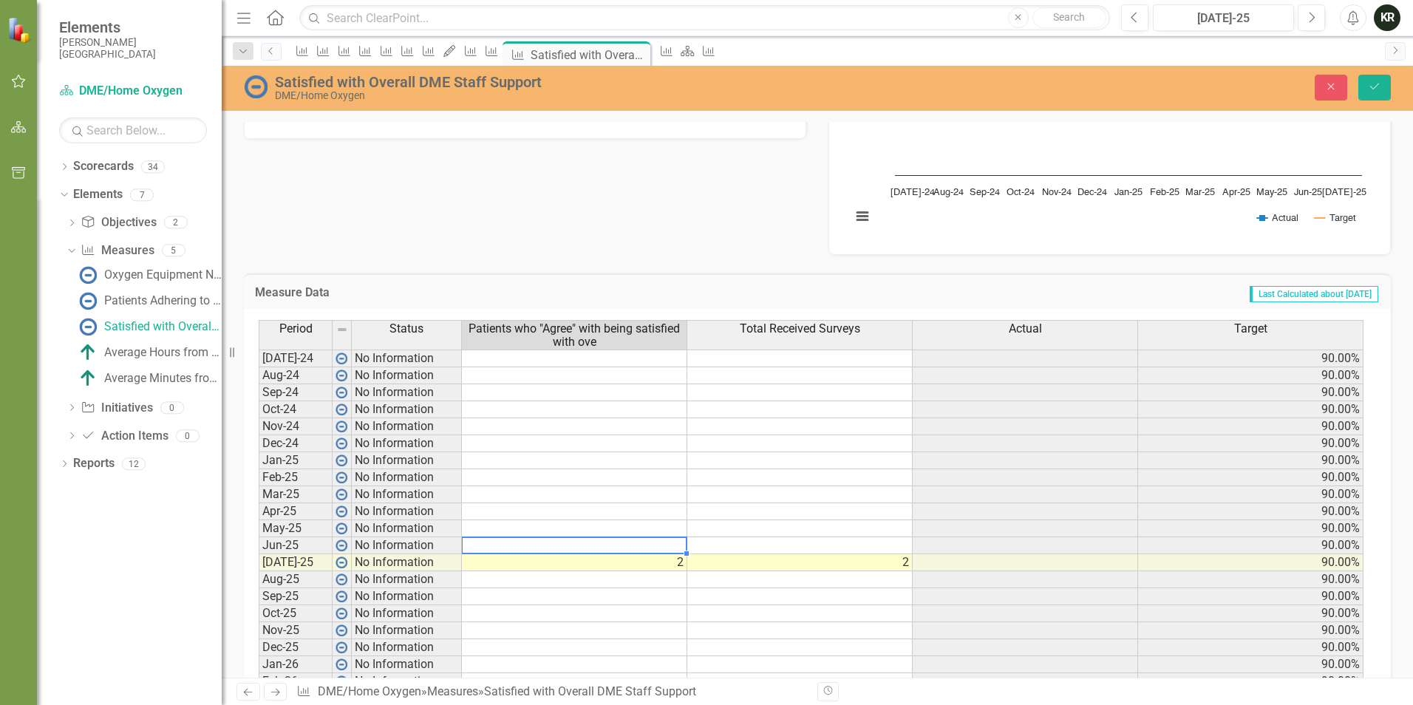
click at [661, 545] on td at bounding box center [574, 545] width 225 height 17
type textarea "6"
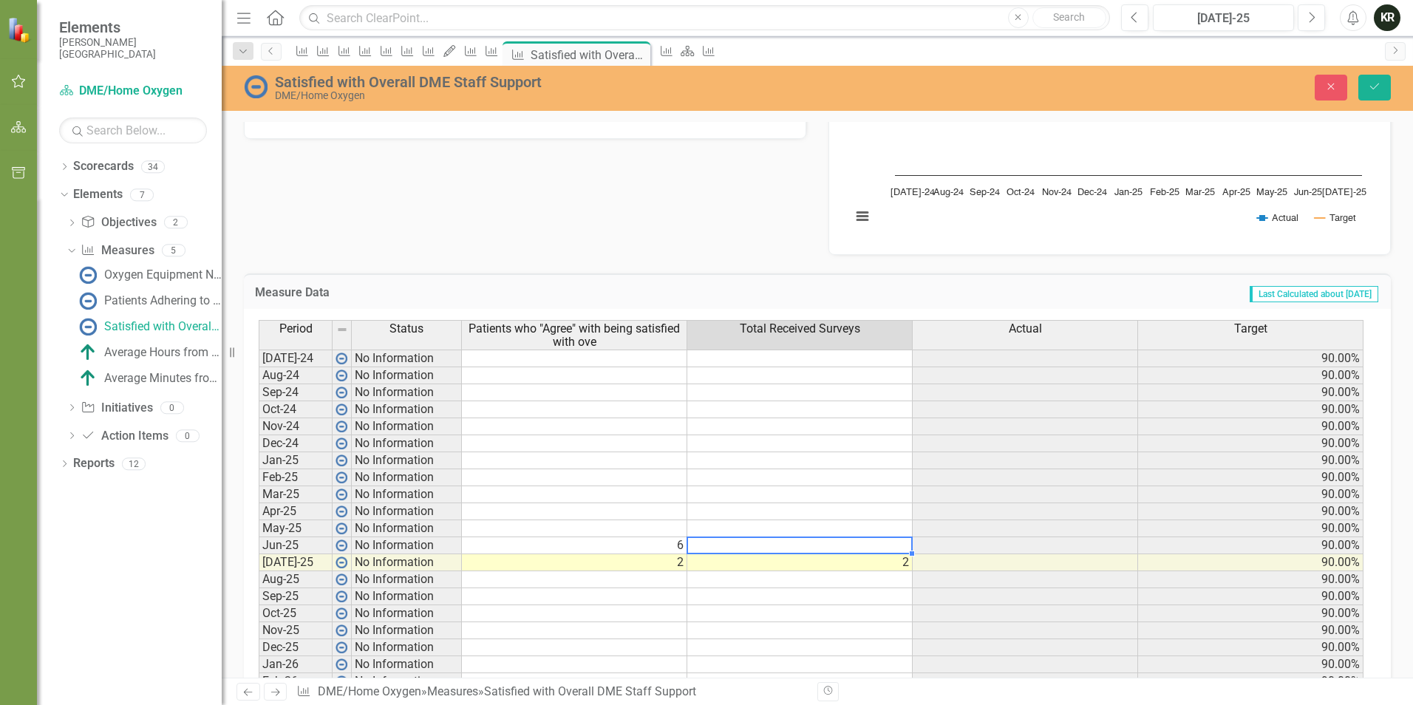
click at [774, 543] on td at bounding box center [799, 545] width 225 height 17
type textarea "6"
click at [677, 531] on td at bounding box center [574, 528] width 225 height 17
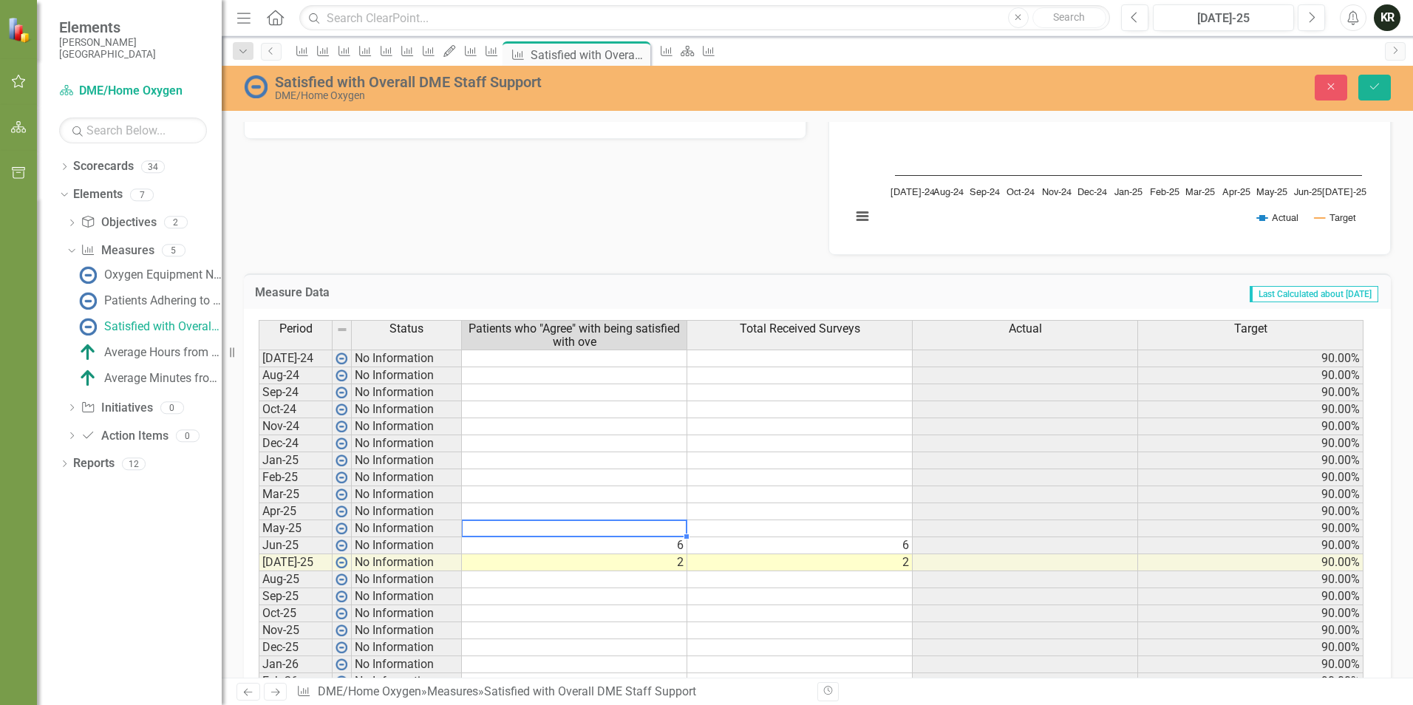
click at [676, 525] on td at bounding box center [574, 528] width 225 height 17
type textarea "3"
click at [796, 525] on td at bounding box center [799, 528] width 225 height 17
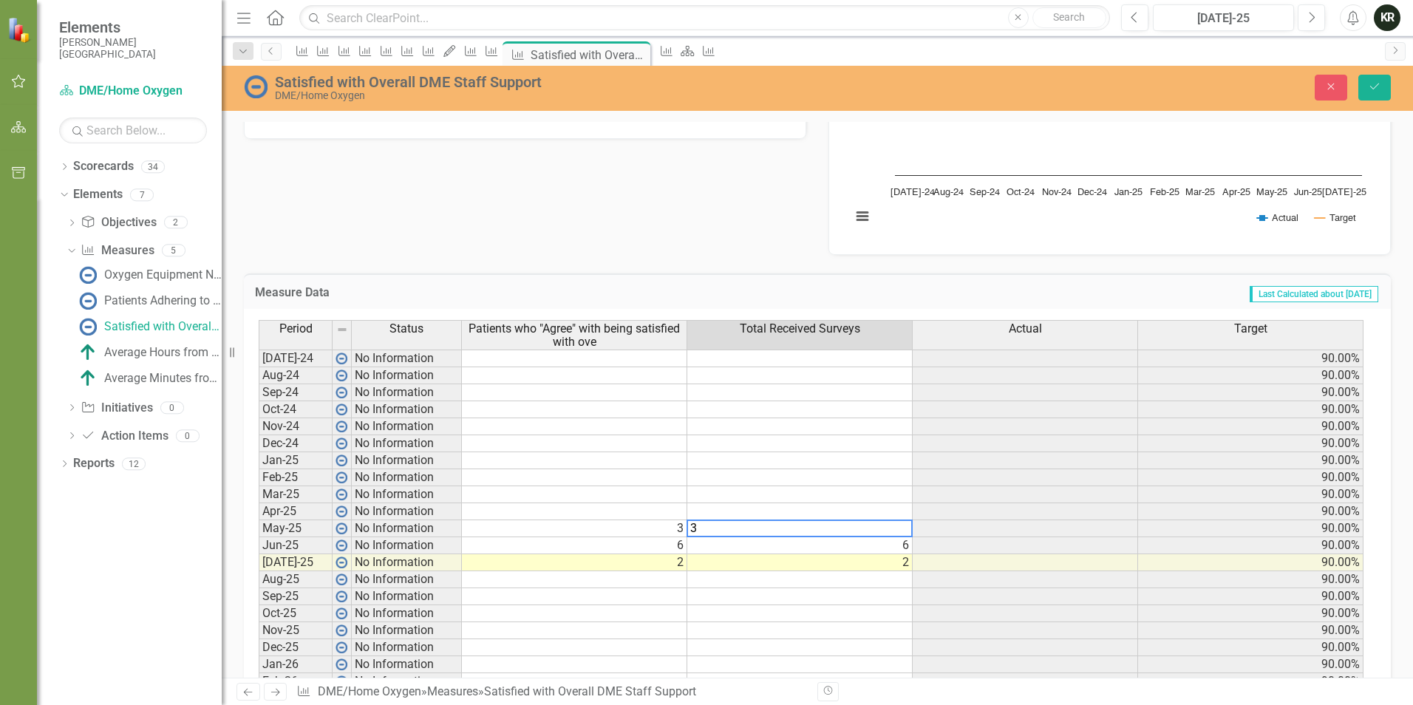
type textarea "3"
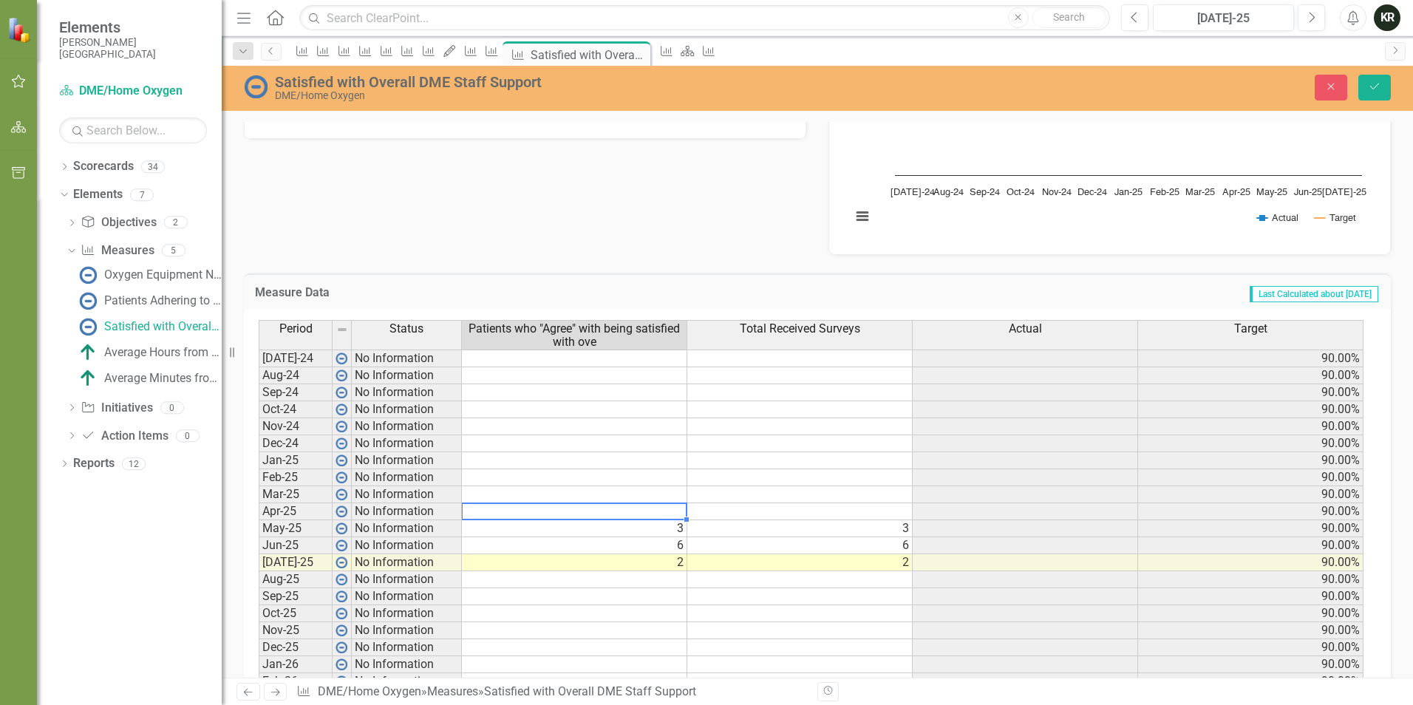
click at [668, 507] on td at bounding box center [574, 511] width 225 height 17
type textarea "2"
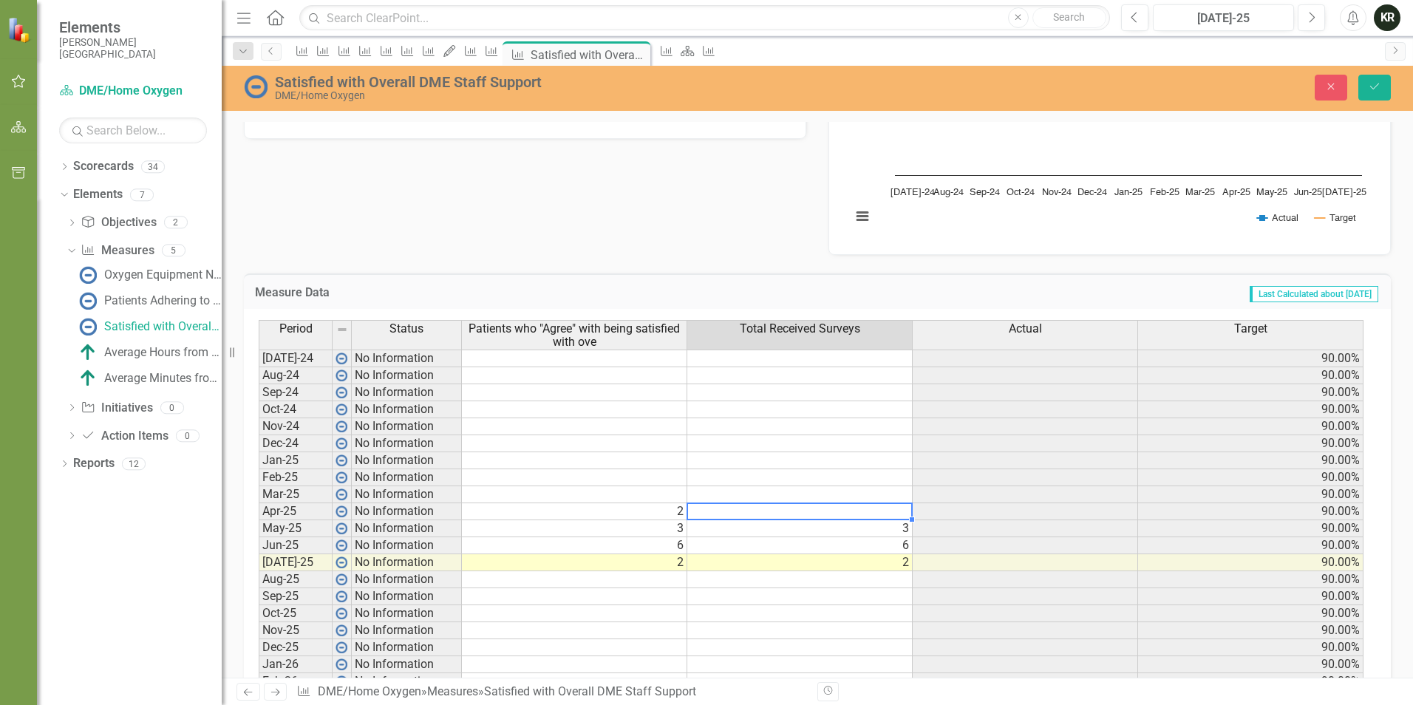
click at [748, 507] on td at bounding box center [799, 511] width 225 height 17
click at [916, 473] on td at bounding box center [1025, 477] width 225 height 17
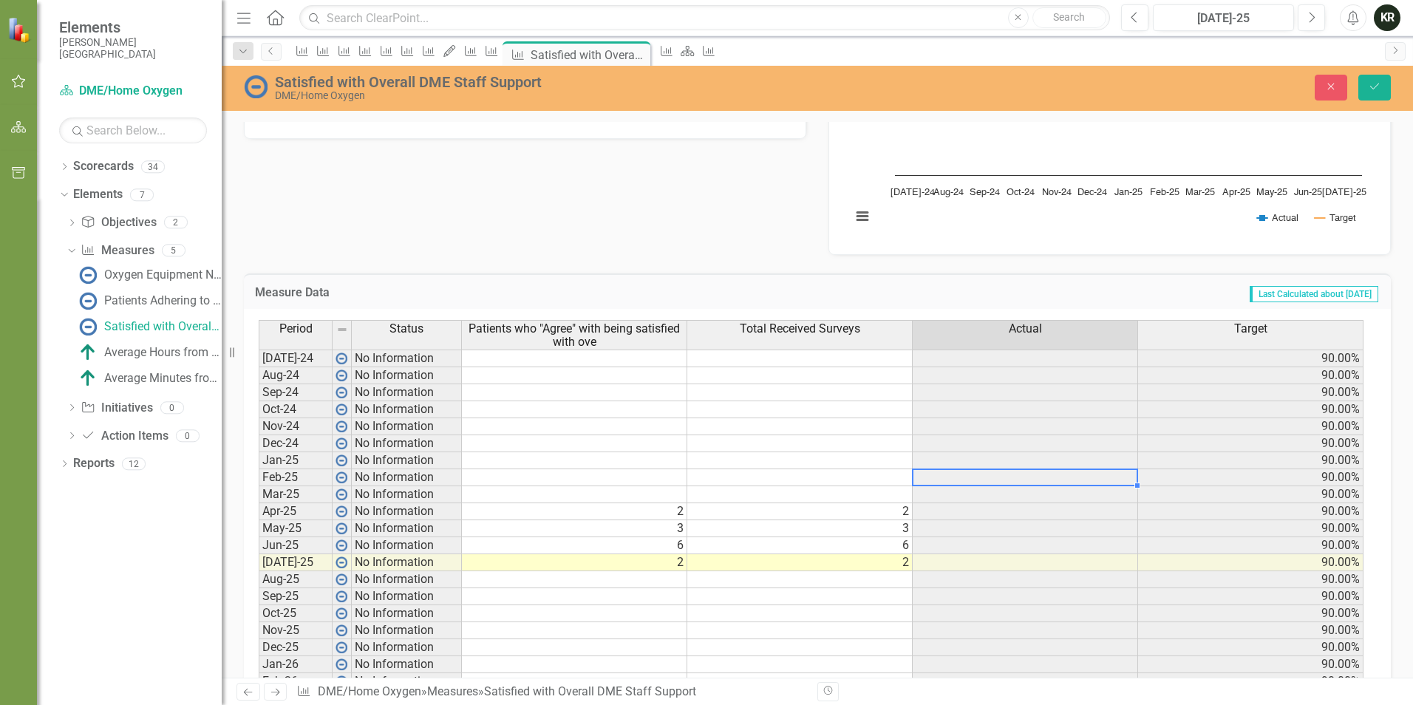
click at [678, 491] on td at bounding box center [574, 494] width 225 height 17
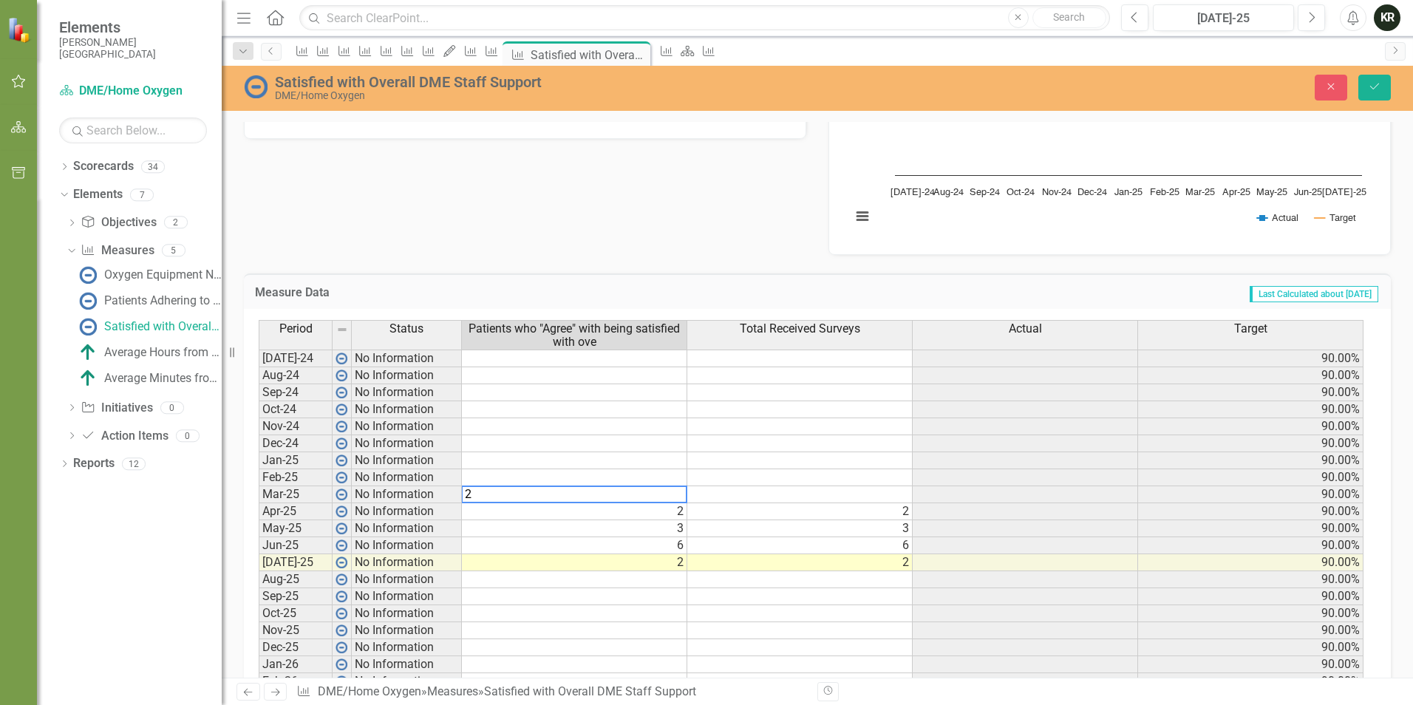
type textarea "2"
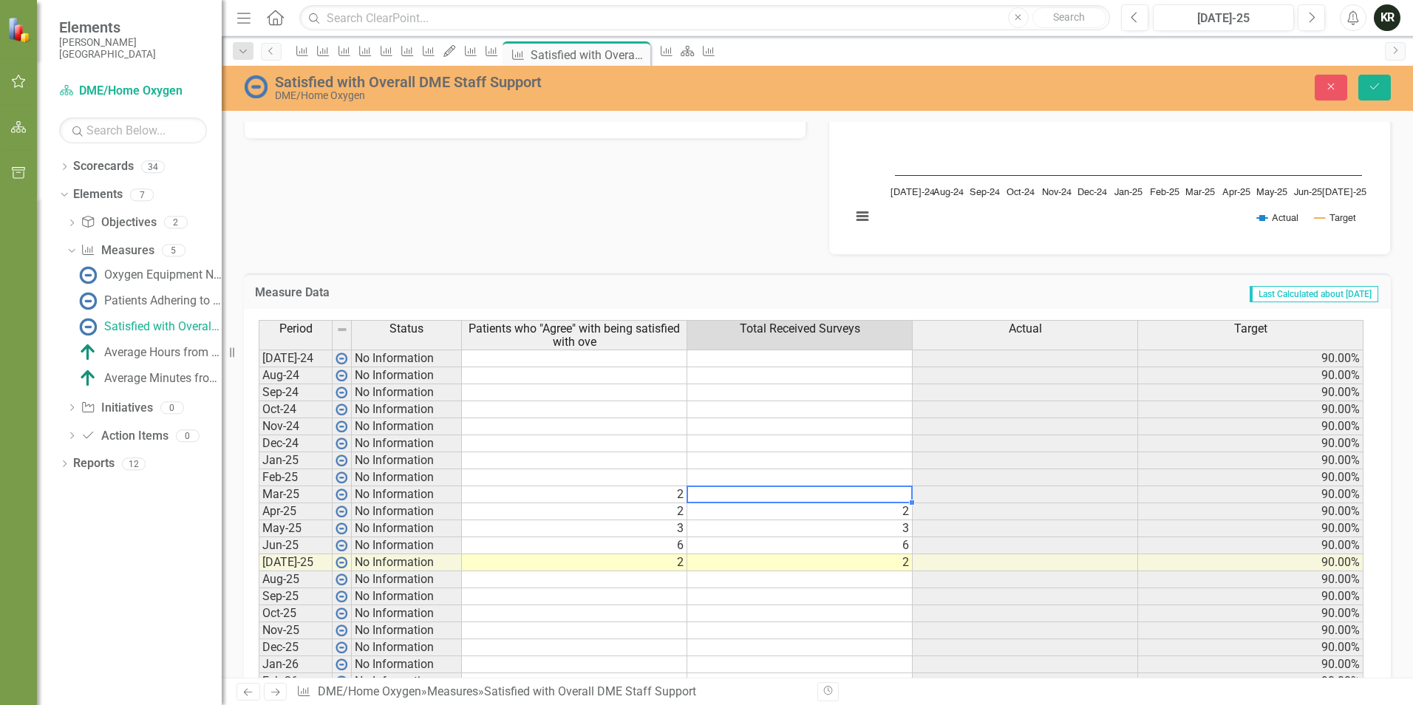
click at [830, 494] on td at bounding box center [799, 494] width 225 height 17
type textarea "2"
click at [1115, 618] on td at bounding box center [1025, 613] width 225 height 17
click at [1369, 92] on button "Save" at bounding box center [1374, 88] width 33 height 26
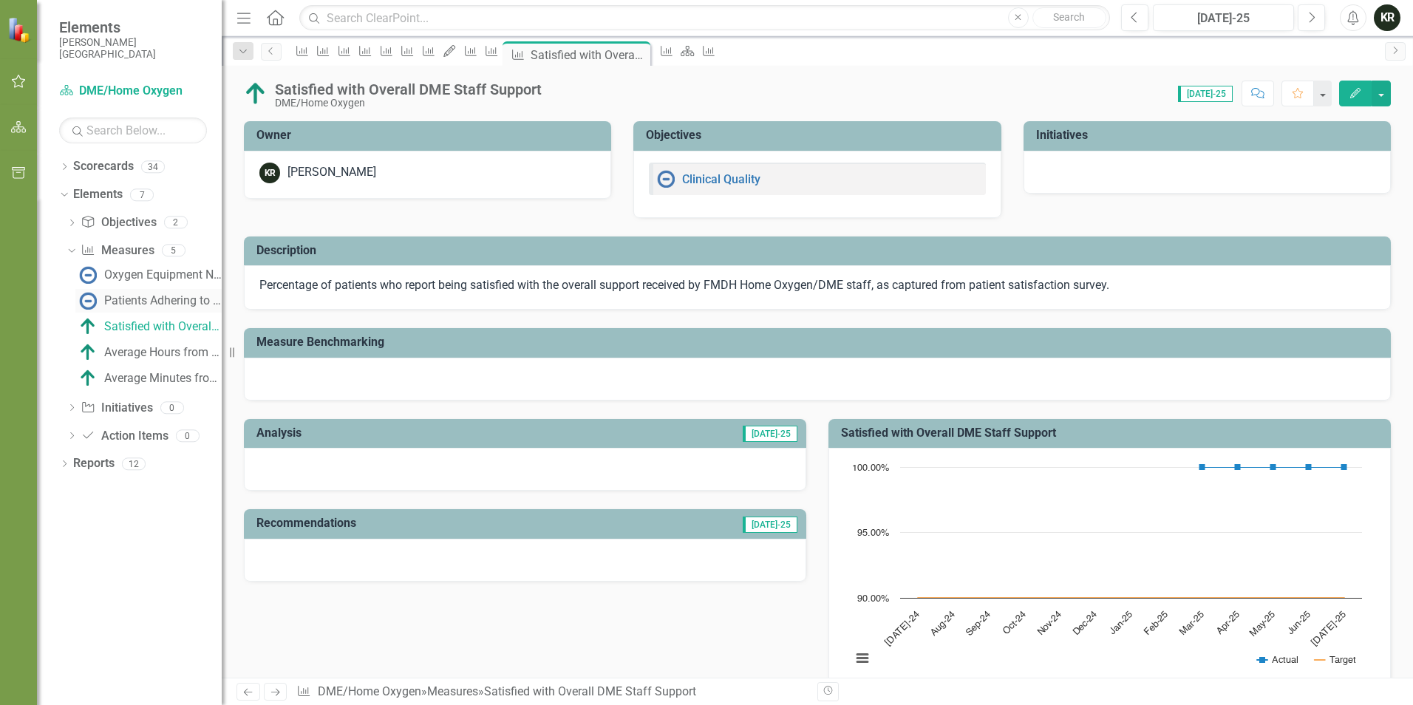
click at [157, 297] on div "Patients Adhering to Prescribed [MEDICAL_DATA] Therapy" at bounding box center [162, 300] width 117 height 13
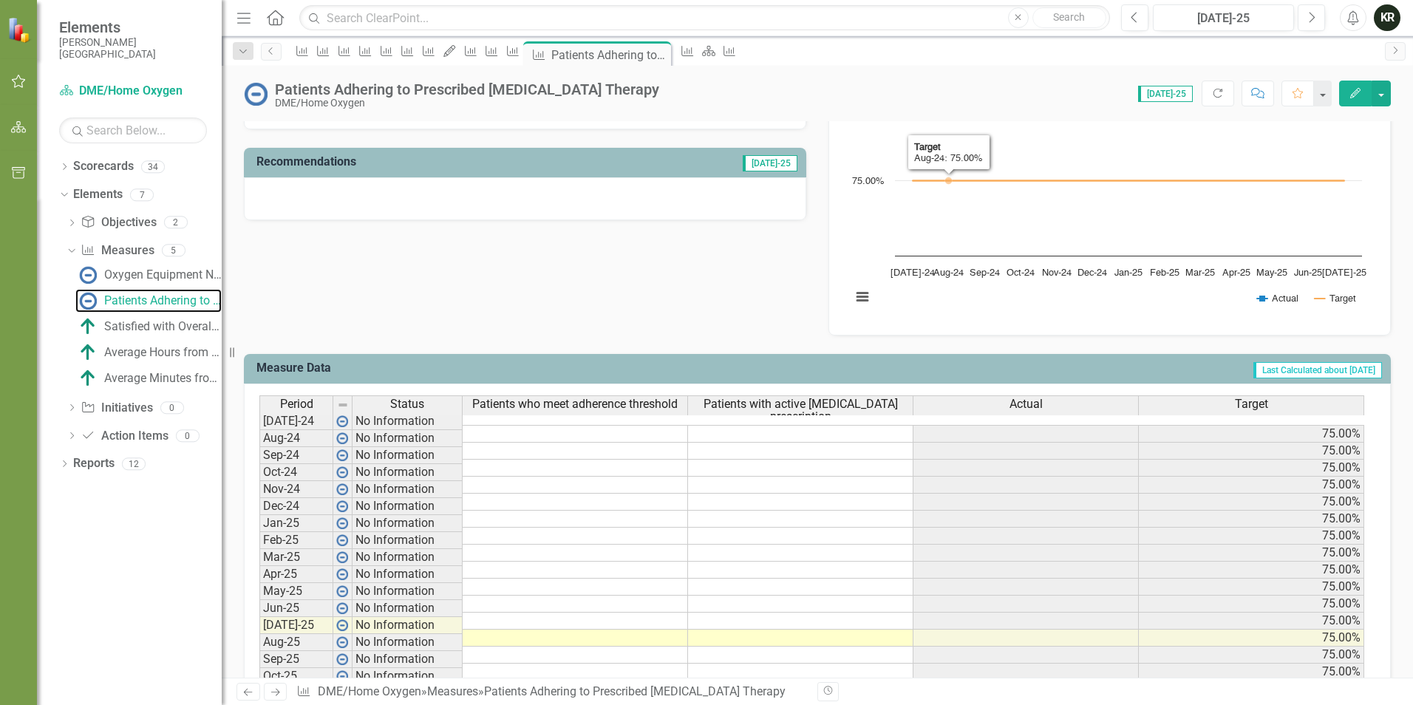
scroll to position [369, 0]
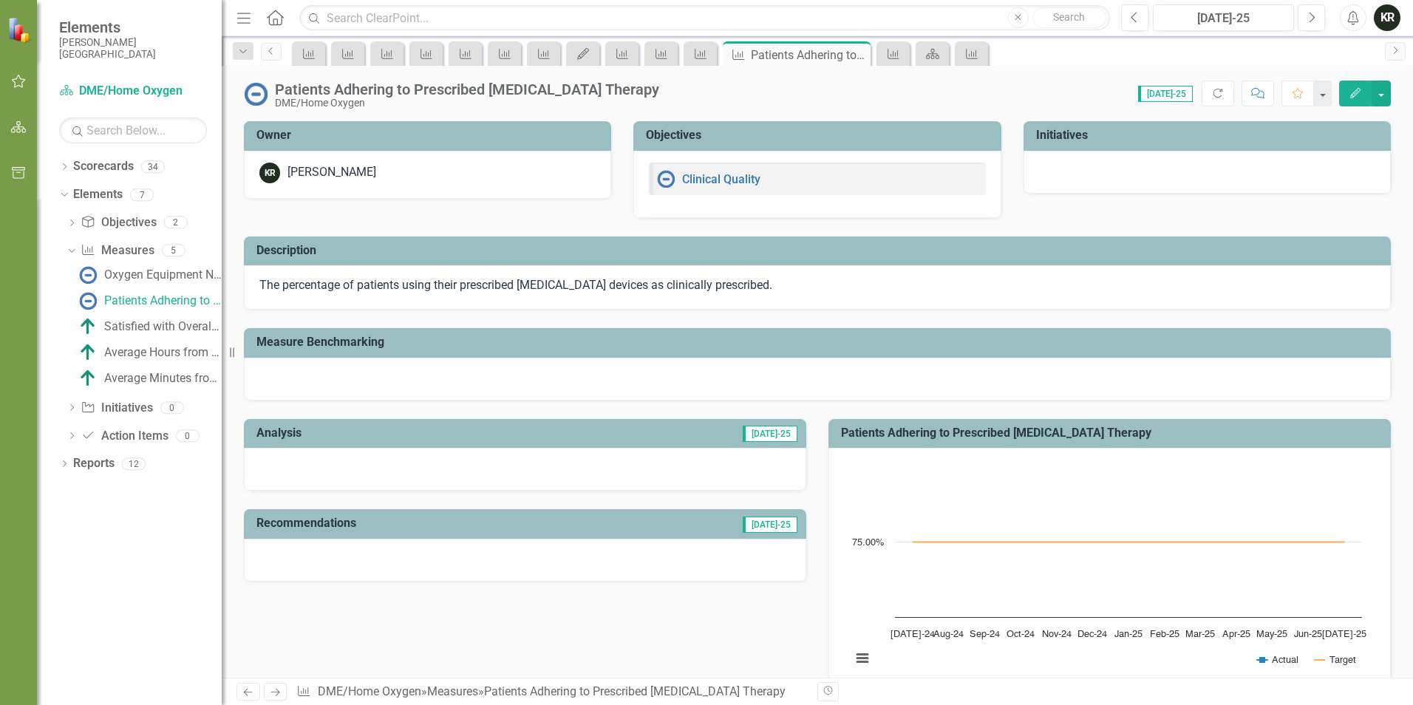
scroll to position [369, 0]
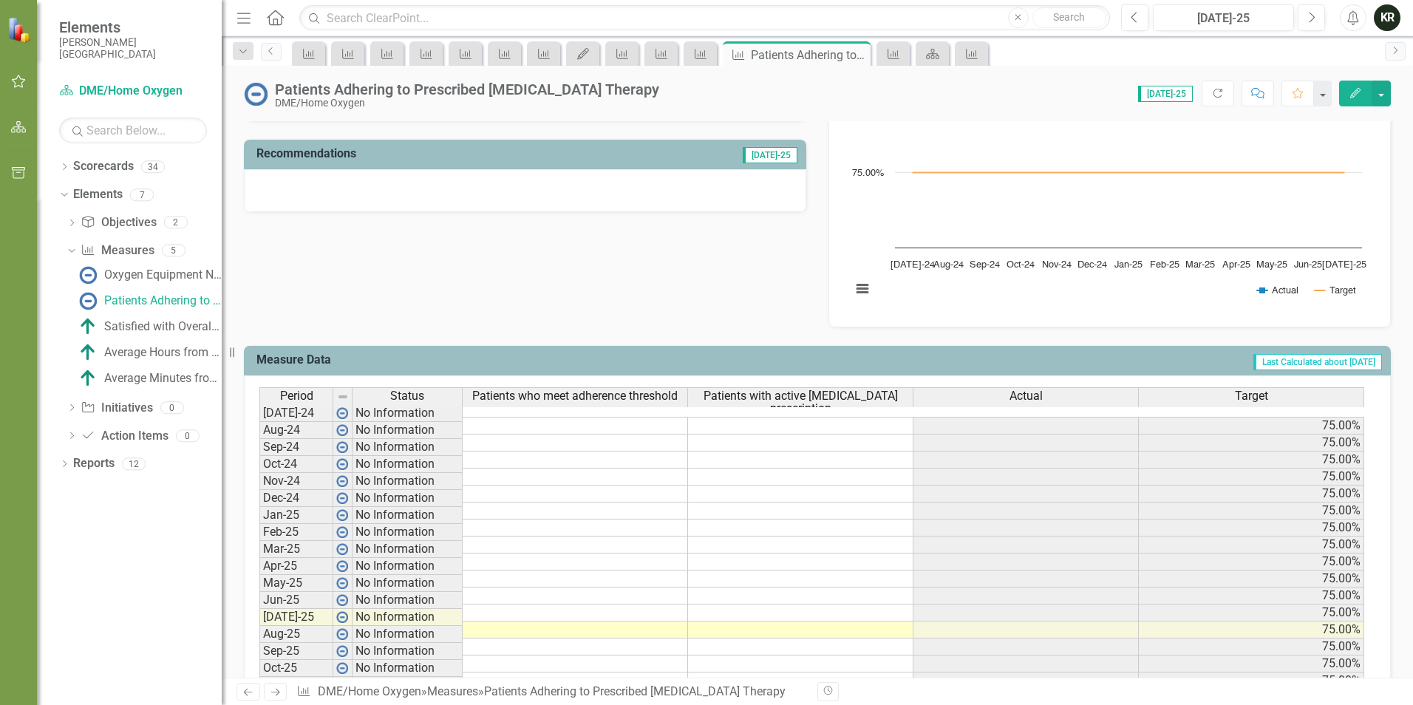
click at [832, 587] on td at bounding box center [800, 595] width 225 height 17
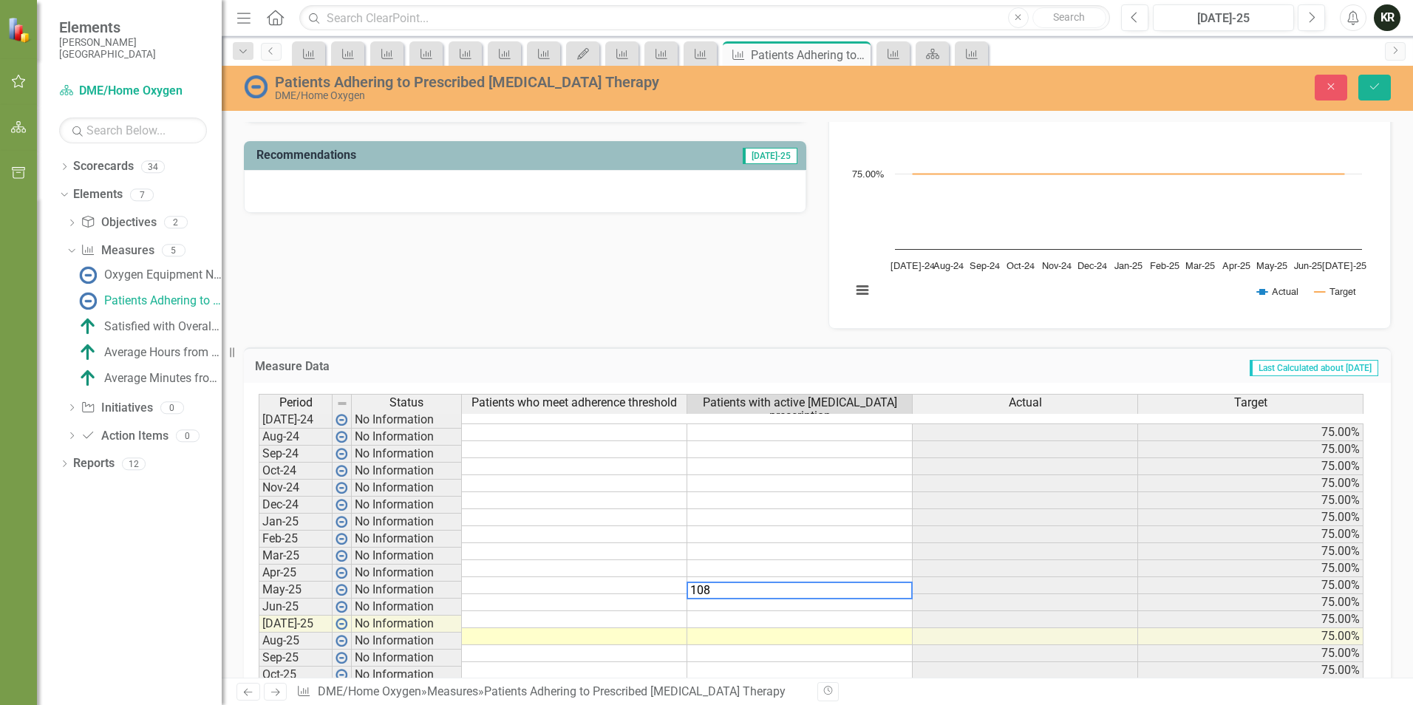
type textarea "108"
click at [896, 543] on td at bounding box center [799, 551] width 225 height 17
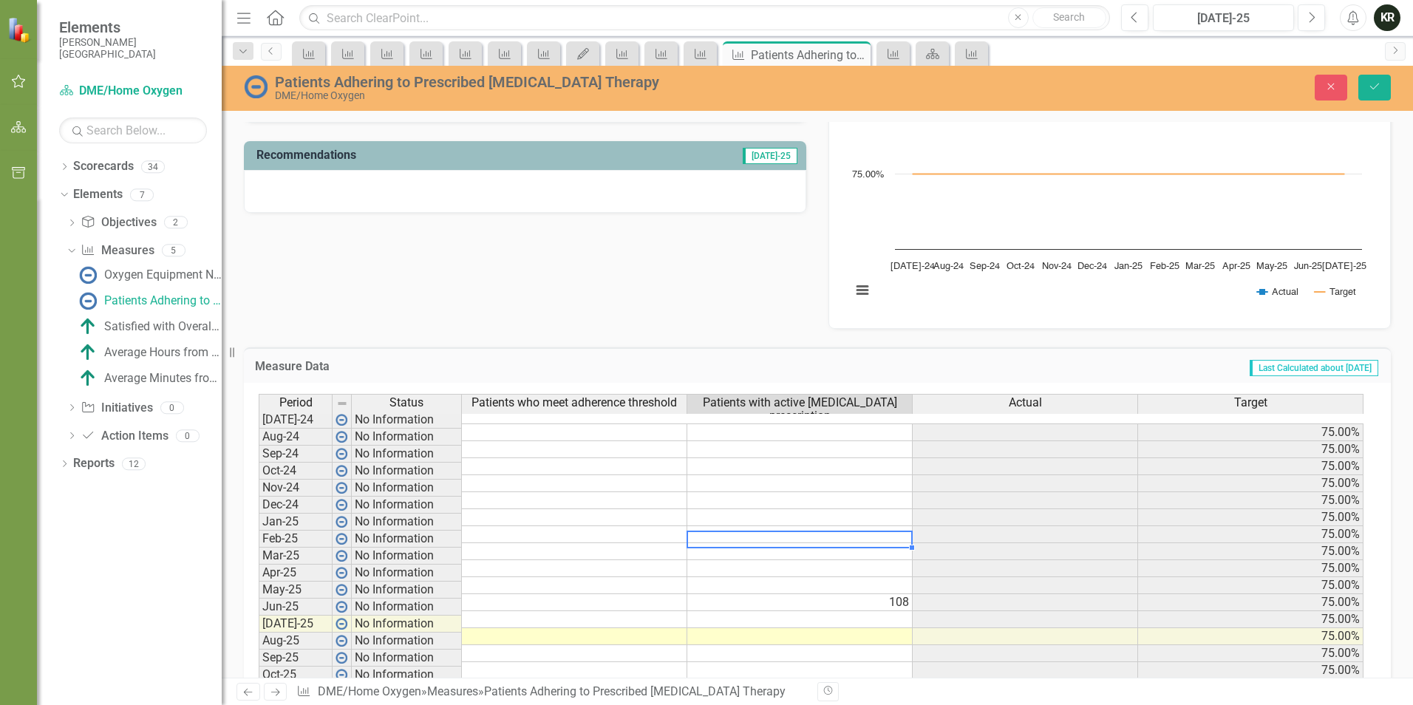
click at [595, 594] on td at bounding box center [574, 602] width 225 height 17
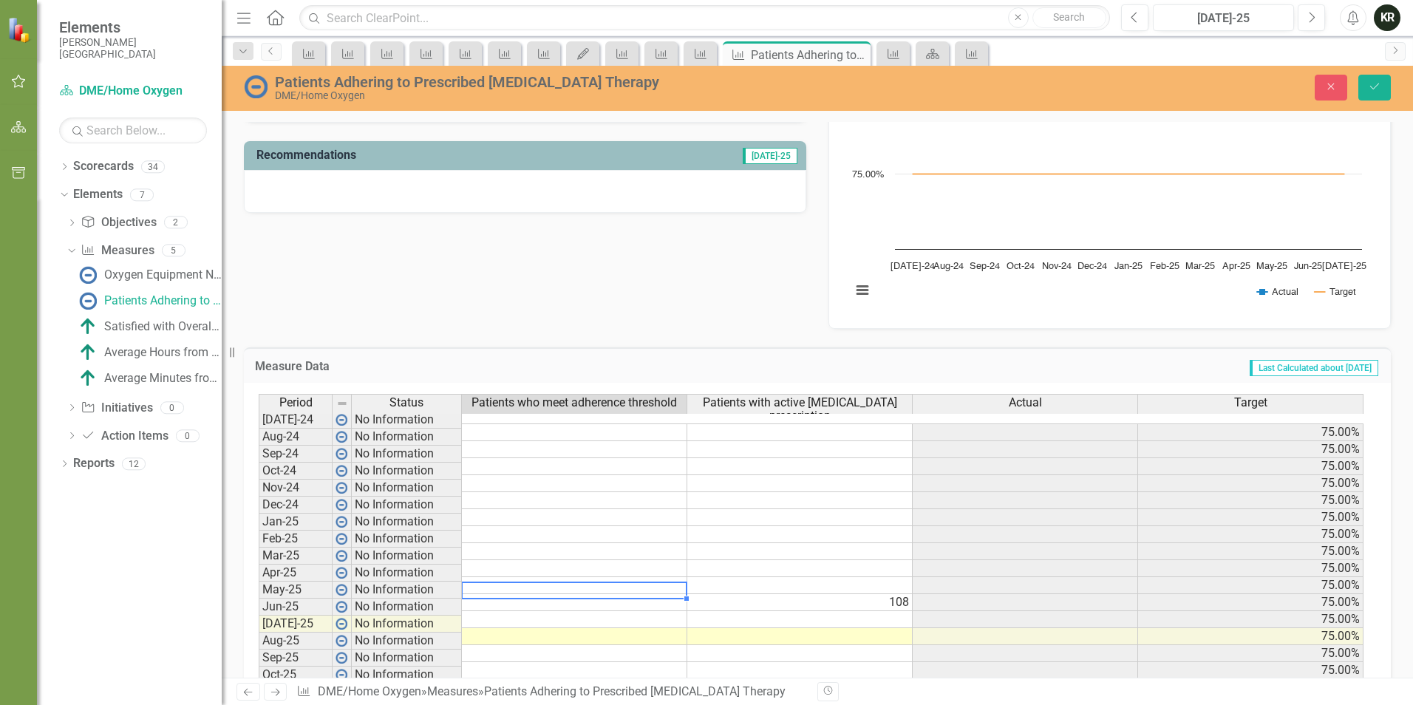
click at [595, 594] on td at bounding box center [574, 602] width 225 height 17
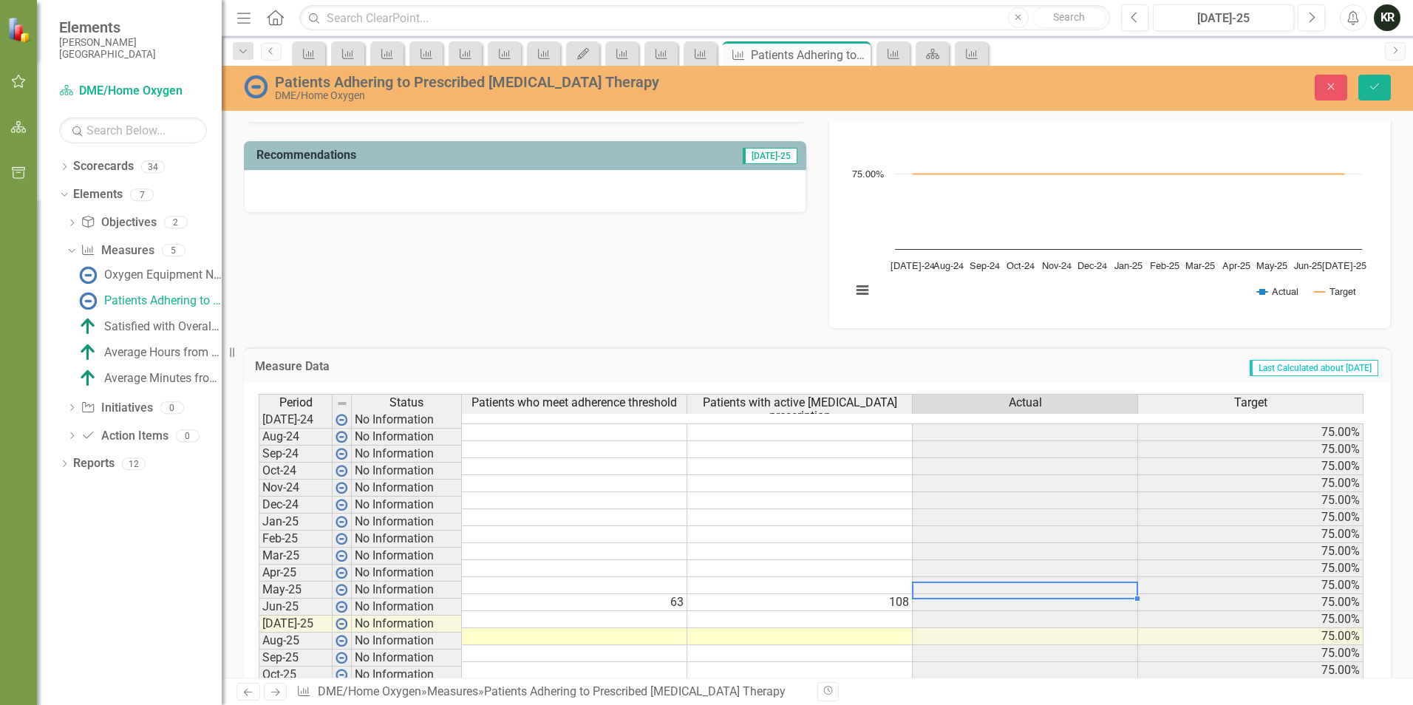
click at [1003, 594] on td at bounding box center [1025, 602] width 225 height 17
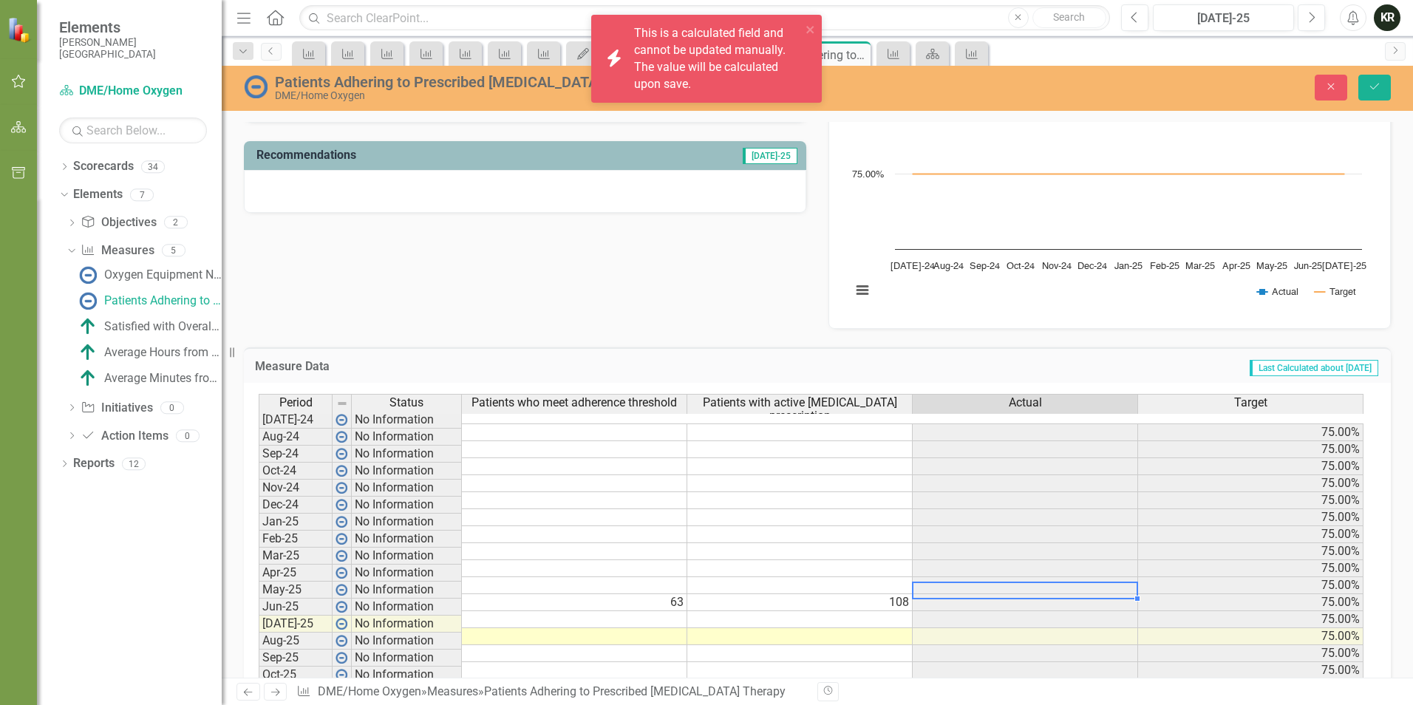
click at [259, 599] on div "Period Status Patients who meet adherence threshold Patients with active CPAP p…" at bounding box center [259, 613] width 0 height 438
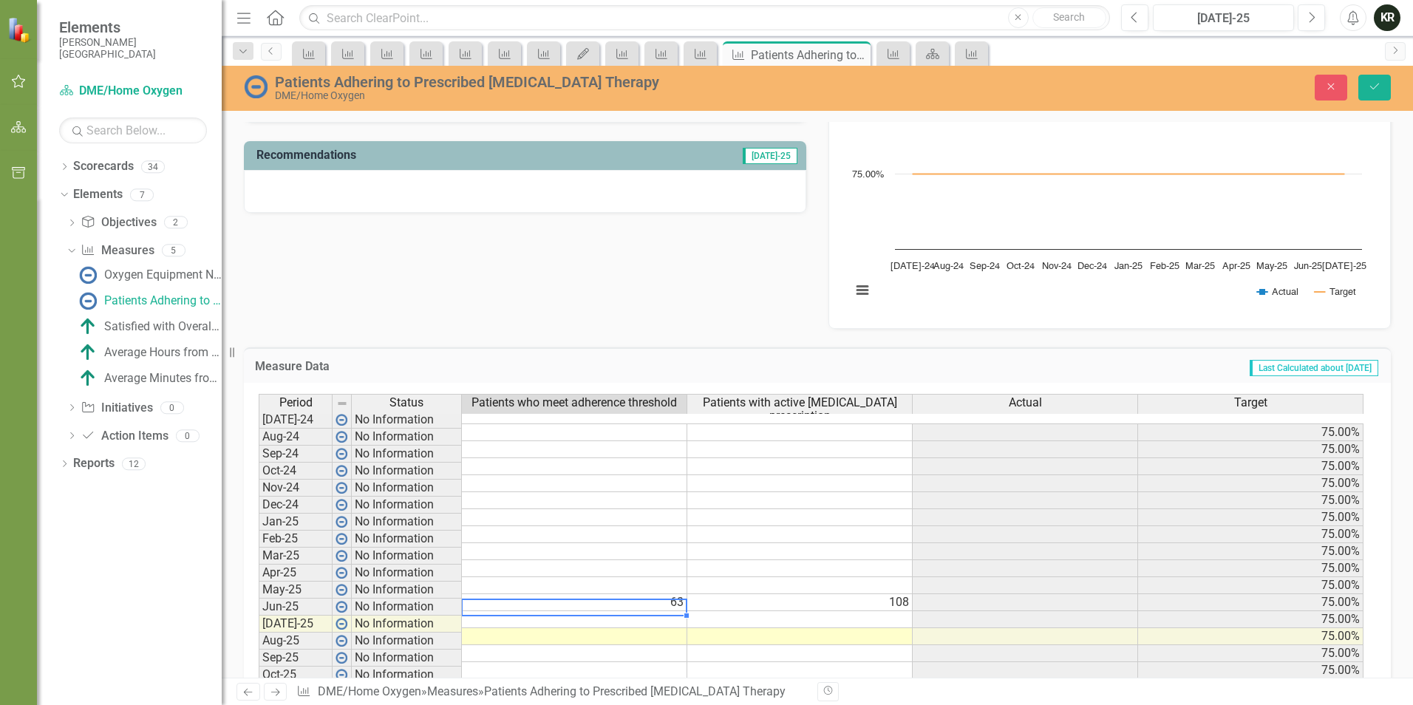
click at [669, 611] on td at bounding box center [574, 619] width 225 height 17
click at [901, 611] on td at bounding box center [799, 619] width 225 height 17
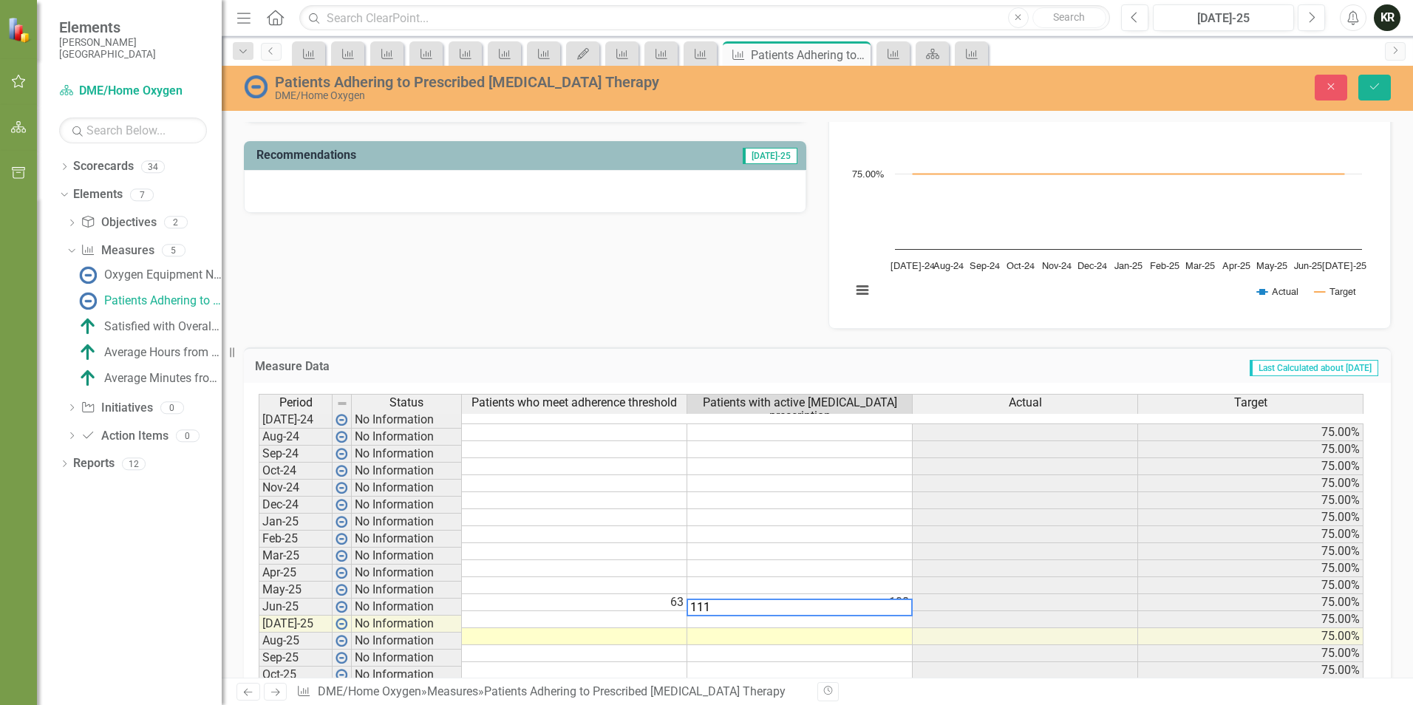
type textarea "111"
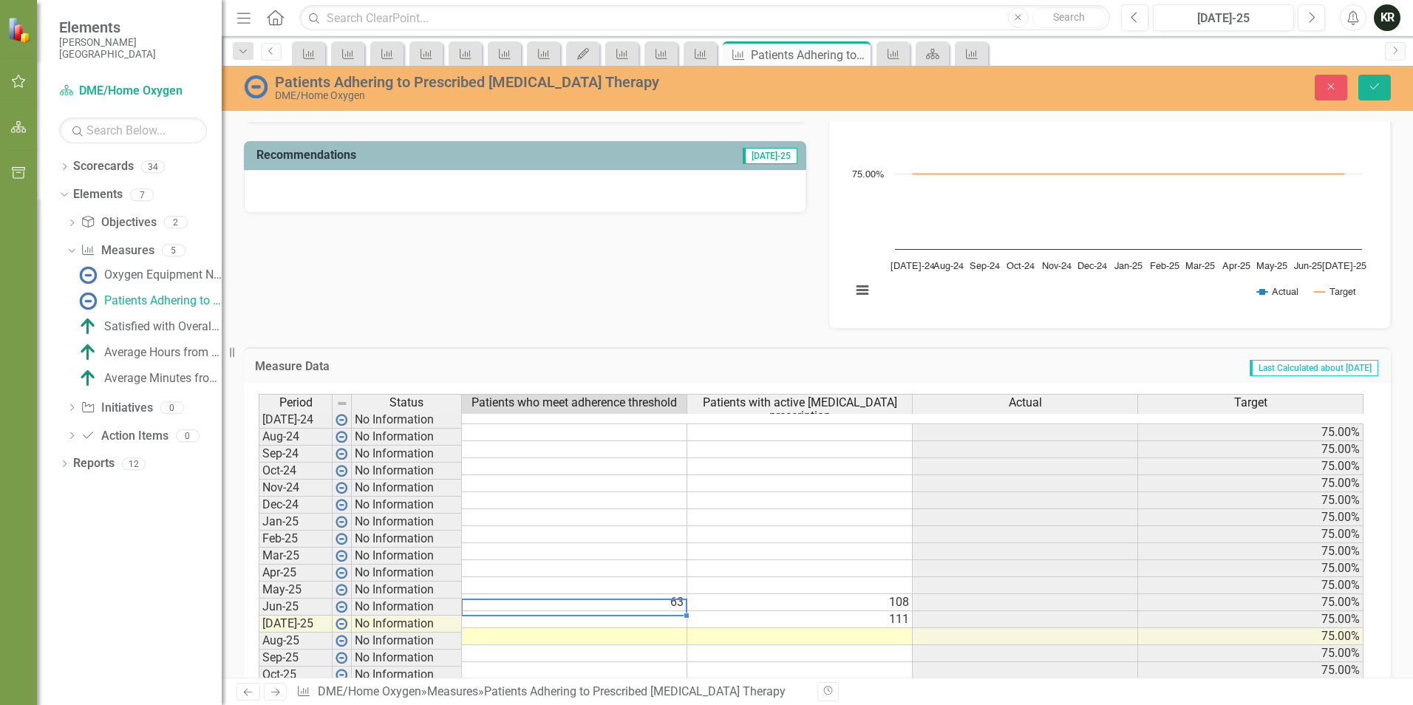
click at [673, 611] on td at bounding box center [574, 619] width 225 height 17
type textarea "66"
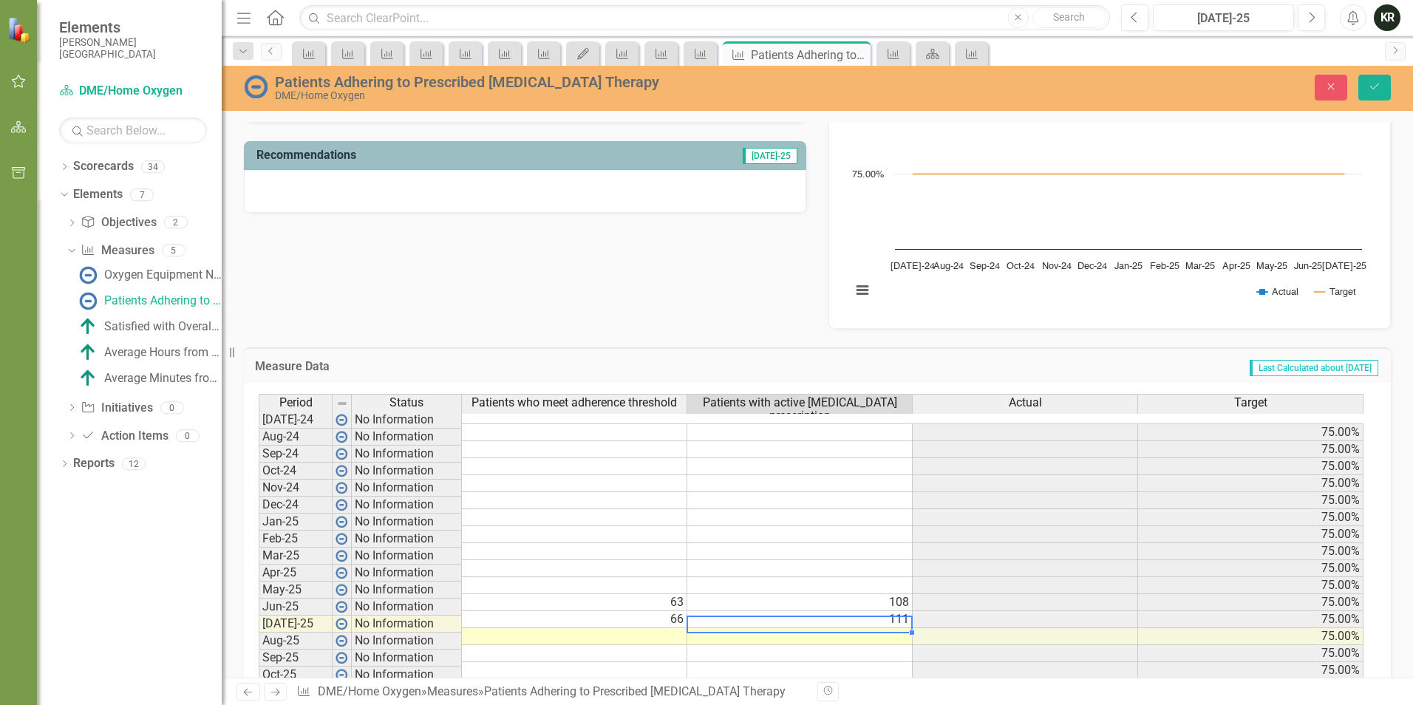
click at [819, 628] on td at bounding box center [799, 636] width 225 height 17
type textarea "109"
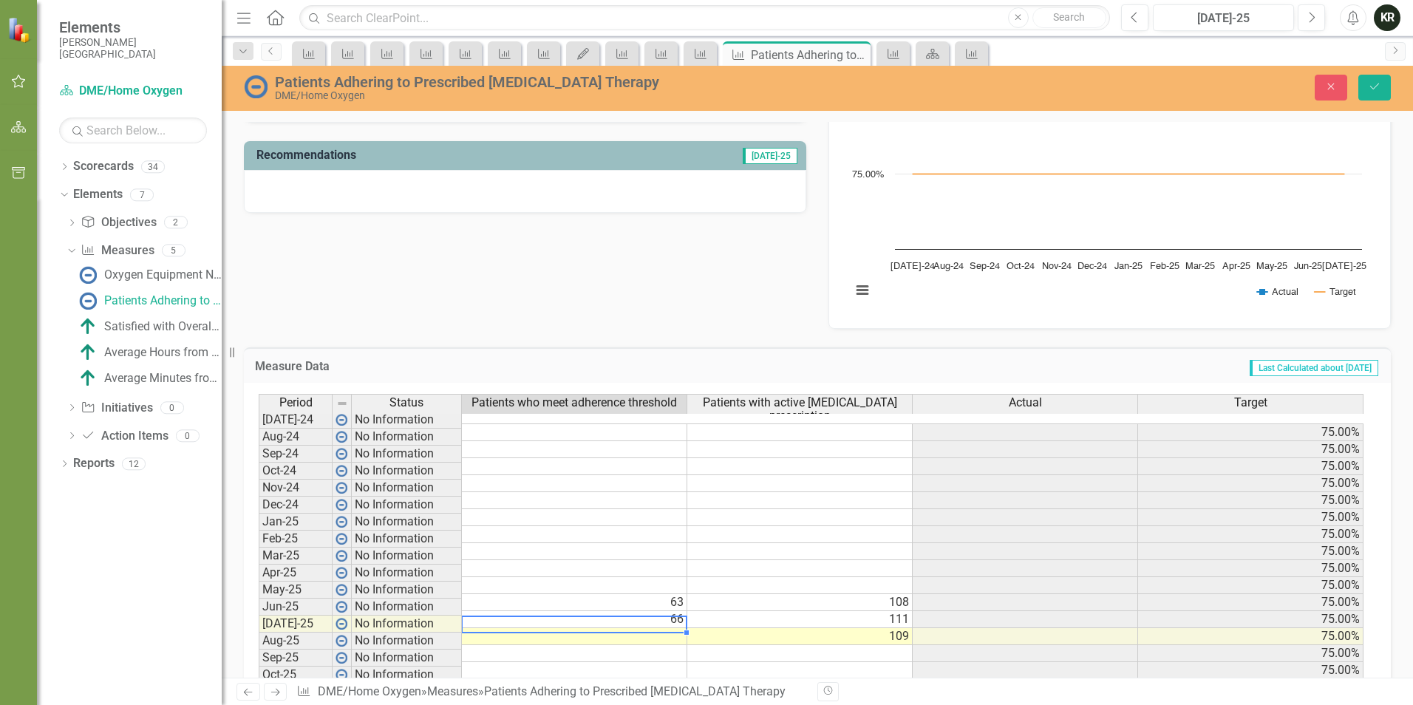
click at [672, 628] on td at bounding box center [574, 636] width 225 height 17
type textarea "64"
click at [788, 360] on td "Last Calculated about [DATE]" at bounding box center [1022, 367] width 714 height 19
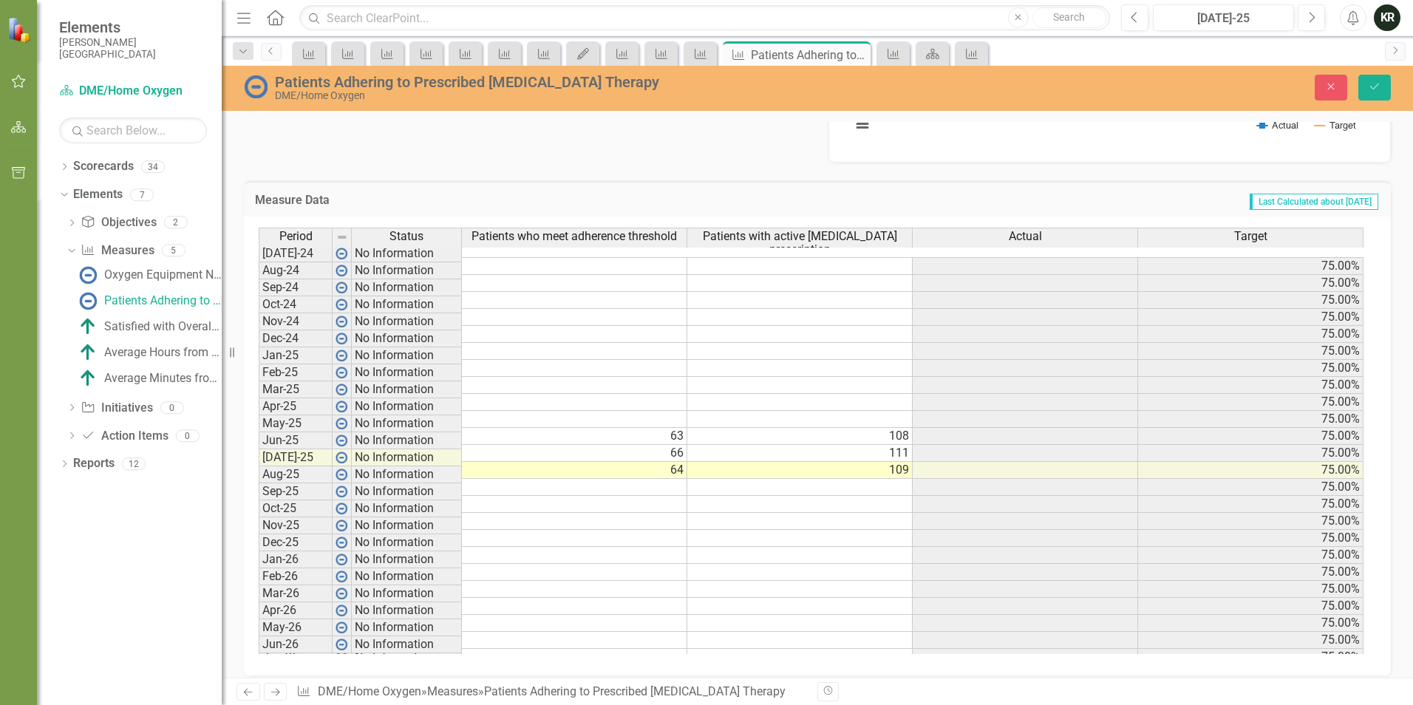
scroll to position [548, 0]
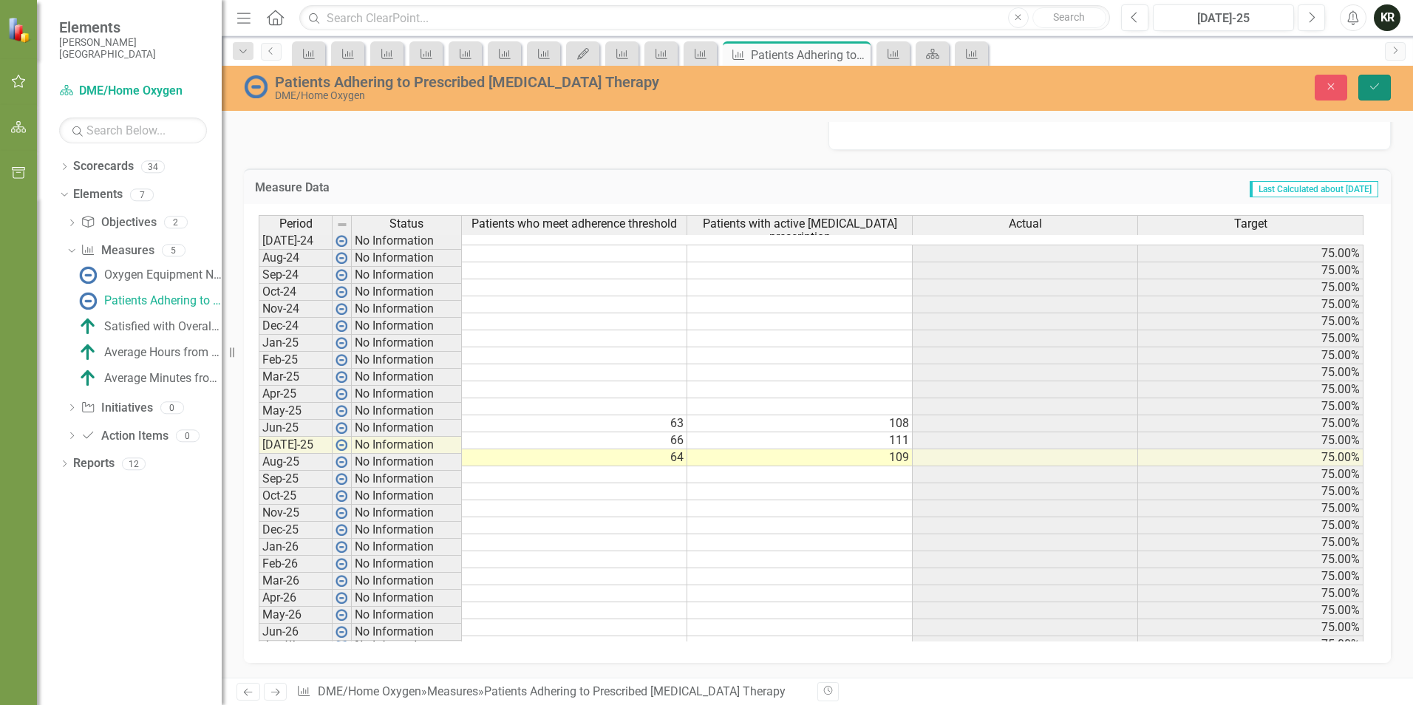
click at [1376, 83] on icon "Save" at bounding box center [1374, 86] width 13 height 10
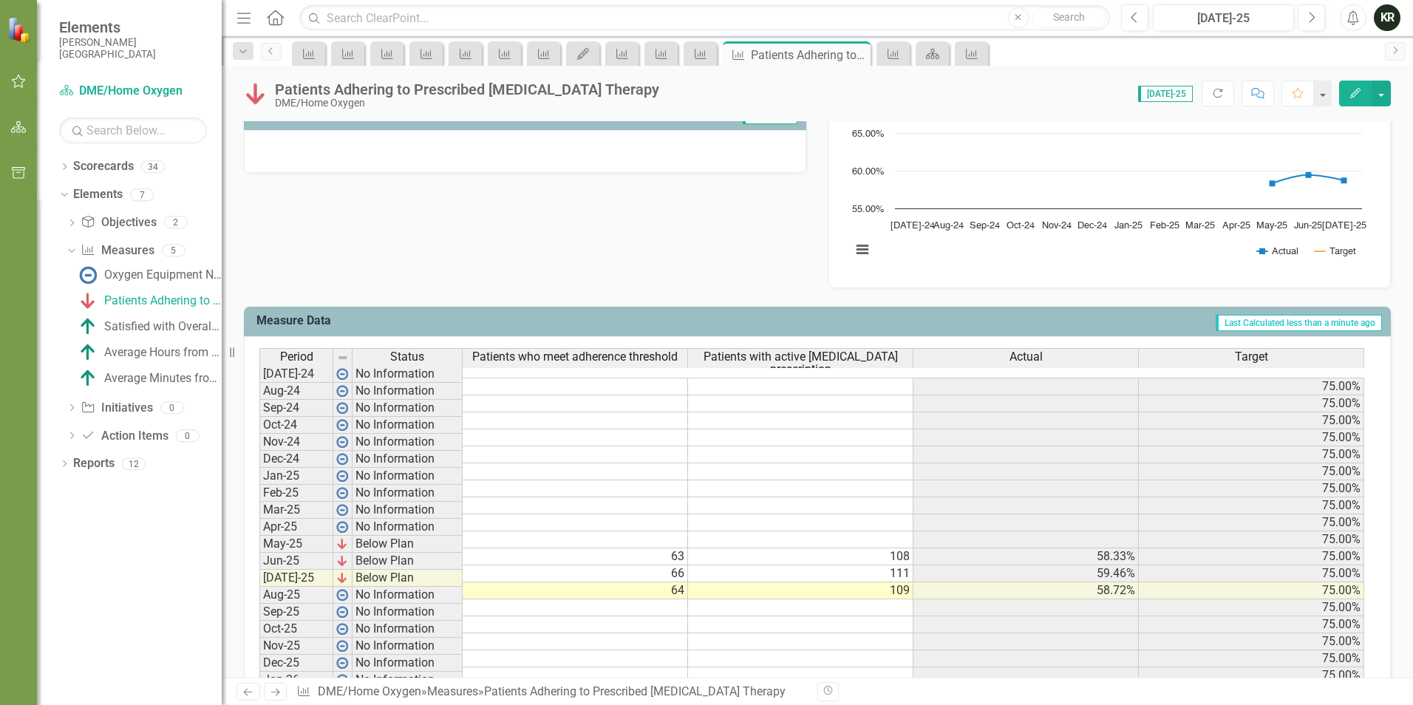
scroll to position [443, 0]
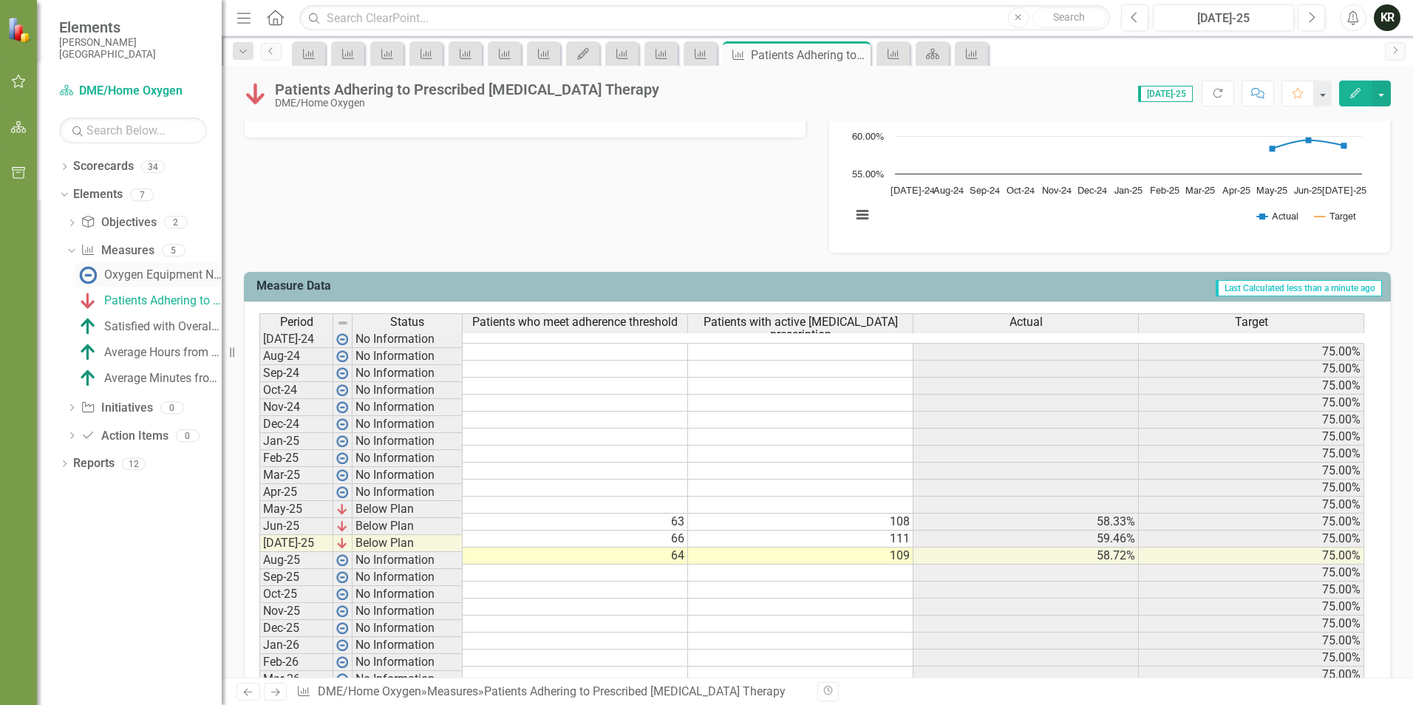
click at [171, 272] on div "Oxygen Equipment Not Passing Routine Maintenance" at bounding box center [162, 274] width 117 height 13
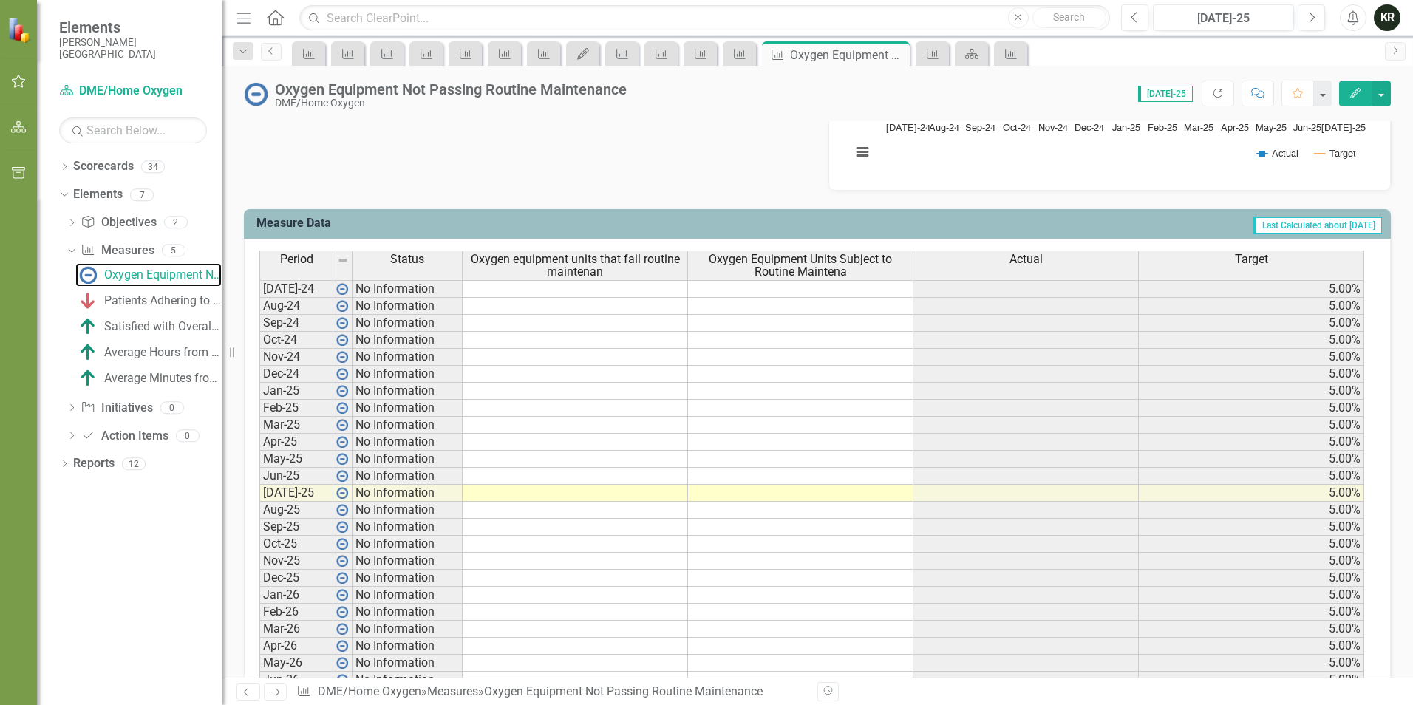
scroll to position [480, 0]
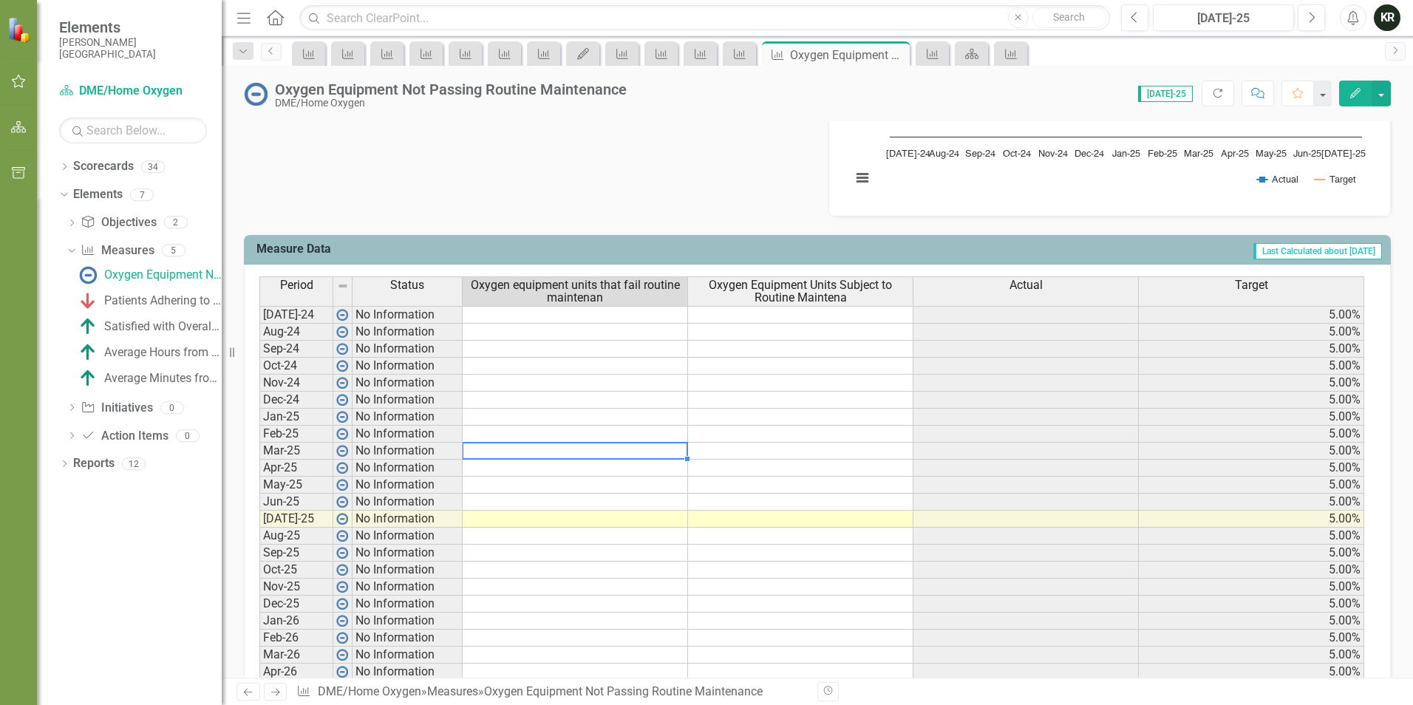
click at [586, 448] on td at bounding box center [575, 451] width 225 height 17
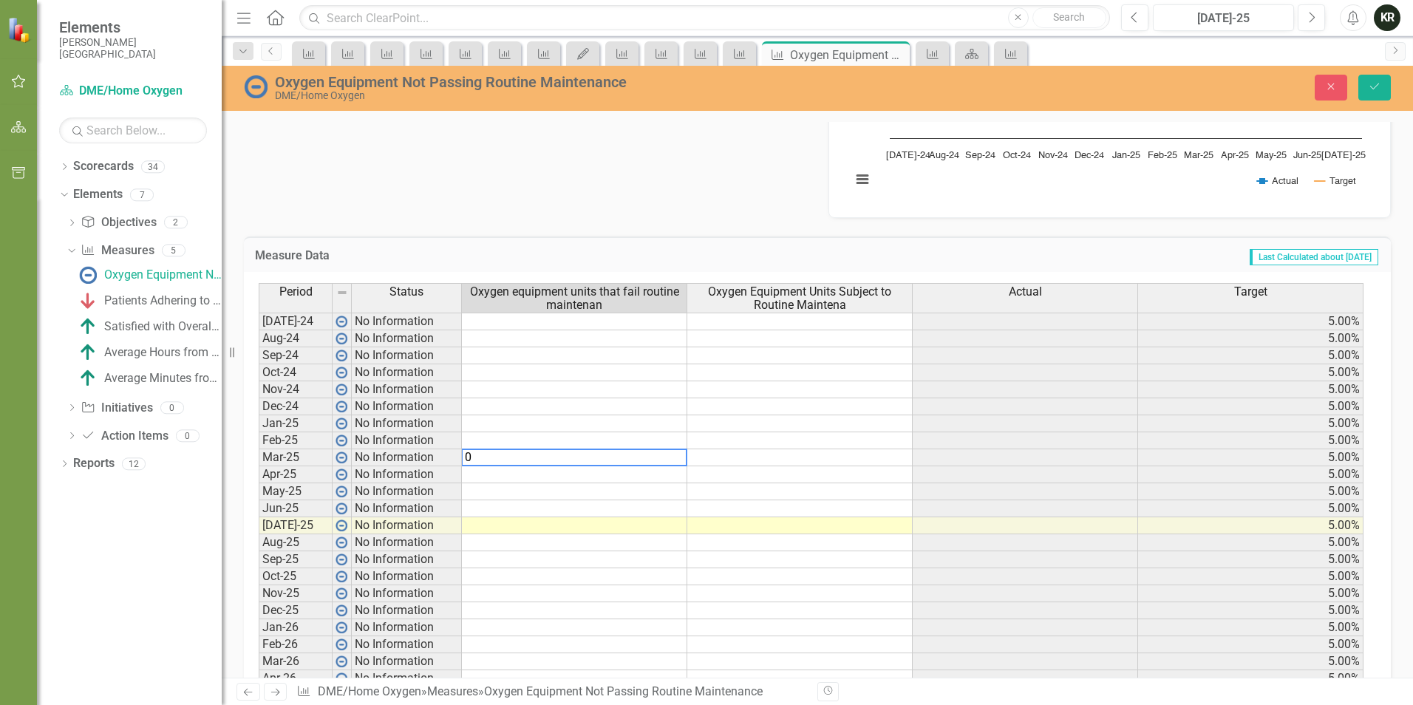
type textarea "0"
click at [593, 477] on td at bounding box center [574, 474] width 225 height 17
type textarea "1"
click at [630, 493] on td at bounding box center [574, 491] width 225 height 17
type textarea "1"
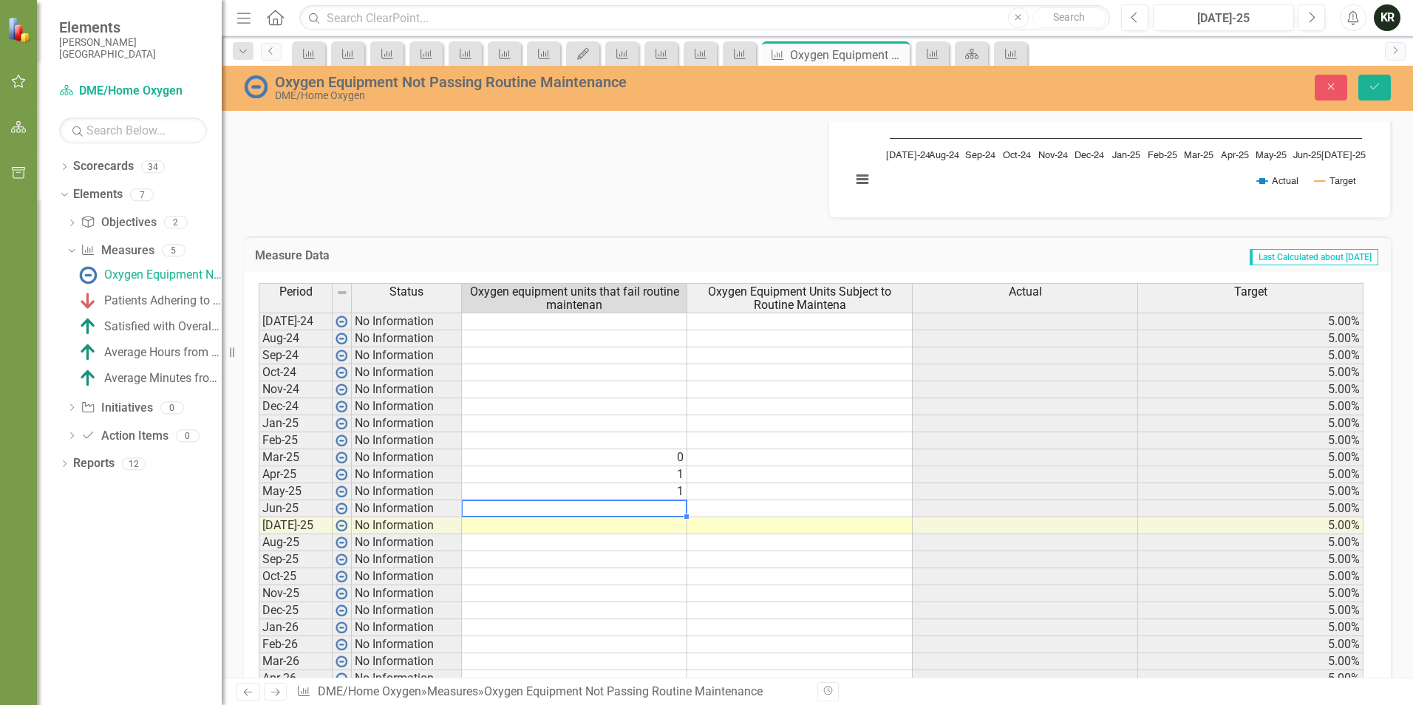
click at [657, 505] on td at bounding box center [574, 508] width 225 height 17
type textarea "1"
click at [656, 522] on td at bounding box center [574, 525] width 225 height 17
type textarea "0"
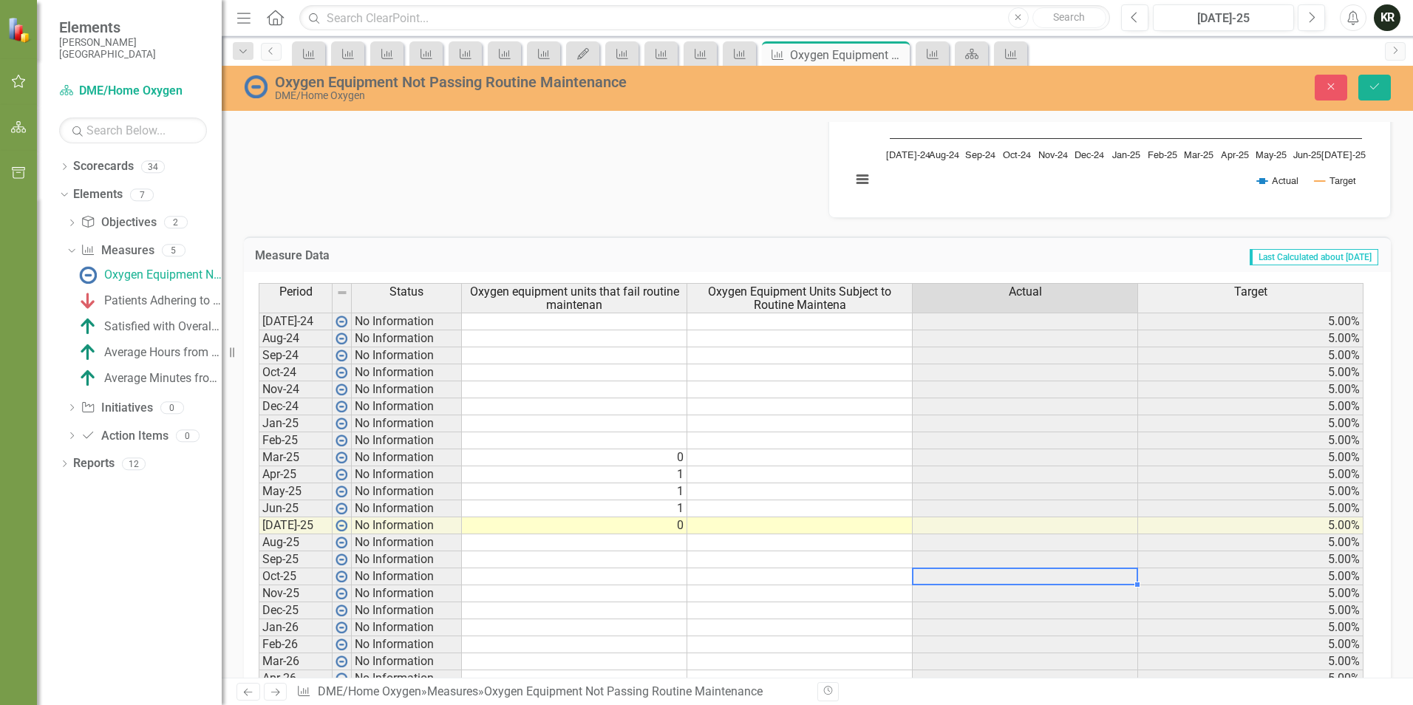
click at [1063, 573] on td at bounding box center [1025, 576] width 225 height 17
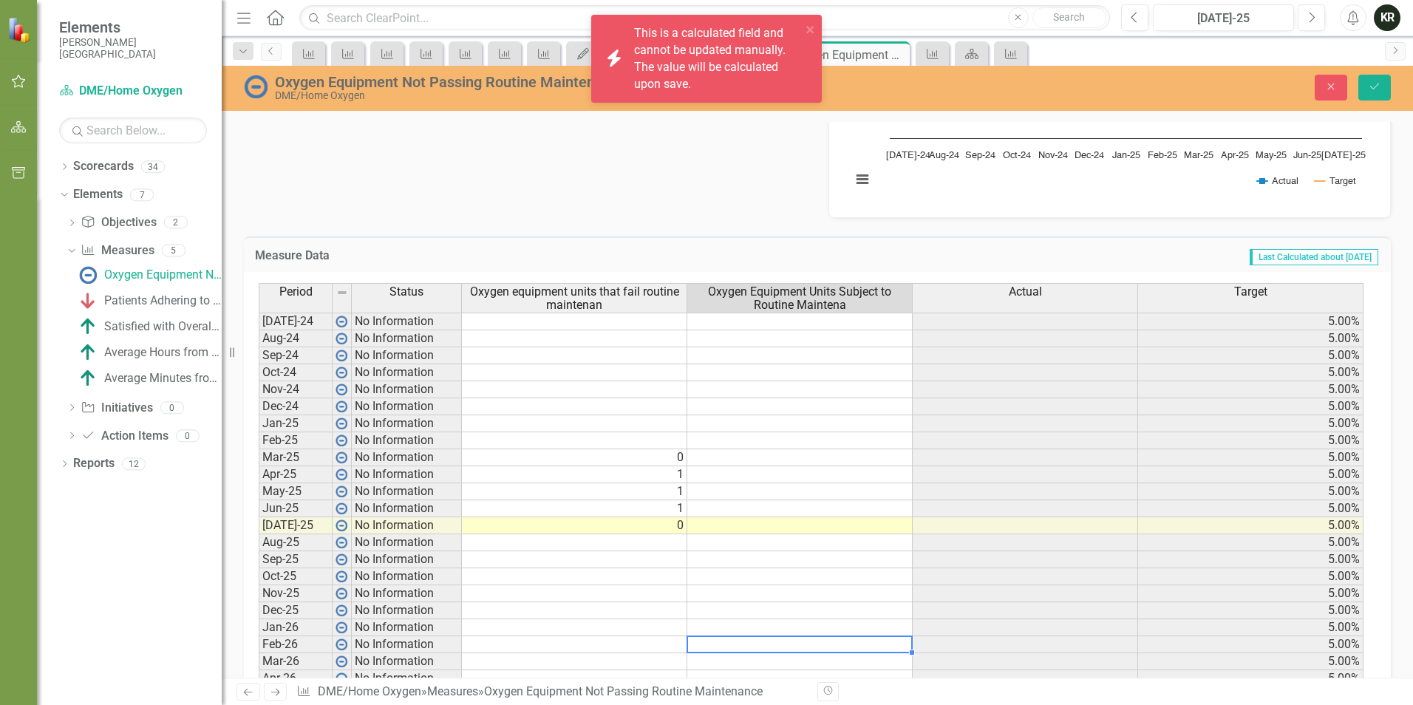
click at [845, 649] on td at bounding box center [799, 644] width 225 height 17
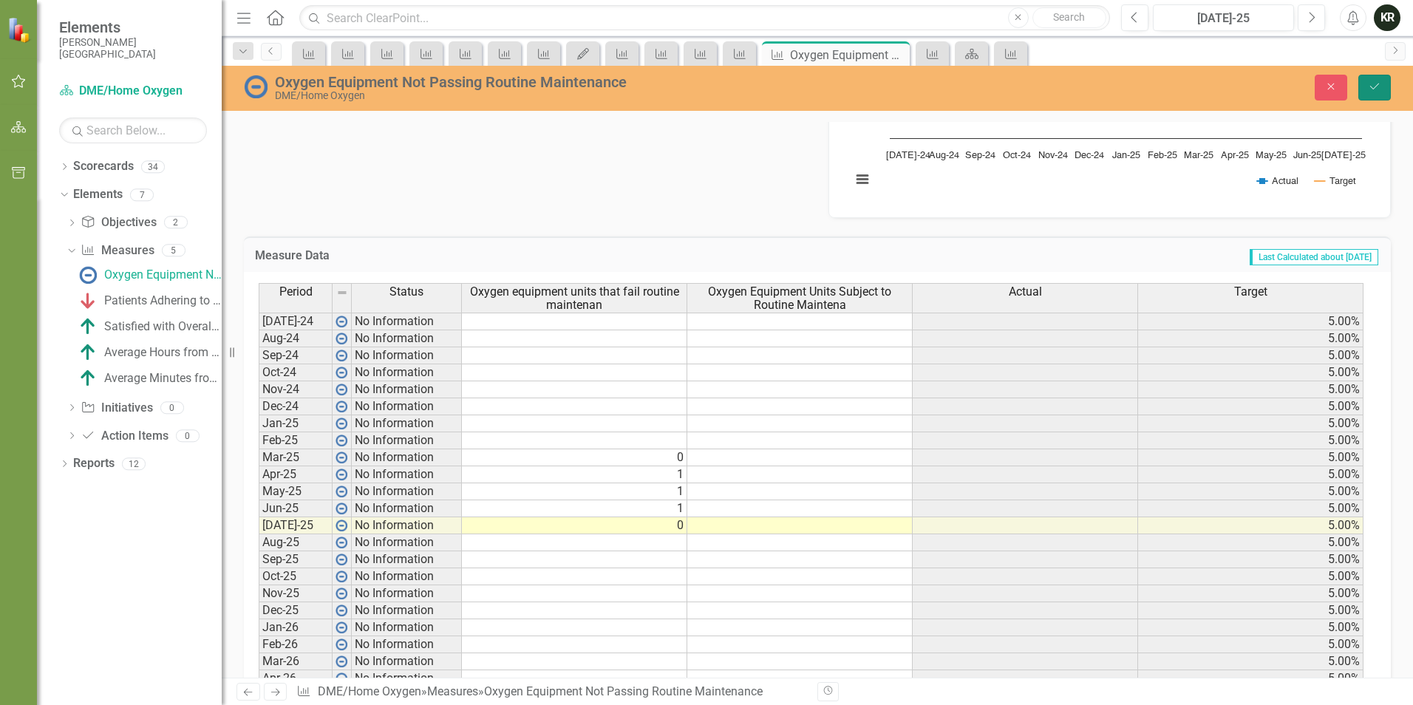
click at [1370, 91] on icon "Save" at bounding box center [1374, 86] width 13 height 10
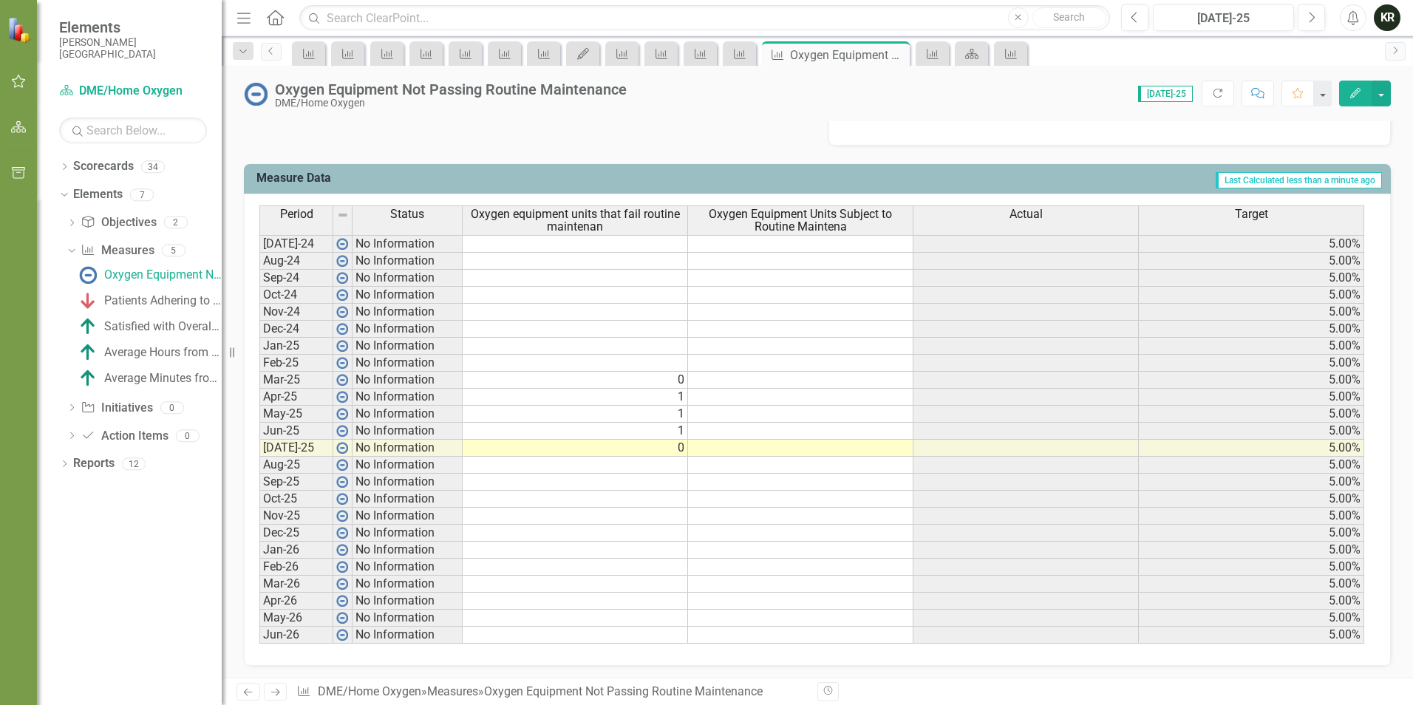
scroll to position [554, 0]
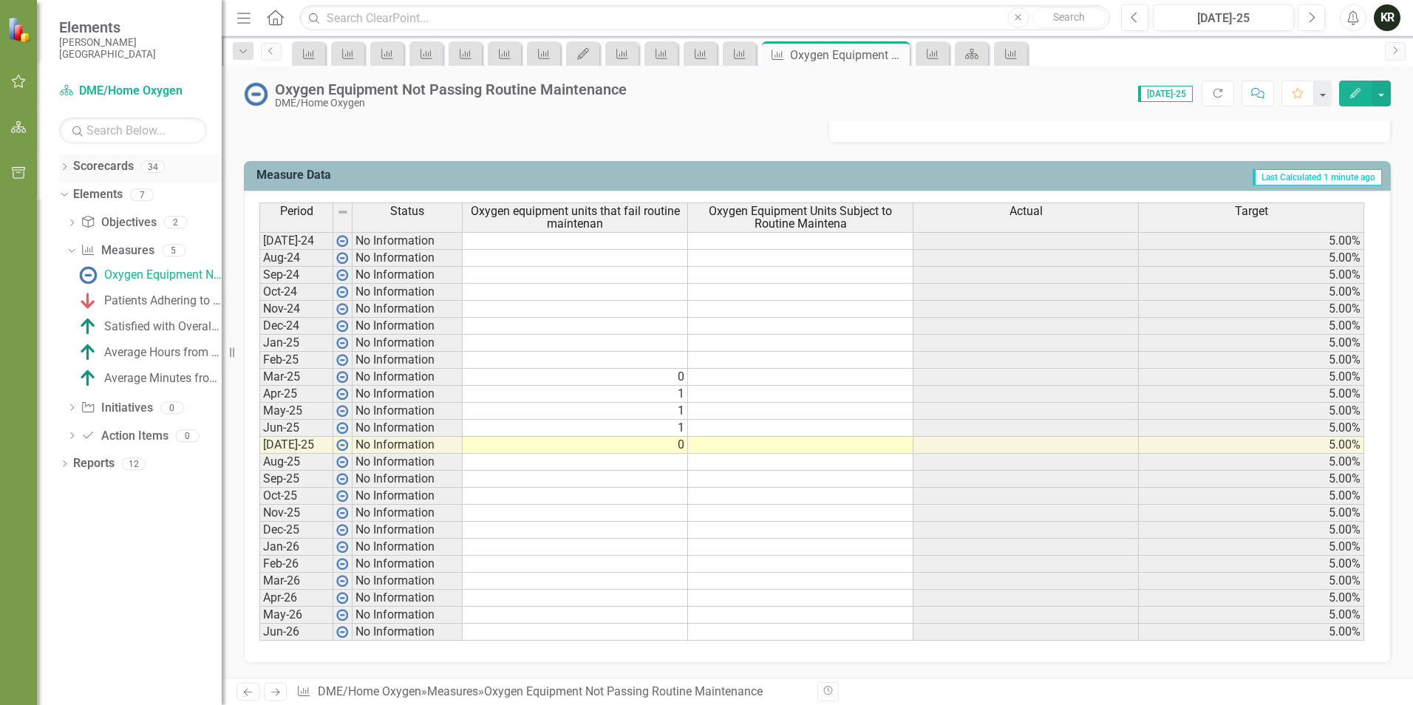
click at [63, 165] on icon "Dropdown" at bounding box center [64, 168] width 10 height 8
click at [63, 222] on icon "Dropdown" at bounding box center [62, 221] width 8 height 10
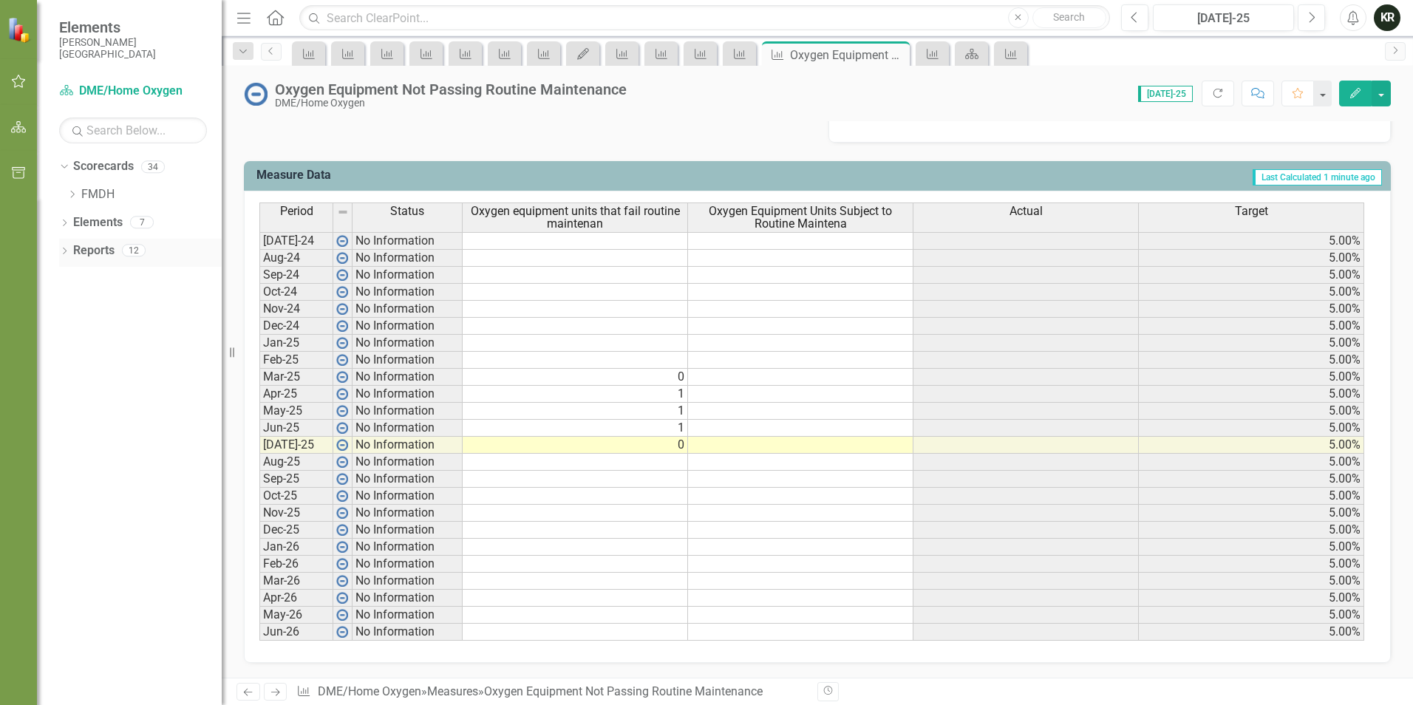
click at [62, 251] on icon "Dropdown" at bounding box center [64, 252] width 10 height 8
click at [86, 25] on span "Elements" at bounding box center [133, 27] width 148 height 18
click at [274, 18] on icon "Home" at bounding box center [274, 18] width 19 height 16
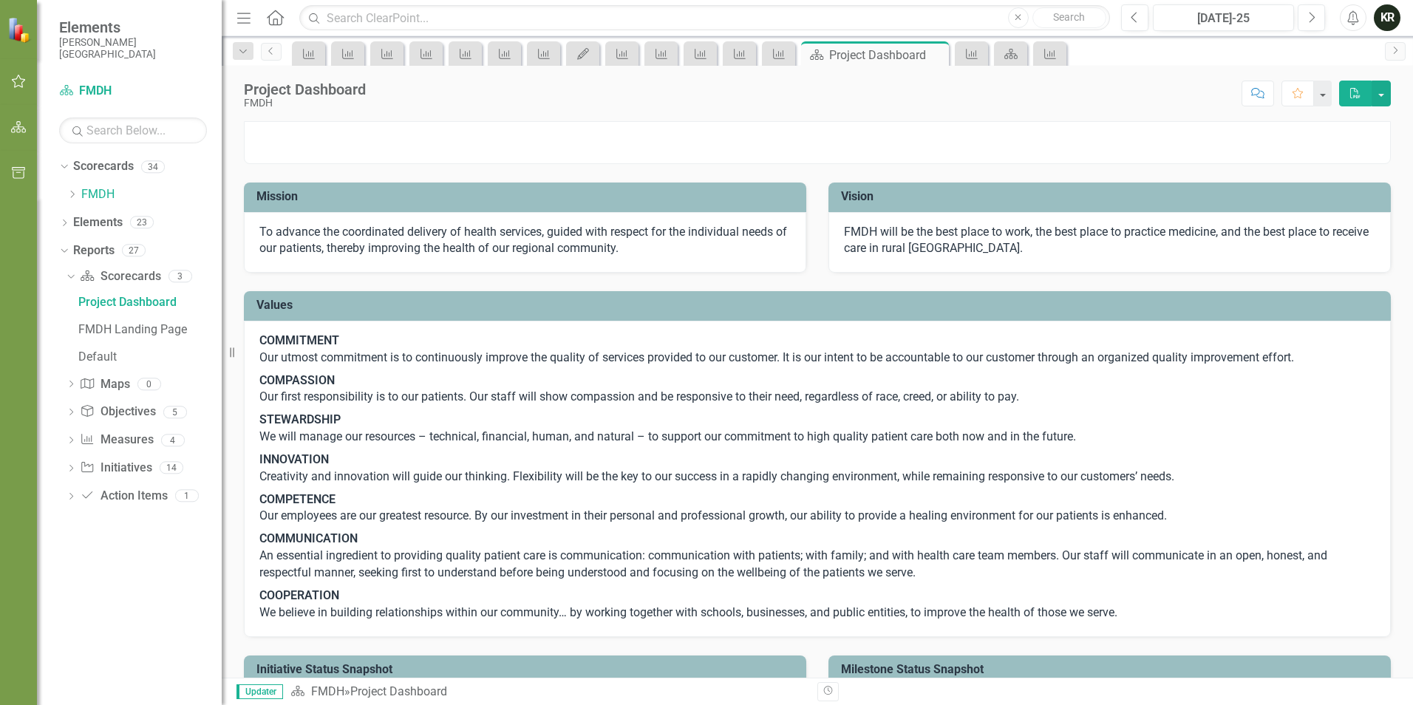
click at [235, 24] on icon "Menu" at bounding box center [243, 18] width 19 height 16
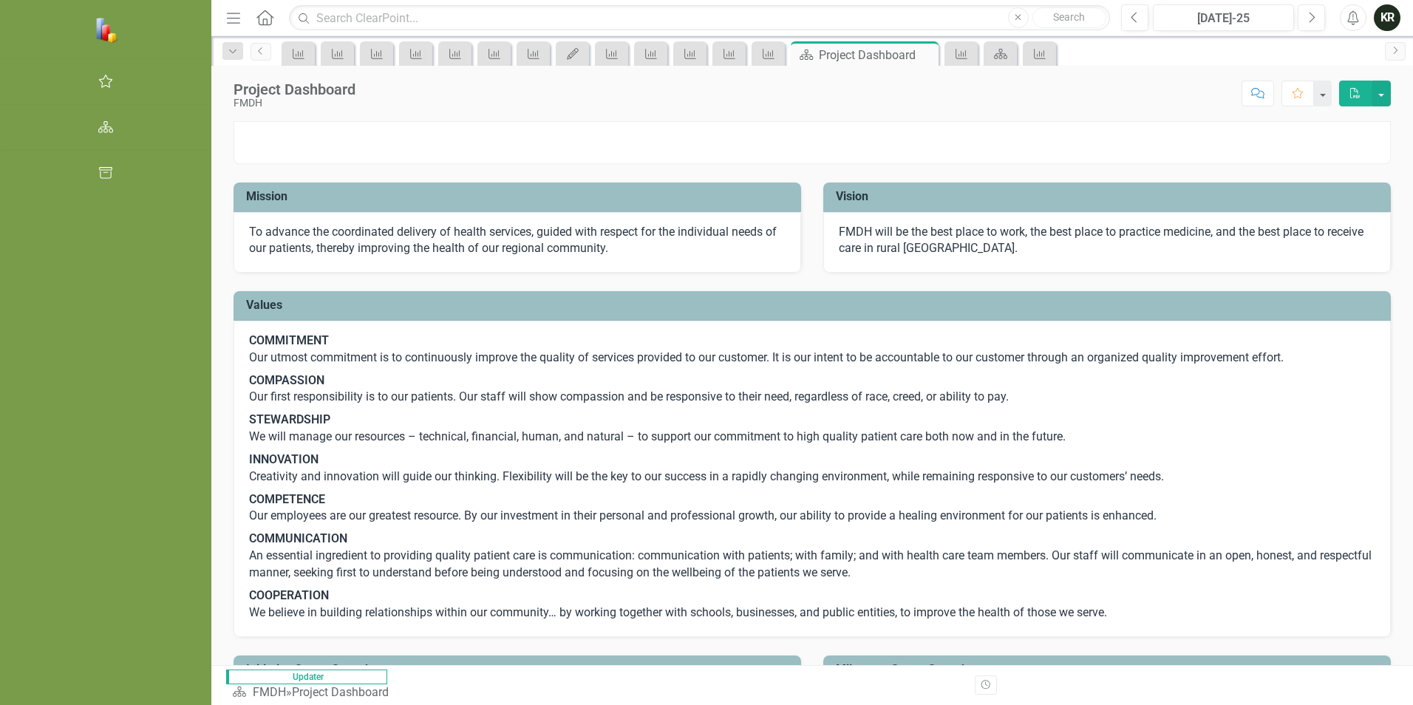
click at [1345, 97] on button "PDF" at bounding box center [1355, 94] width 33 height 26
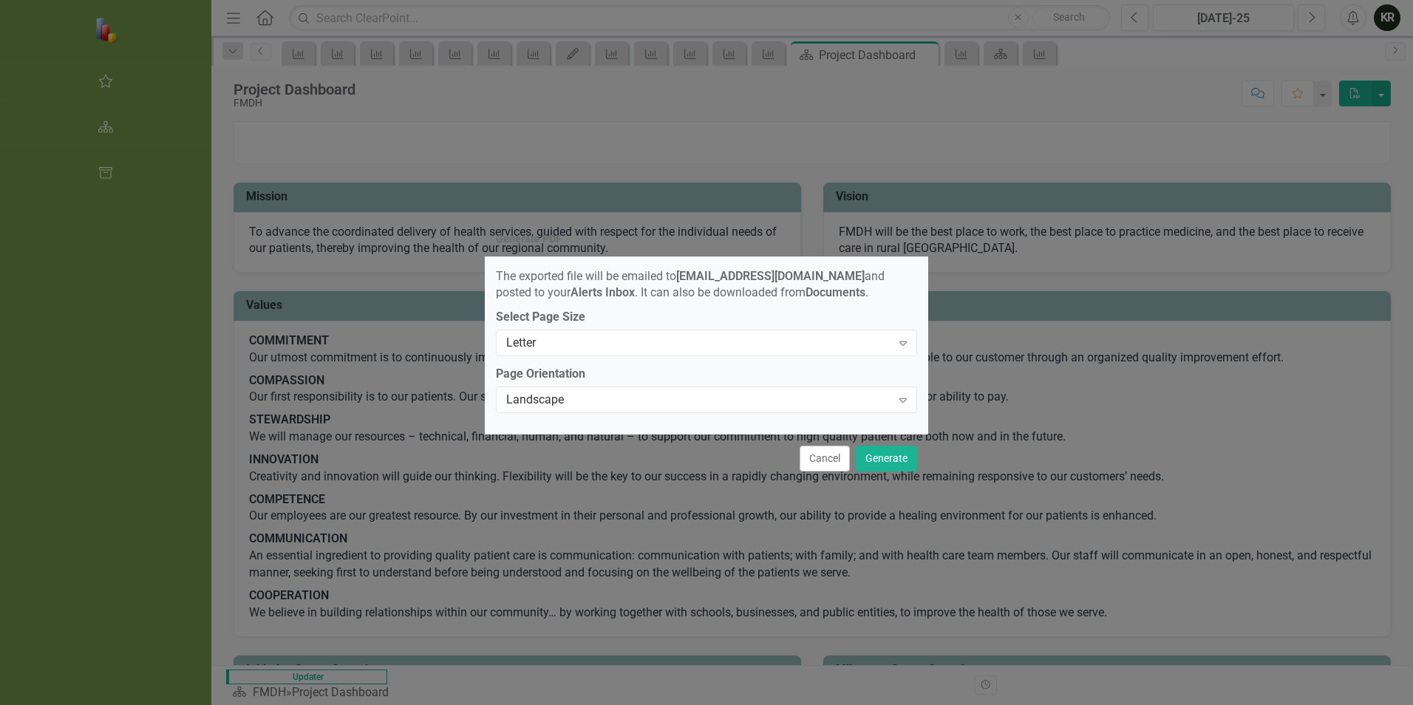
click at [825, 464] on button "Cancel" at bounding box center [824, 459] width 50 height 26
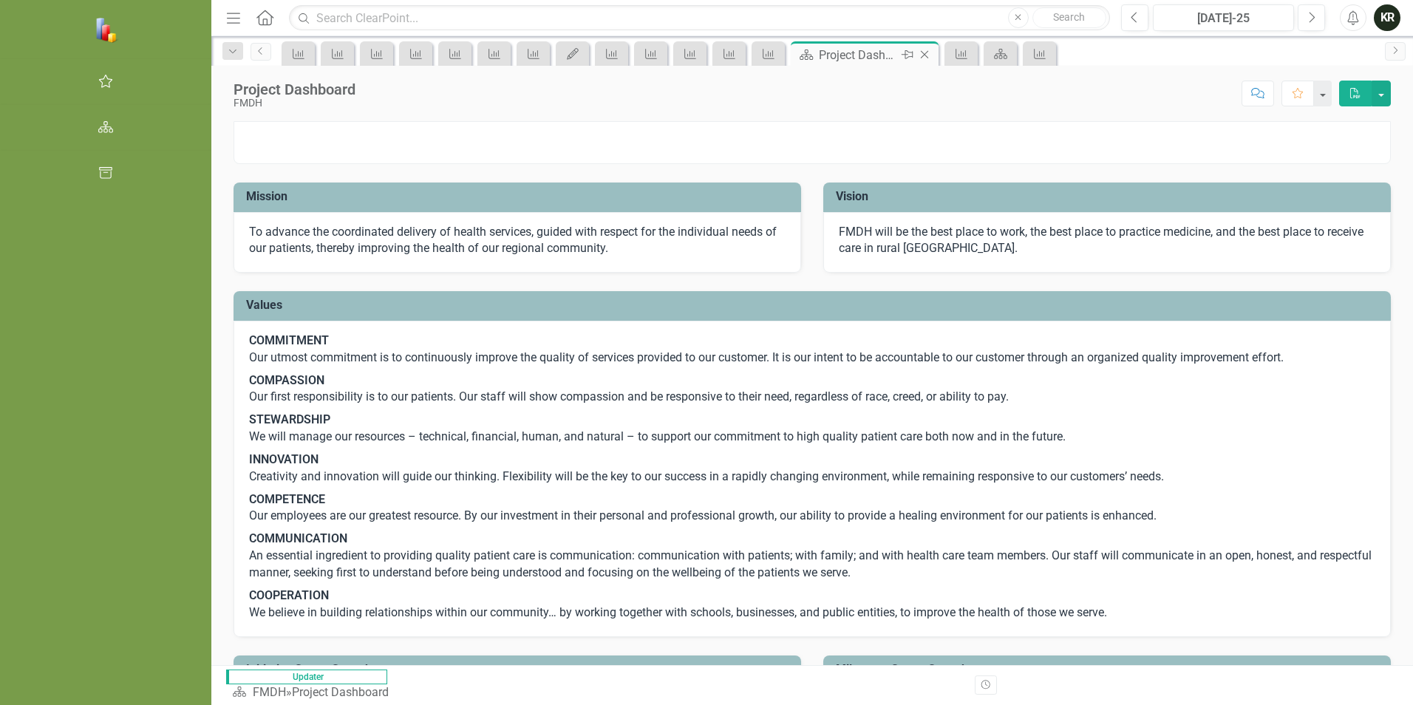
click at [819, 54] on div "Project Dashboard" at bounding box center [858, 55] width 79 height 18
click at [983, 64] on div "Scorecard" at bounding box center [999, 53] width 33 height 24
click at [993, 58] on icon "Scorecard" at bounding box center [1000, 54] width 15 height 12
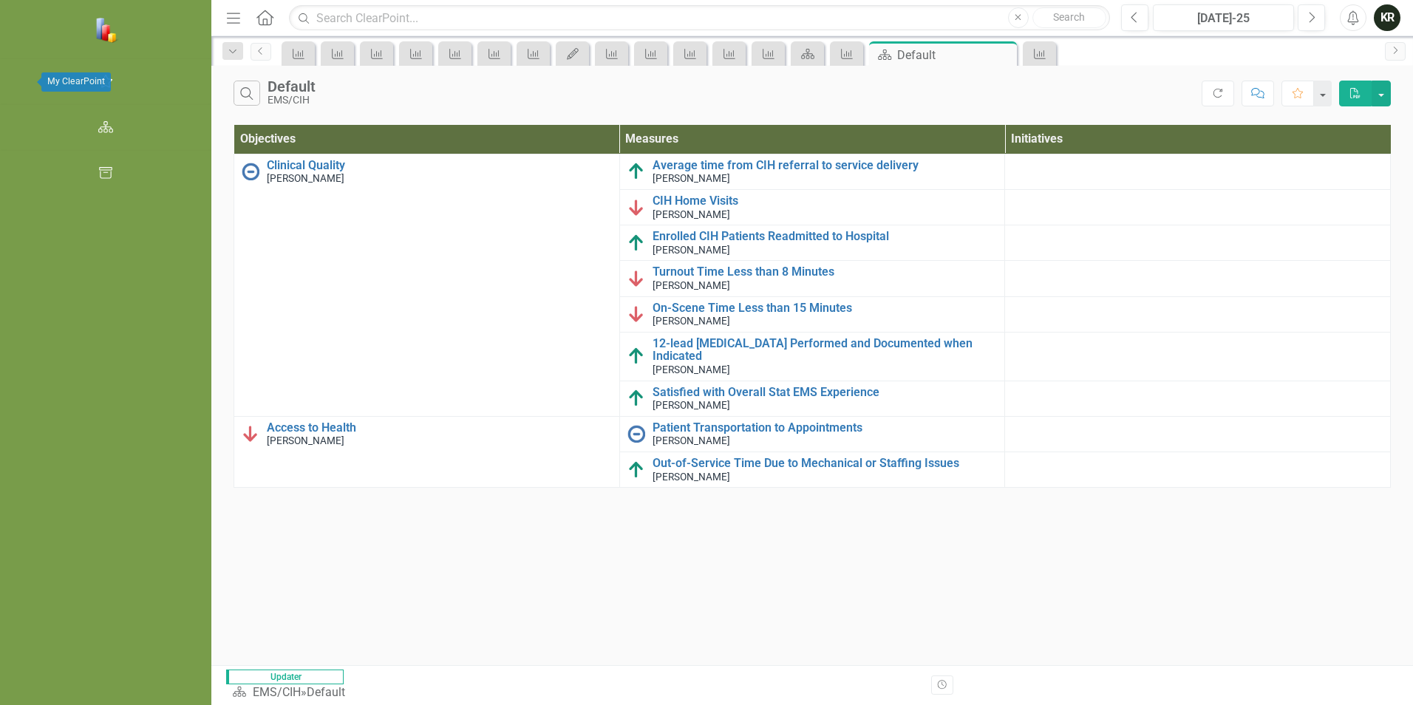
click at [98, 83] on icon "button" at bounding box center [106, 81] width 16 height 12
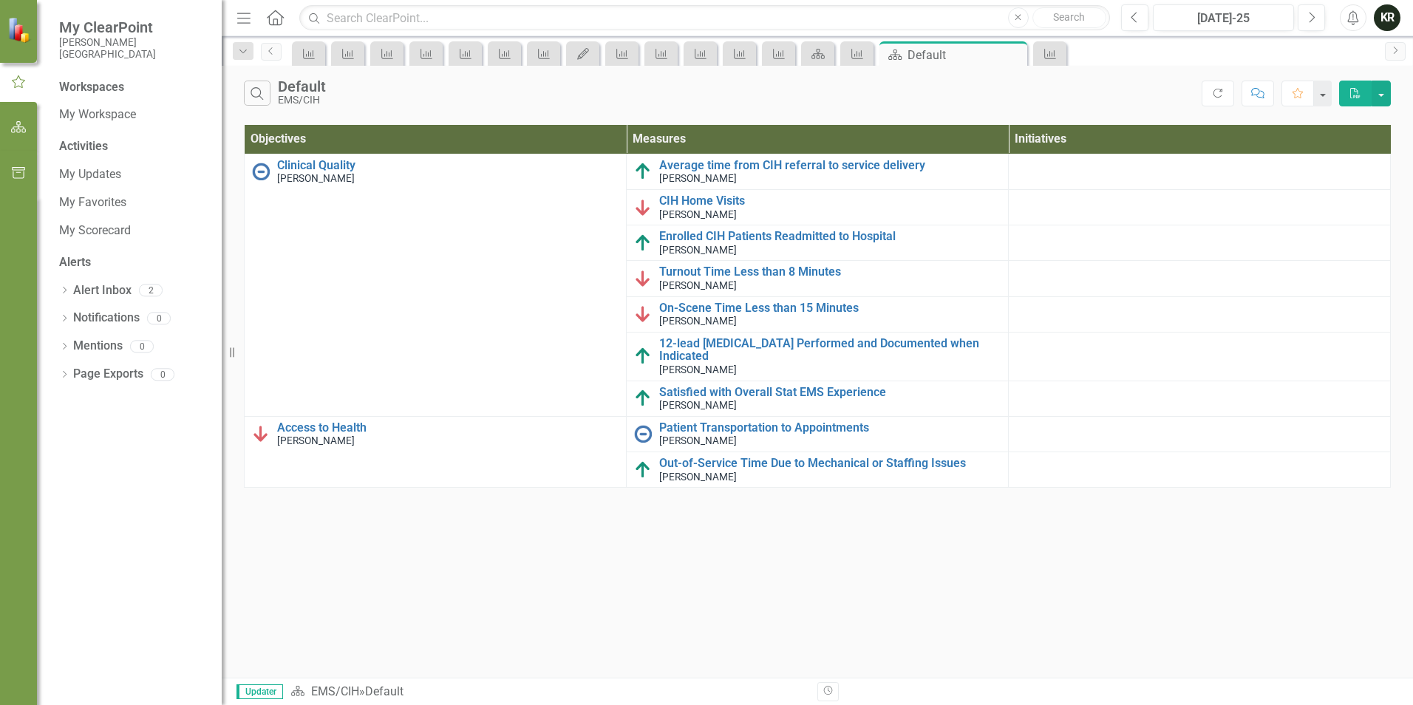
click at [91, 147] on div "Activities" at bounding box center [133, 146] width 148 height 17
click at [99, 174] on link "My Updates" at bounding box center [133, 174] width 148 height 17
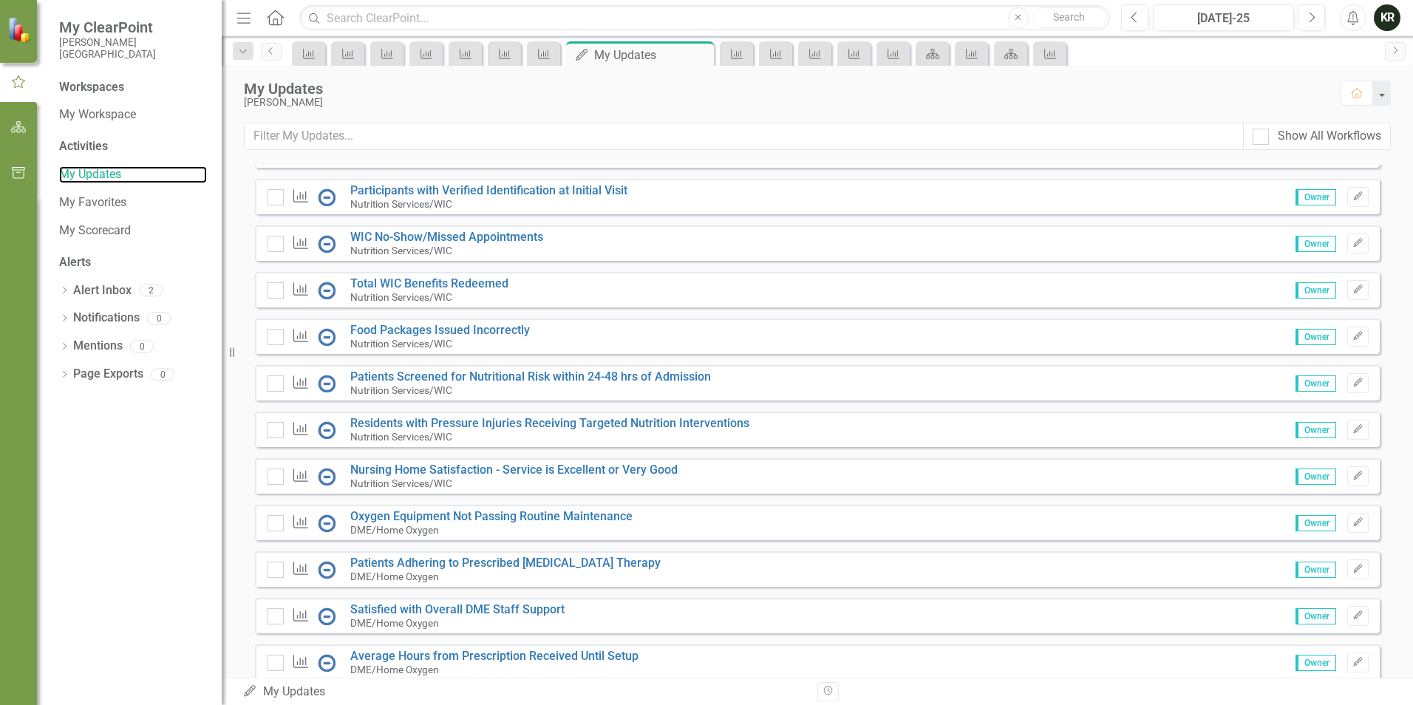
scroll to position [296, 0]
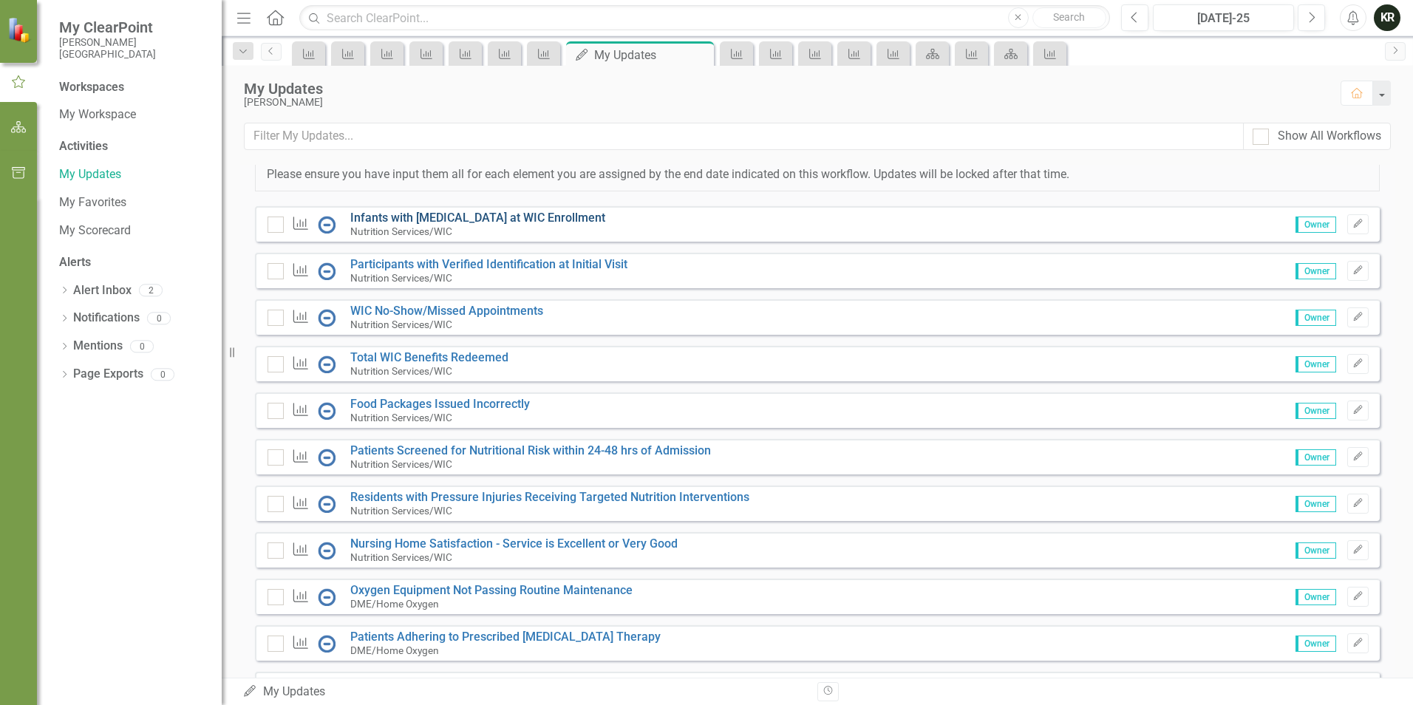
click at [413, 225] on link "Infants with [MEDICAL_DATA] at WIC Enrollment" at bounding box center [477, 218] width 255 height 14
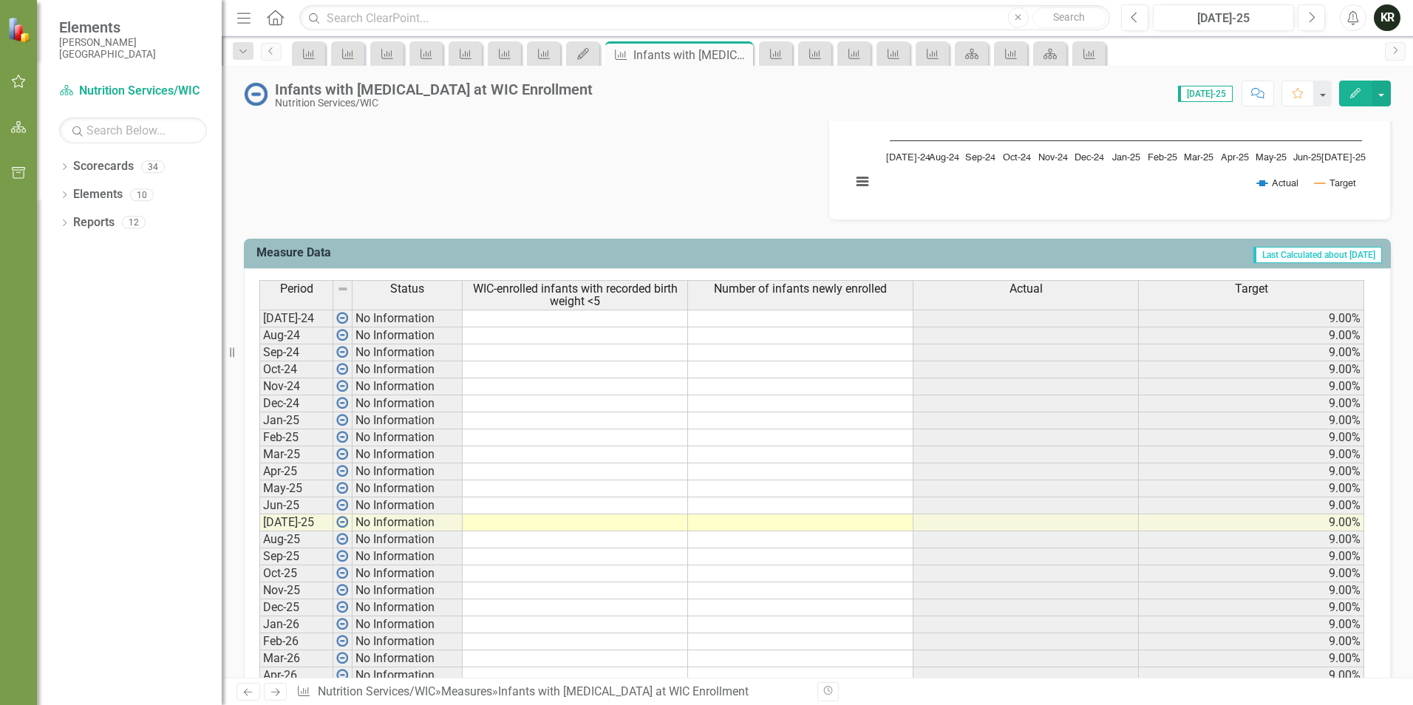
scroll to position [408, 0]
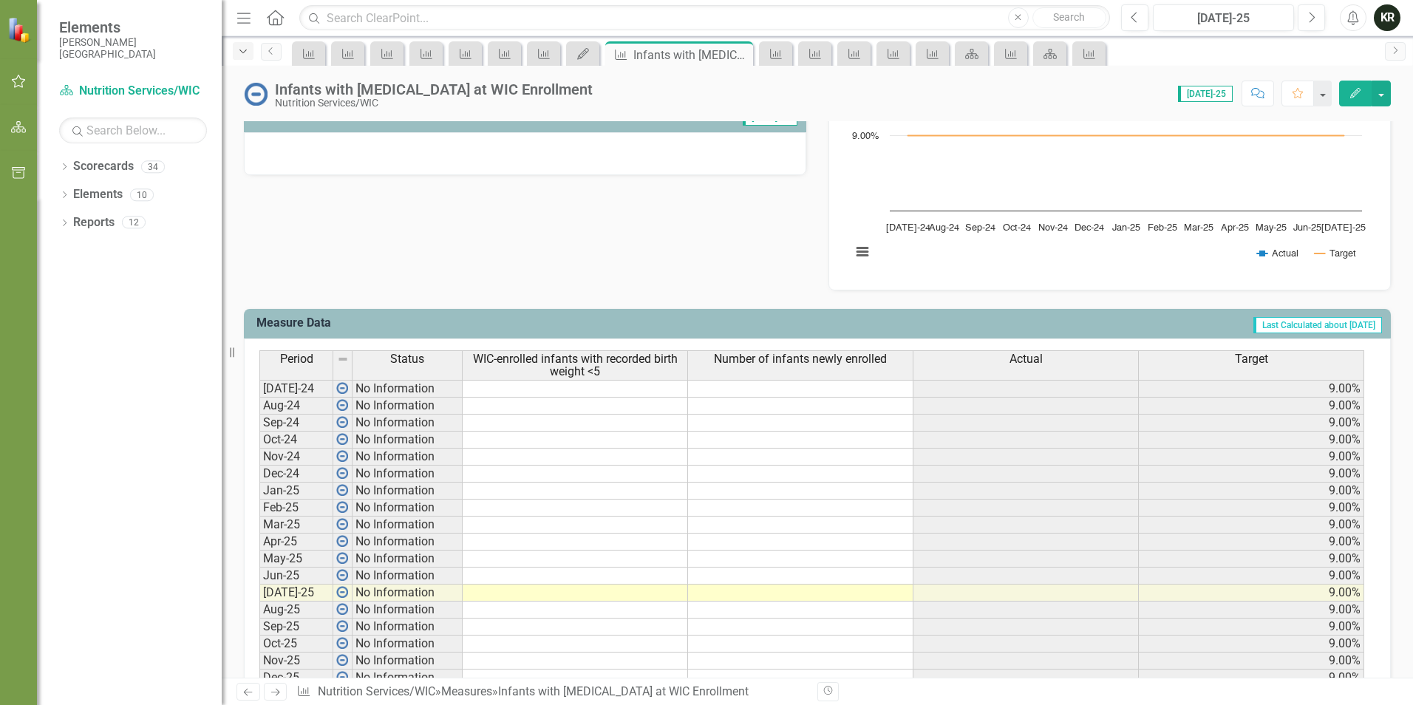
click at [243, 51] on icon "Dropdown" at bounding box center [242, 52] width 13 height 10
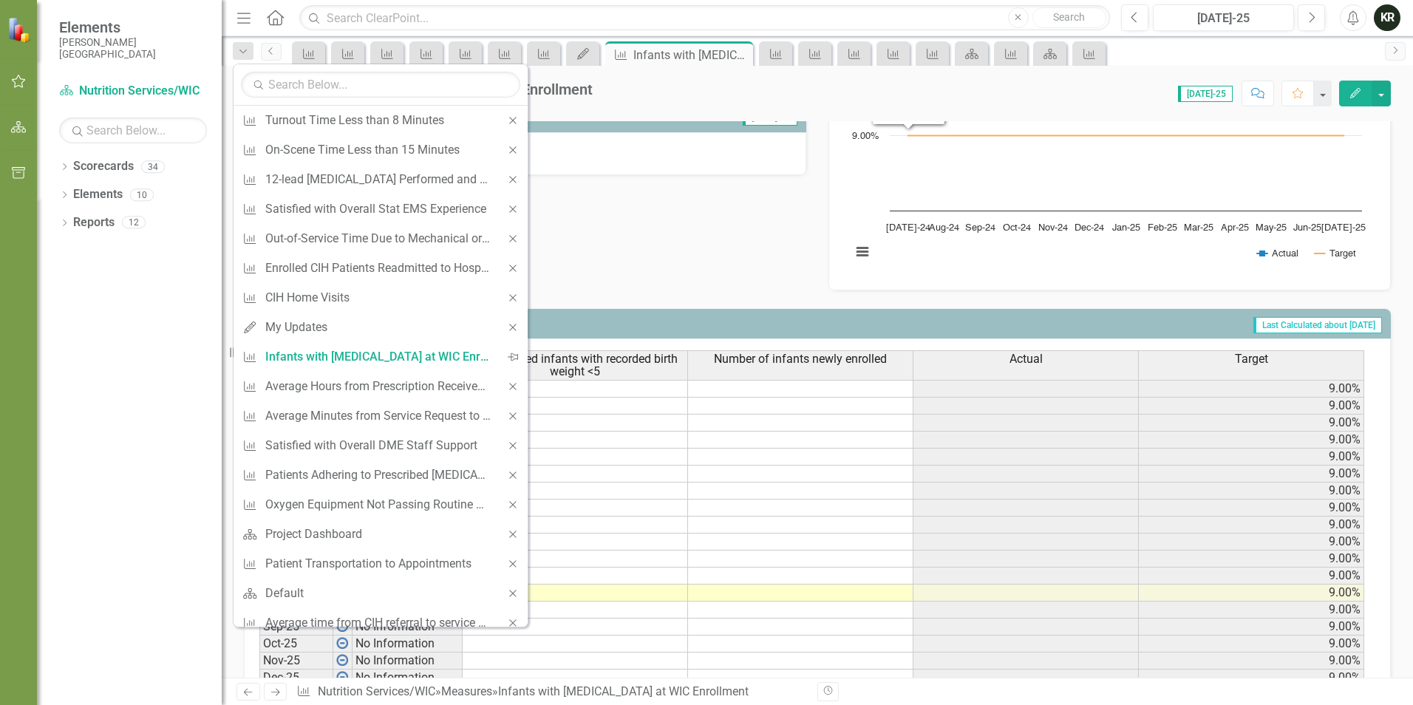
click at [708, 258] on div "Analysis Jul-25 Recommendations Jul-25 Infants with Low Birth Weight at WIC Enr…" at bounding box center [817, 141] width 1169 height 297
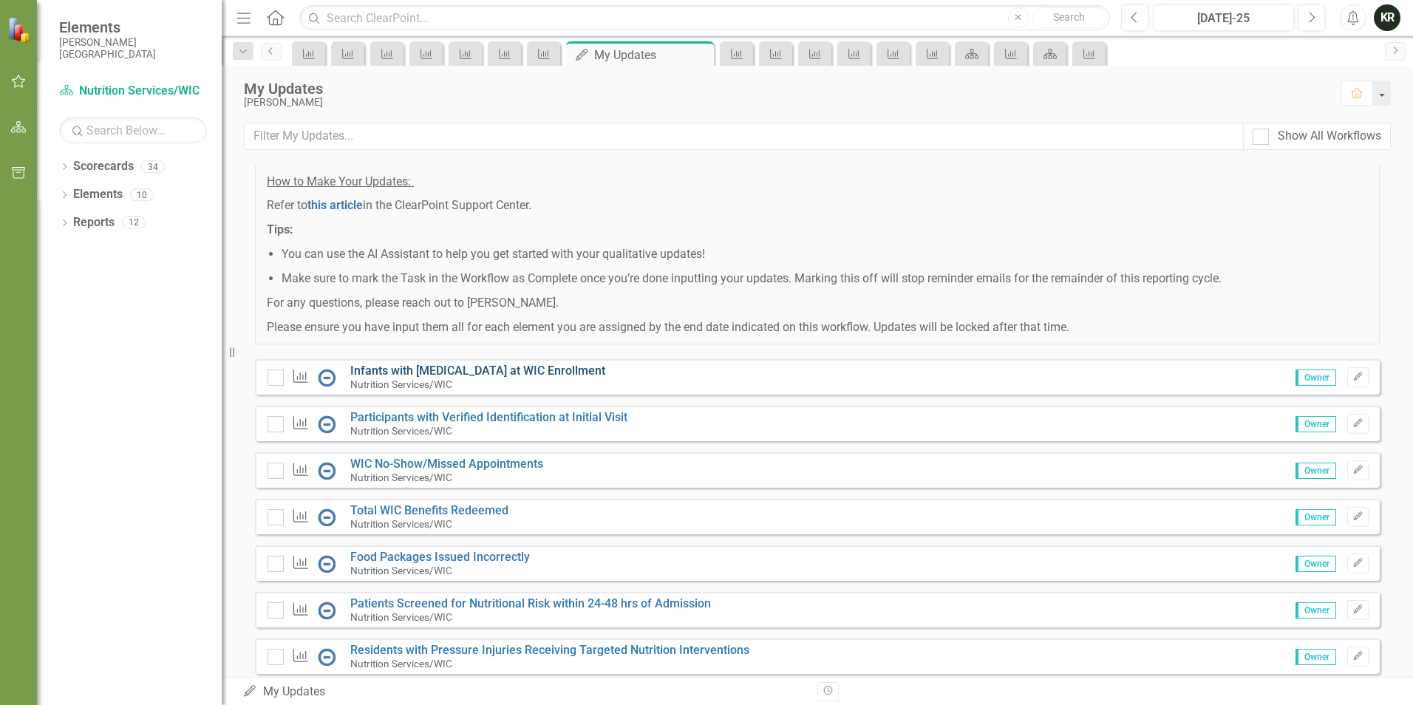
scroll to position [148, 0]
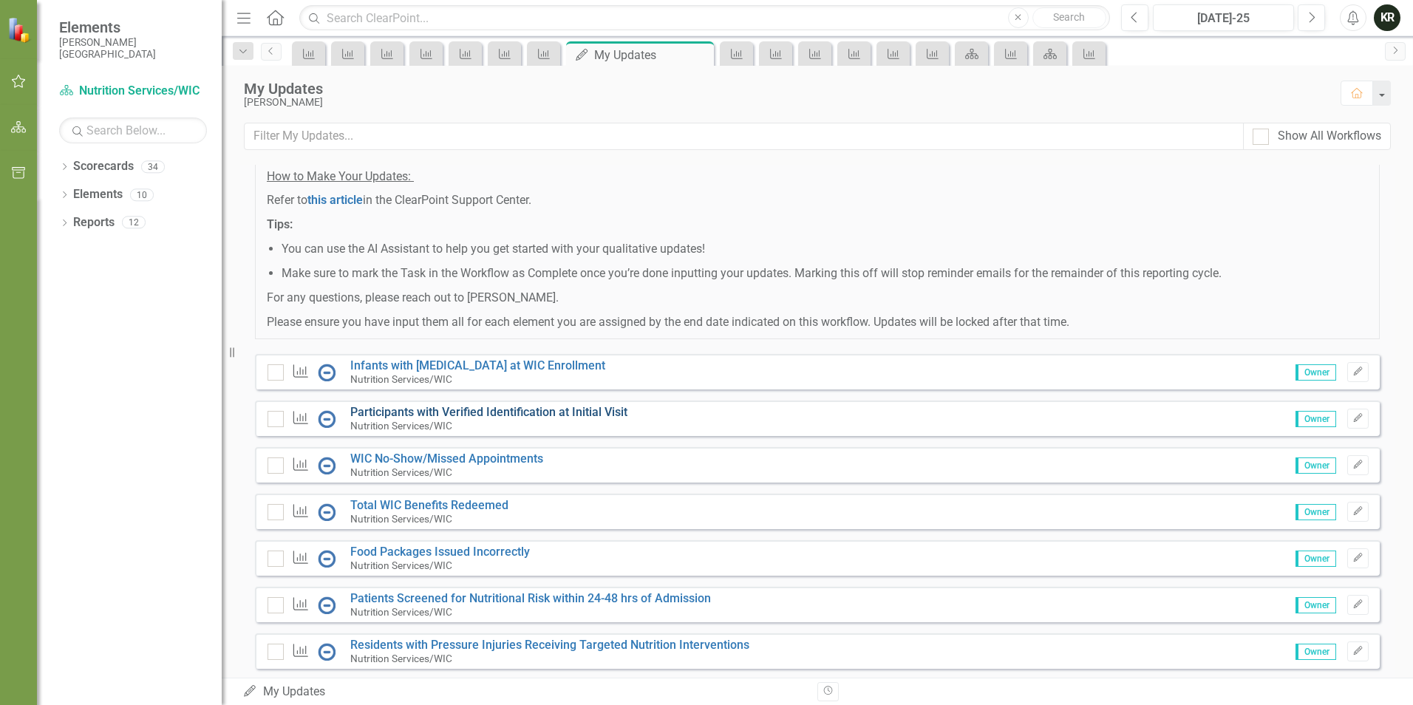
click at [407, 419] on link "Participants with Verified Identification at Initial Visit" at bounding box center [488, 412] width 277 height 14
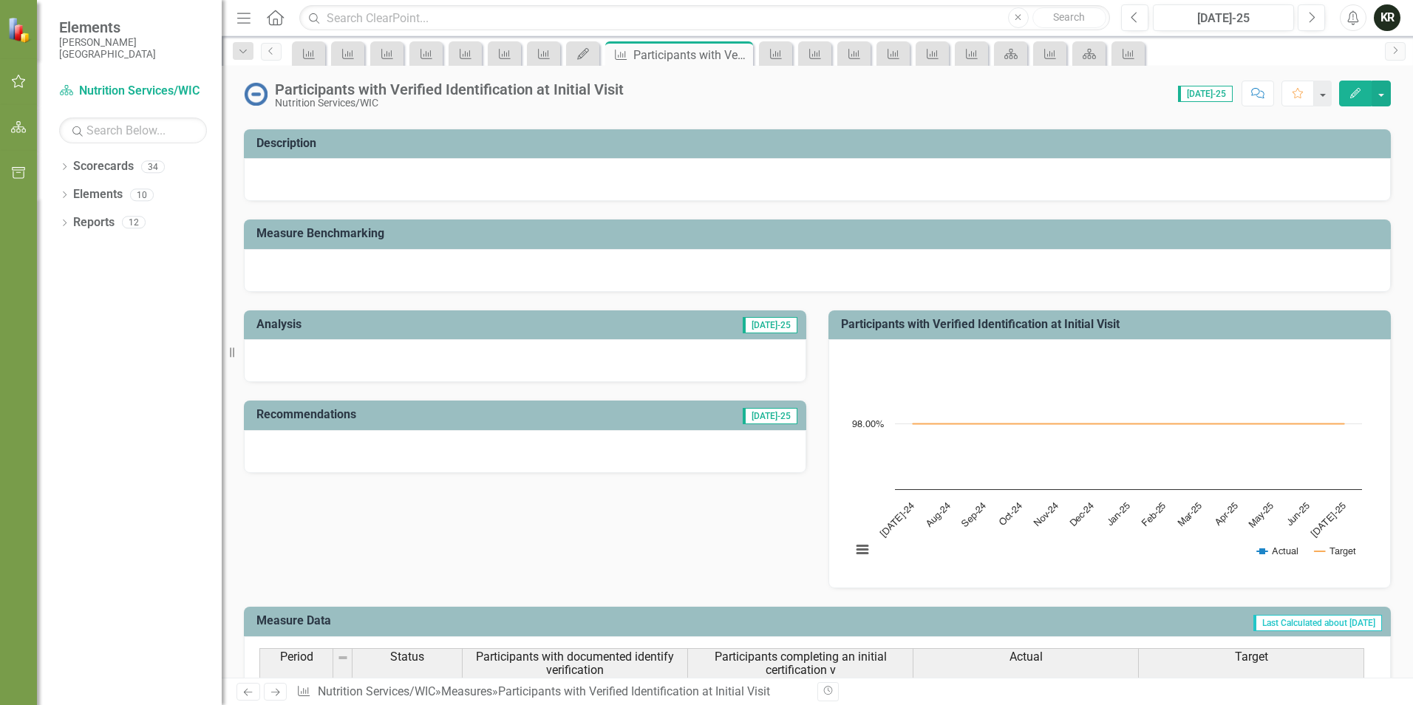
scroll to position [296, 0]
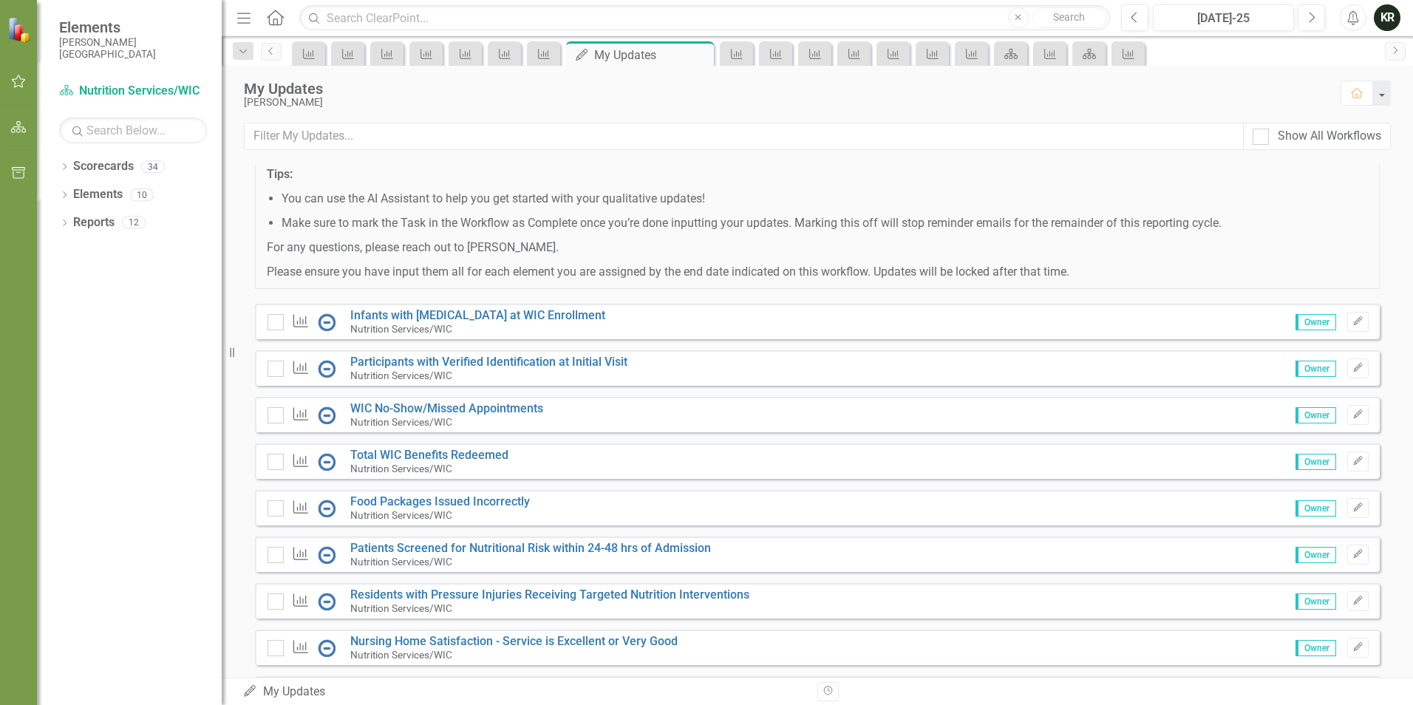
scroll to position [222, 0]
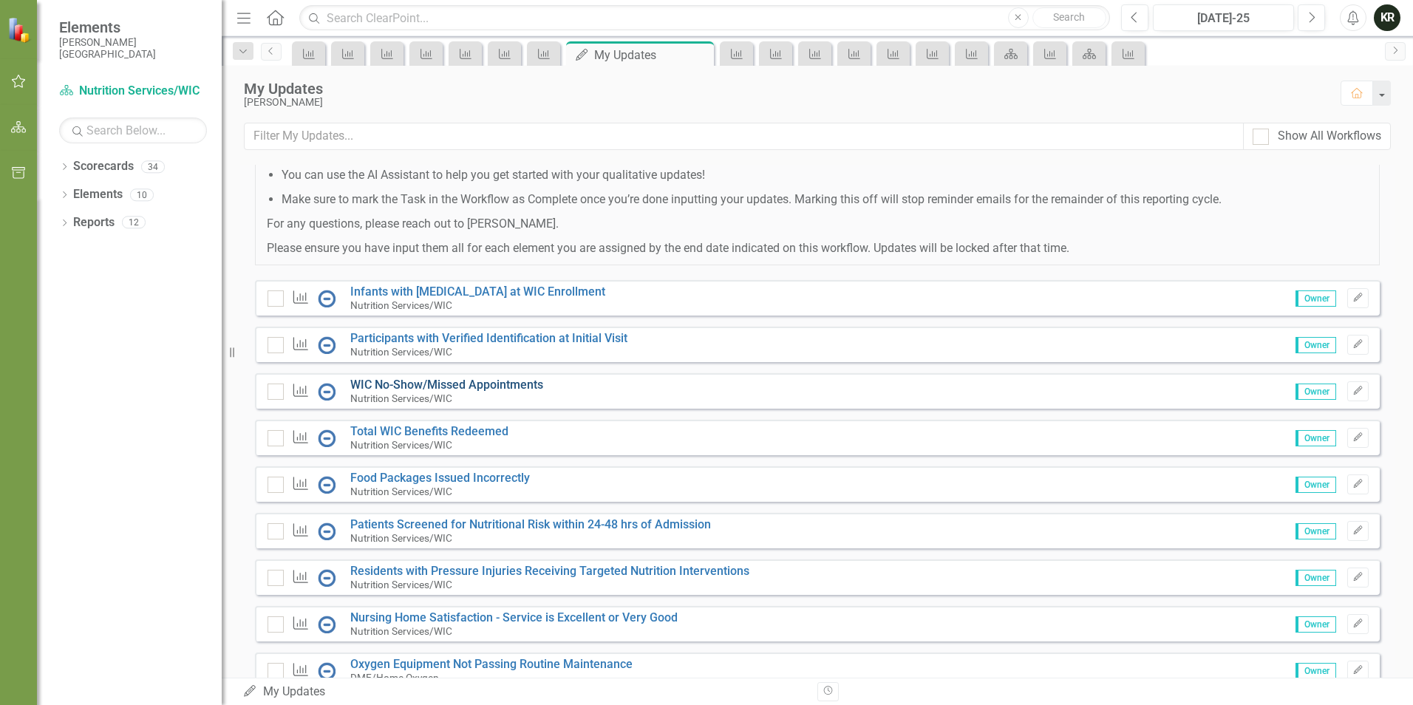
click at [415, 392] on link "WIC No-Show/Missed Appointments" at bounding box center [446, 385] width 193 height 14
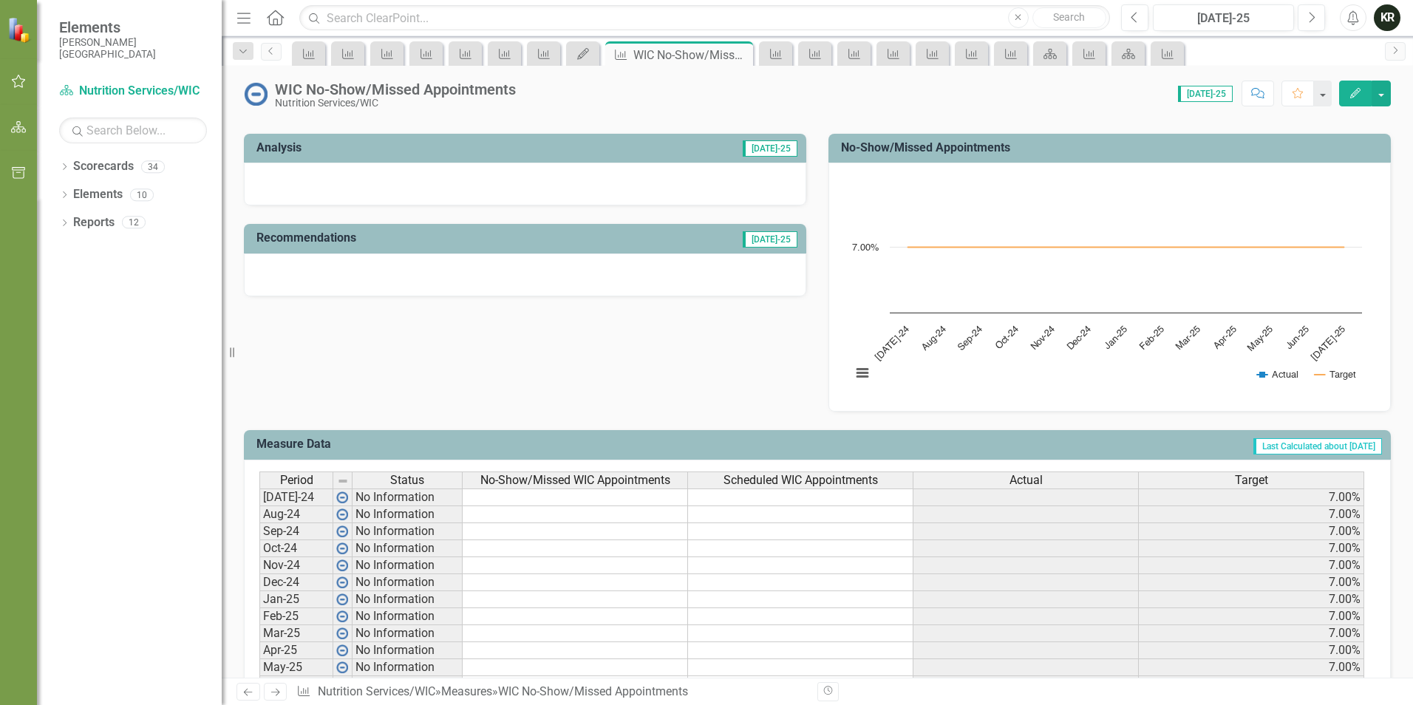
scroll to position [369, 0]
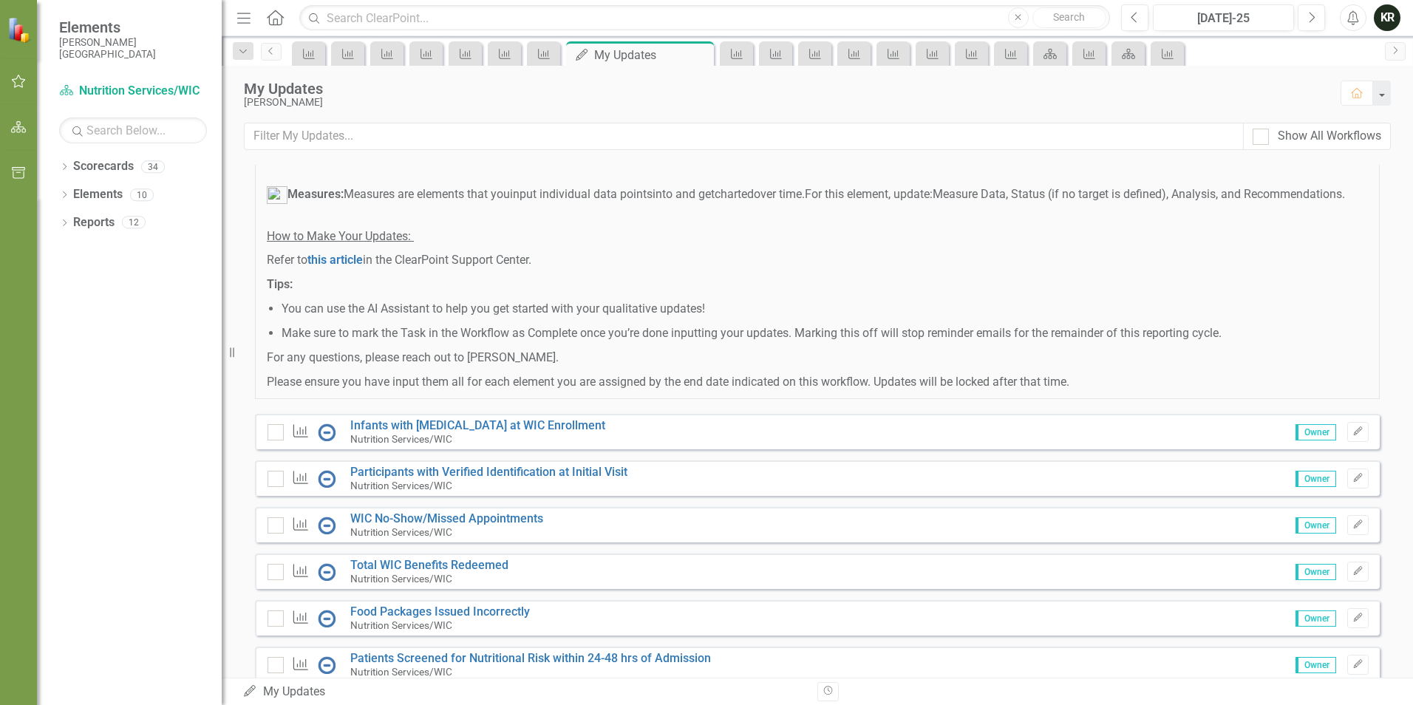
scroll to position [148, 0]
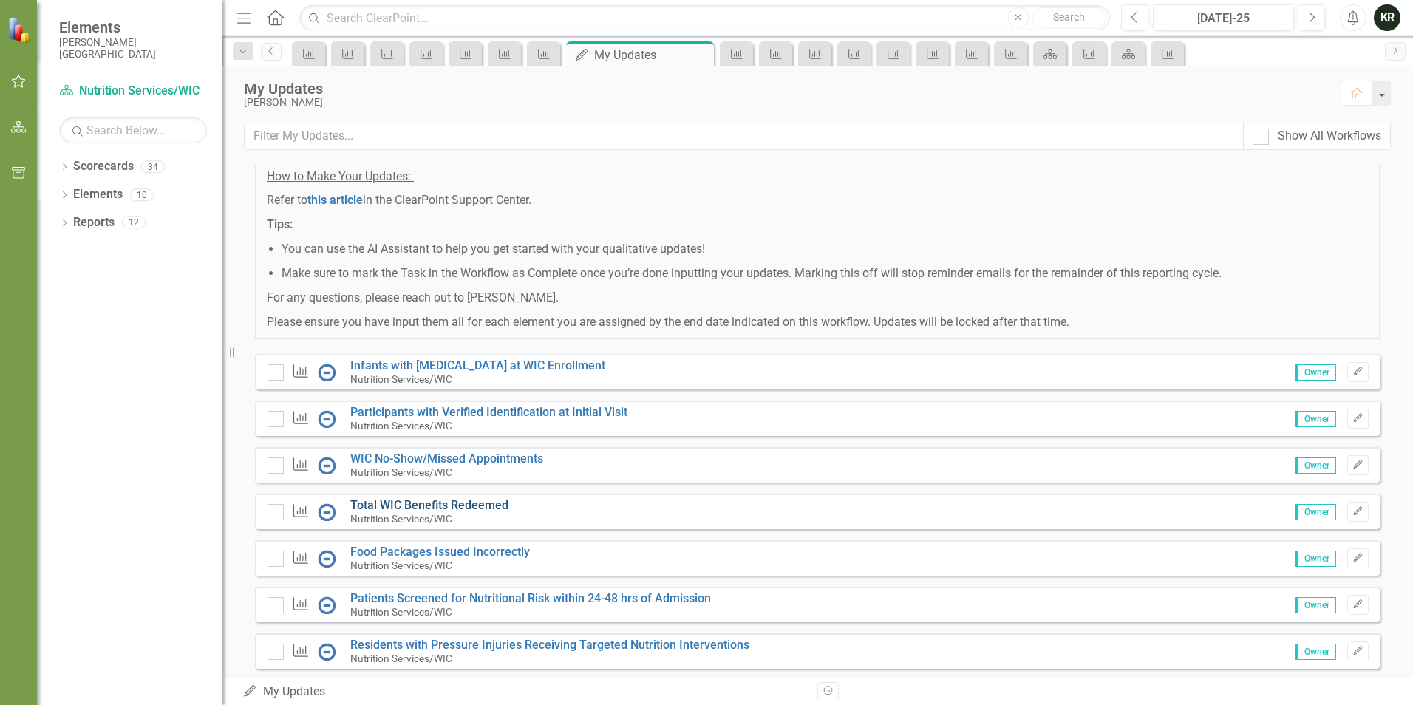
click at [436, 512] on link "Total WIC Benefits Redeemed" at bounding box center [429, 505] width 158 height 14
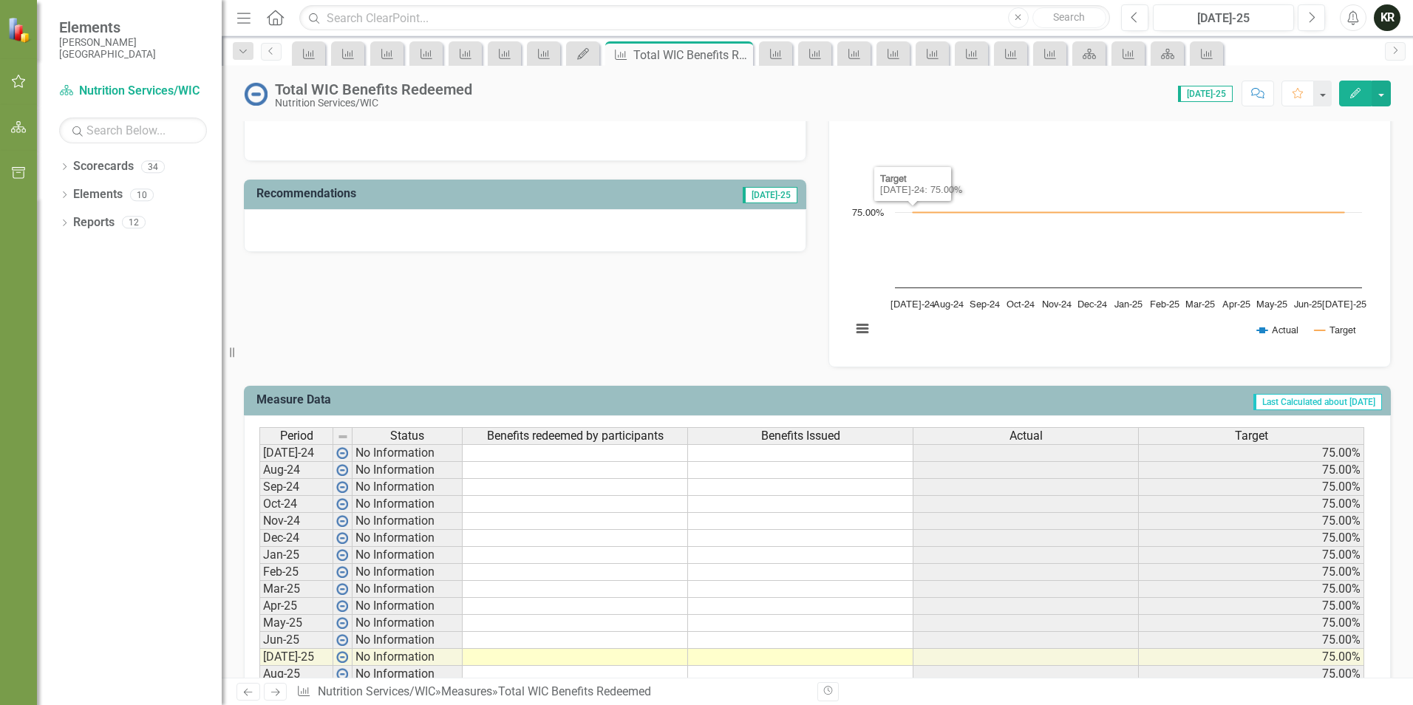
scroll to position [369, 0]
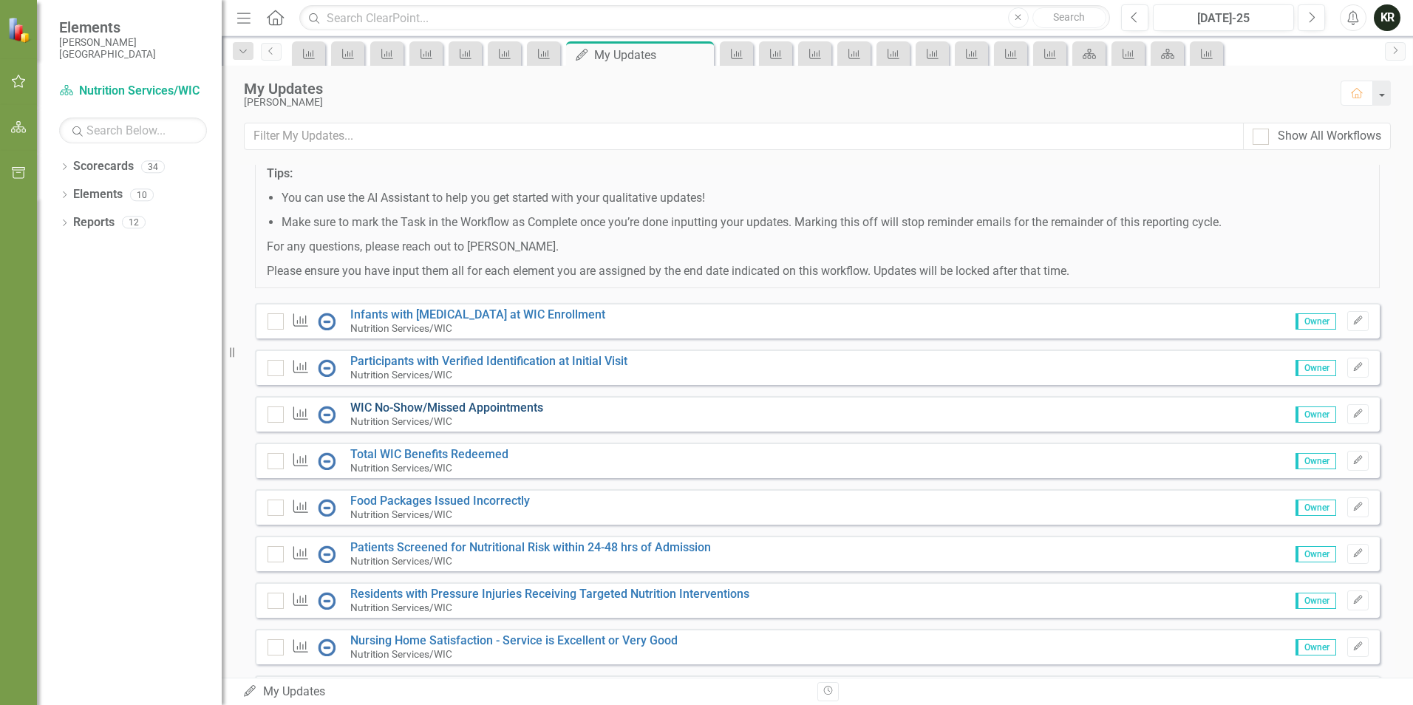
scroll to position [222, 0]
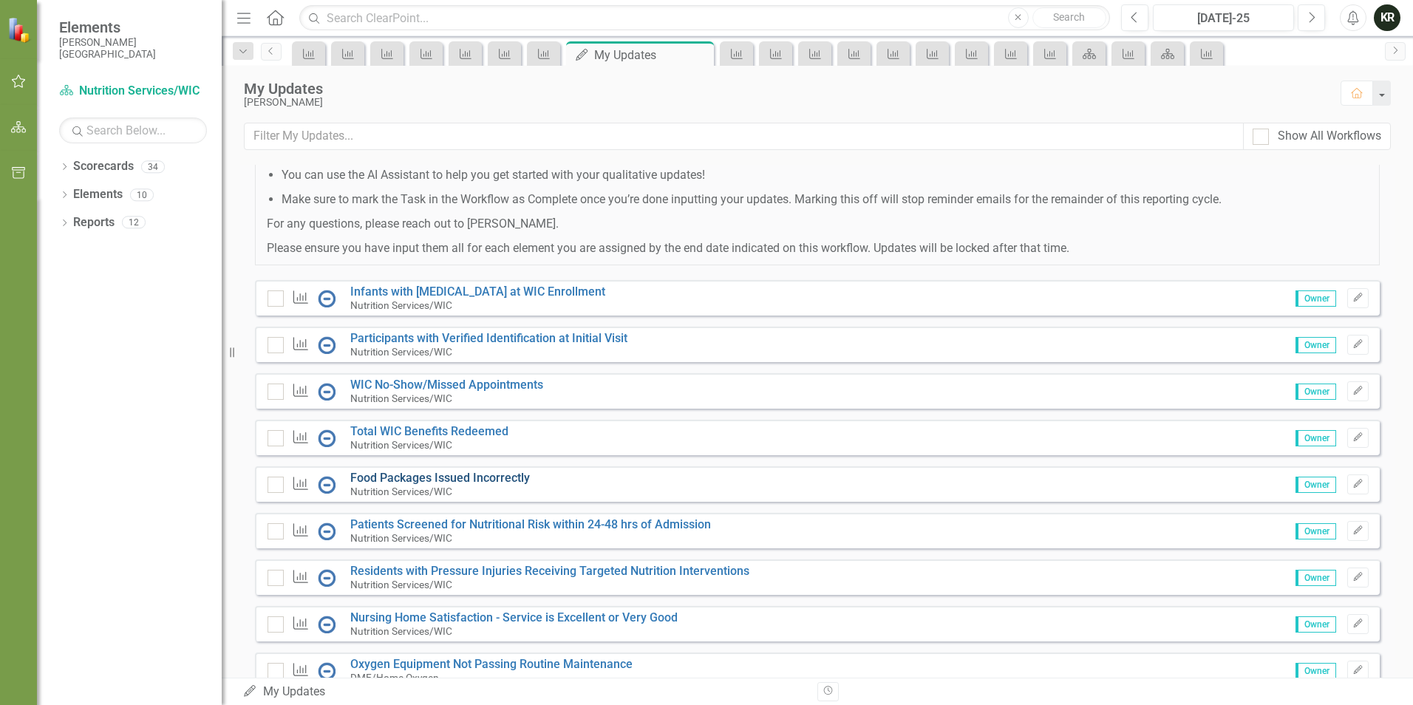
click at [488, 485] on link "Food Packages Issued Incorrectly" at bounding box center [440, 478] width 180 height 14
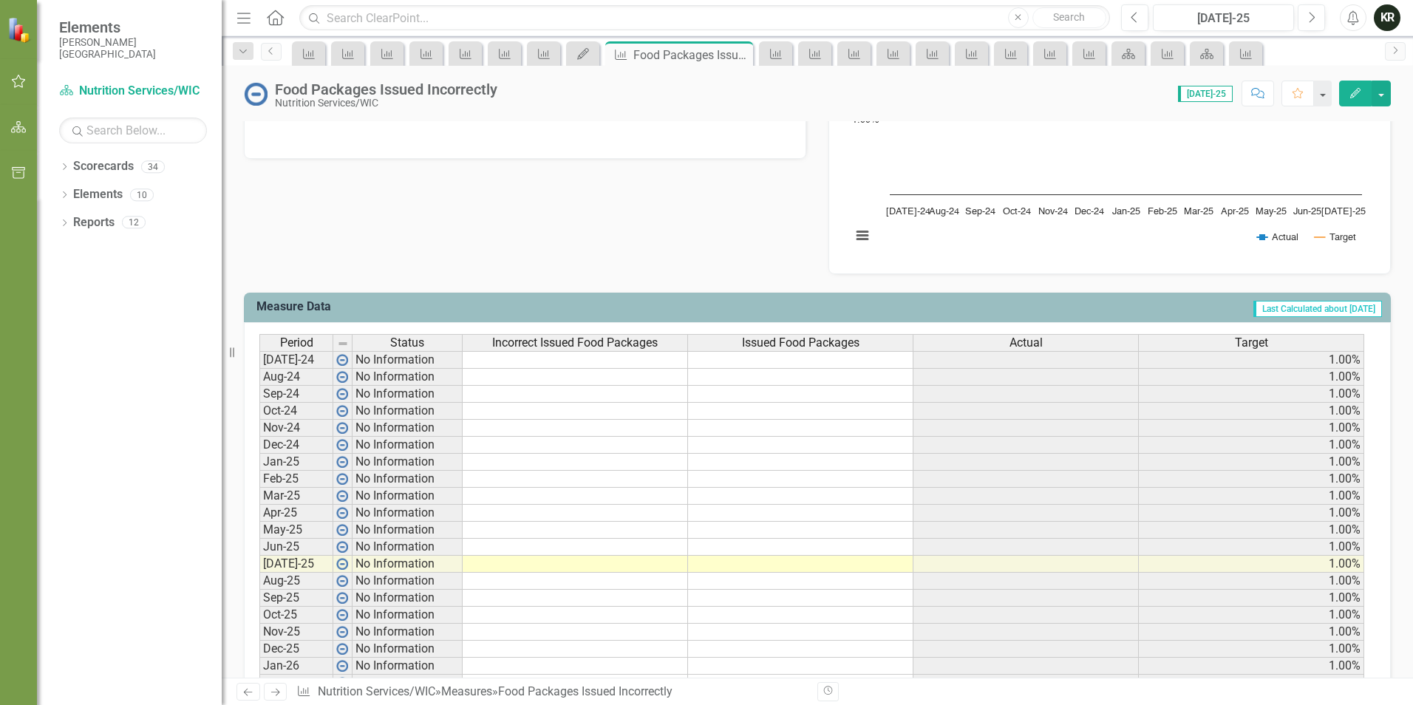
scroll to position [443, 0]
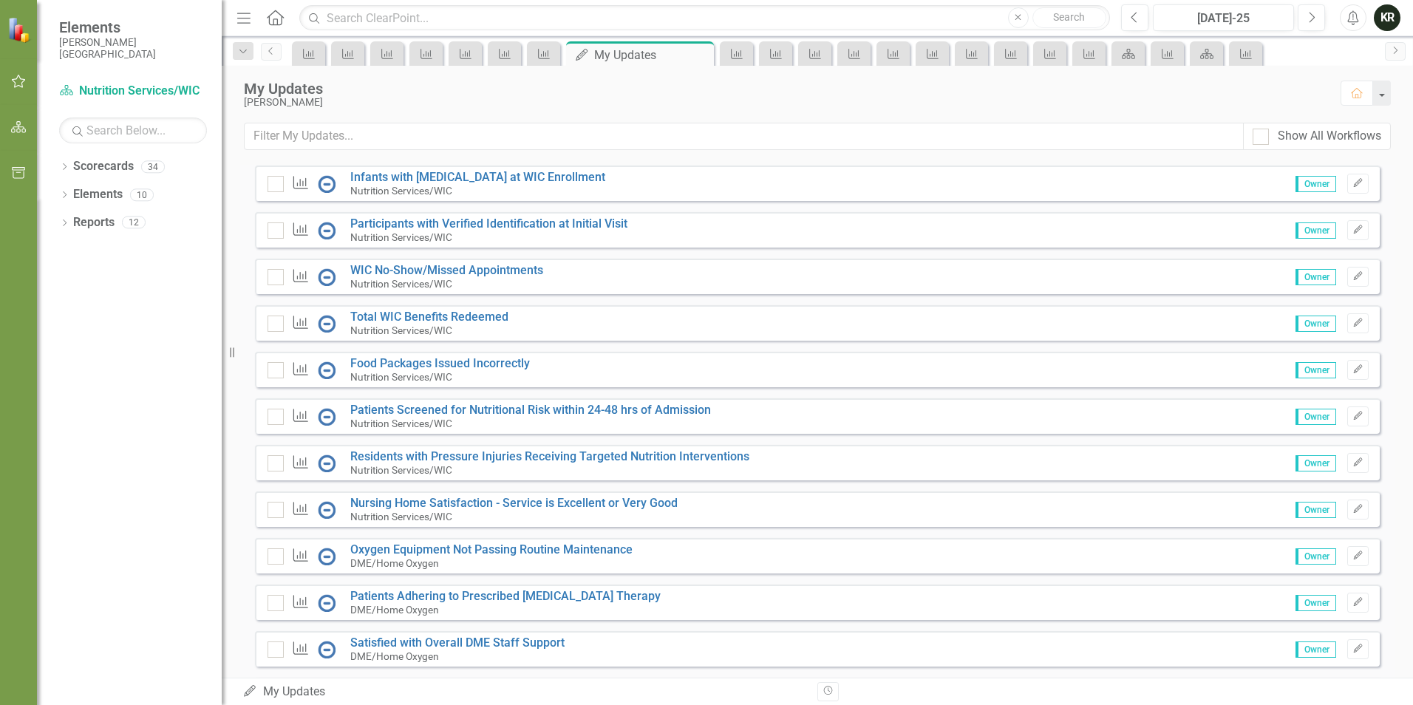
scroll to position [369, 0]
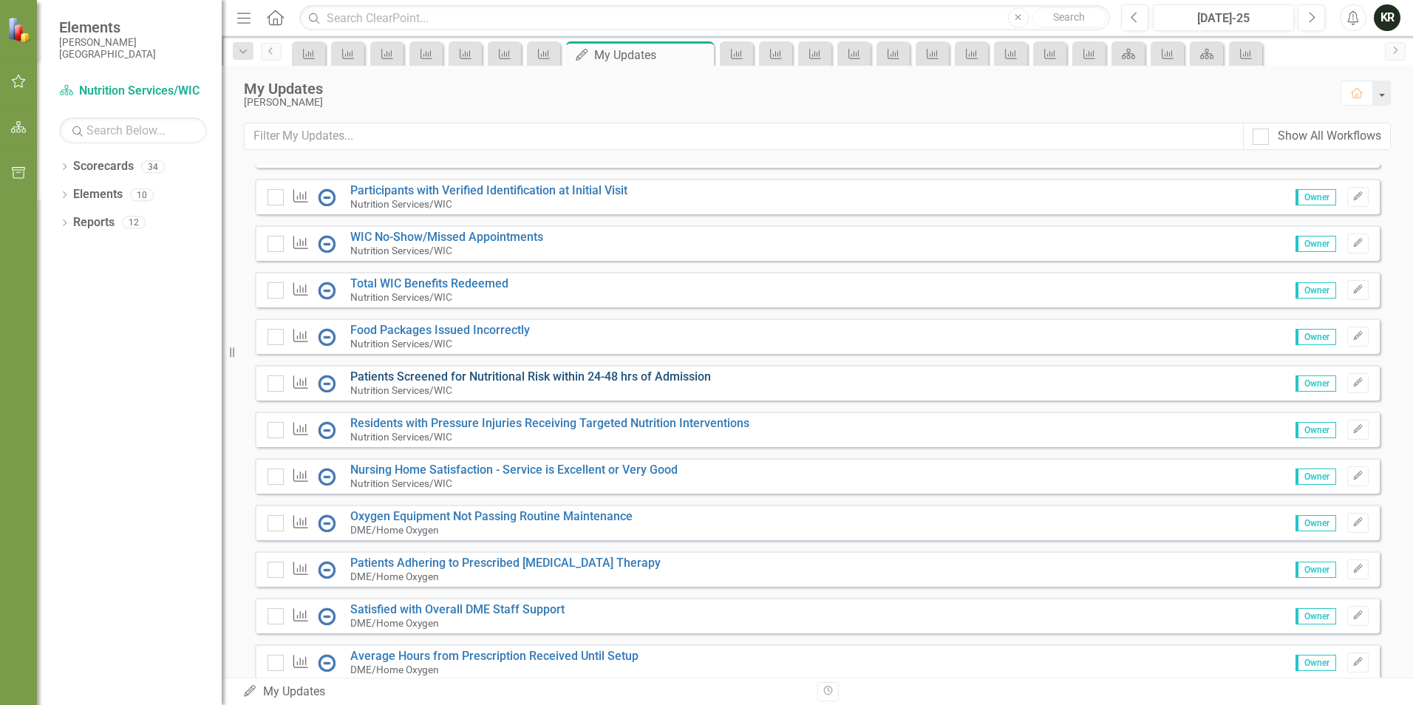
click at [512, 383] on link "Patients Screened for Nutritional Risk within 24-48 hrs of Admission" at bounding box center [530, 376] width 361 height 14
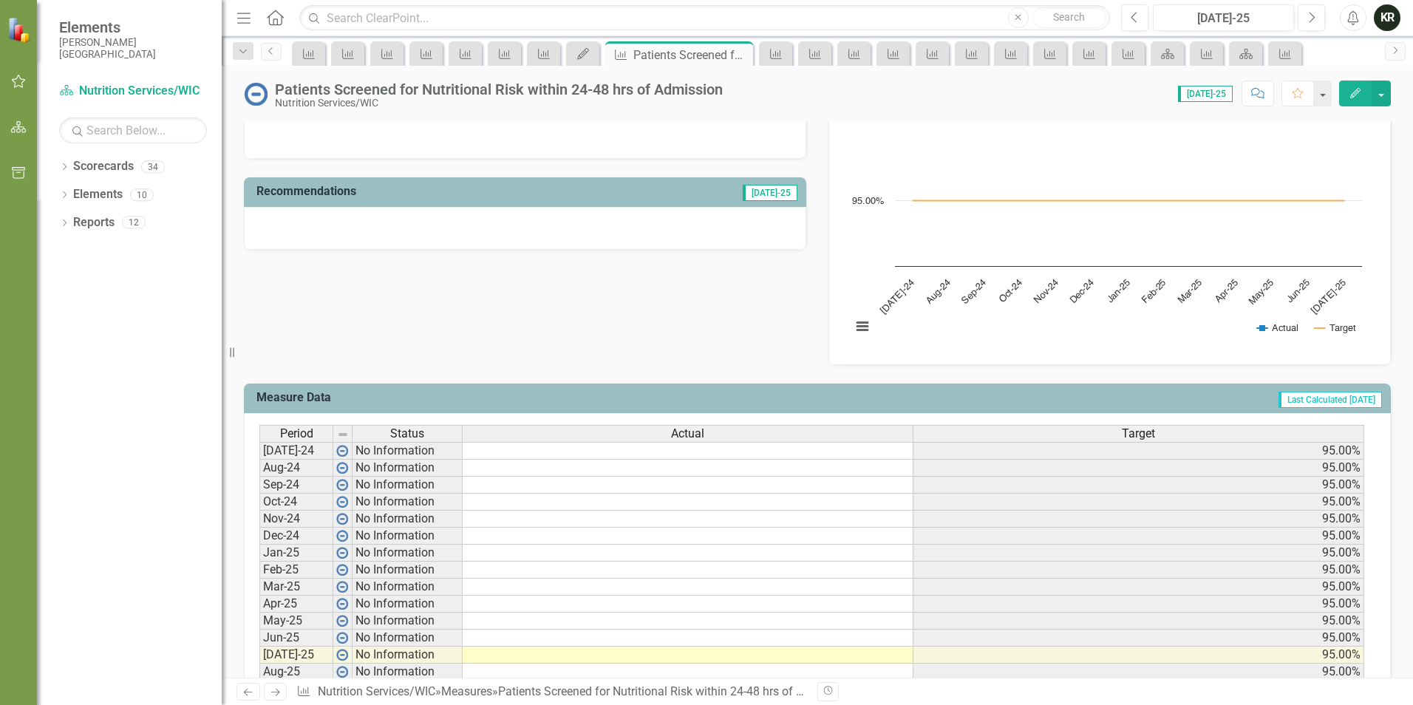
scroll to position [296, 0]
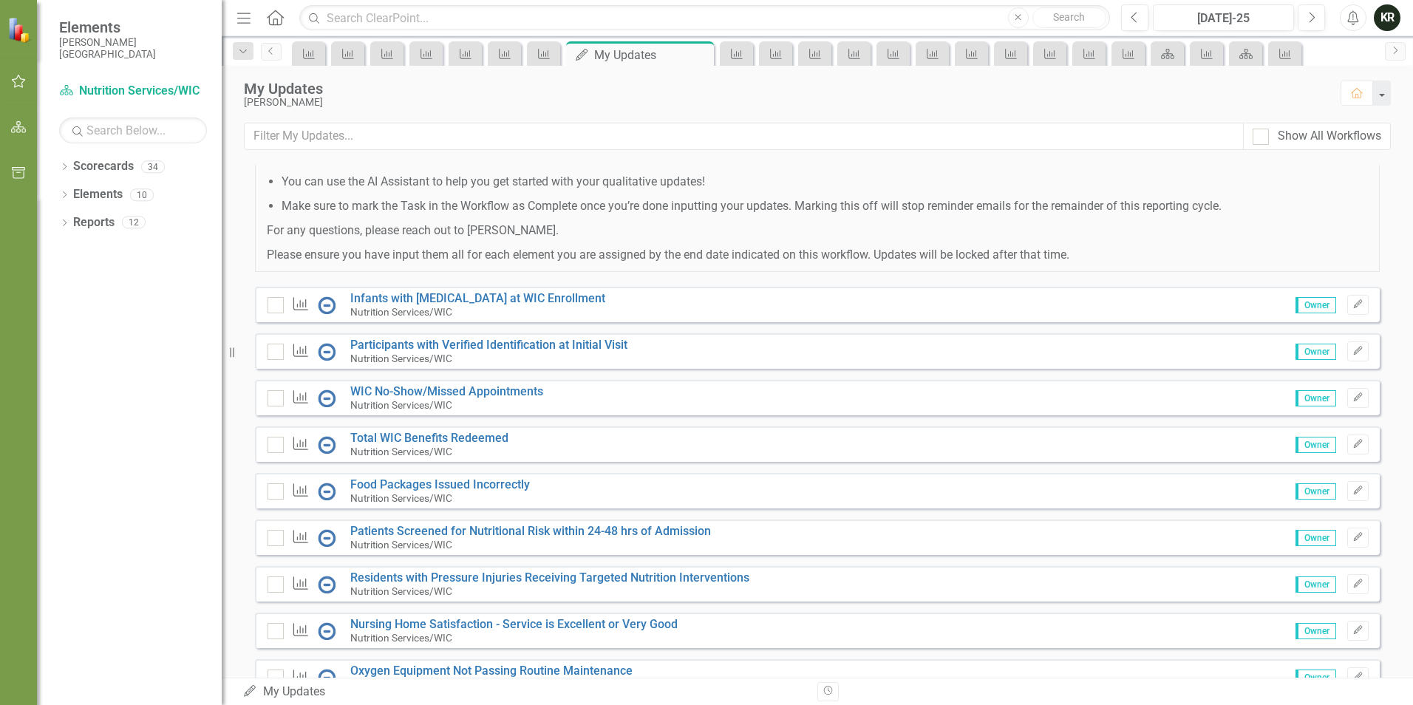
scroll to position [222, 0]
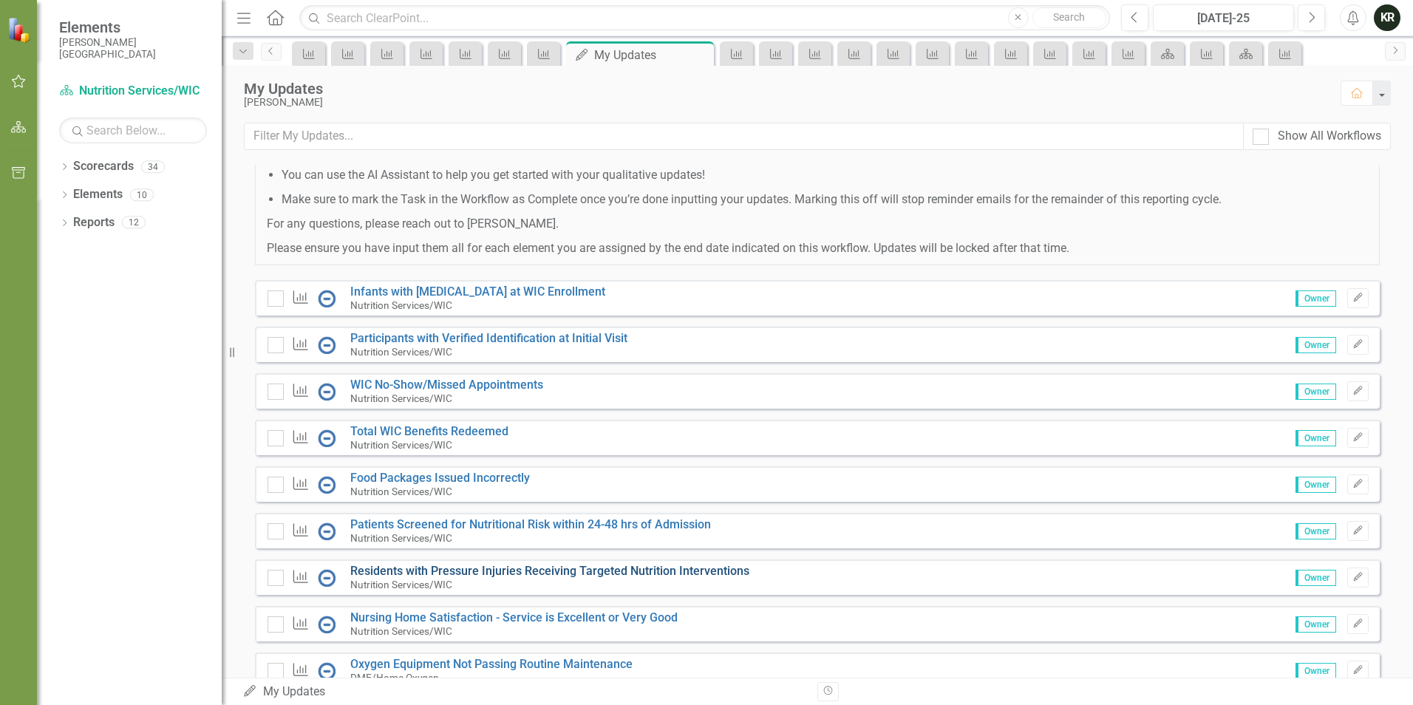
click at [460, 578] on link "Residents with Pressure Injuries Receiving Targeted Nutrition Interventions" at bounding box center [549, 571] width 399 height 14
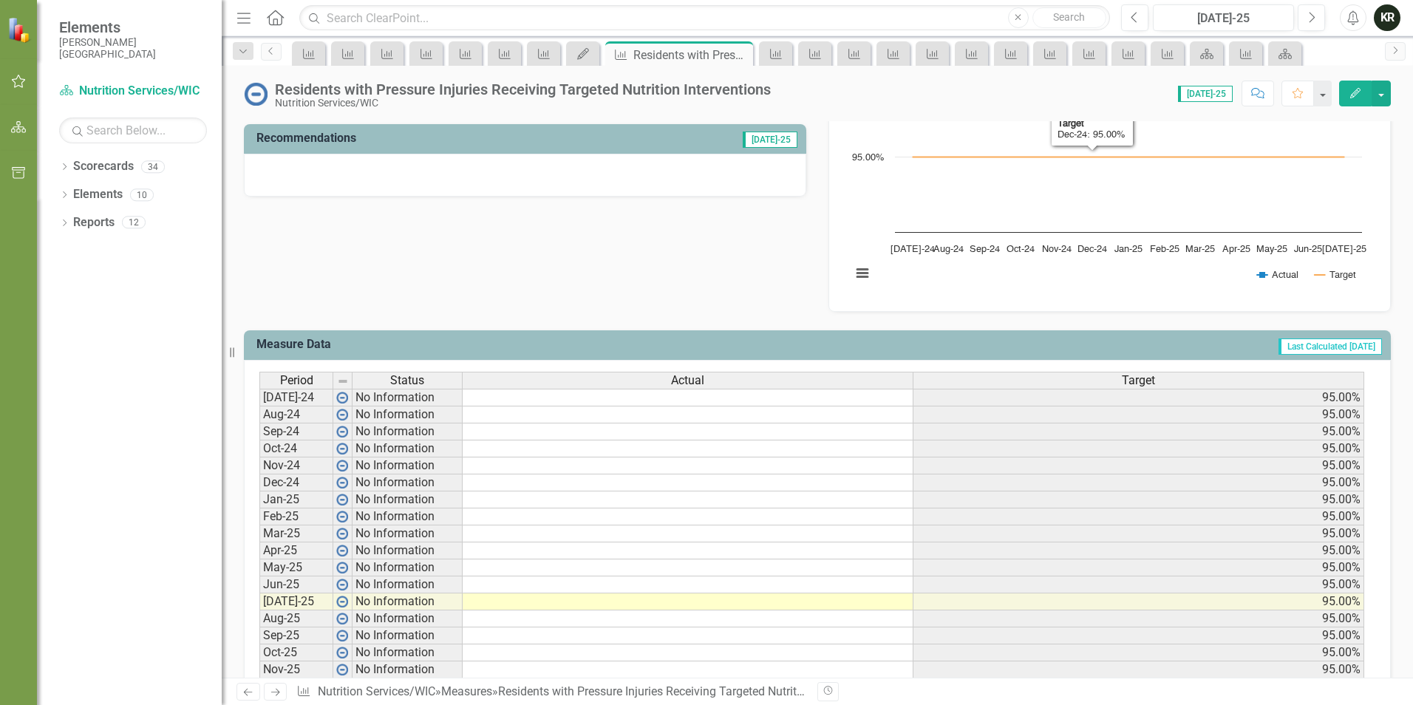
scroll to position [517, 0]
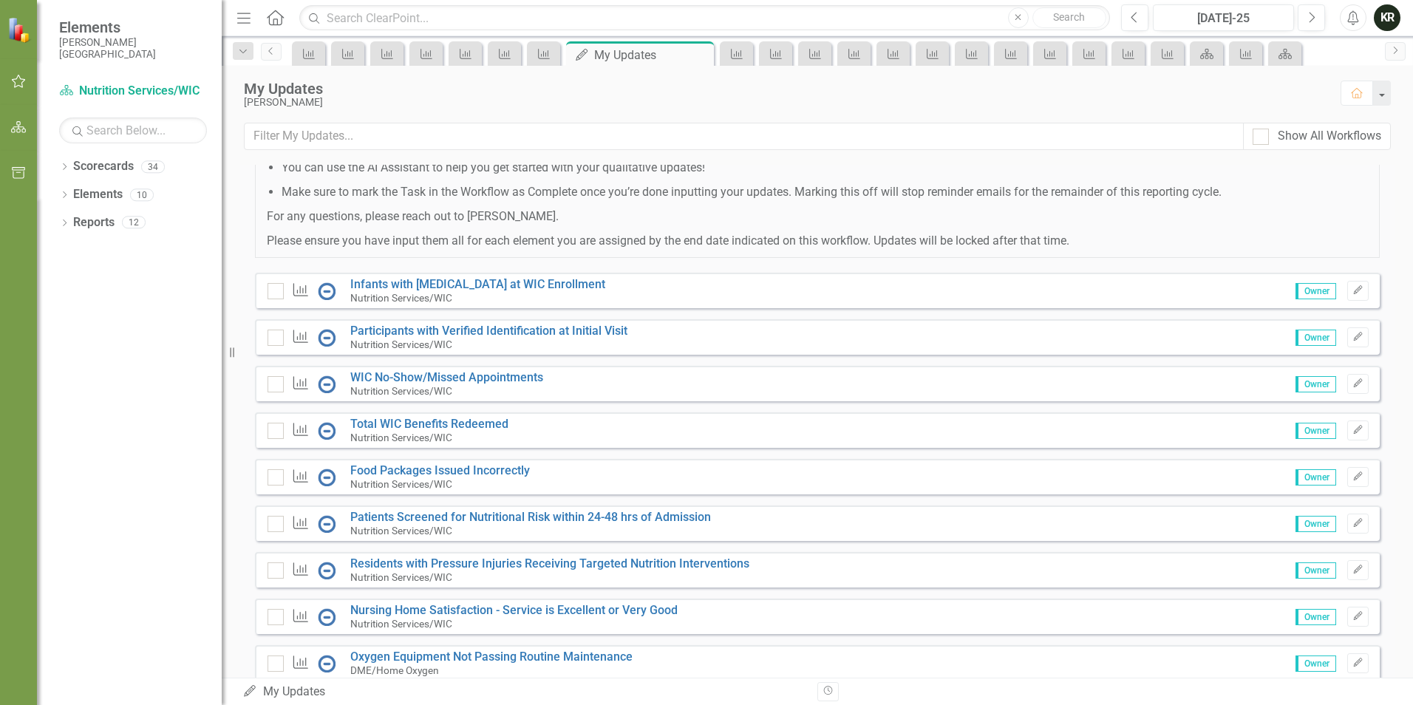
scroll to position [369, 0]
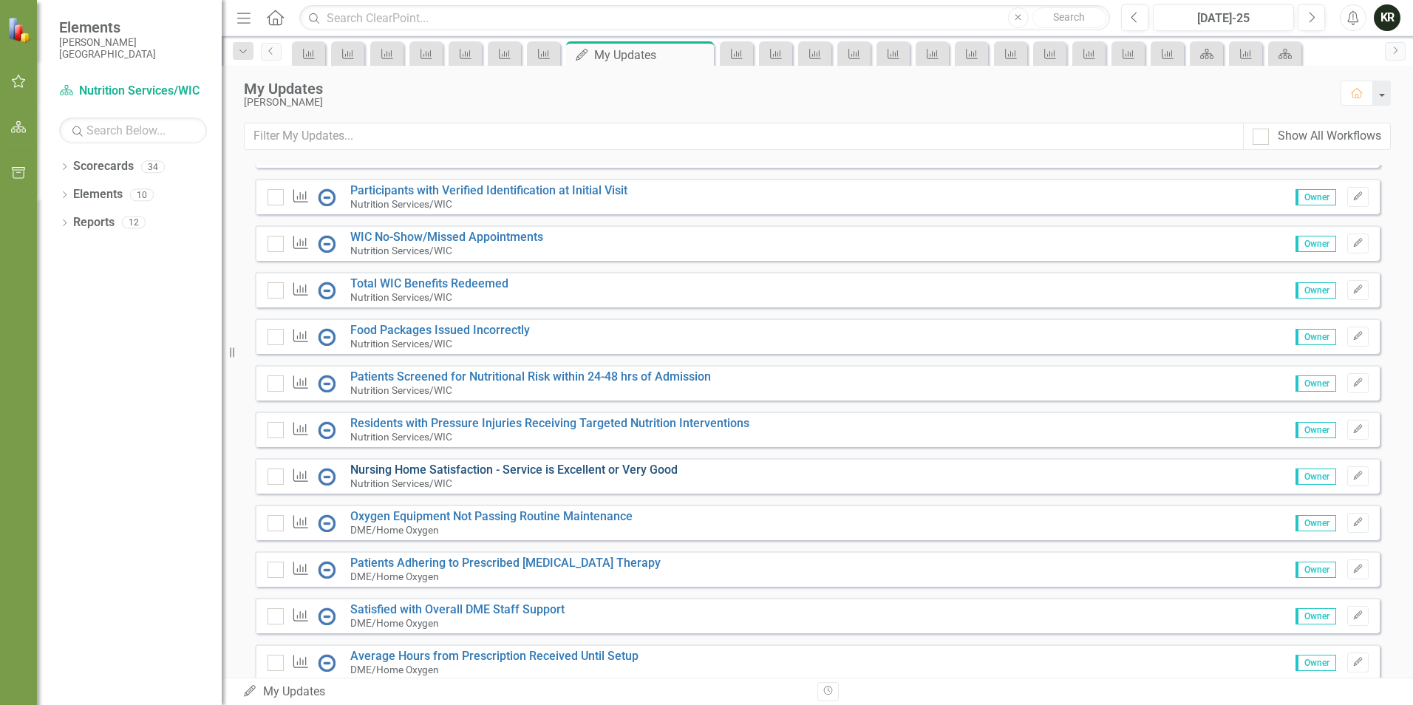
click at [441, 477] on link "Nursing Home Satisfaction - Service is Excellent or Very Good" at bounding box center [513, 470] width 327 height 14
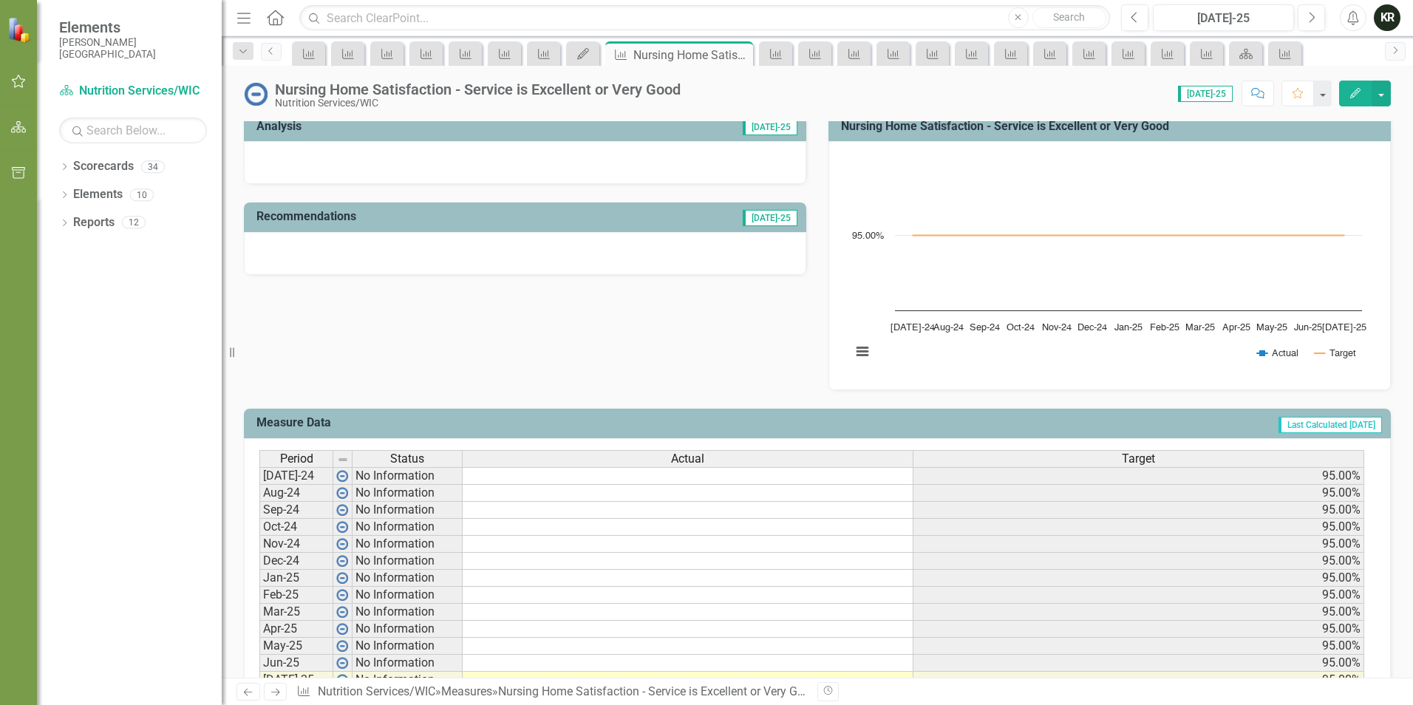
scroll to position [222, 0]
